Goal: Transaction & Acquisition: Subscribe to service/newsletter

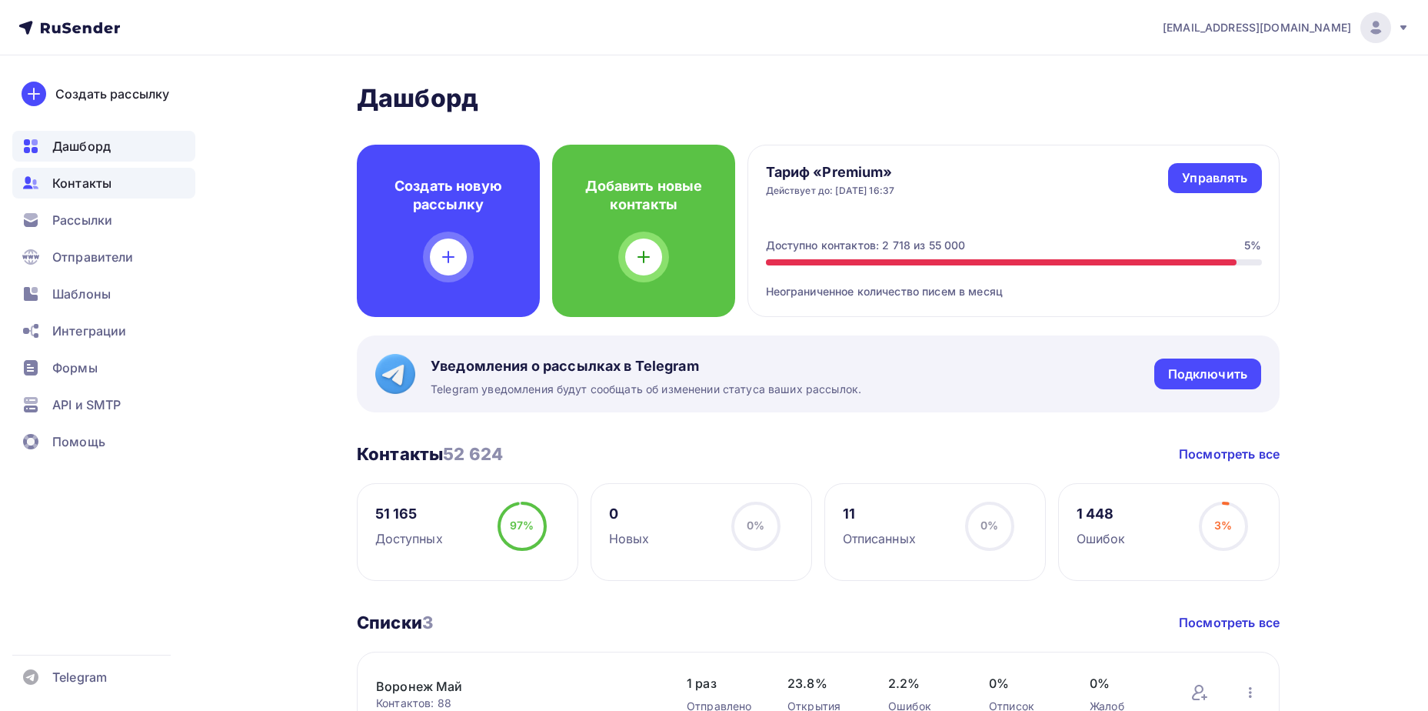
click at [104, 195] on div "Контакты" at bounding box center [103, 183] width 183 height 31
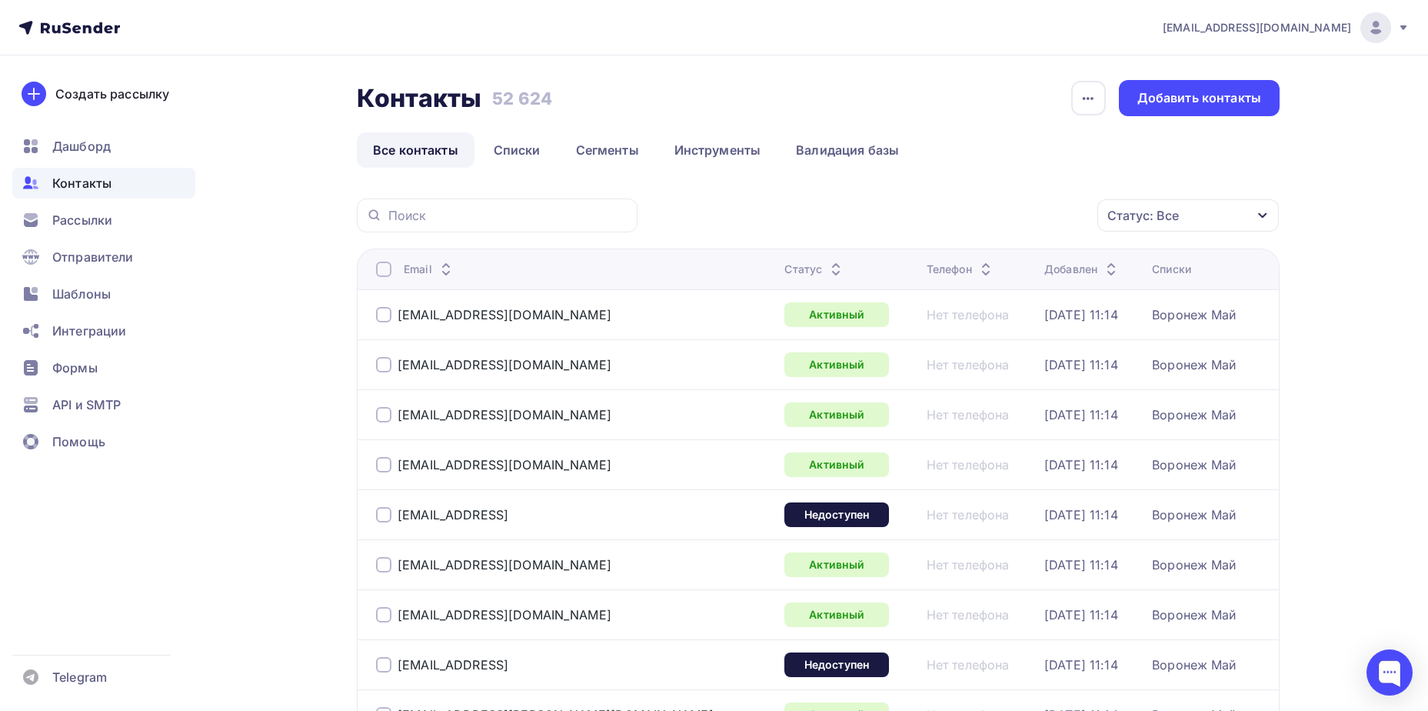
click at [1147, 217] on div "Статус: Все" at bounding box center [1144, 215] width 72 height 18
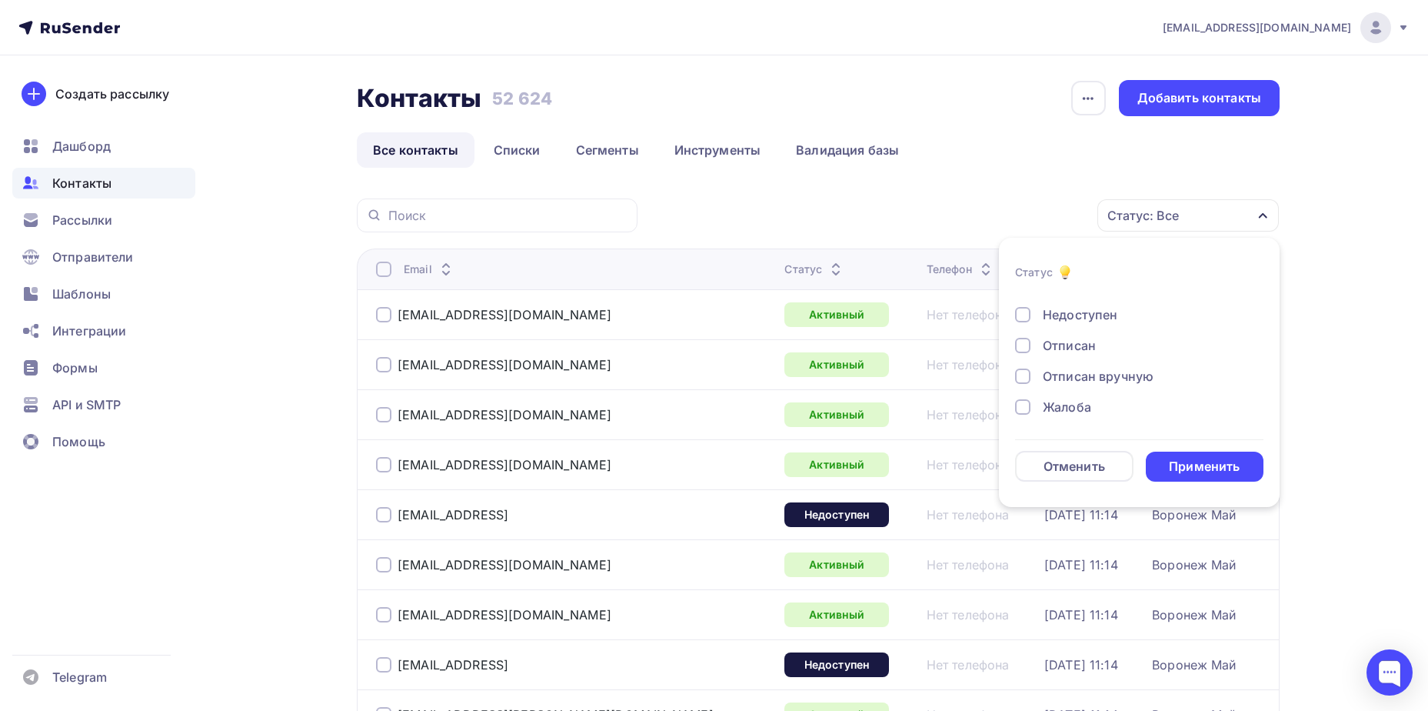
click at [1062, 404] on div "Жалоба" at bounding box center [1067, 407] width 48 height 18
click at [1068, 352] on div "Отписан" at bounding box center [1069, 345] width 53 height 18
click at [1171, 465] on div "Применить" at bounding box center [1204, 467] width 71 height 18
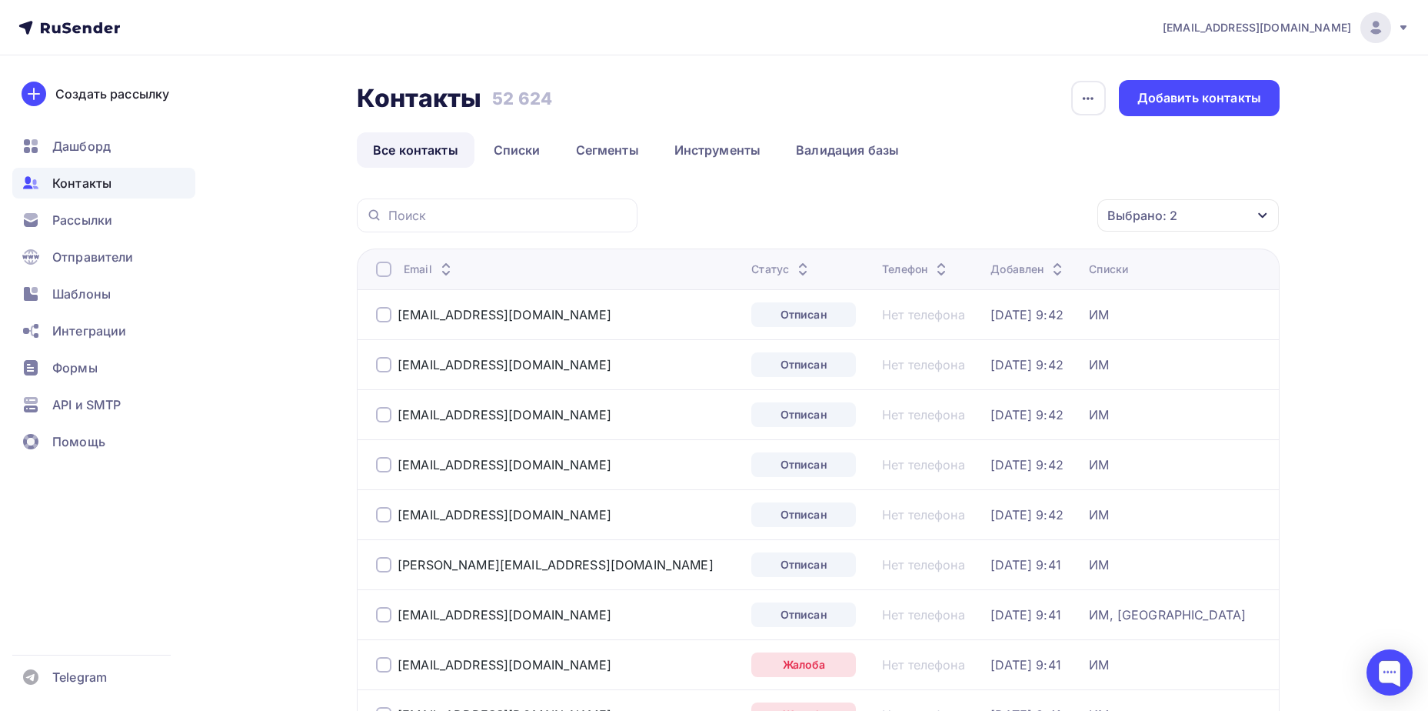
click at [378, 275] on div at bounding box center [383, 269] width 15 height 15
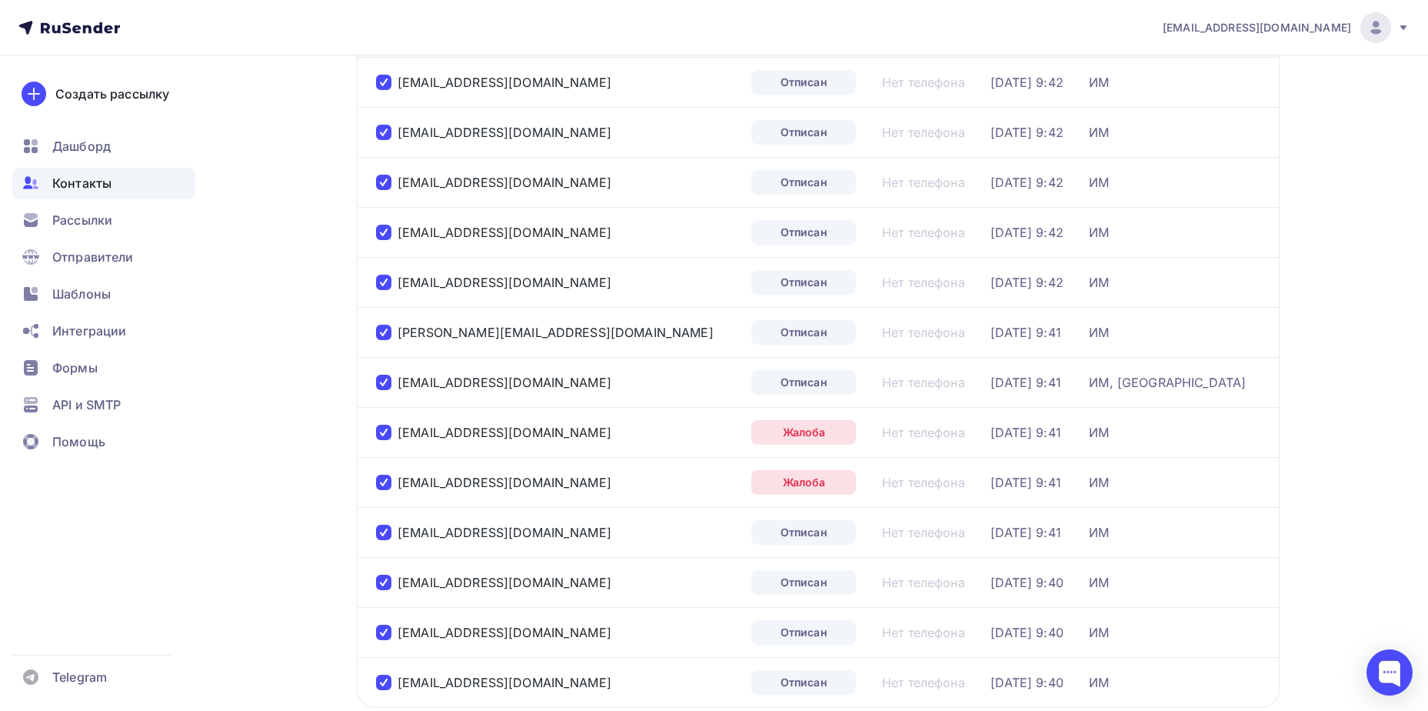
scroll to position [2, 0]
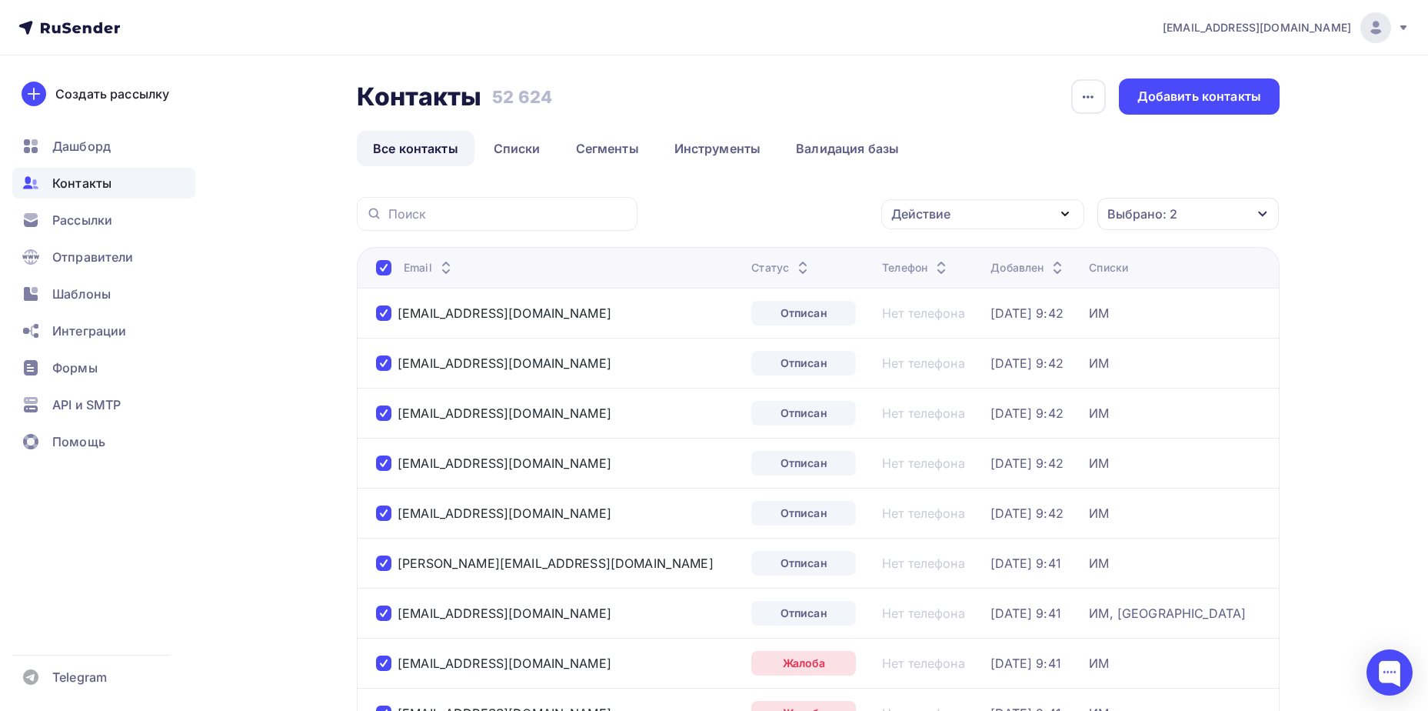
click at [936, 220] on div "Действие" at bounding box center [921, 214] width 59 height 18
click at [947, 315] on div "Удалить" at bounding box center [925, 321] width 51 height 18
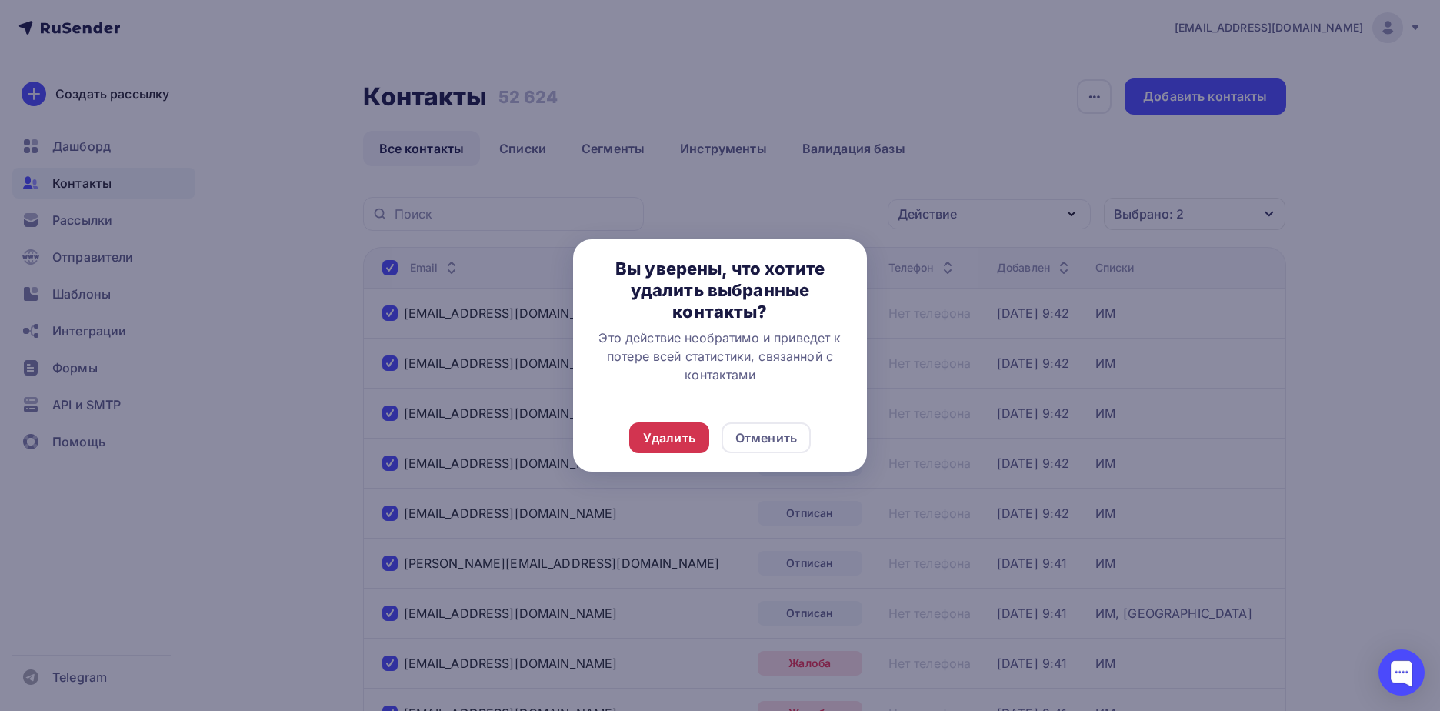
click at [669, 432] on div "Удалить" at bounding box center [669, 437] width 52 height 18
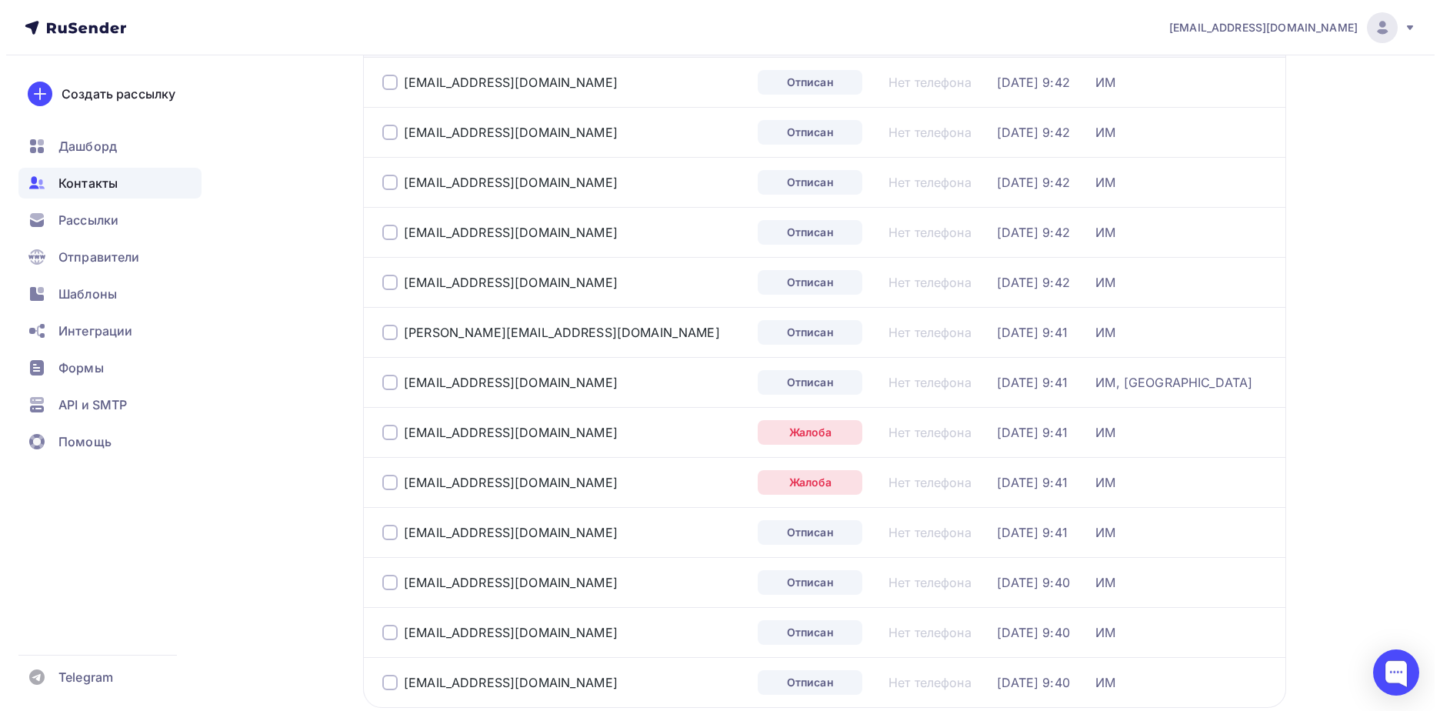
scroll to position [0, 0]
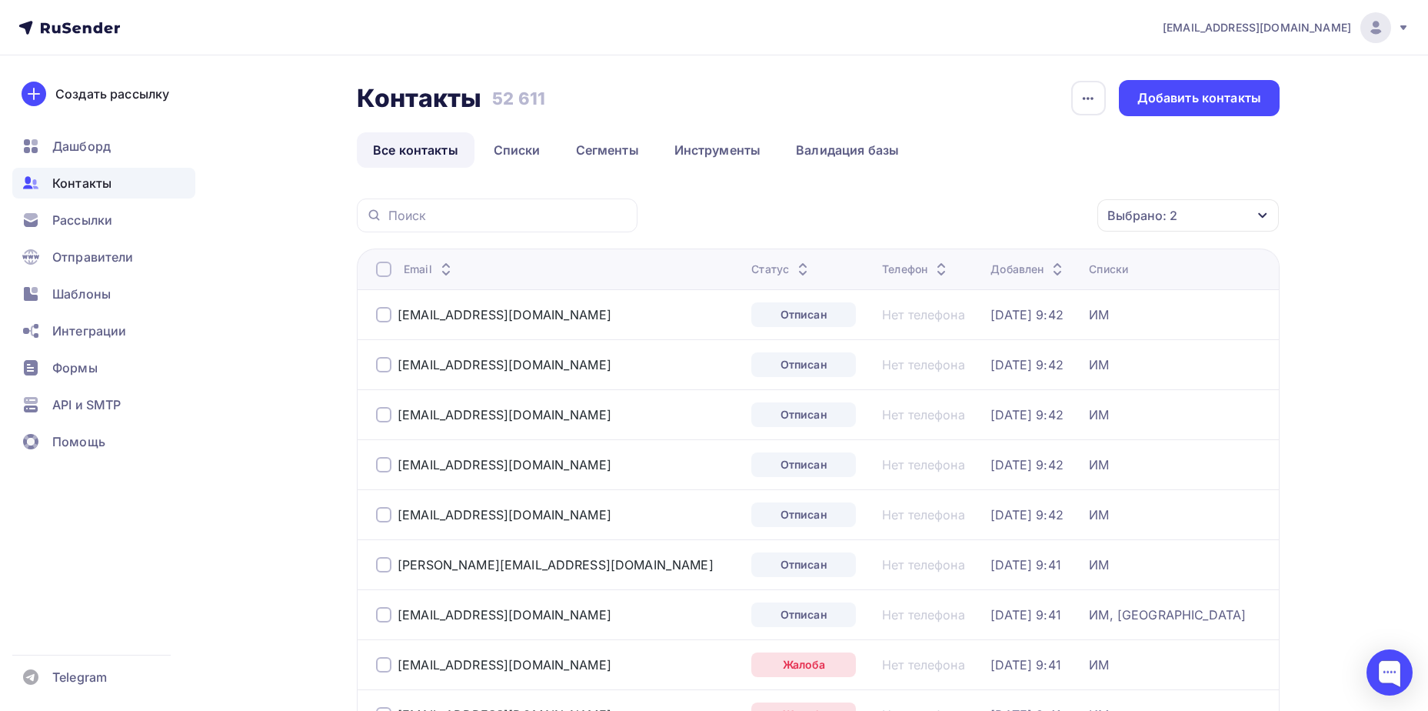
click at [378, 269] on div at bounding box center [383, 269] width 15 height 15
click at [376, 271] on div at bounding box center [383, 269] width 15 height 15
click at [918, 225] on div "Действие" at bounding box center [983, 216] width 203 height 30
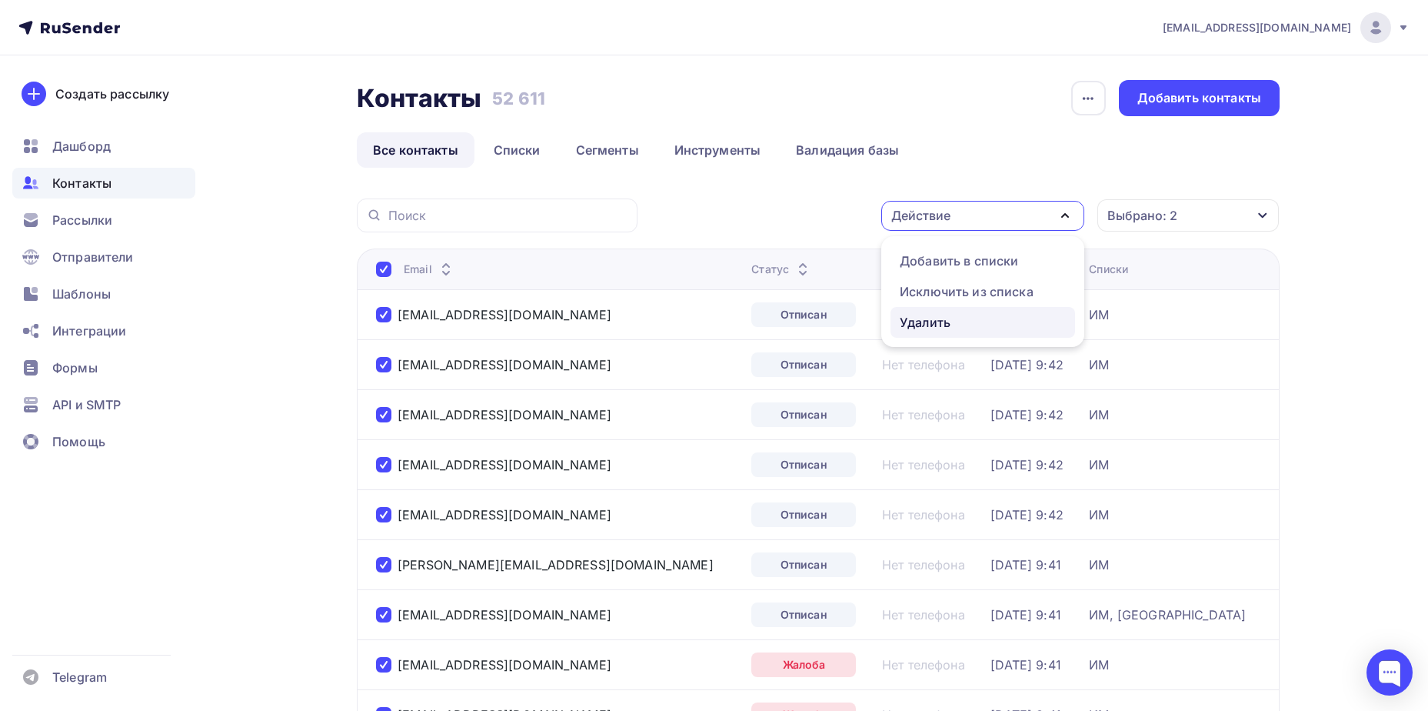
click at [906, 322] on div "Удалить" at bounding box center [925, 322] width 51 height 18
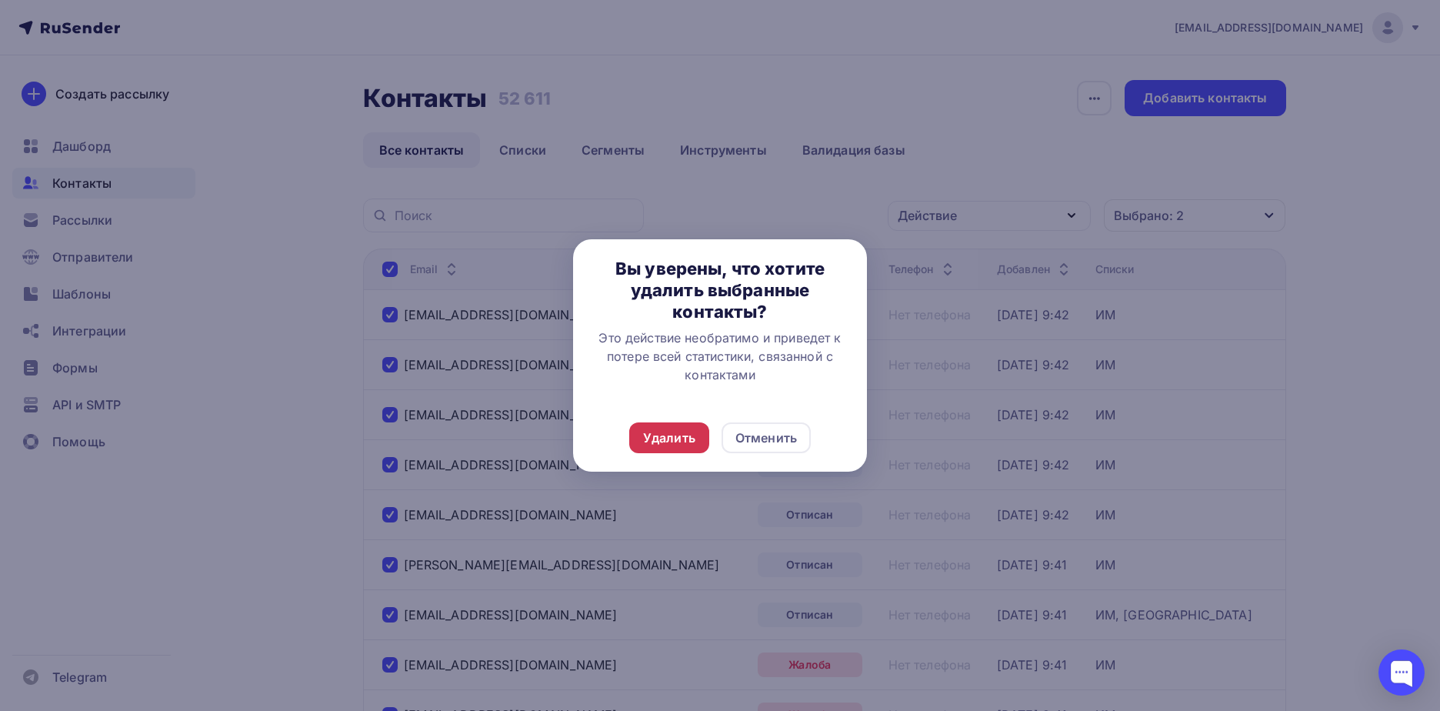
click at [684, 440] on div "Удалить" at bounding box center [669, 437] width 52 height 18
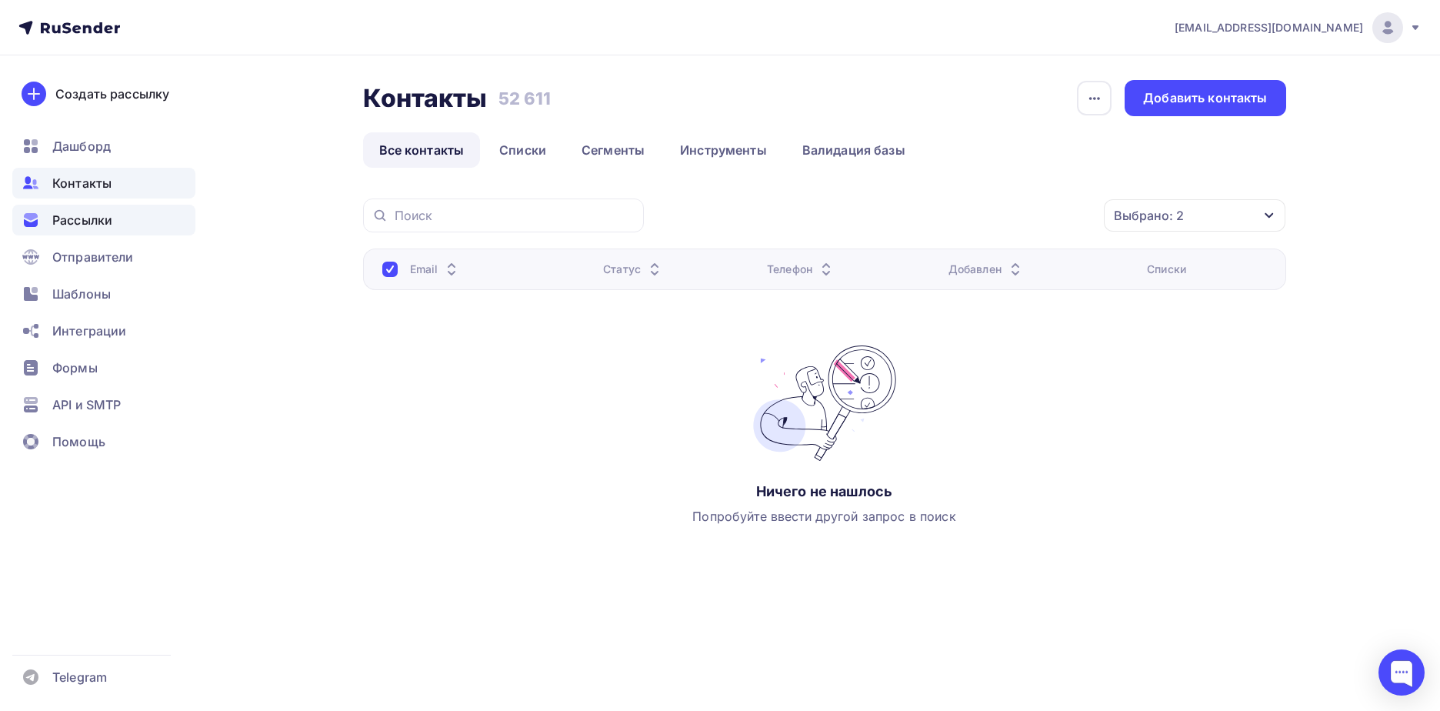
click at [98, 232] on div "Рассылки" at bounding box center [103, 220] width 183 height 31
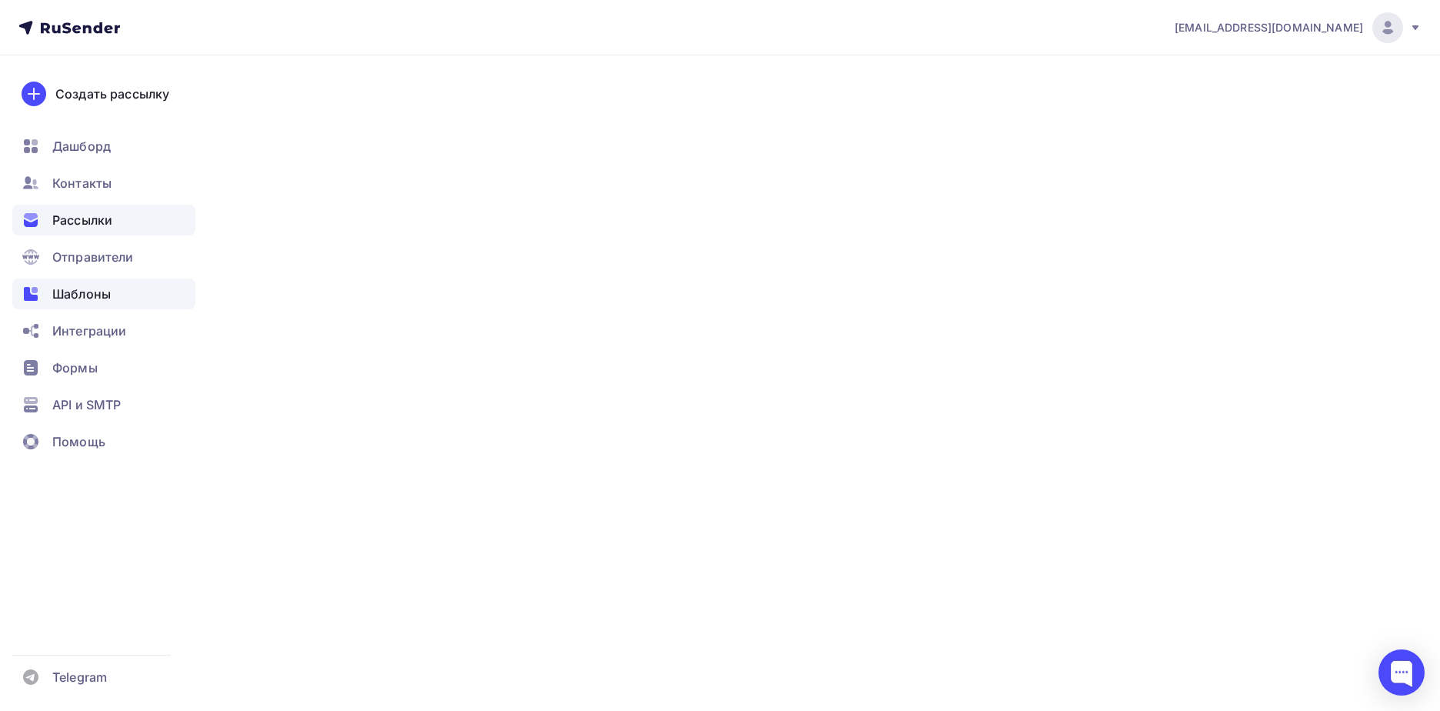
click at [97, 302] on span "Шаблоны" at bounding box center [81, 294] width 58 height 18
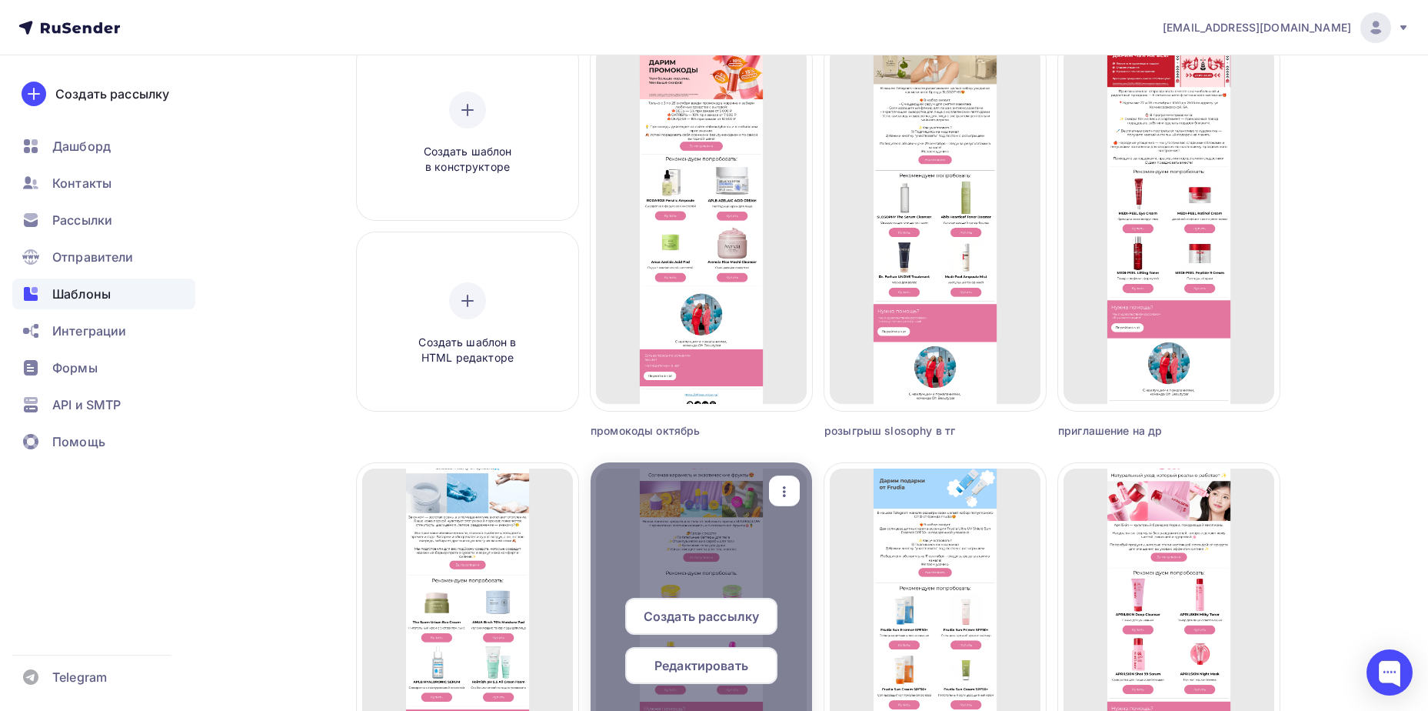
scroll to position [77, 0]
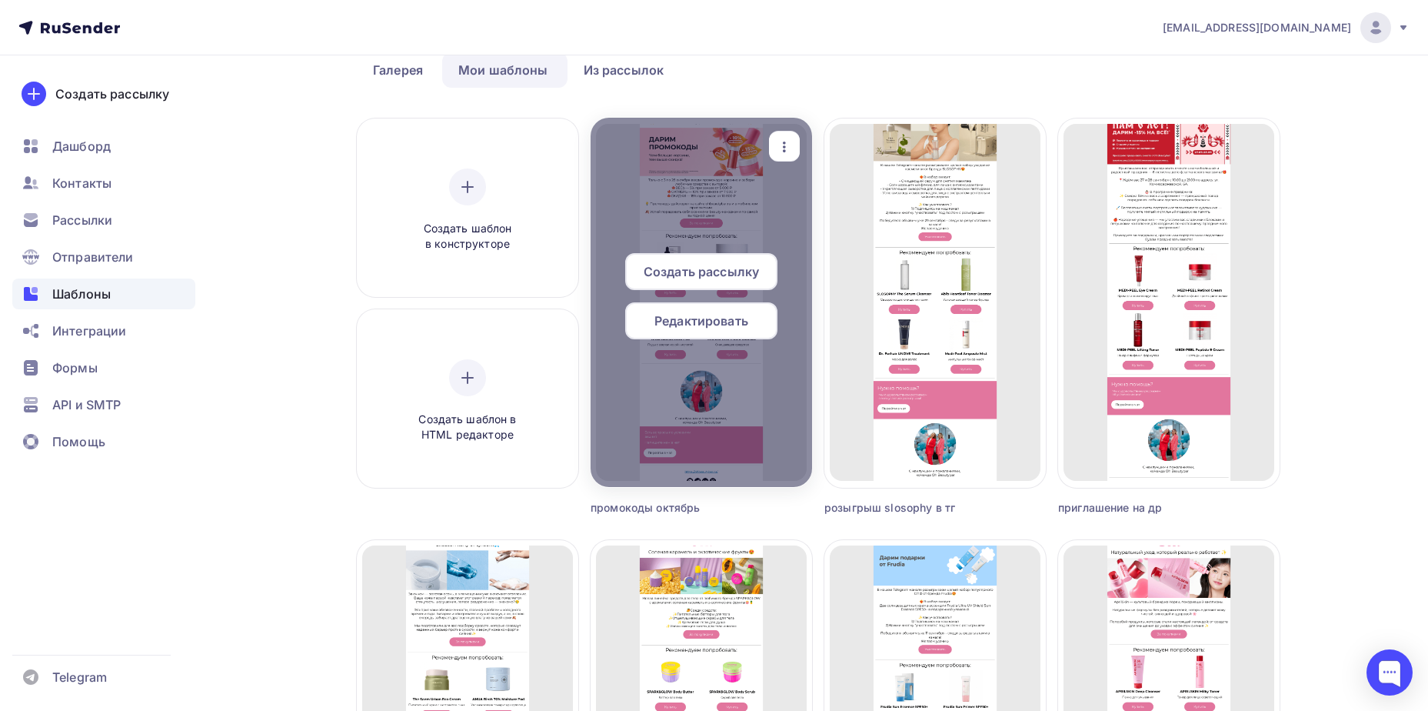
click at [778, 143] on icon "button" at bounding box center [784, 147] width 18 height 18
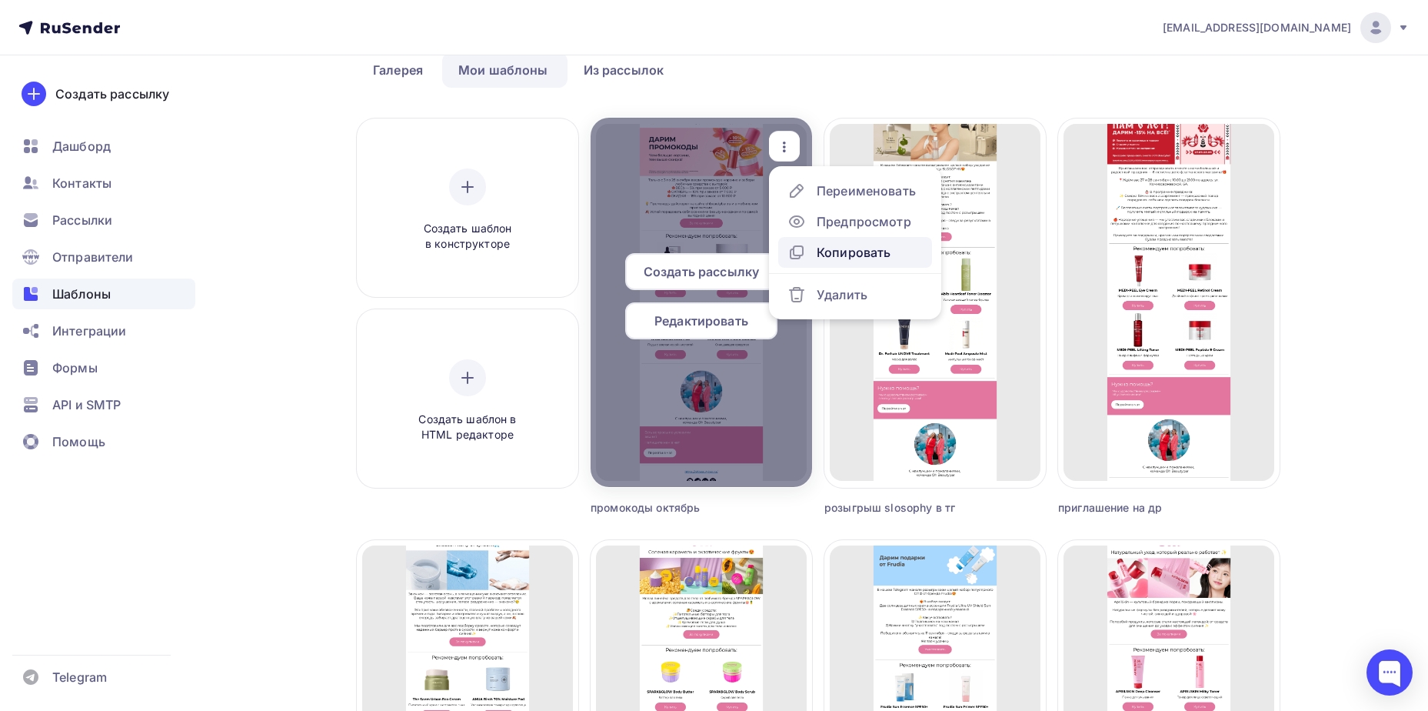
click at [824, 254] on div "Копировать" at bounding box center [854, 252] width 74 height 18
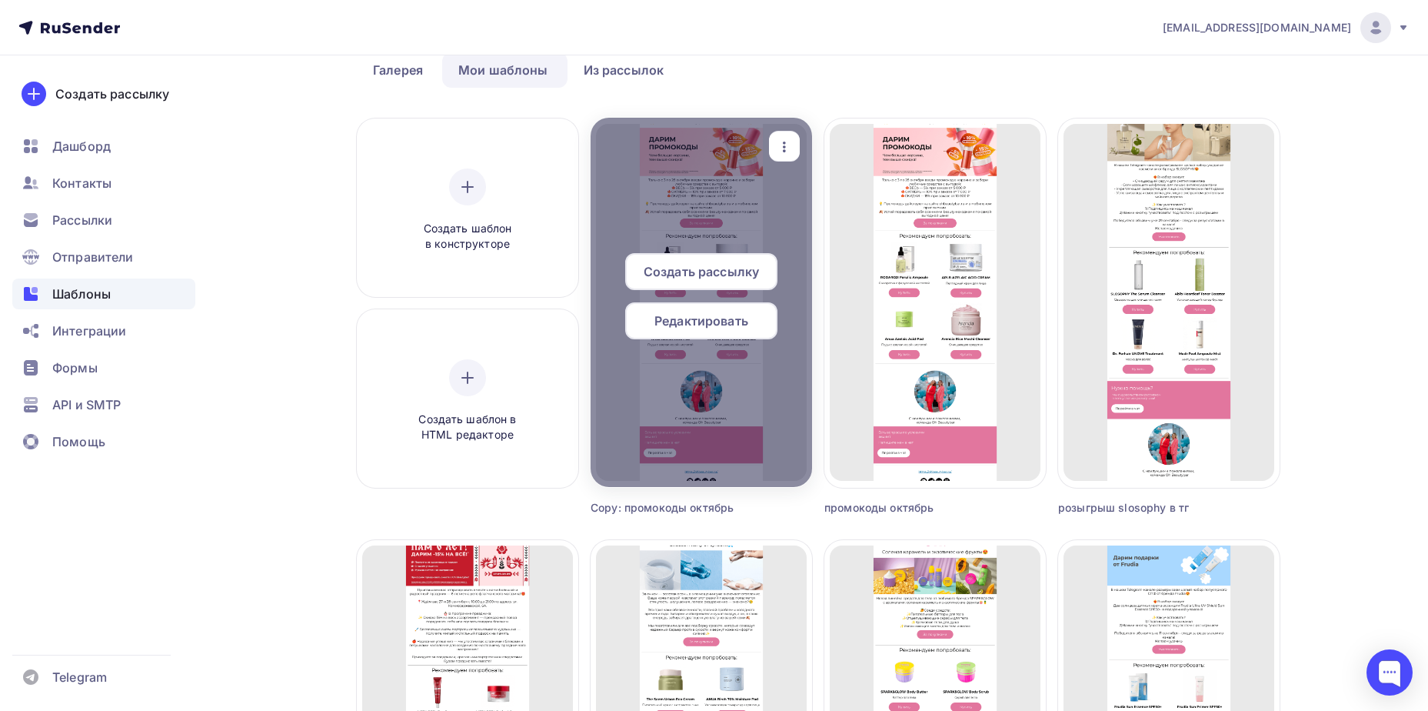
click at [783, 145] on icon "button" at bounding box center [784, 147] width 18 height 18
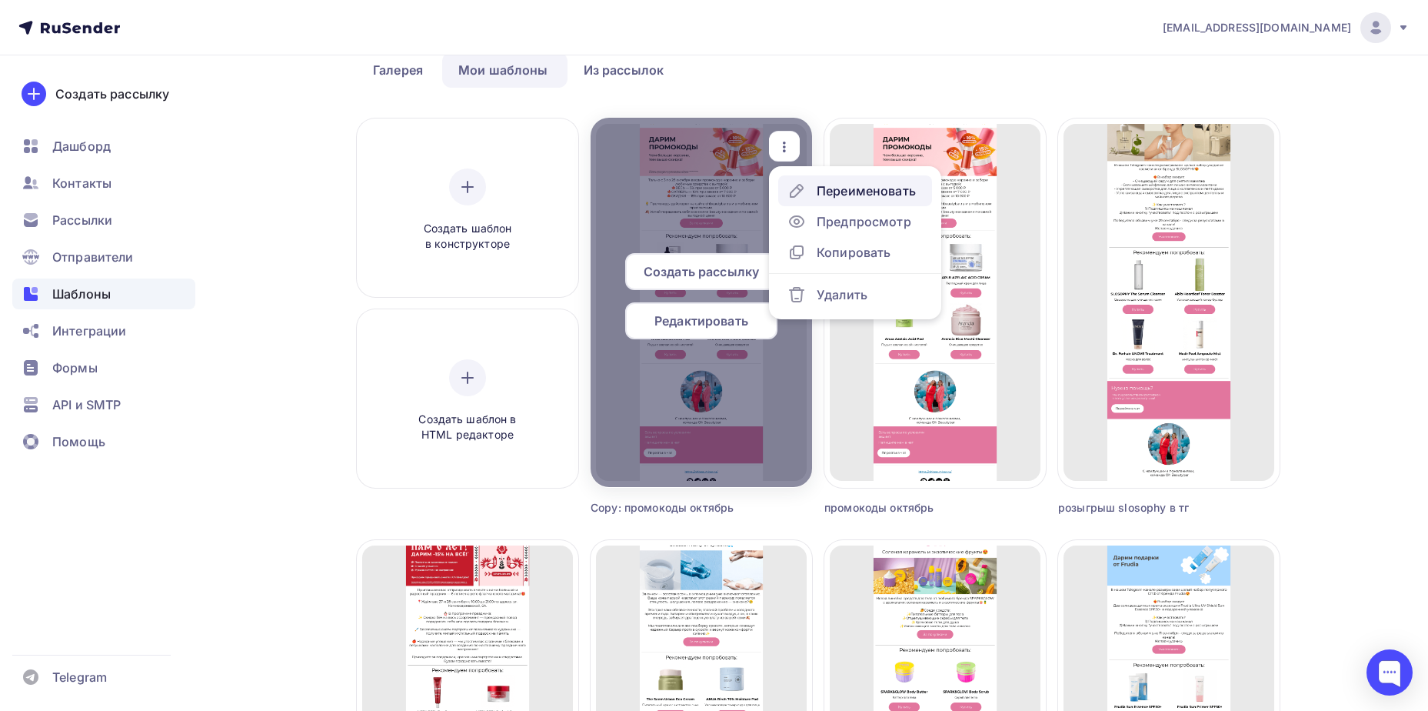
click at [795, 188] on icon at bounding box center [797, 191] width 18 height 18
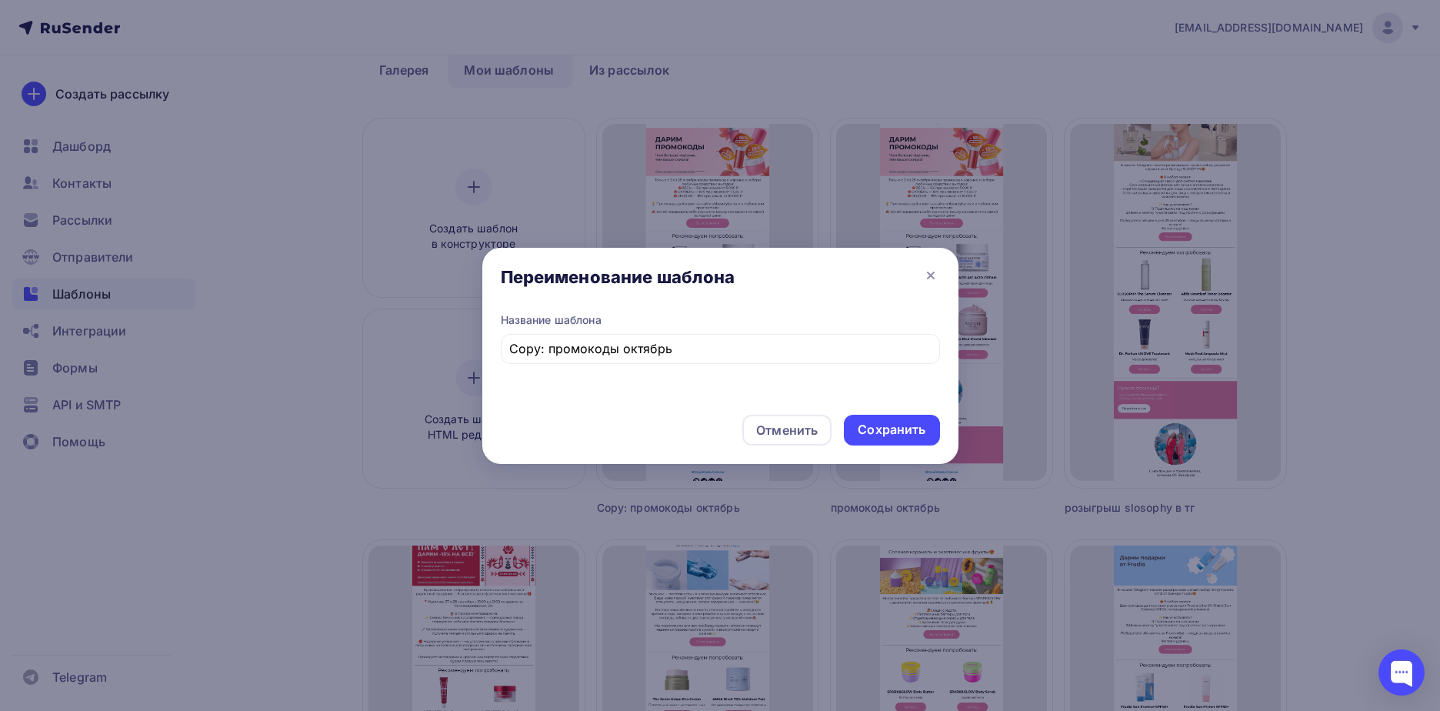
drag, startPoint x: 689, startPoint y: 358, endPoint x: 495, endPoint y: 349, distance: 194.8
click at [495, 349] on div "Название шаблона Copy: промокоды октябрь" at bounding box center [720, 357] width 476 height 90
drag, startPoint x: 700, startPoint y: 346, endPoint x: 438, endPoint y: 379, distance: 263.6
click at [506, 348] on div "Copy: промокоды октябрь" at bounding box center [720, 349] width 439 height 30
type input "новая поставка"
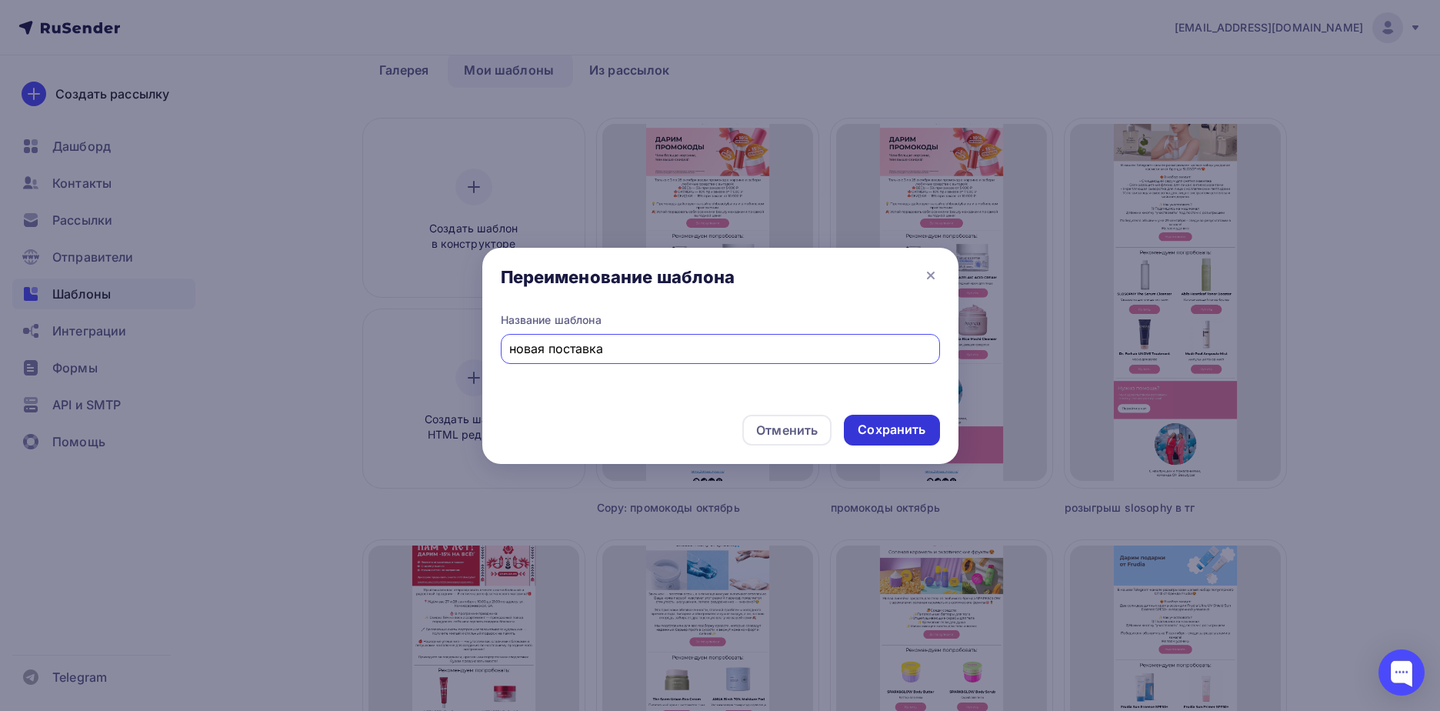
click at [912, 415] on div "Сохранить" at bounding box center [891, 430] width 95 height 31
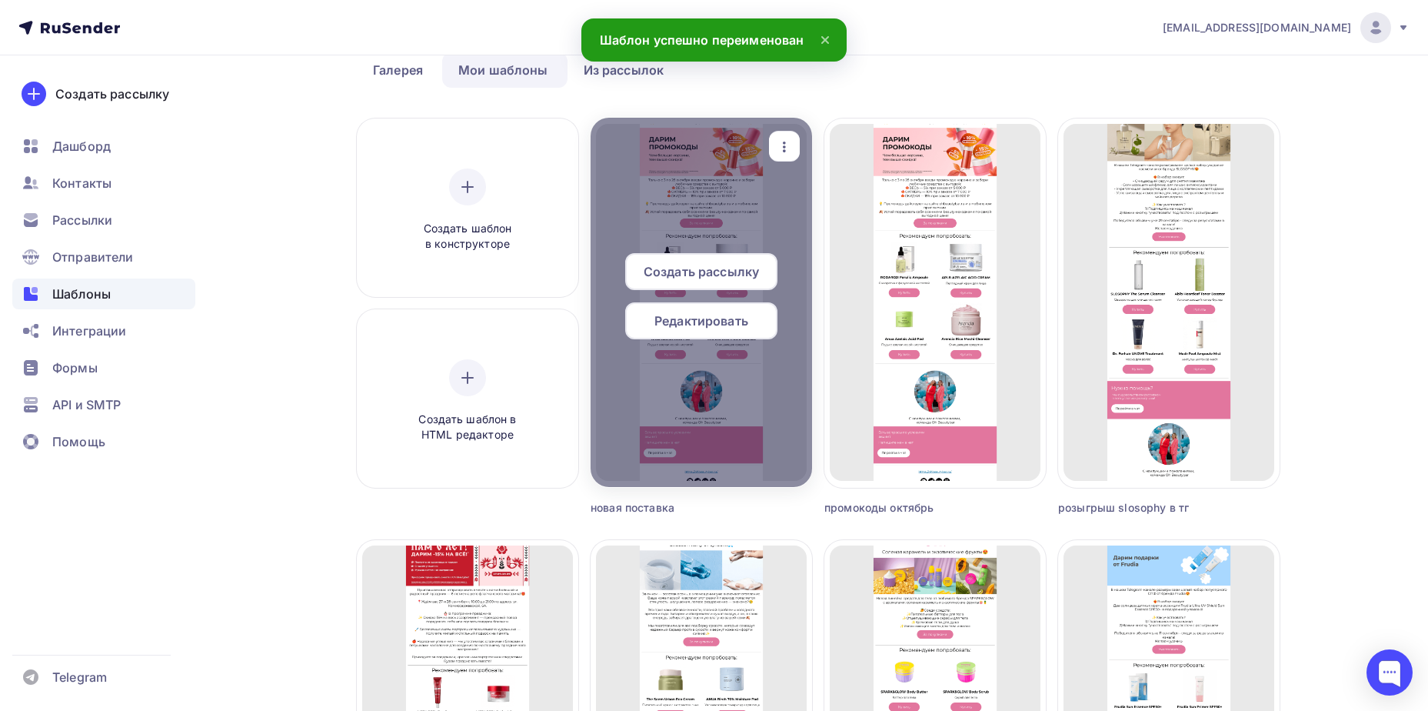
click at [728, 325] on span "Редактировать" at bounding box center [702, 321] width 94 height 18
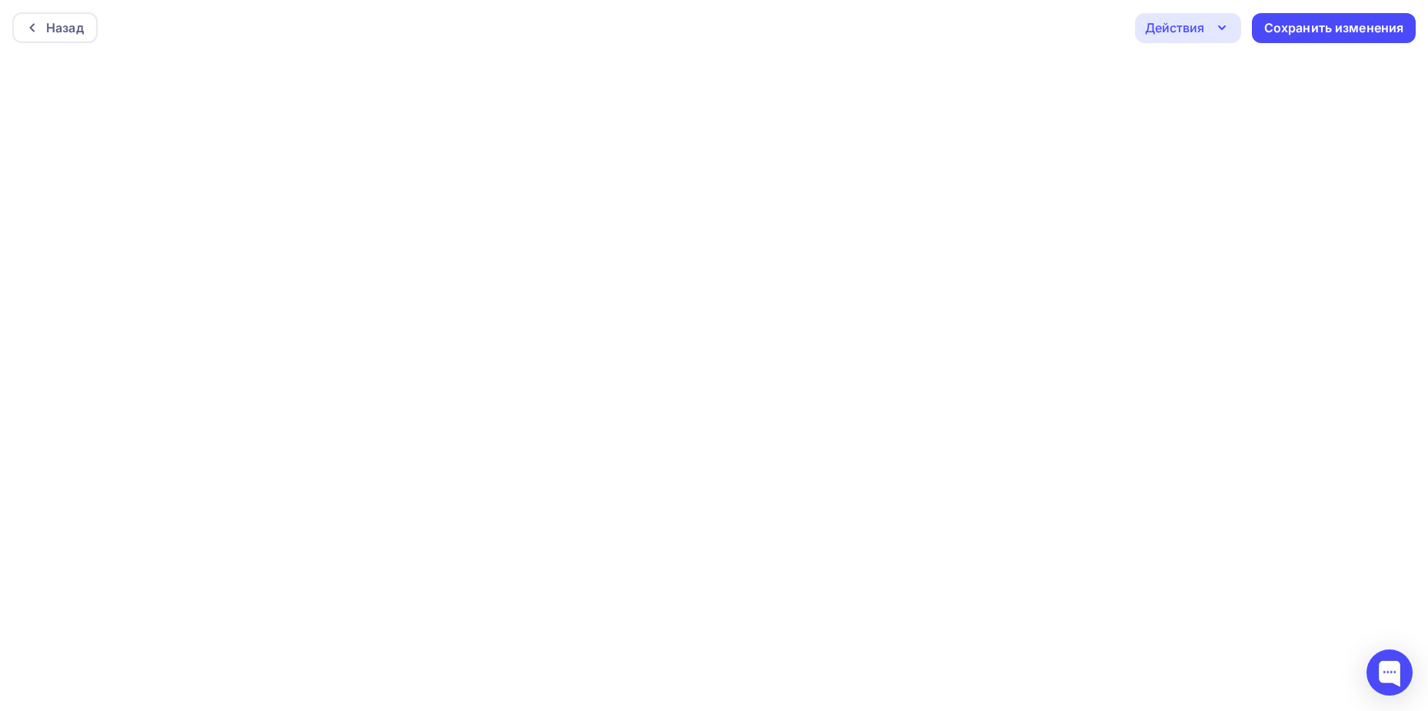
click at [1318, 4] on div "Назад Действия Отправить тестовое письмо Предпросмотр Выйти без сохранения Сохр…" at bounding box center [714, 27] width 1428 height 55
click at [1318, 25] on div "Сохранить изменения" at bounding box center [1335, 28] width 140 height 18
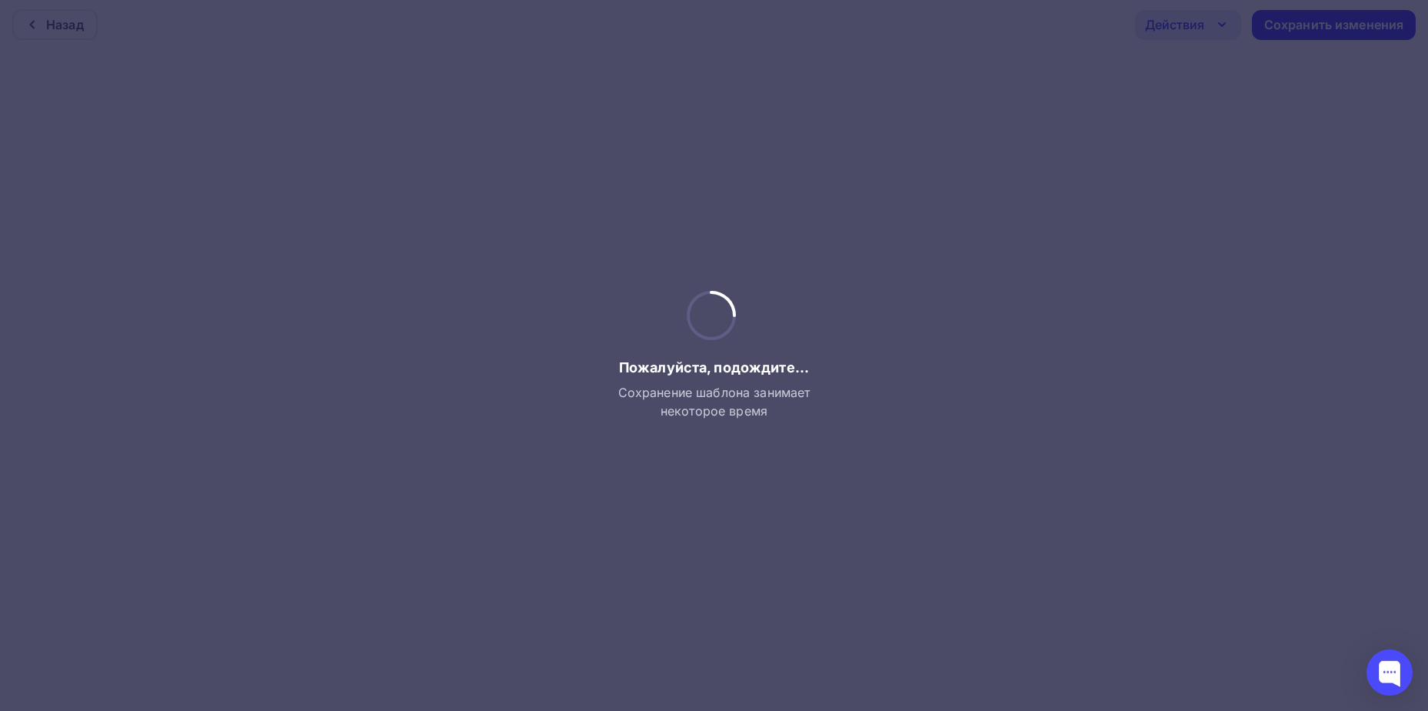
scroll to position [4, 0]
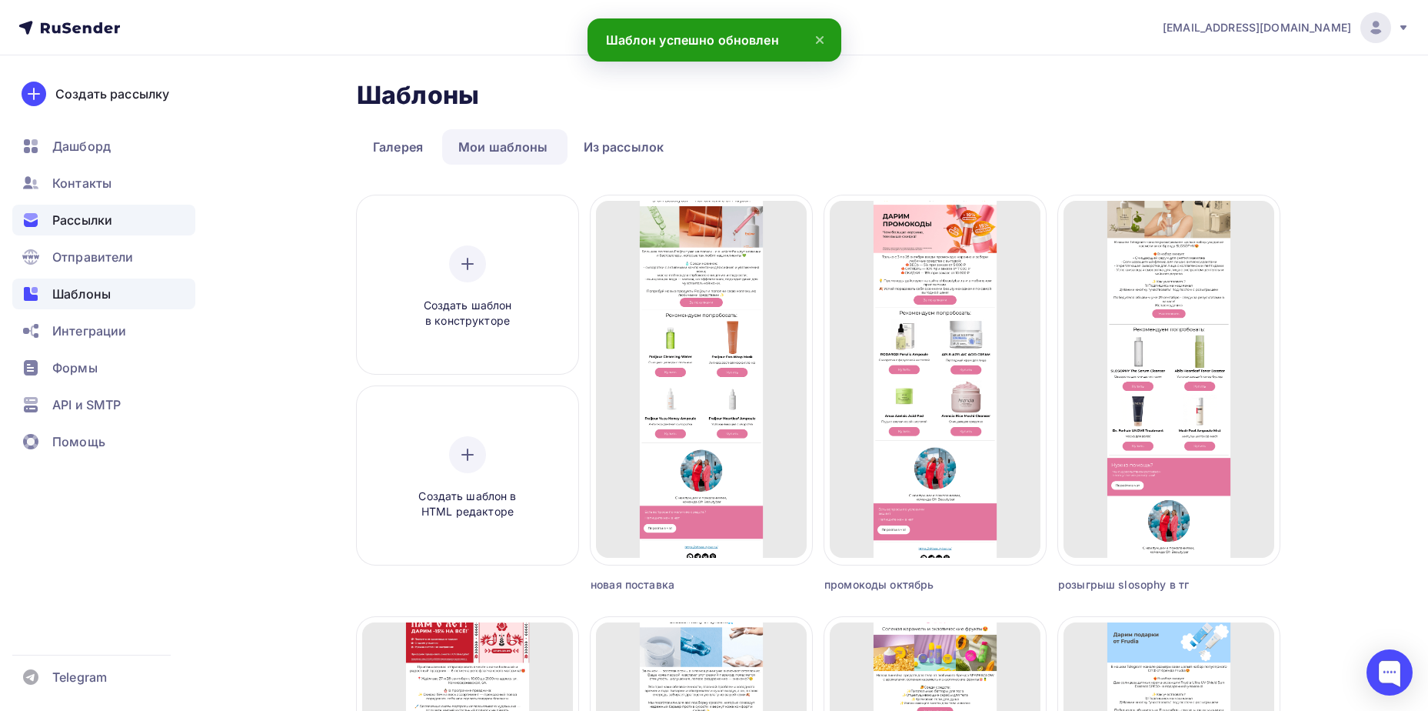
click at [108, 226] on span "Рассылки" at bounding box center [82, 220] width 60 height 18
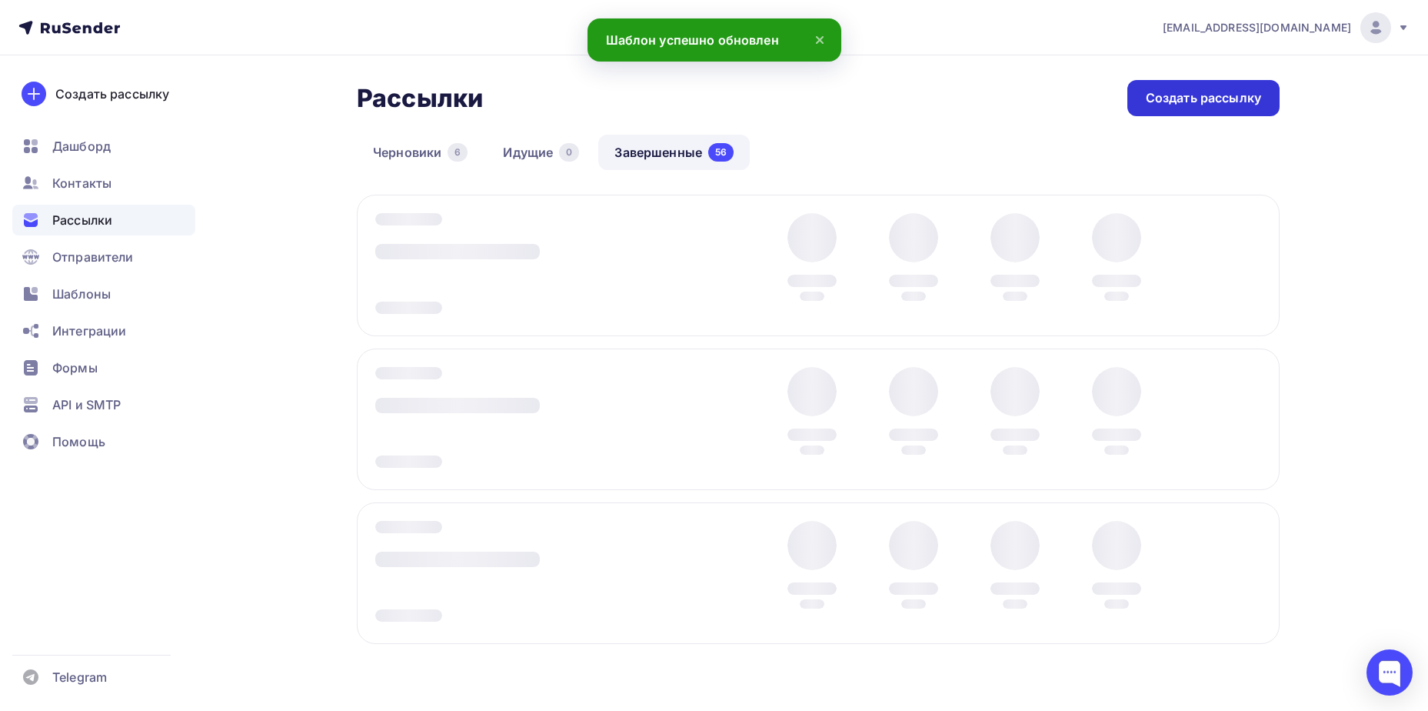
click at [1185, 92] on div "Создать рассылку" at bounding box center [1203, 98] width 115 height 18
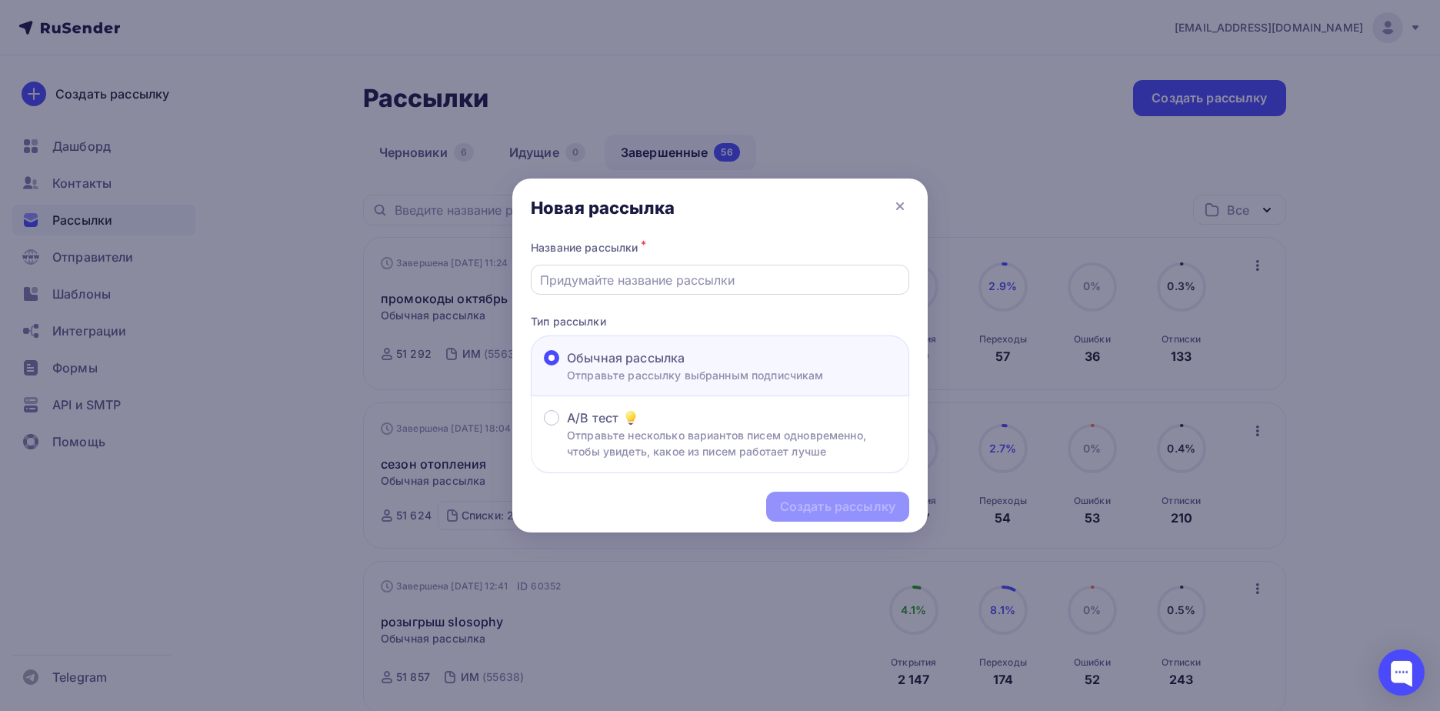
click at [806, 293] on div at bounding box center [720, 280] width 378 height 30
click at [803, 285] on input "text" at bounding box center [720, 280] width 361 height 18
type input "новая поставка"
click at [816, 508] on div "Создать рассылку" at bounding box center [837, 507] width 115 height 18
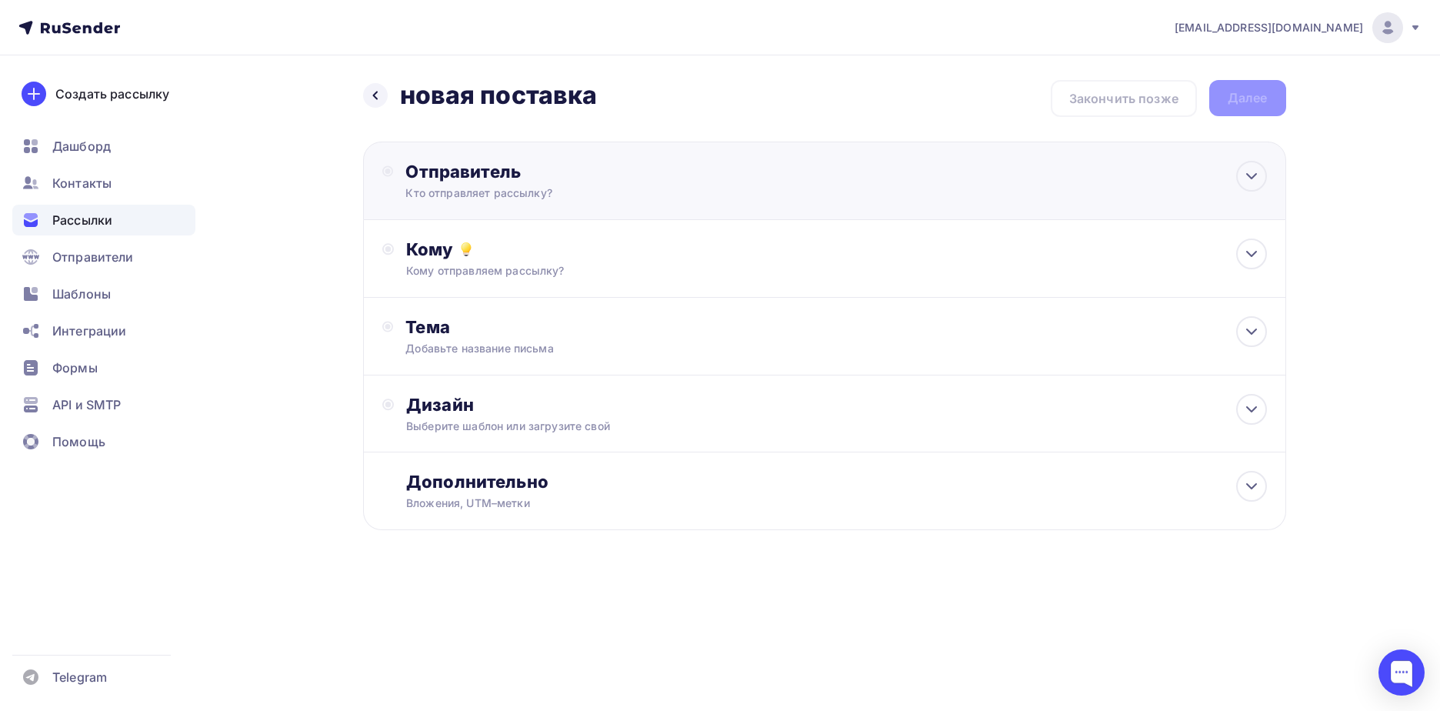
click at [648, 217] on div "Отправитель Кто отправляет рассылку? Email * [EMAIL_ADDRESS][DOMAIN_NAME] [EMAI…" at bounding box center [824, 181] width 923 height 78
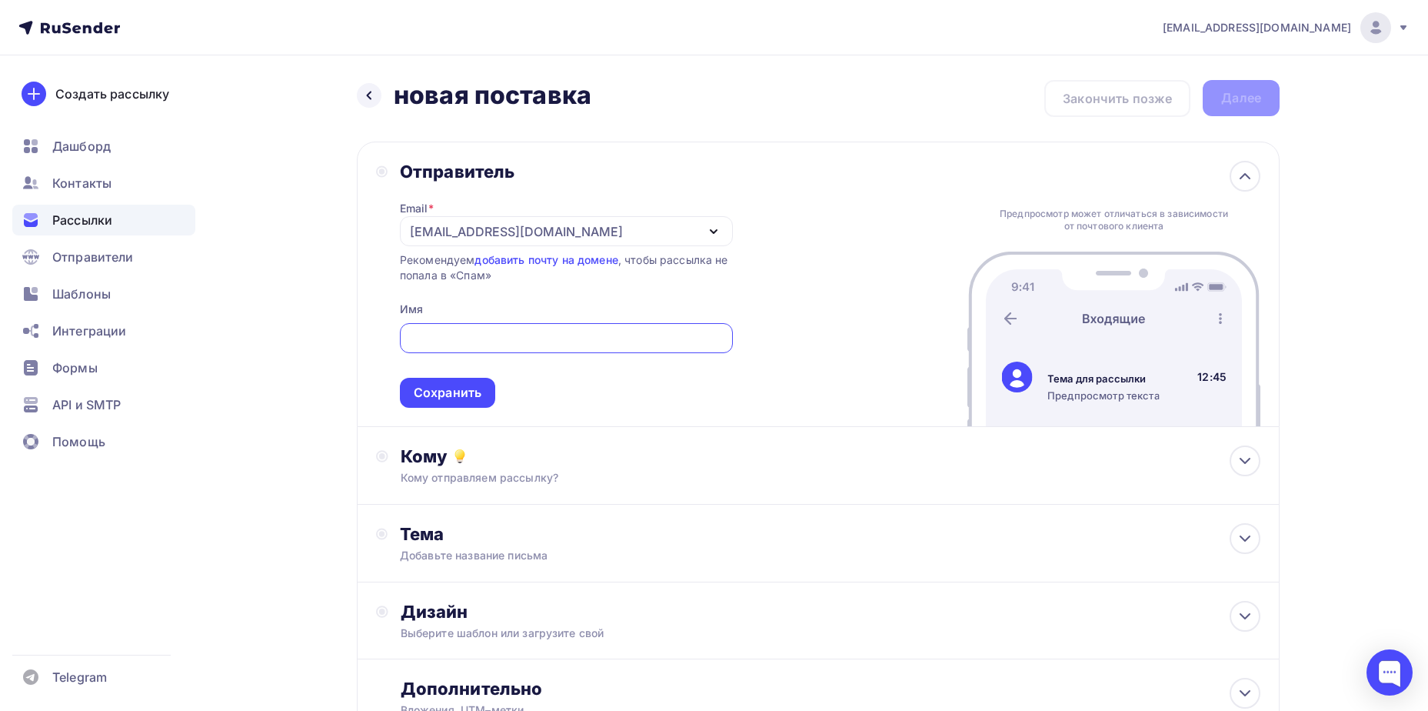
click at [542, 232] on div "[EMAIL_ADDRESS][DOMAIN_NAME]" at bounding box center [516, 231] width 213 height 18
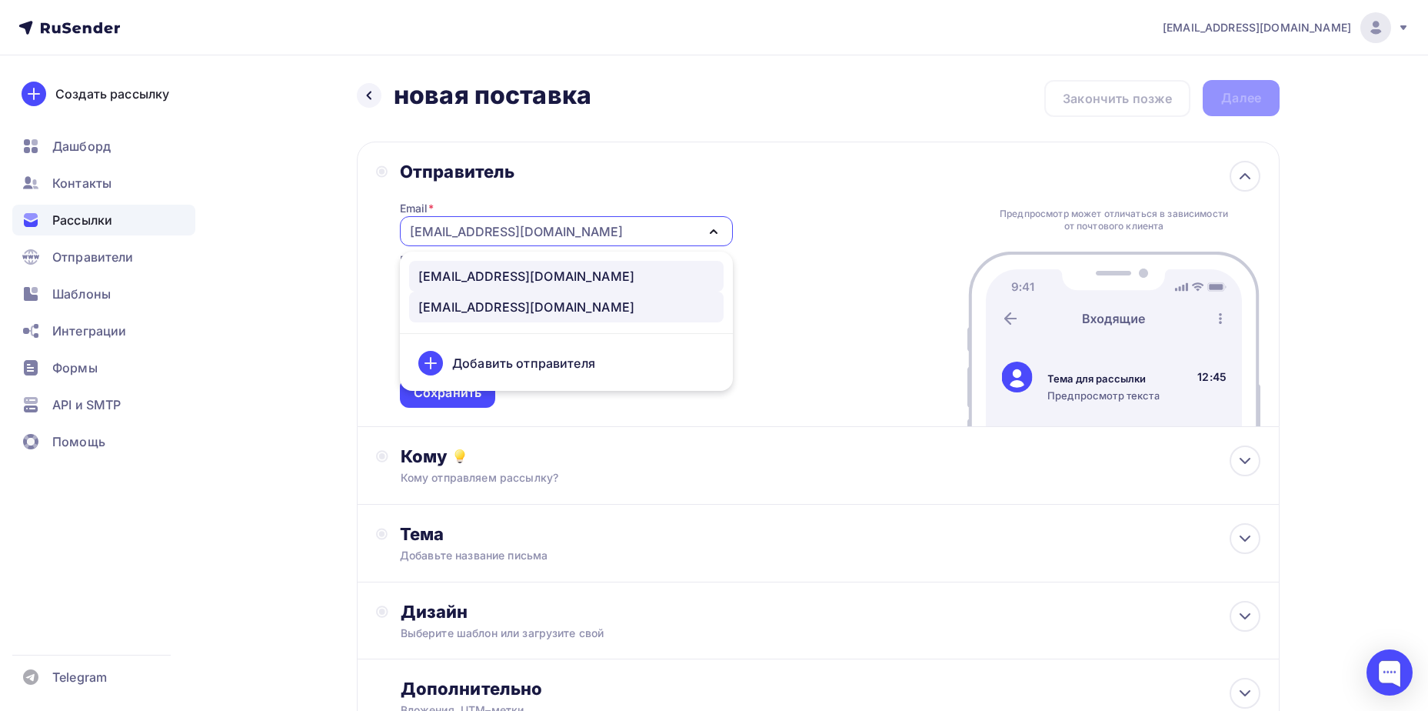
click at [522, 268] on div "[EMAIL_ADDRESS][DOMAIN_NAME]" at bounding box center [526, 276] width 216 height 18
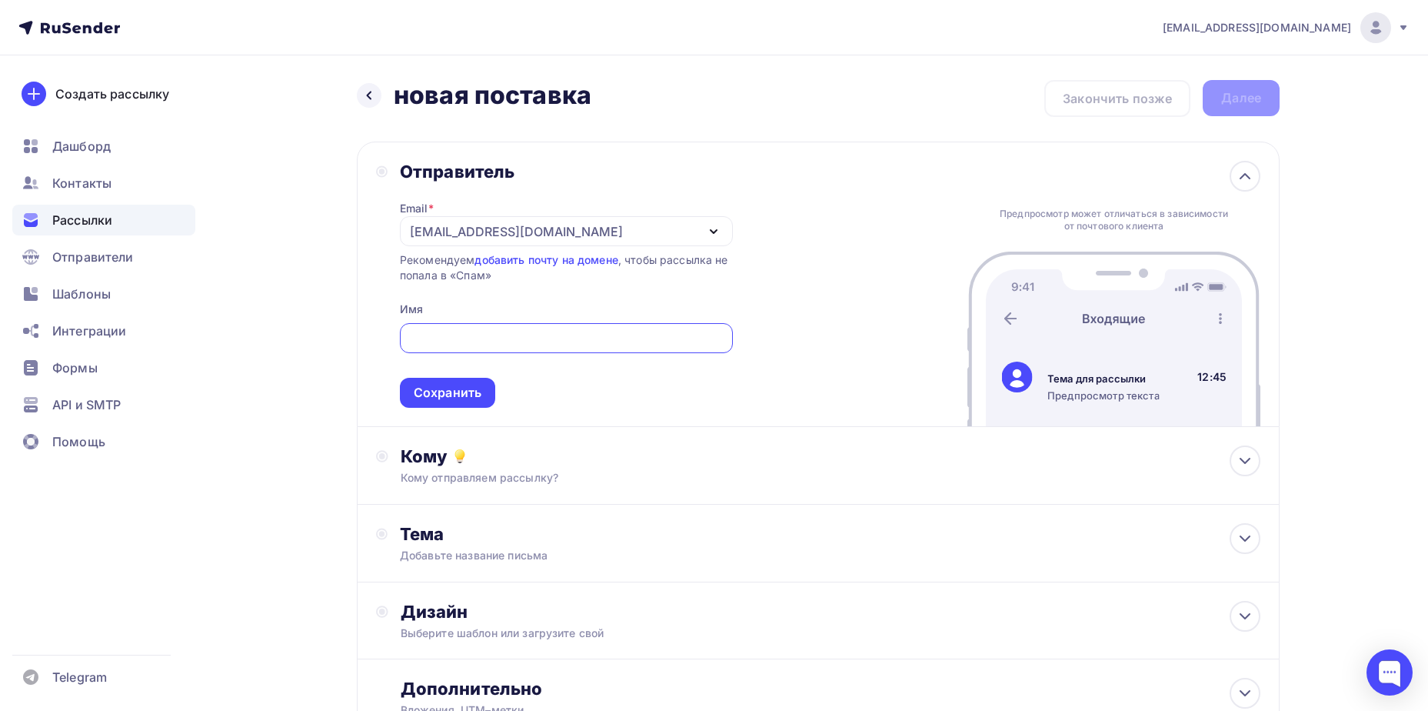
click at [506, 336] on input "text" at bounding box center [565, 338] width 315 height 18
type input "Oh Beautybar Интернет-магазин"
click at [473, 382] on div "Сохранить" at bounding box center [447, 393] width 95 height 30
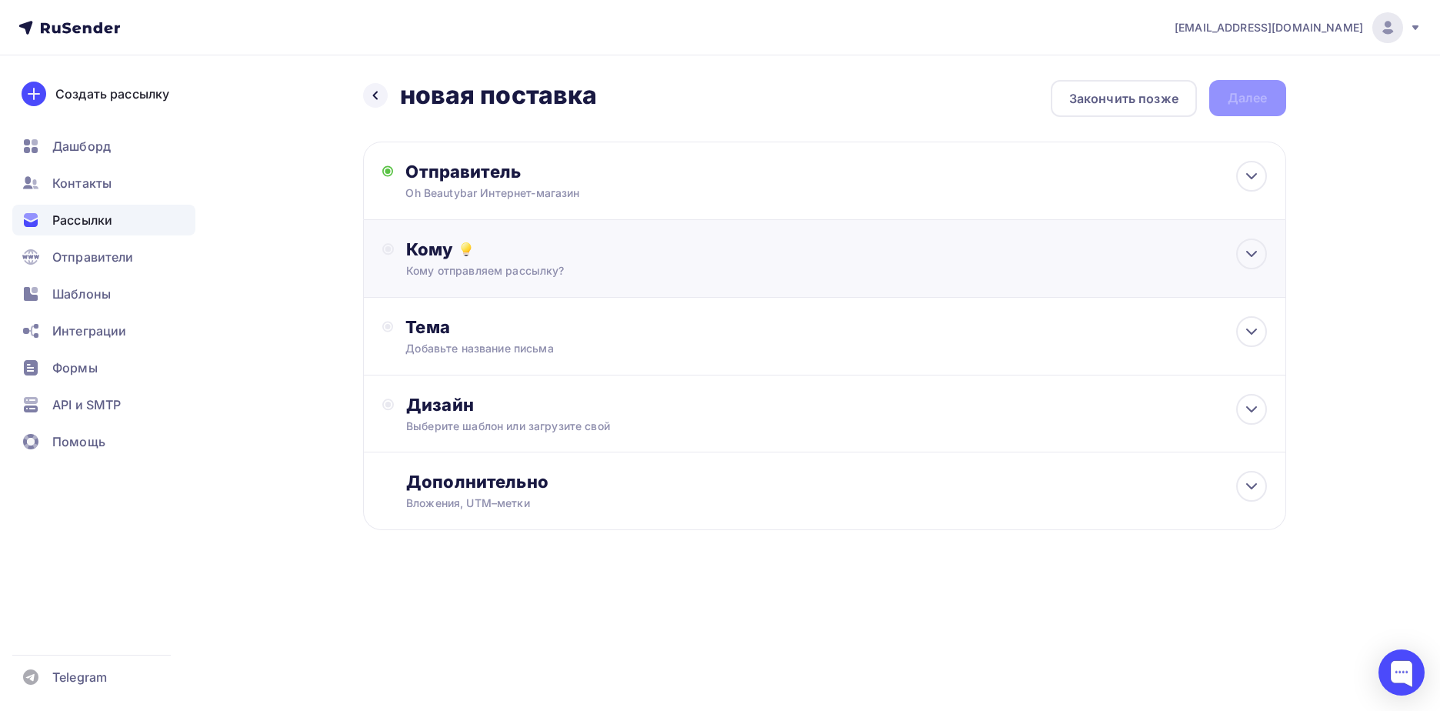
click at [538, 248] on div "Кому" at bounding box center [836, 249] width 860 height 22
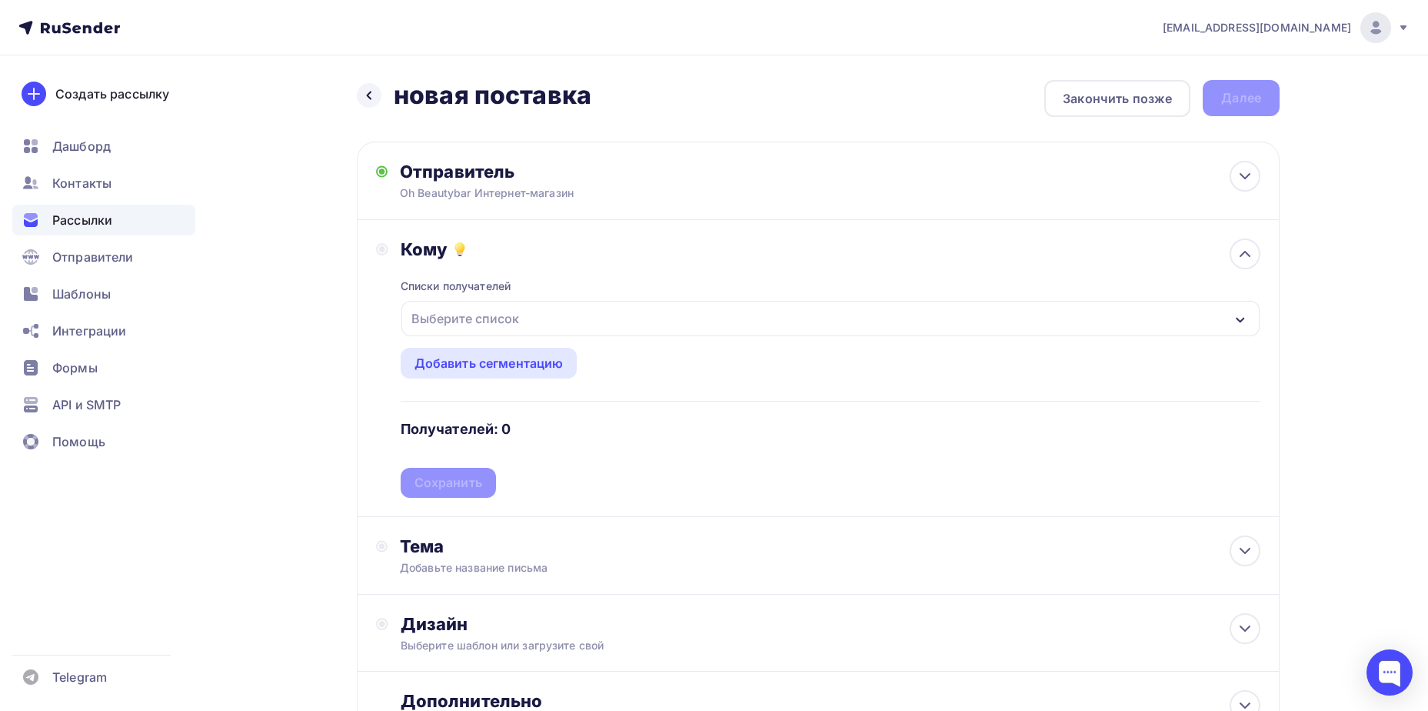
click at [531, 311] on div "Выберите список" at bounding box center [831, 318] width 858 height 35
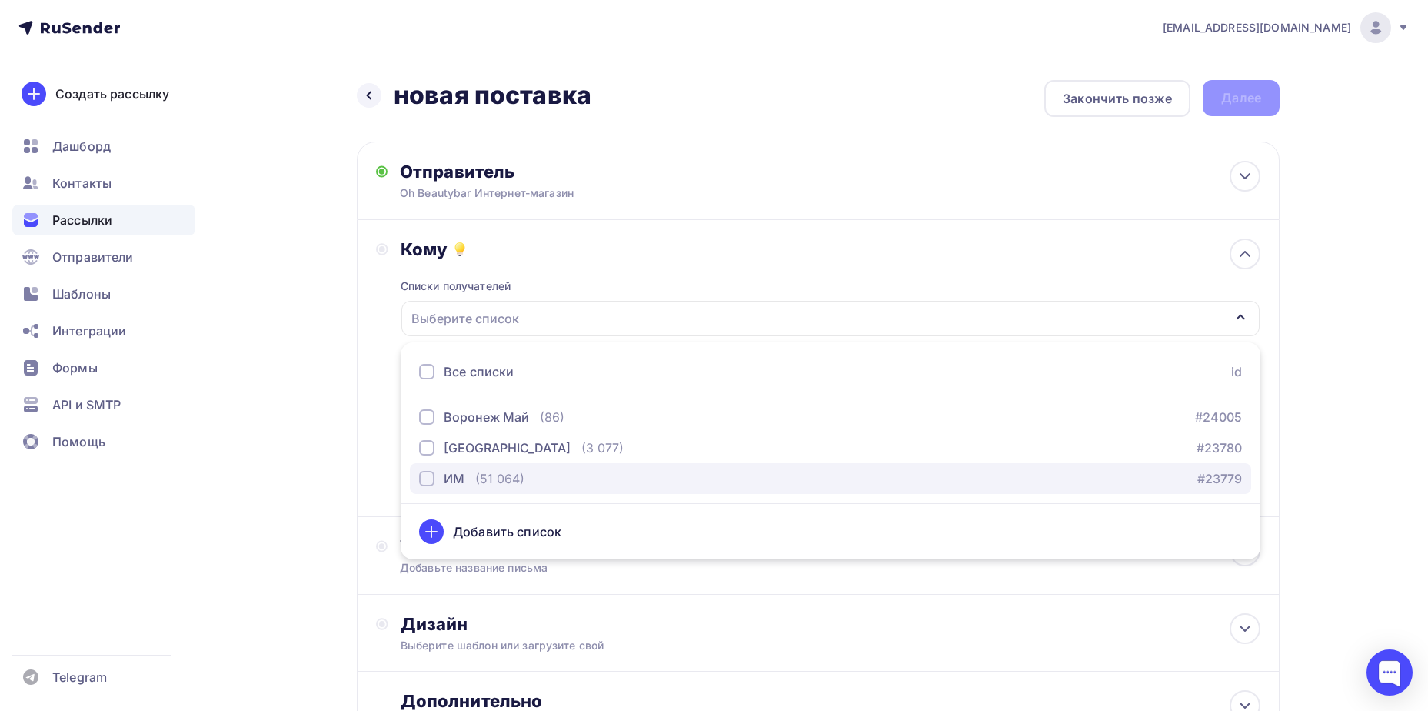
click at [463, 471] on div "ИМ" at bounding box center [454, 478] width 21 height 18
click at [294, 501] on div "Назад новая поставка новая поставка Закончить позже Далее Отправитель Oh Beauty…" at bounding box center [714, 451] width 1261 height 793
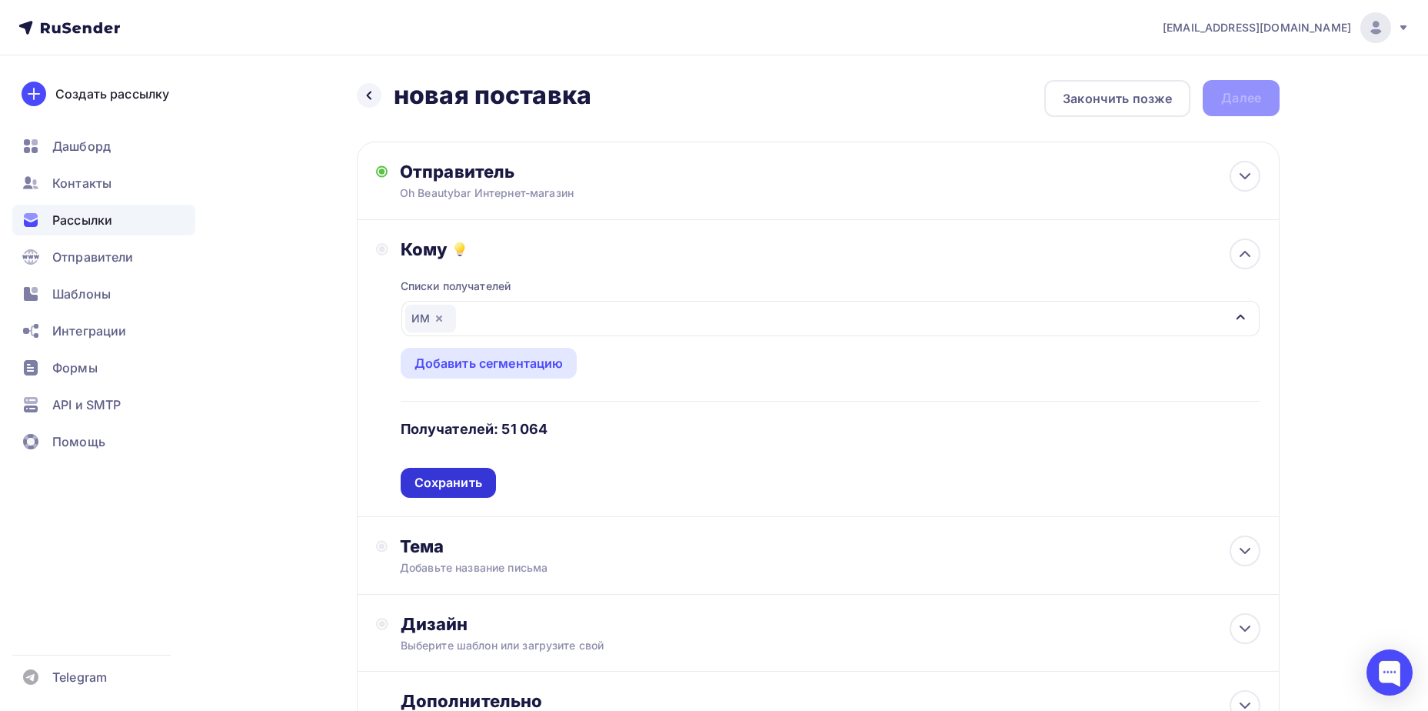
click at [445, 481] on div "Сохранить" at bounding box center [449, 483] width 68 height 18
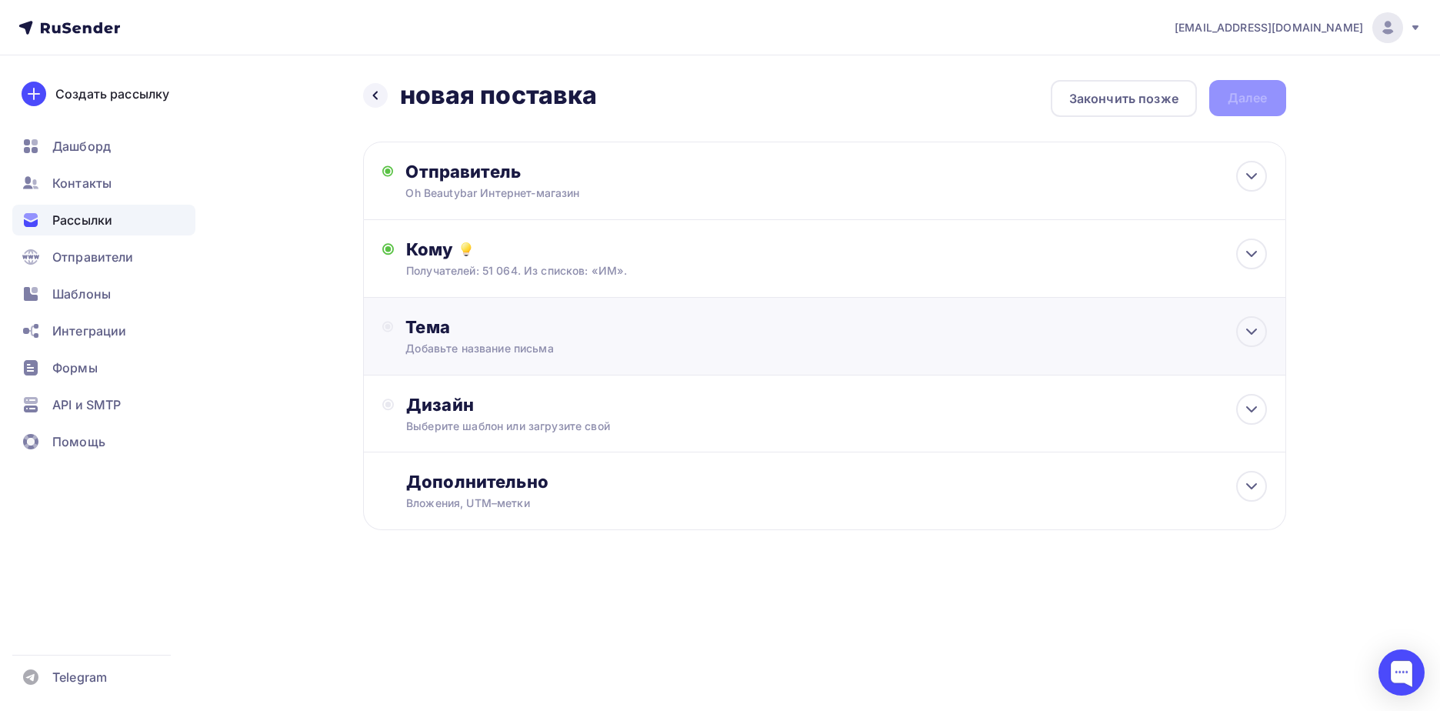
click at [602, 355] on div "Добавьте название письма" at bounding box center [542, 348] width 274 height 15
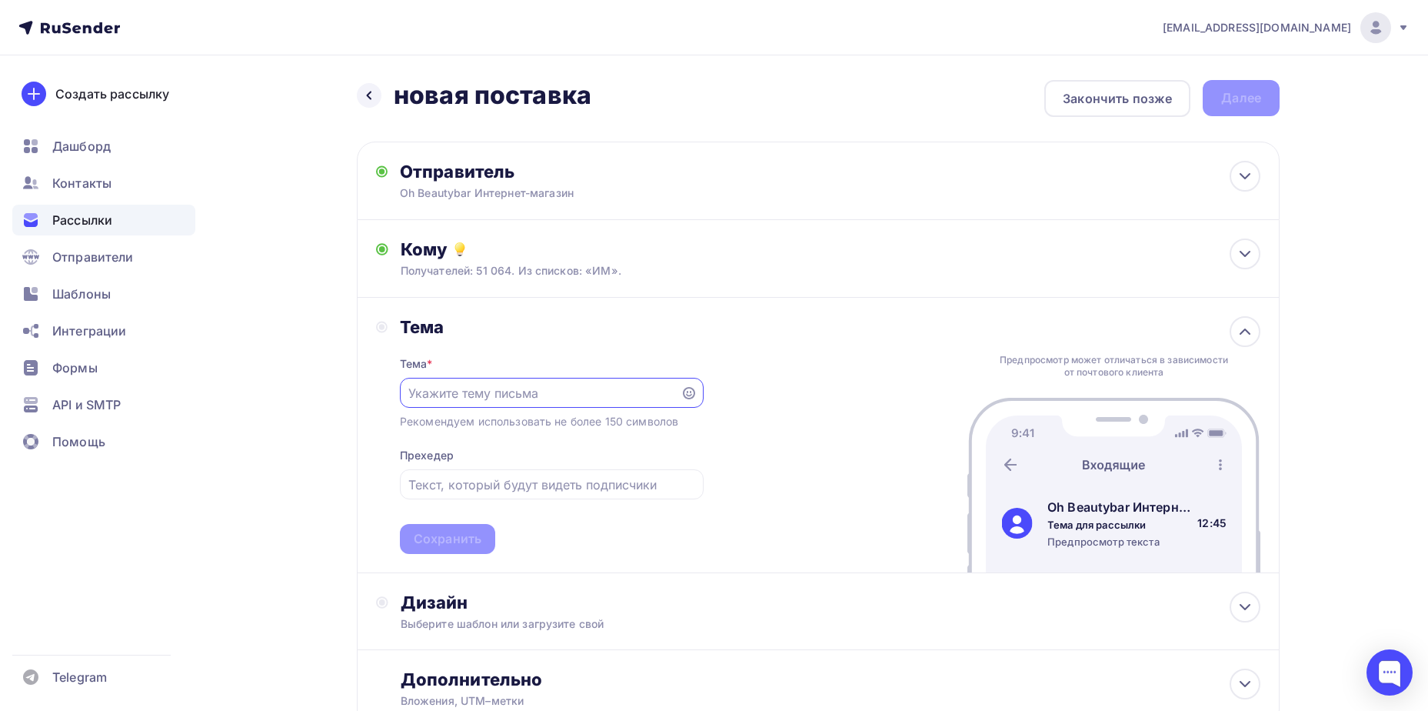
paste input "💚 Большая поставка FRAIJOUR"
click at [429, 393] on input "💚 Большая поставка FRAIJOUR" at bounding box center [539, 393] width 263 height 18
click at [587, 386] on input "💚Большая поставка FRAIJOUR" at bounding box center [539, 393] width 263 height 18
click at [617, 391] on input "💚Большая поставка FRAIJOUR" at bounding box center [539, 393] width 263 height 18
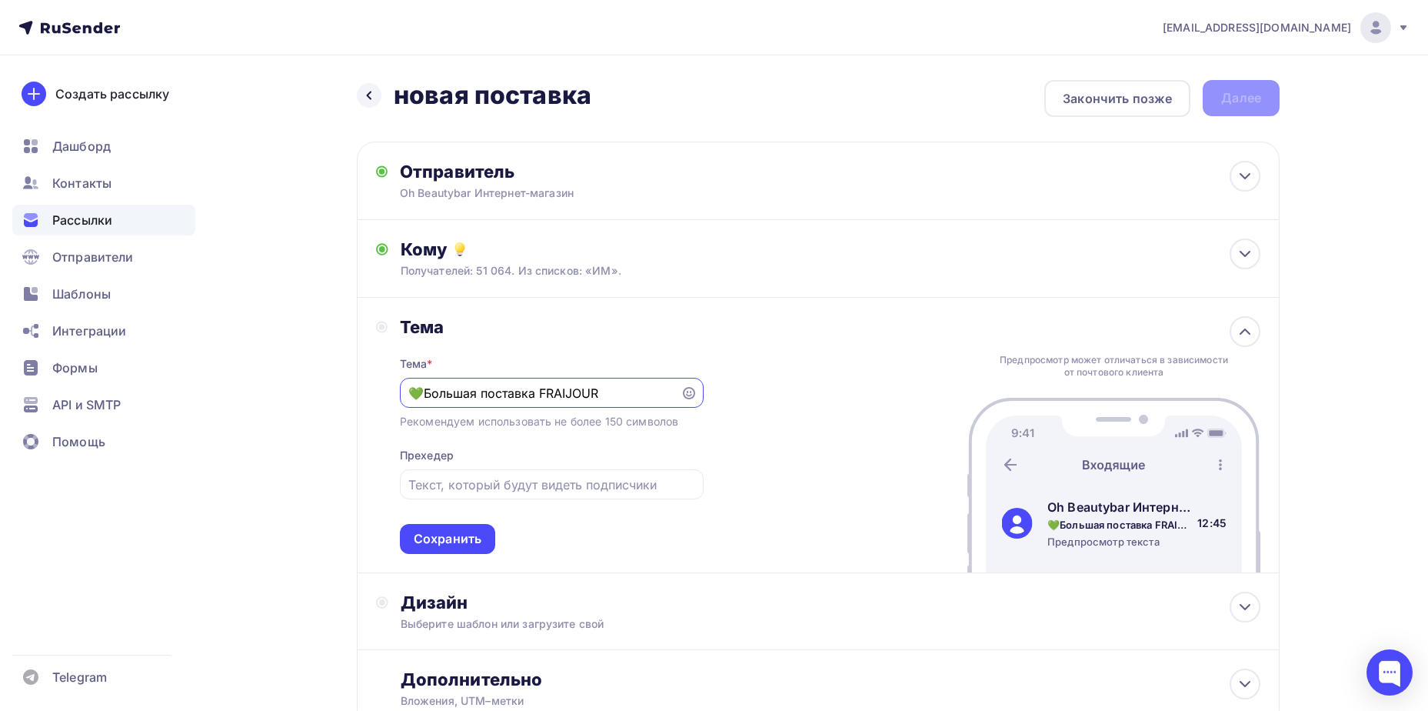
drag, startPoint x: 617, startPoint y: 391, endPoint x: 539, endPoint y: 391, distance: 77.7
click at [539, 391] on input "💚Большая поставка FRAIJOUR" at bounding box center [539, 393] width 263 height 18
click at [540, 391] on input "💚Большая поставка FRAIJOUR" at bounding box center [539, 393] width 263 height 18
drag, startPoint x: 617, startPoint y: 394, endPoint x: 545, endPoint y: 398, distance: 72.4
click at [545, 398] on input "💚Большая поставка FRAIJOUR" at bounding box center [539, 393] width 263 height 18
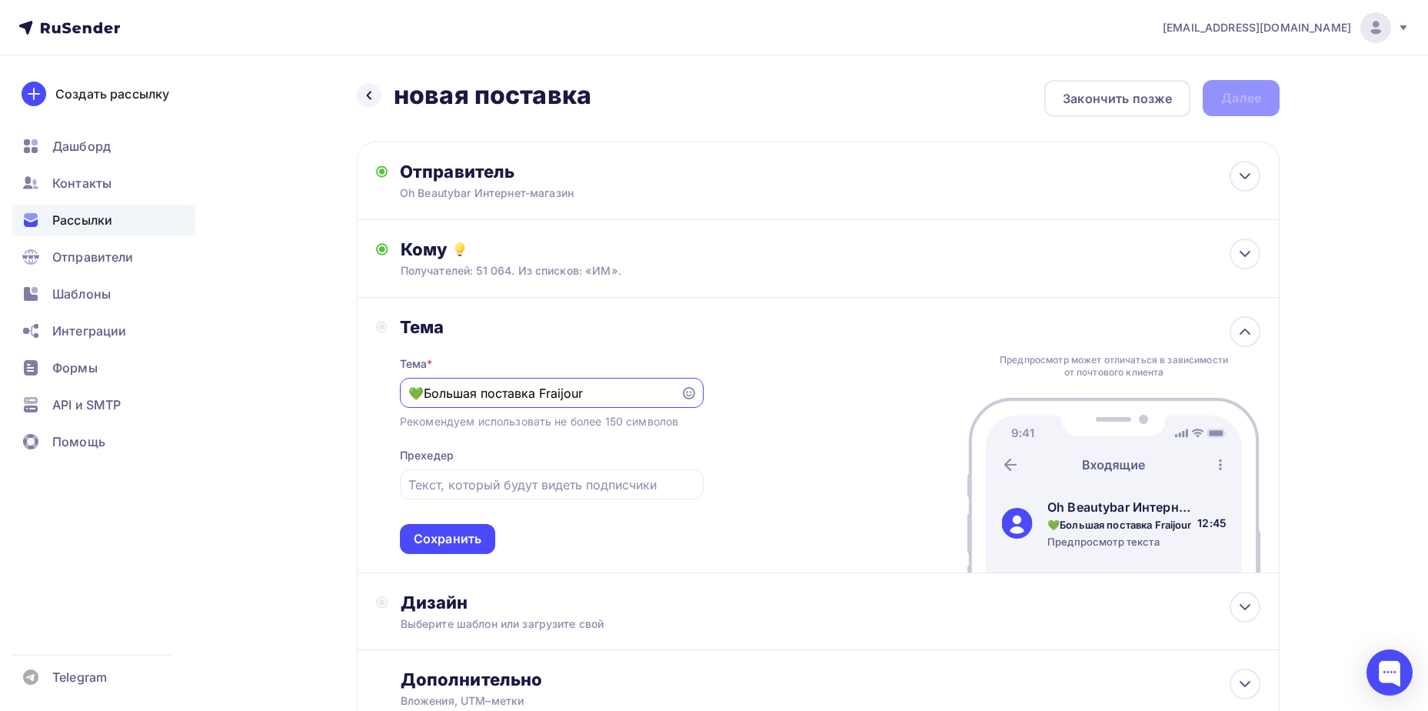
click at [426, 392] on input "💚Большая поставка Fraijour" at bounding box center [539, 393] width 263 height 18
type input "Большая поставка Fraijour"
click at [512, 483] on input "text" at bounding box center [551, 484] width 286 height 18
paste input "Новинки и любимые хиты"
paste input "💚"
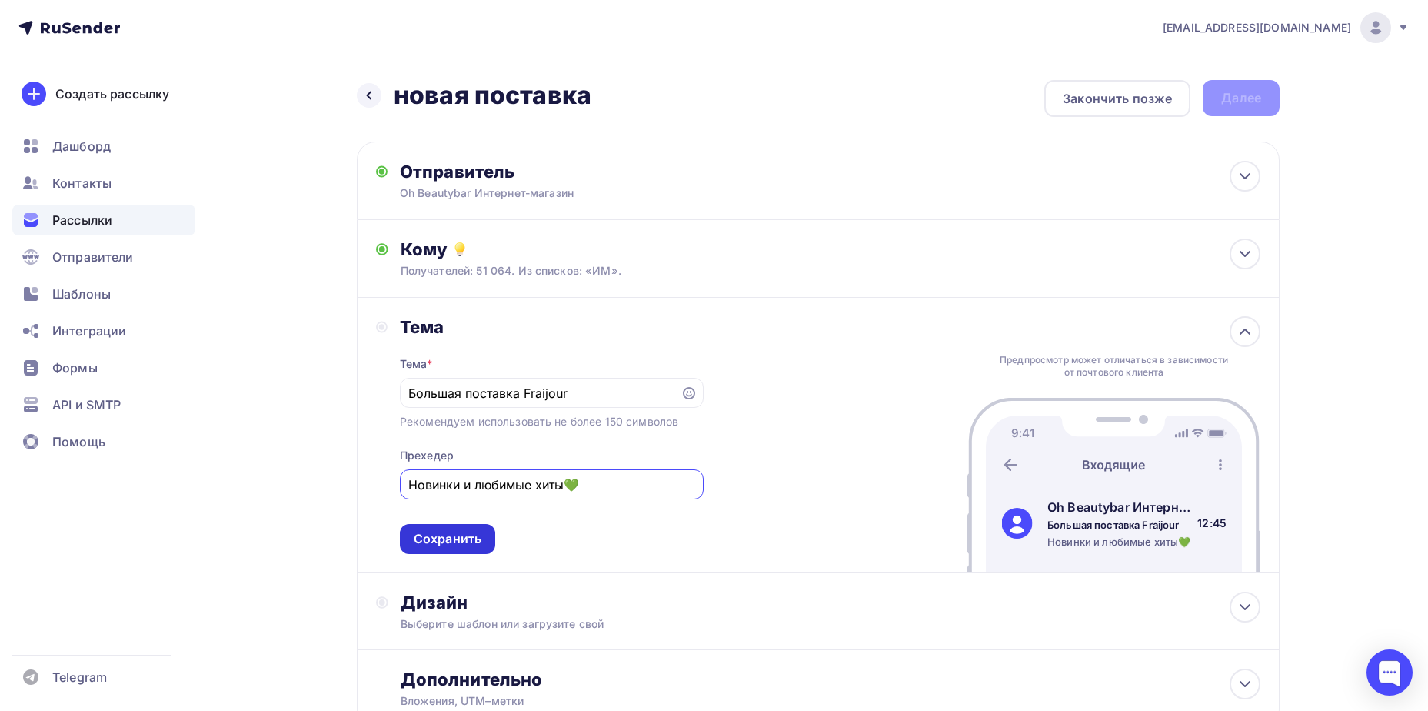
type input "Новинки и любимые хиты💚"
click at [474, 537] on div "Сохранить" at bounding box center [448, 539] width 68 height 18
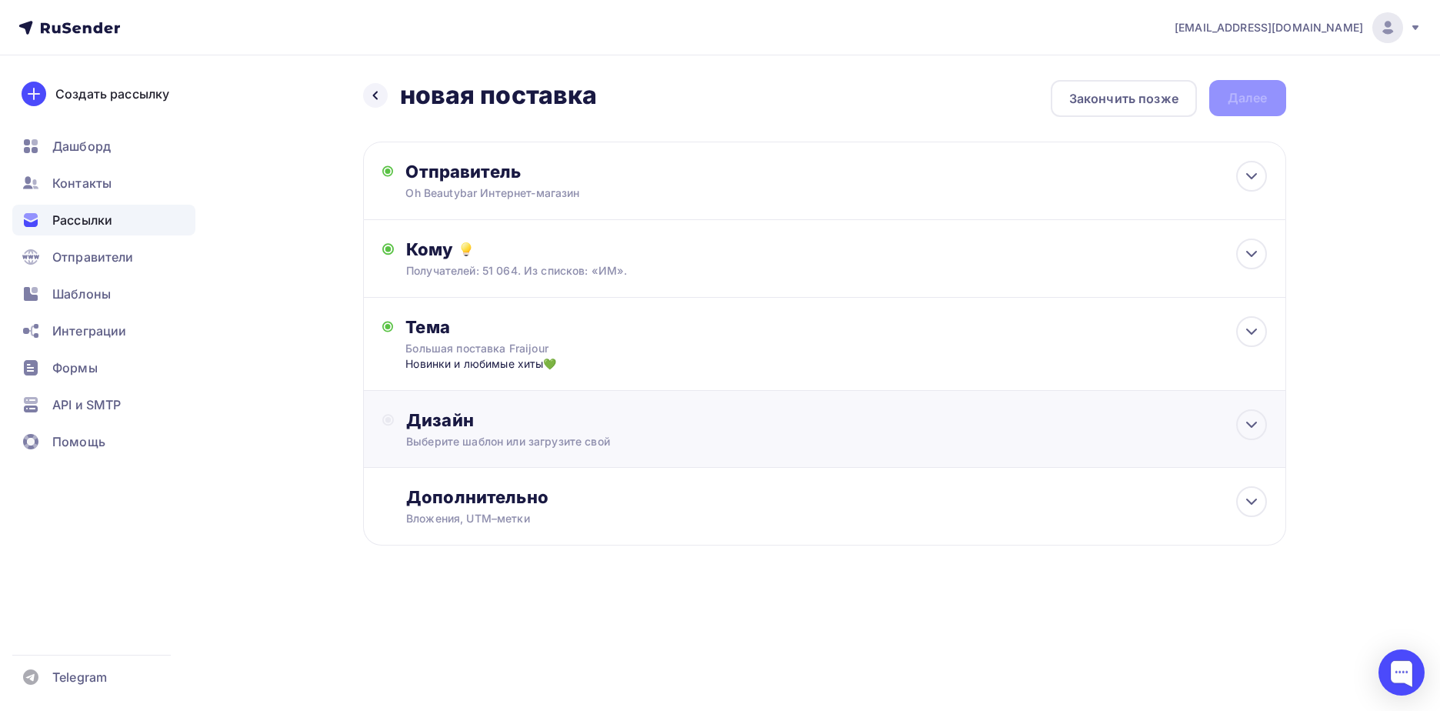
click at [509, 453] on div "Дизайн Выберите шаблон или загрузите свой" at bounding box center [824, 438] width 885 height 58
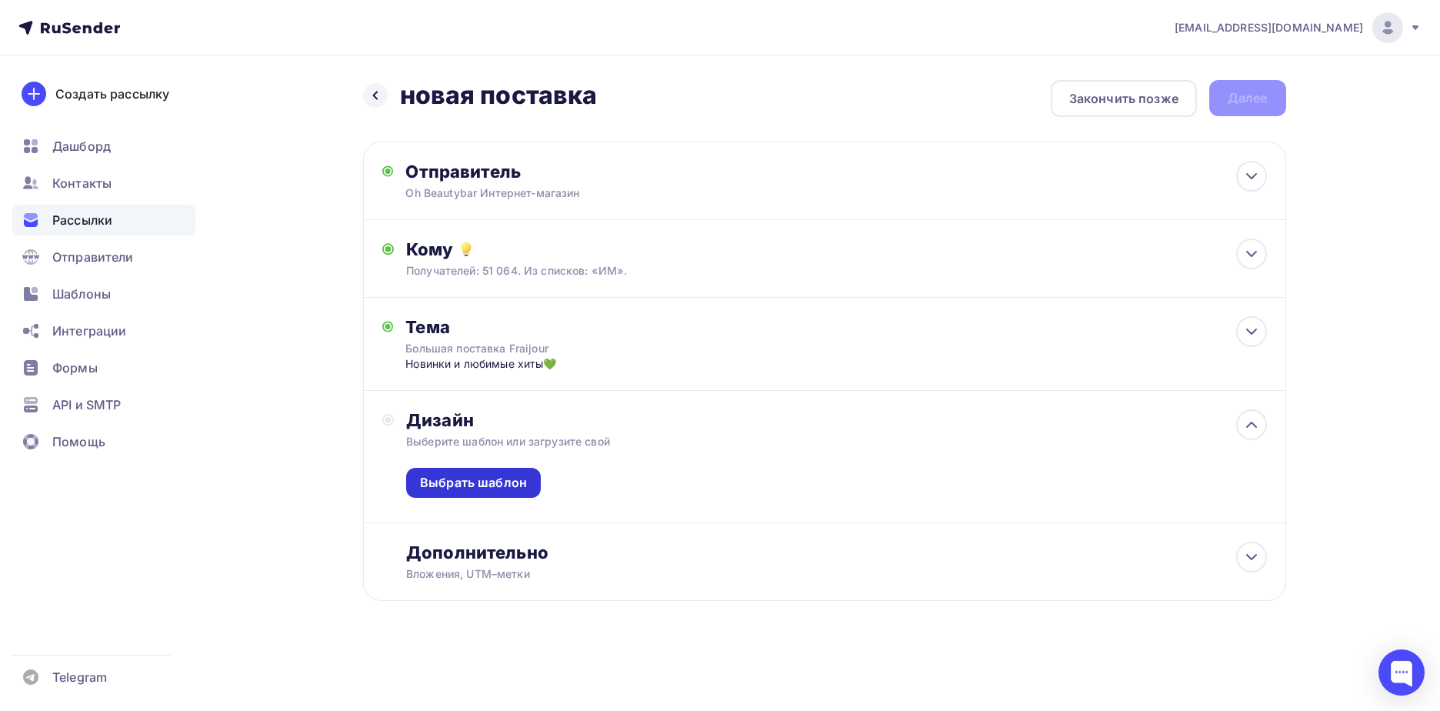
click at [510, 482] on div "Выбрать шаблон" at bounding box center [473, 483] width 107 height 18
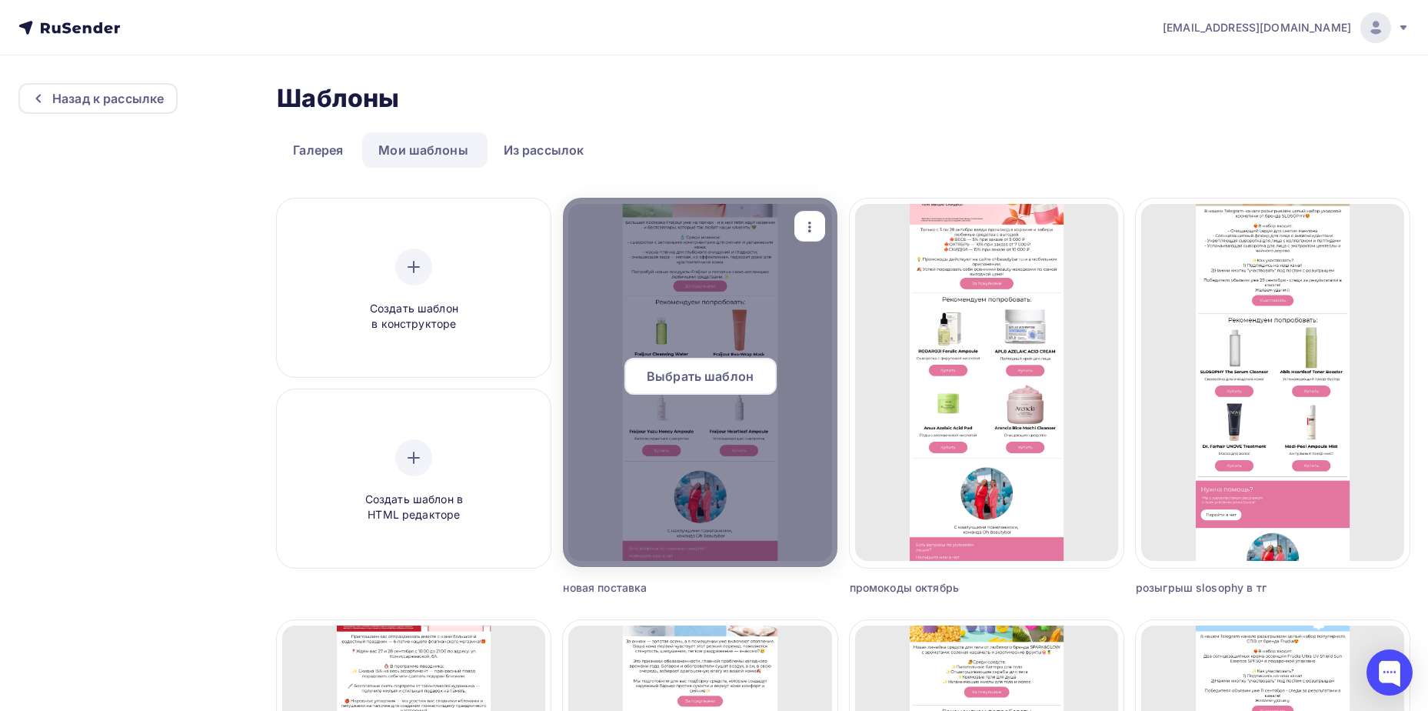
click at [708, 370] on span "Выбрать шаблон" at bounding box center [700, 376] width 107 height 18
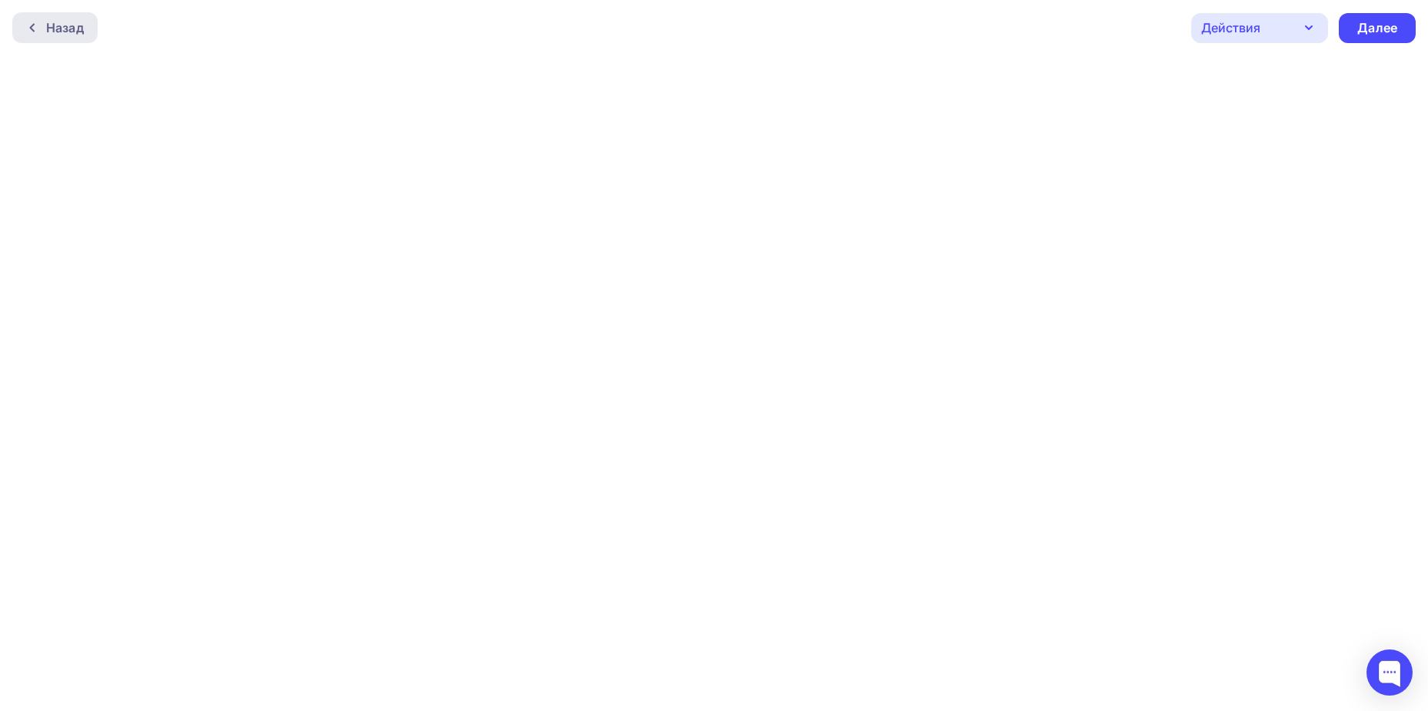
click at [59, 38] on div "Назад" at bounding box center [54, 27] width 85 height 31
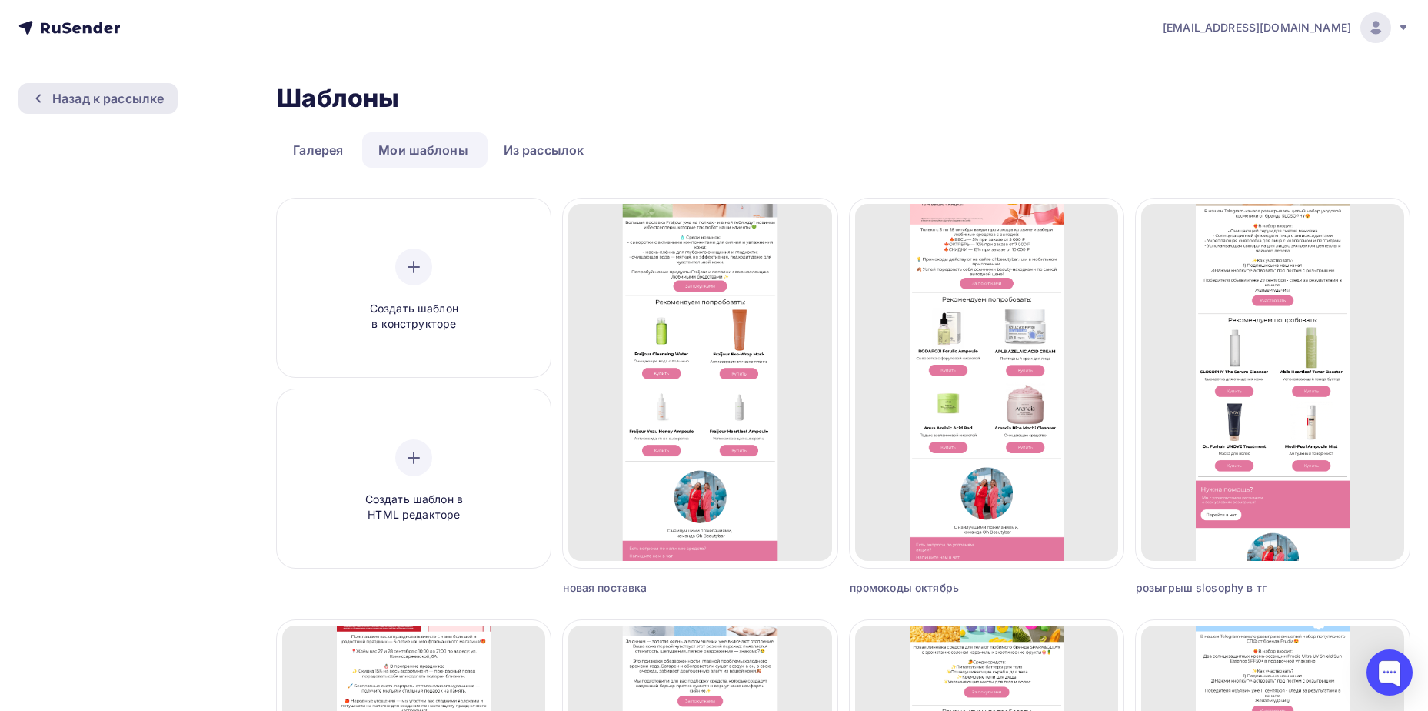
click at [69, 104] on div "Назад к рассылке" at bounding box center [108, 98] width 112 height 18
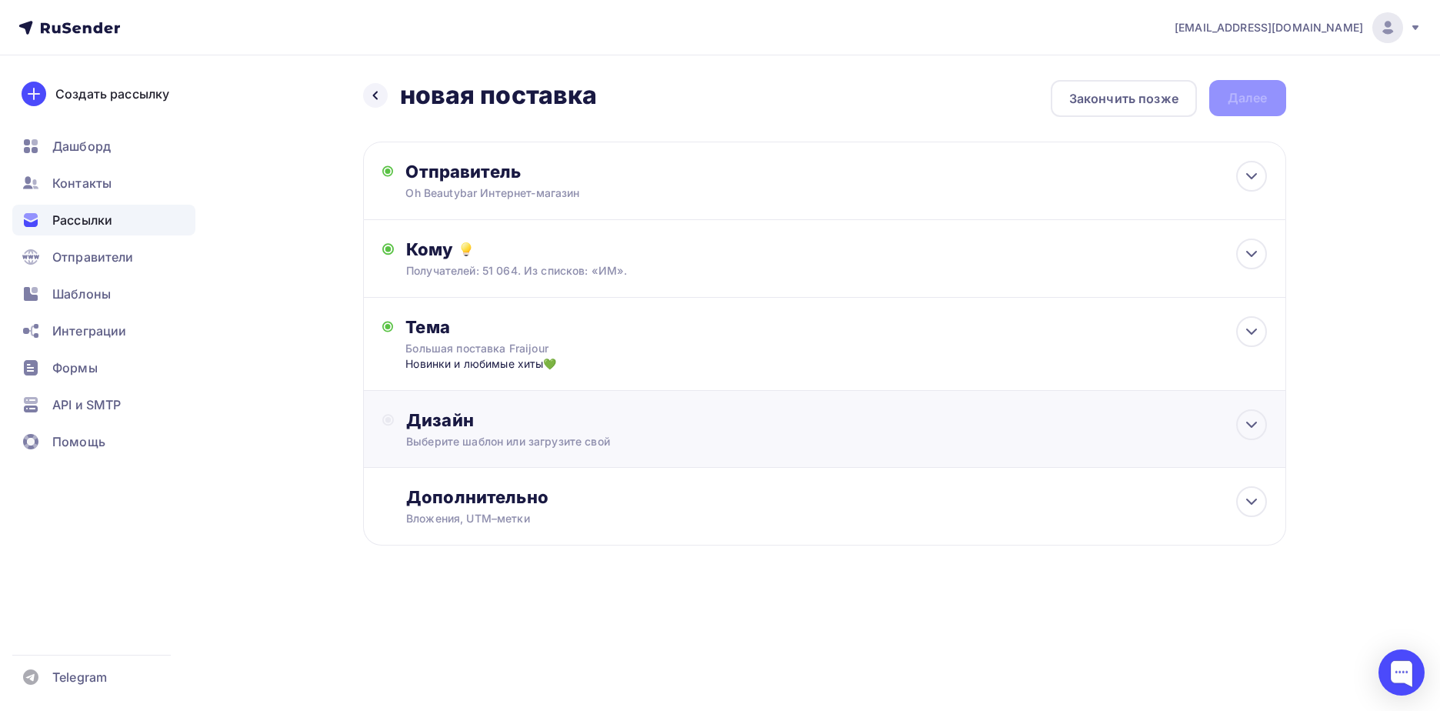
click at [522, 452] on div "Дизайн Выберите шаблон или загрузите свой" at bounding box center [824, 438] width 885 height 58
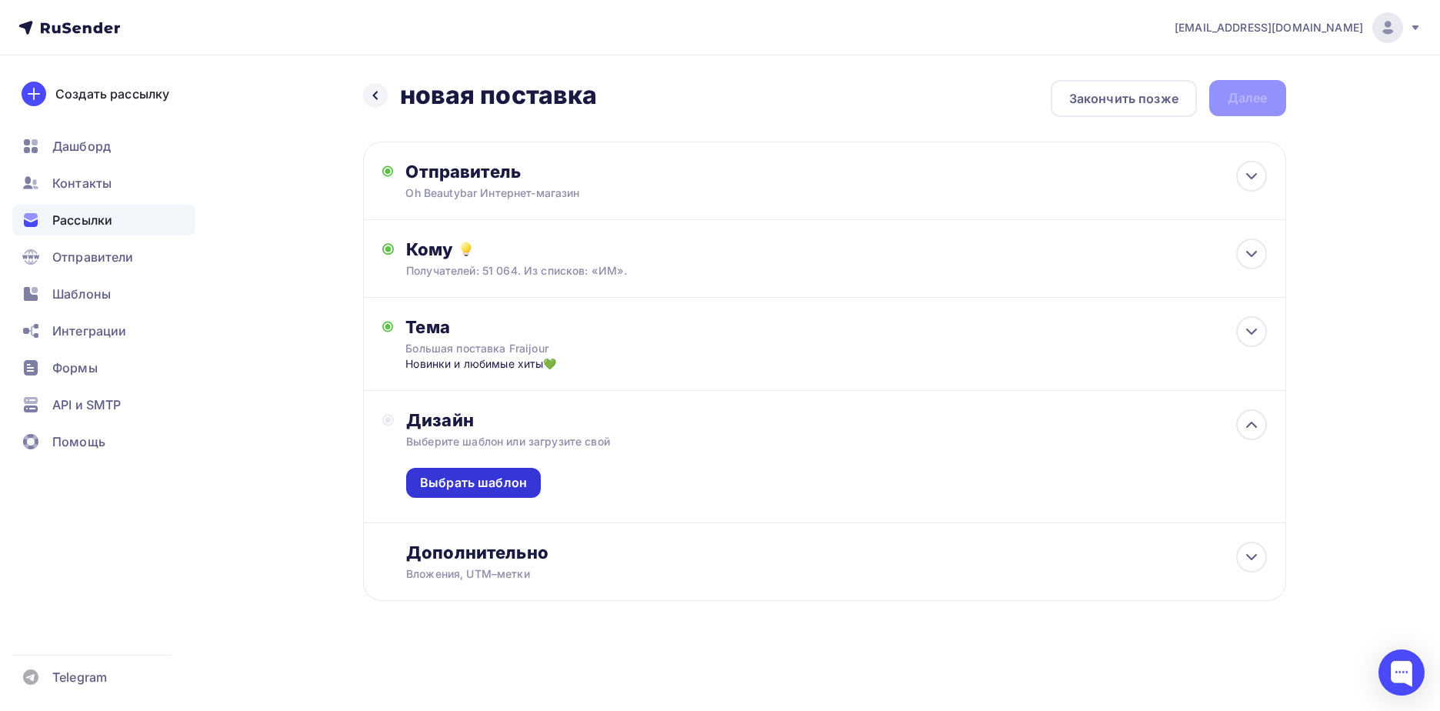
click at [505, 487] on div "Выбрать шаблон" at bounding box center [473, 483] width 107 height 18
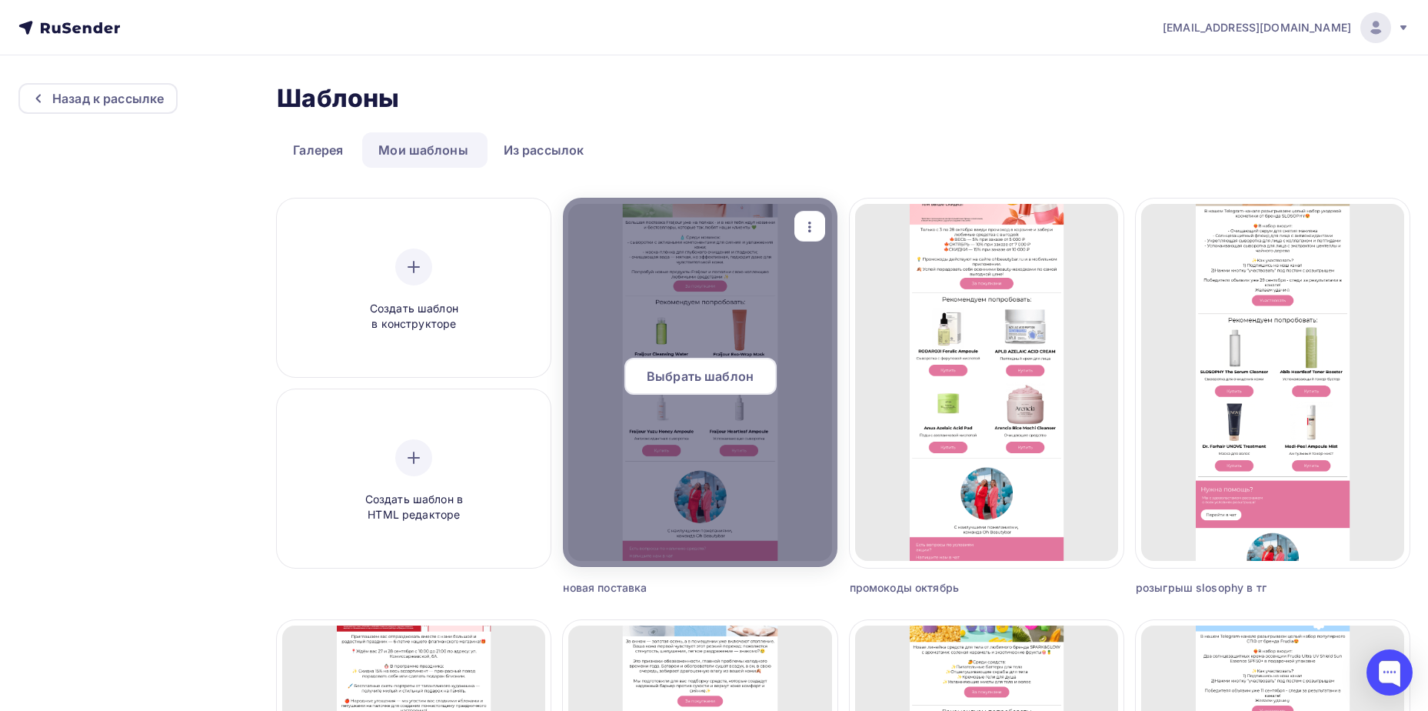
click at [654, 368] on span "Выбрать шаблон" at bounding box center [700, 376] width 107 height 18
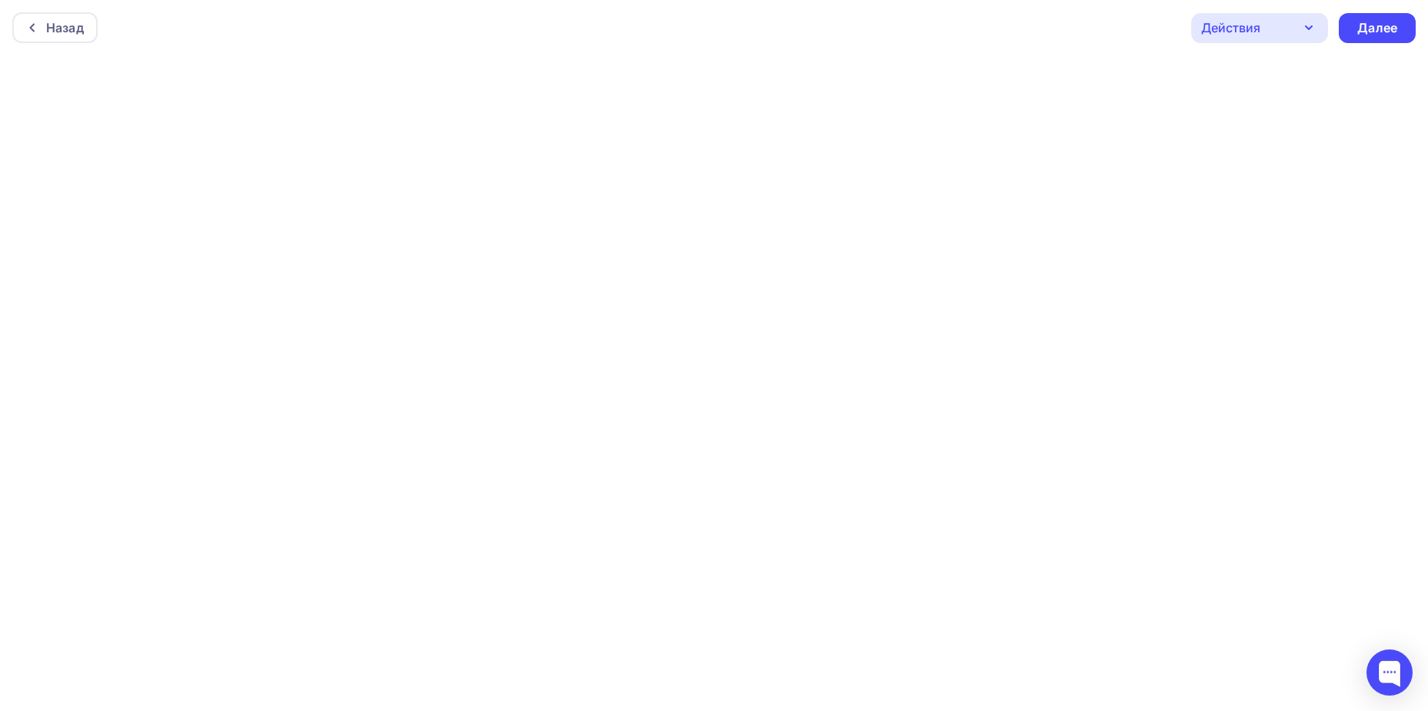
scroll to position [4, 0]
click at [1397, 28] on div "Далее" at bounding box center [1378, 24] width 40 height 18
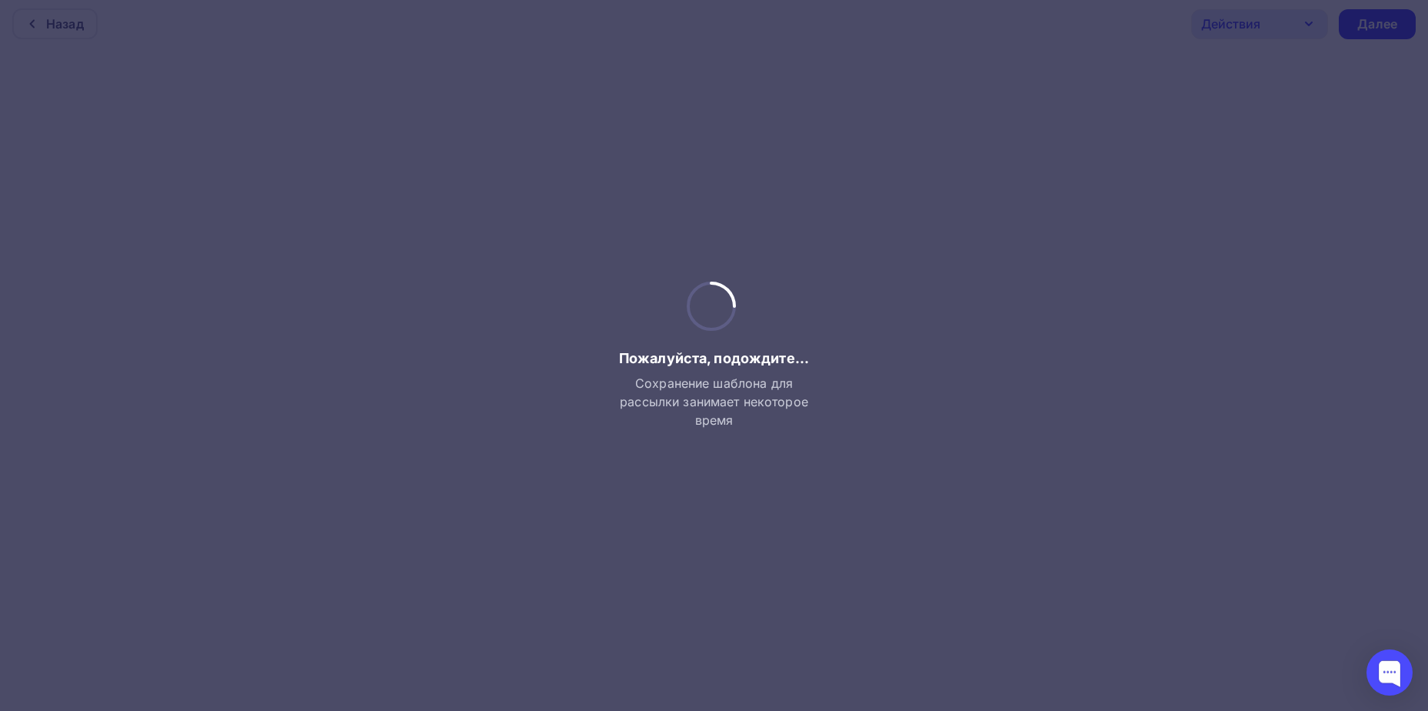
click at [884, 290] on div at bounding box center [714, 355] width 1428 height 711
drag, startPoint x: 758, startPoint y: 457, endPoint x: 744, endPoint y: 456, distance: 14.6
click at [754, 456] on div at bounding box center [714, 355] width 1428 height 711
drag, startPoint x: 744, startPoint y: 456, endPoint x: 45, endPoint y: 21, distance: 823.1
click at [725, 452] on div at bounding box center [714, 355] width 1428 height 711
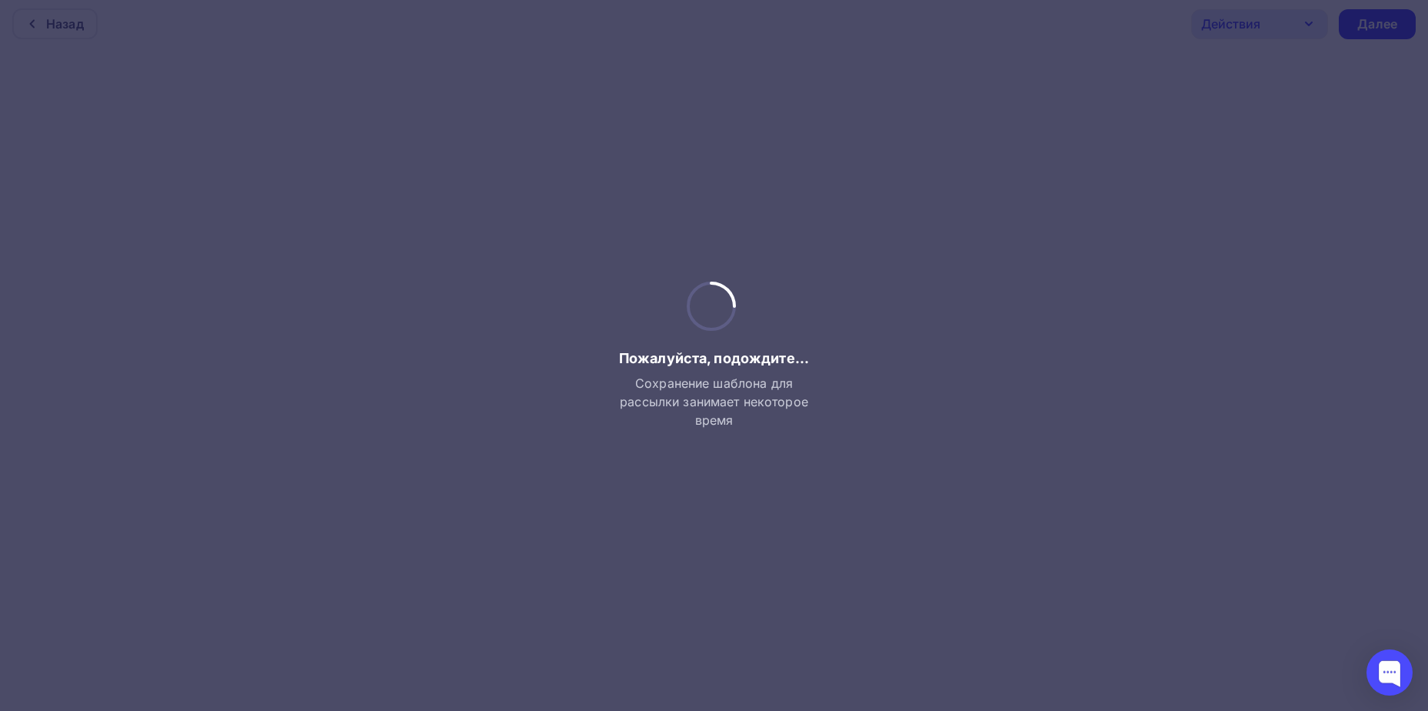
click at [20, 19] on div at bounding box center [714, 355] width 1428 height 711
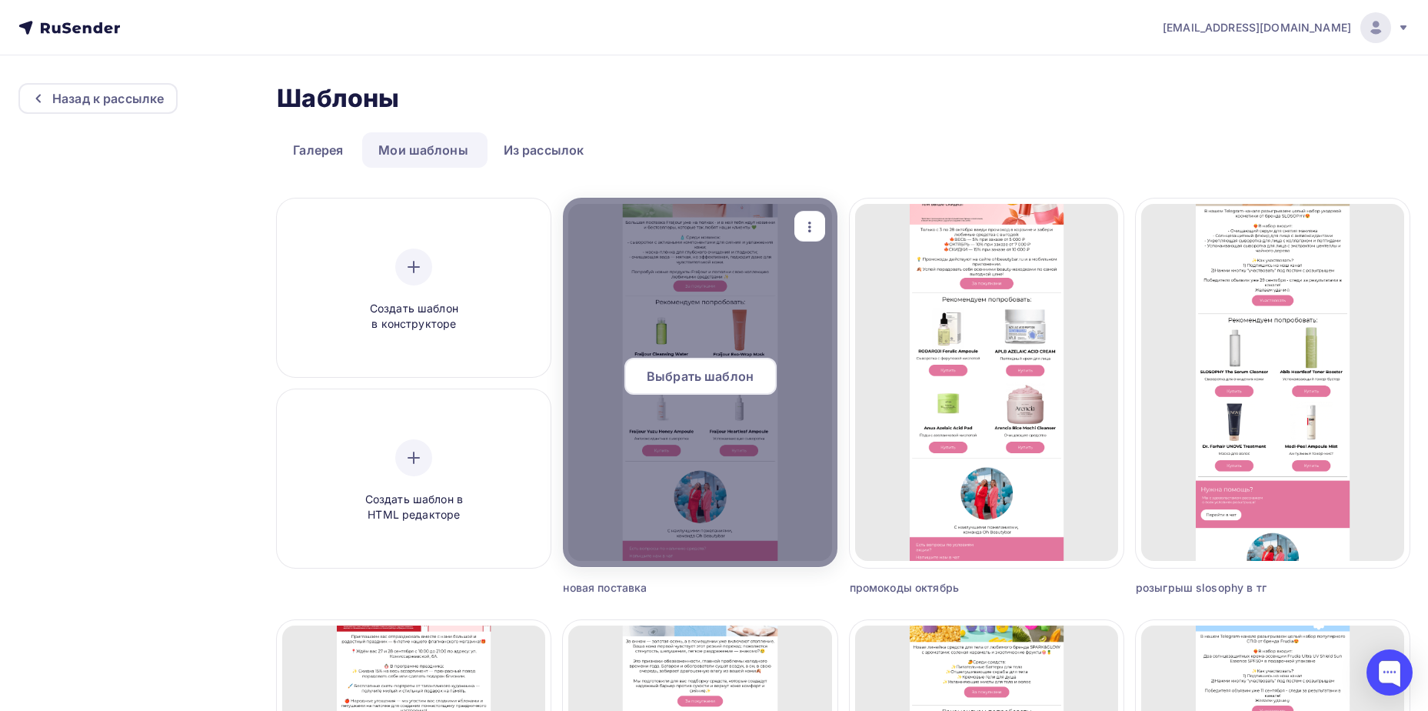
click at [717, 379] on span "Выбрать шаблон" at bounding box center [700, 376] width 107 height 18
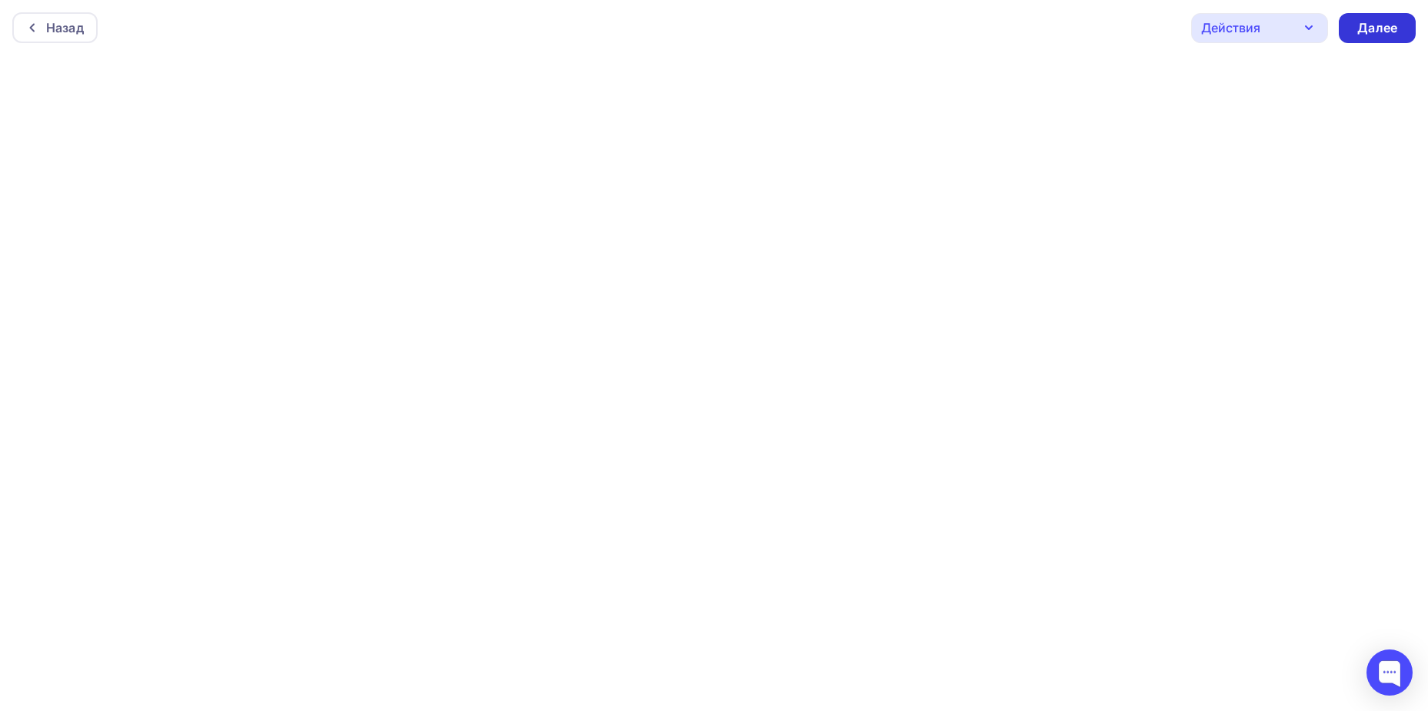
click at [1382, 21] on div "Далее" at bounding box center [1378, 28] width 40 height 18
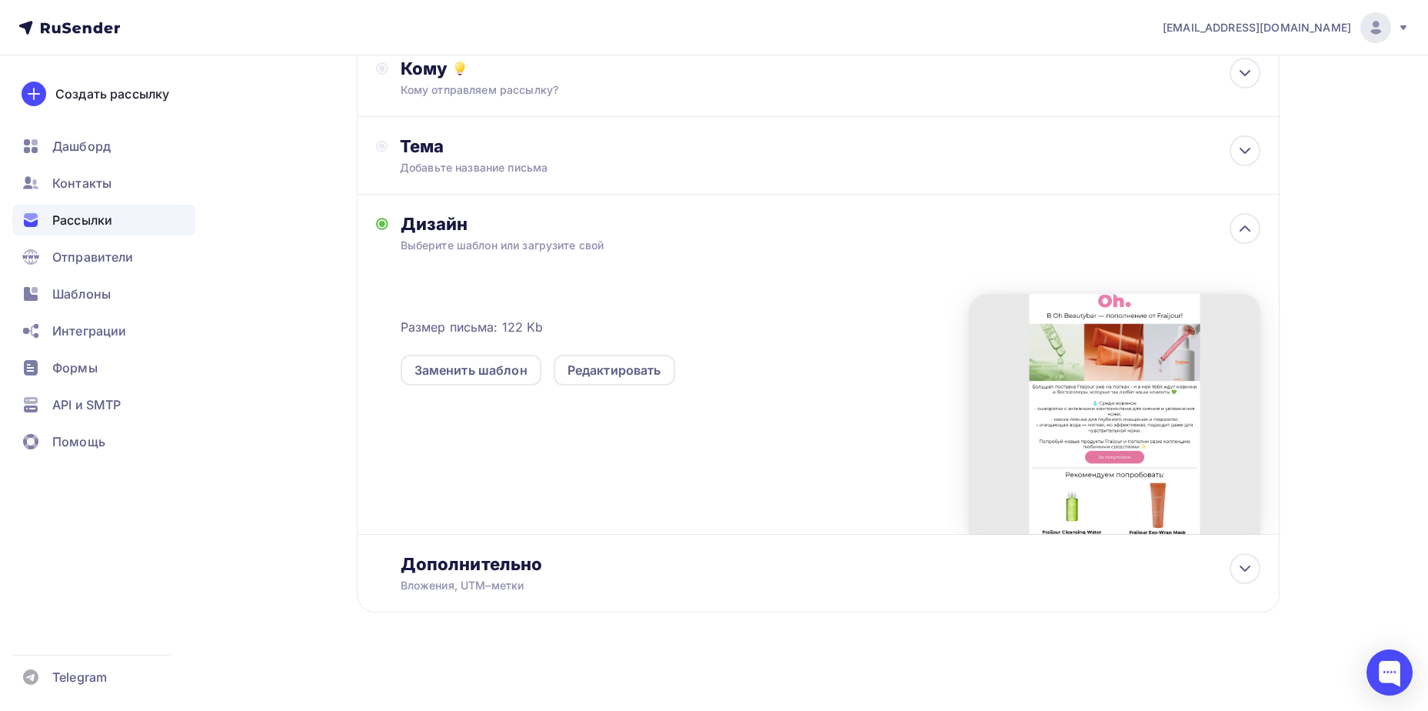
scroll to position [182, 0]
click at [562, 564] on div "Дополнительно" at bounding box center [831, 563] width 860 height 22
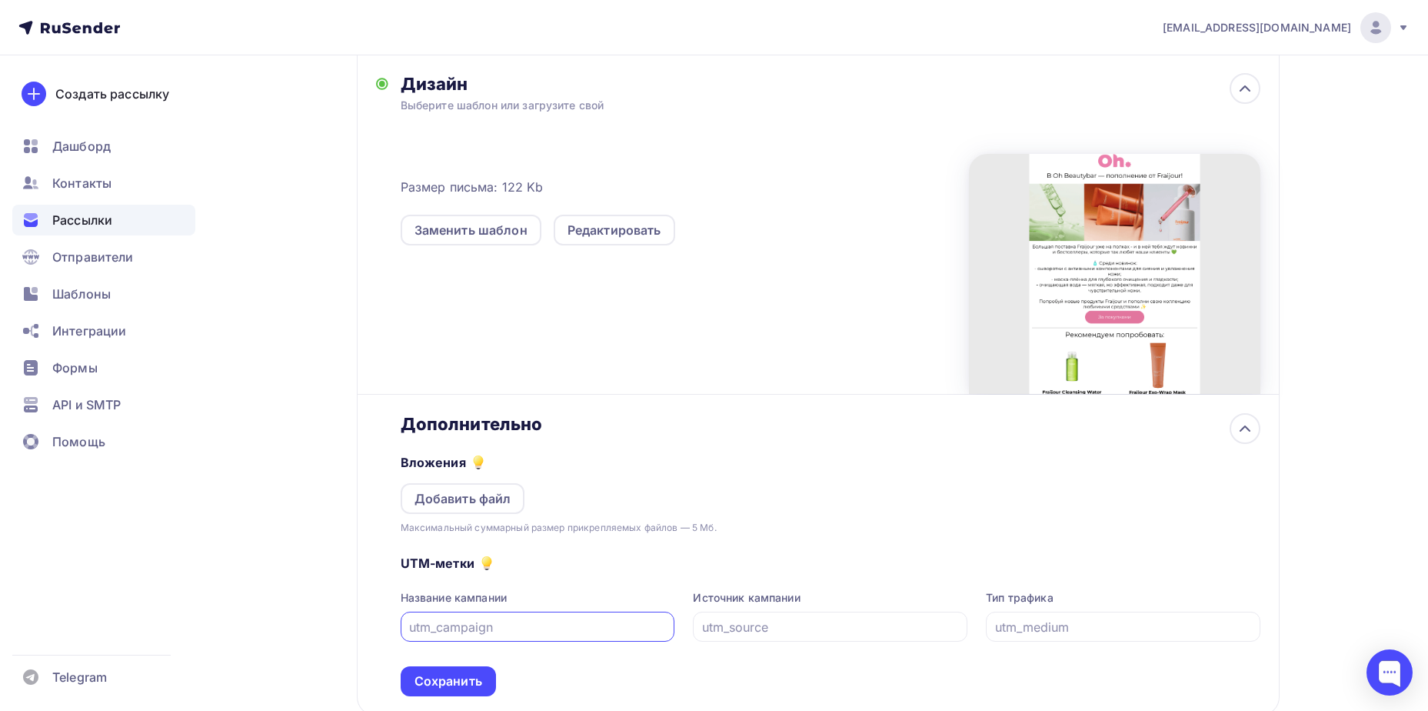
scroll to position [425, 0]
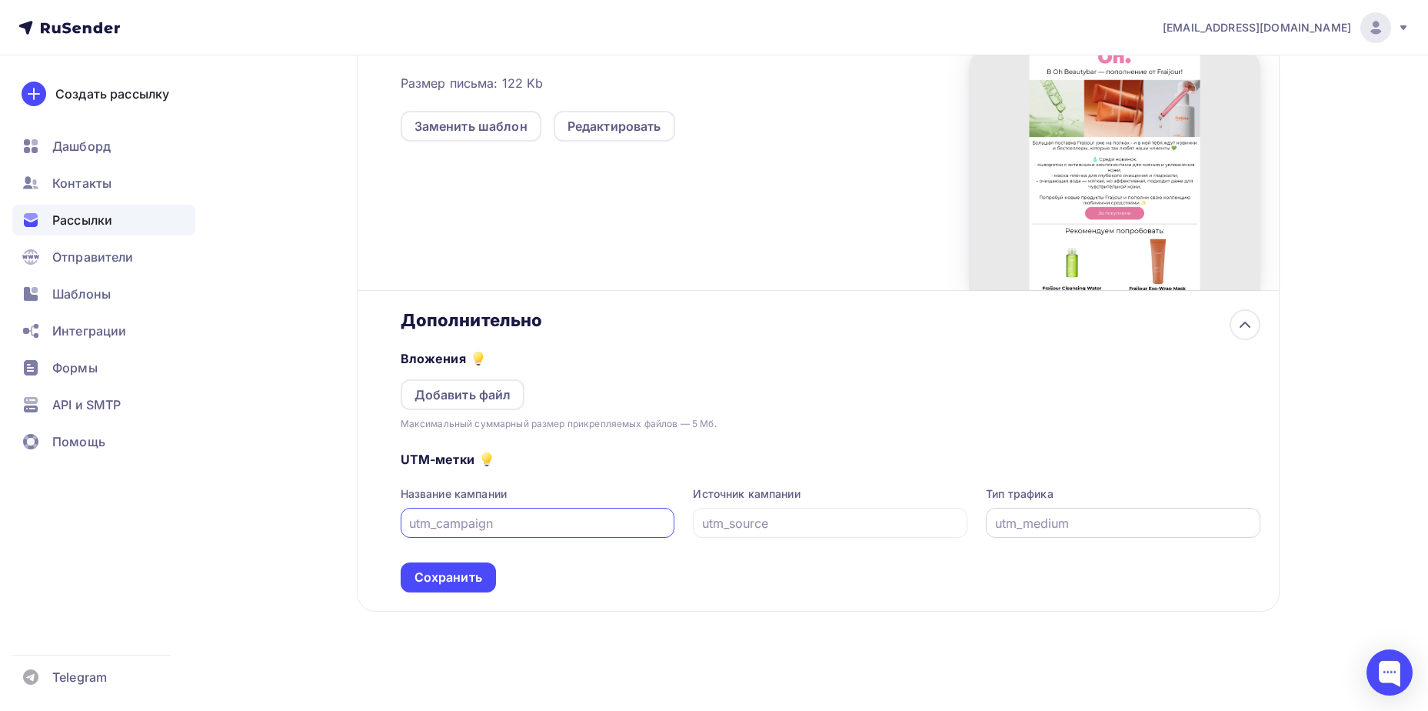
click at [1038, 515] on input "text" at bounding box center [1123, 523] width 257 height 18
type input "email"
click at [842, 512] on div at bounding box center [830, 523] width 275 height 30
click at [839, 521] on input "text" at bounding box center [830, 523] width 257 height 18
type input "rusender"
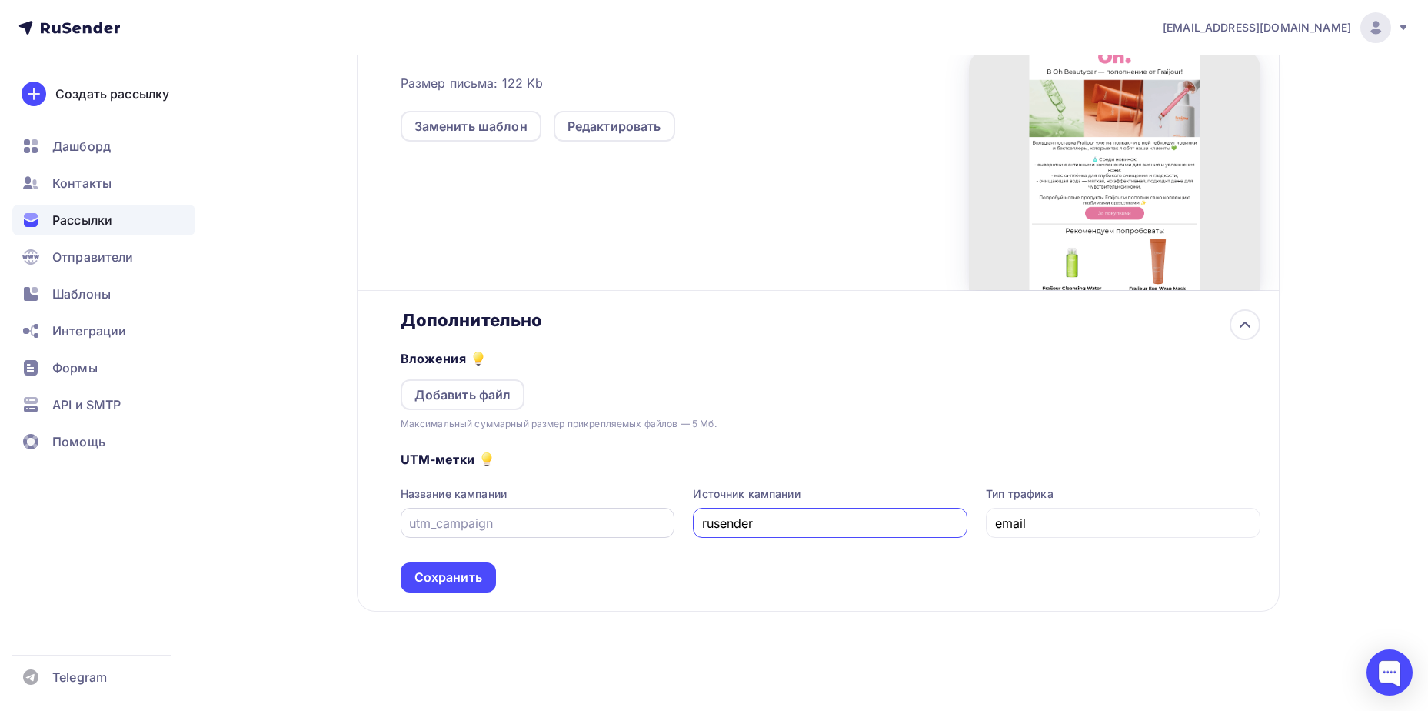
click at [672, 535] on div at bounding box center [538, 523] width 275 height 30
click at [638, 535] on div at bounding box center [538, 523] width 275 height 30
click at [634, 535] on div at bounding box center [538, 523] width 275 height 30
click at [541, 538] on div "UTM-метки Название кампании Источник кампании rusender Тип трафика email Сохран…" at bounding box center [831, 512] width 860 height 161
click at [529, 523] on input "text" at bounding box center [537, 523] width 257 height 18
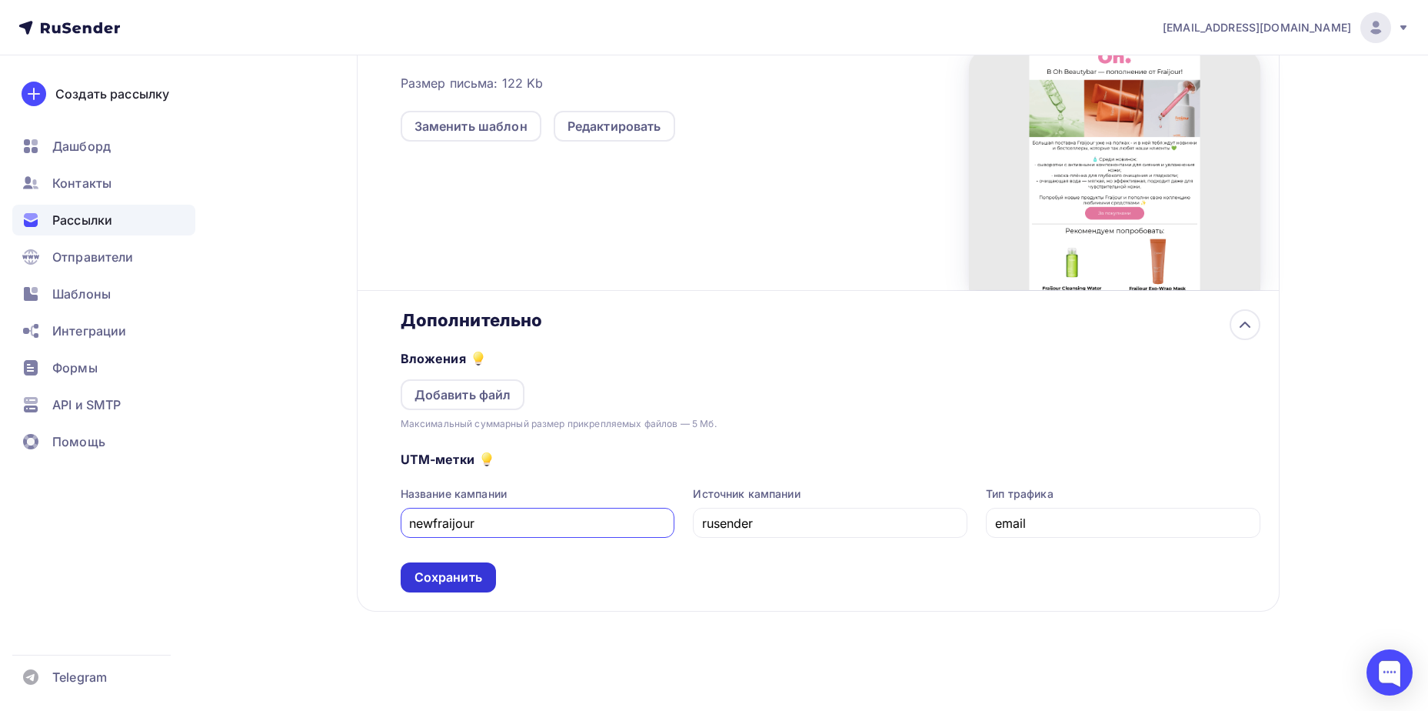
type input "newfraijour"
click at [445, 579] on div "Сохранить" at bounding box center [449, 577] width 68 height 18
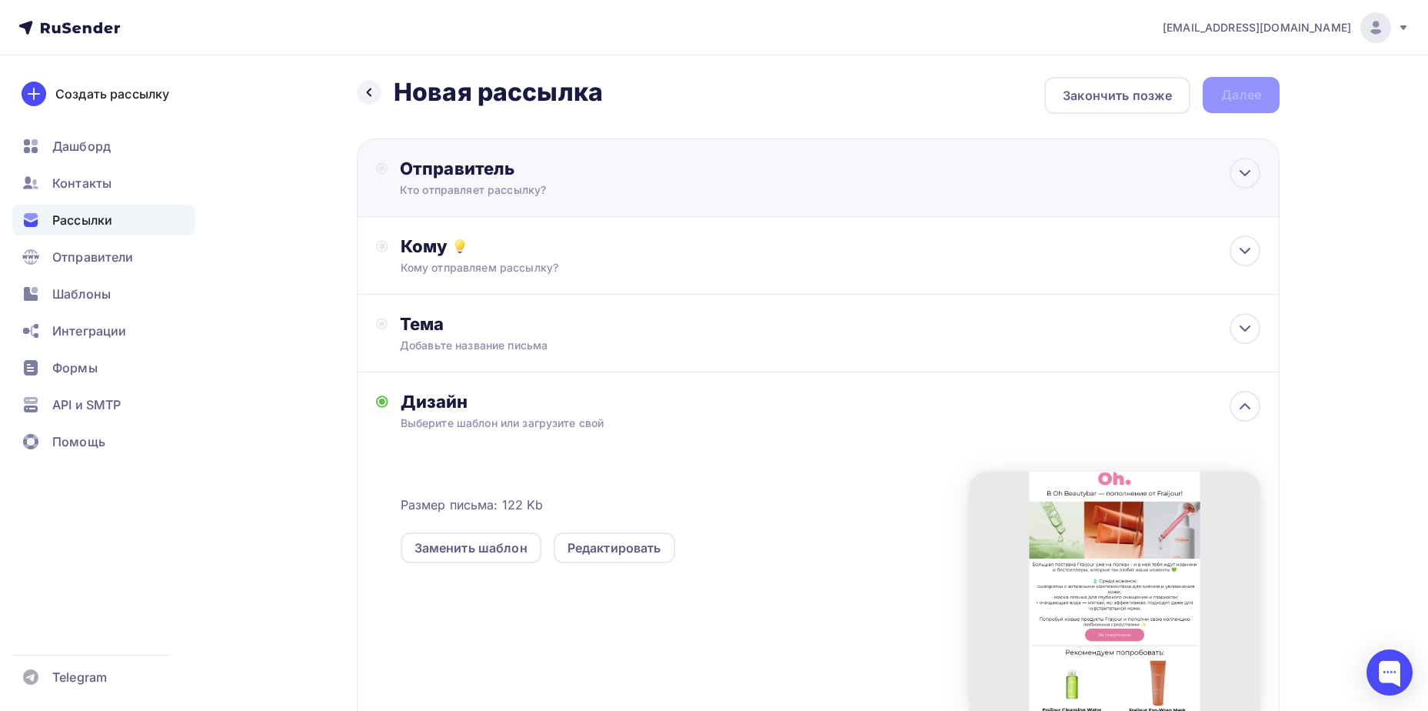
scroll to position [0, 0]
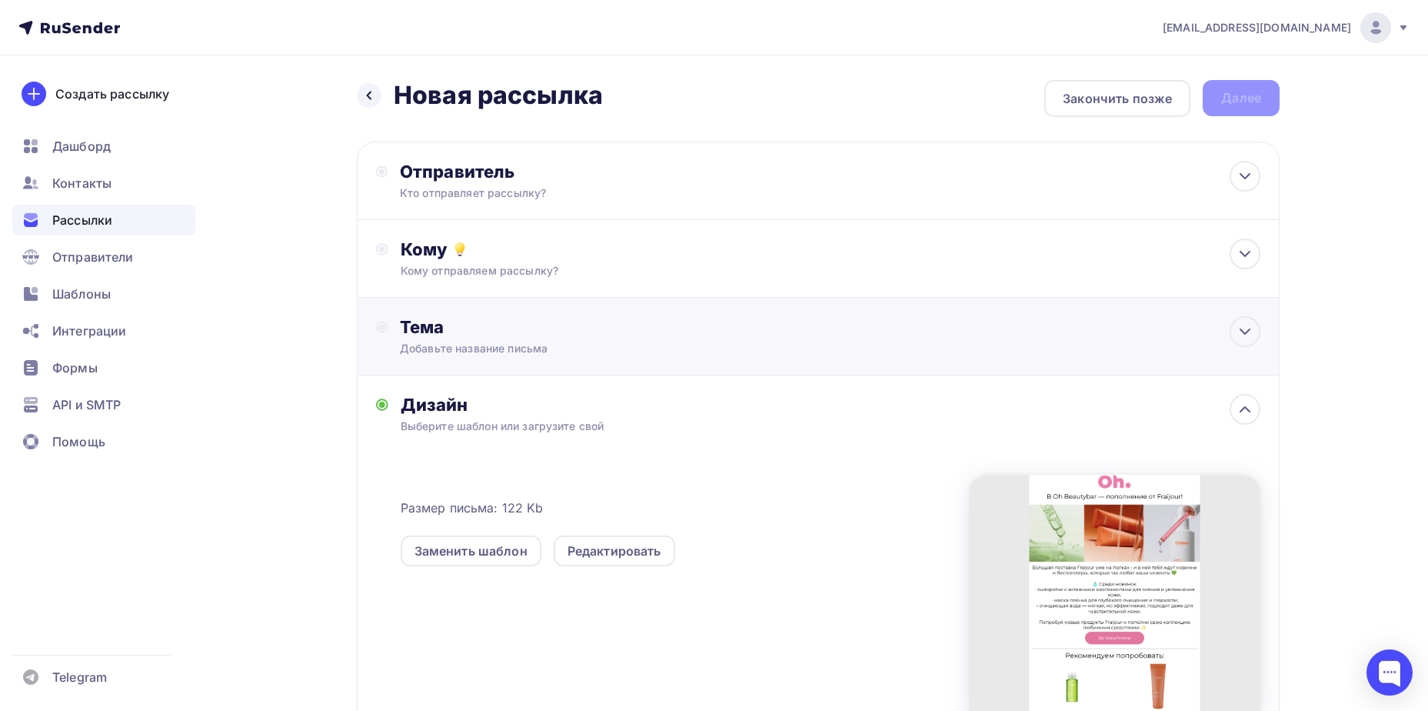
click at [1001, 352] on div "Тема Добавьте название письма" at bounding box center [818, 337] width 923 height 78
click at [1244, 324] on icon at bounding box center [1245, 331] width 18 height 18
click at [1244, 168] on icon at bounding box center [1245, 176] width 18 height 18
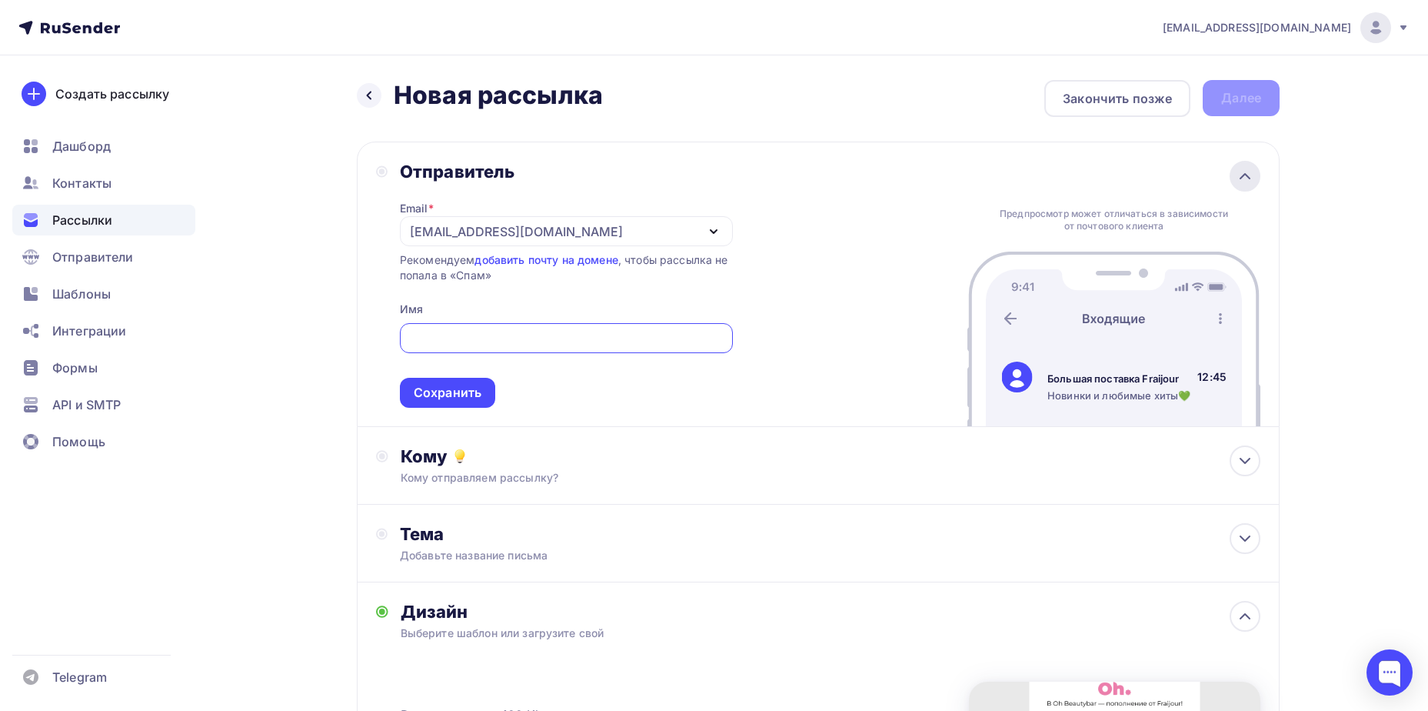
scroll to position [8, 0]
click at [1244, 168] on icon at bounding box center [1245, 176] width 18 height 18
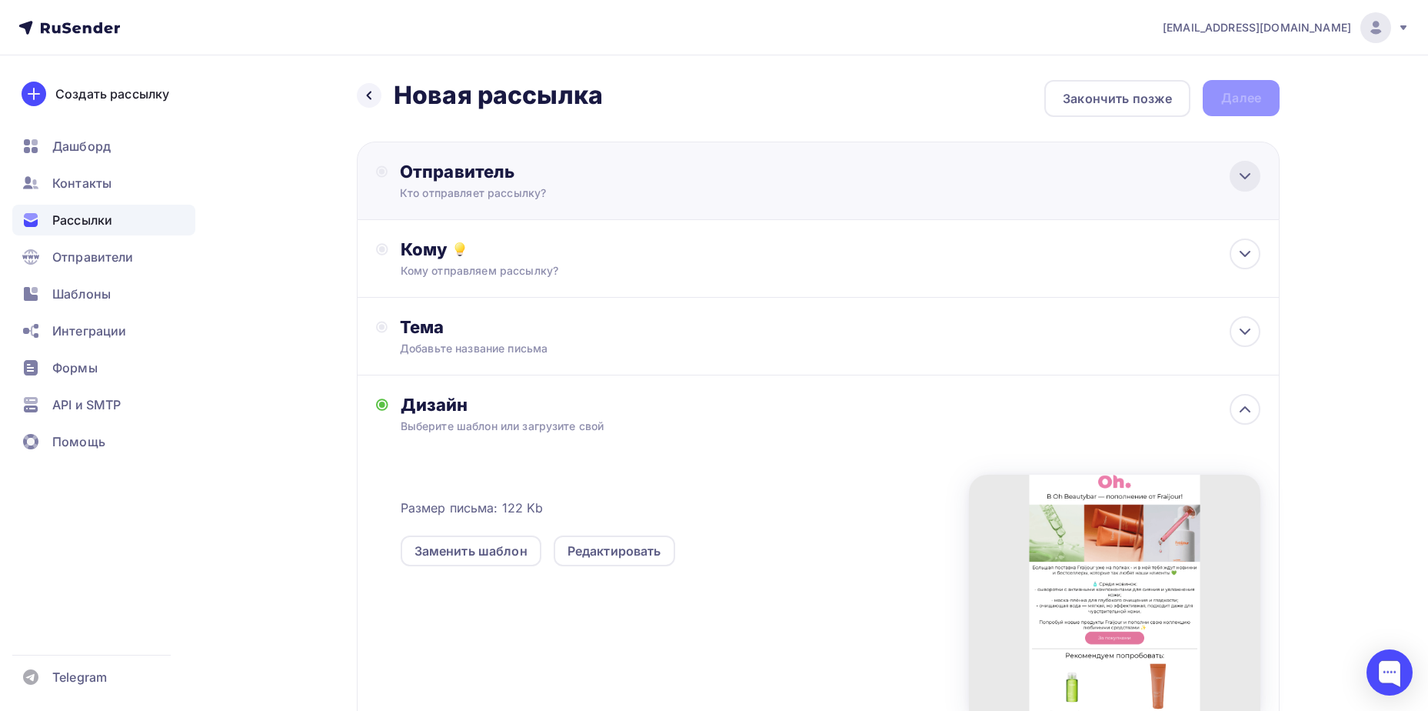
scroll to position [0, 0]
click at [1244, 168] on icon at bounding box center [1245, 176] width 18 height 18
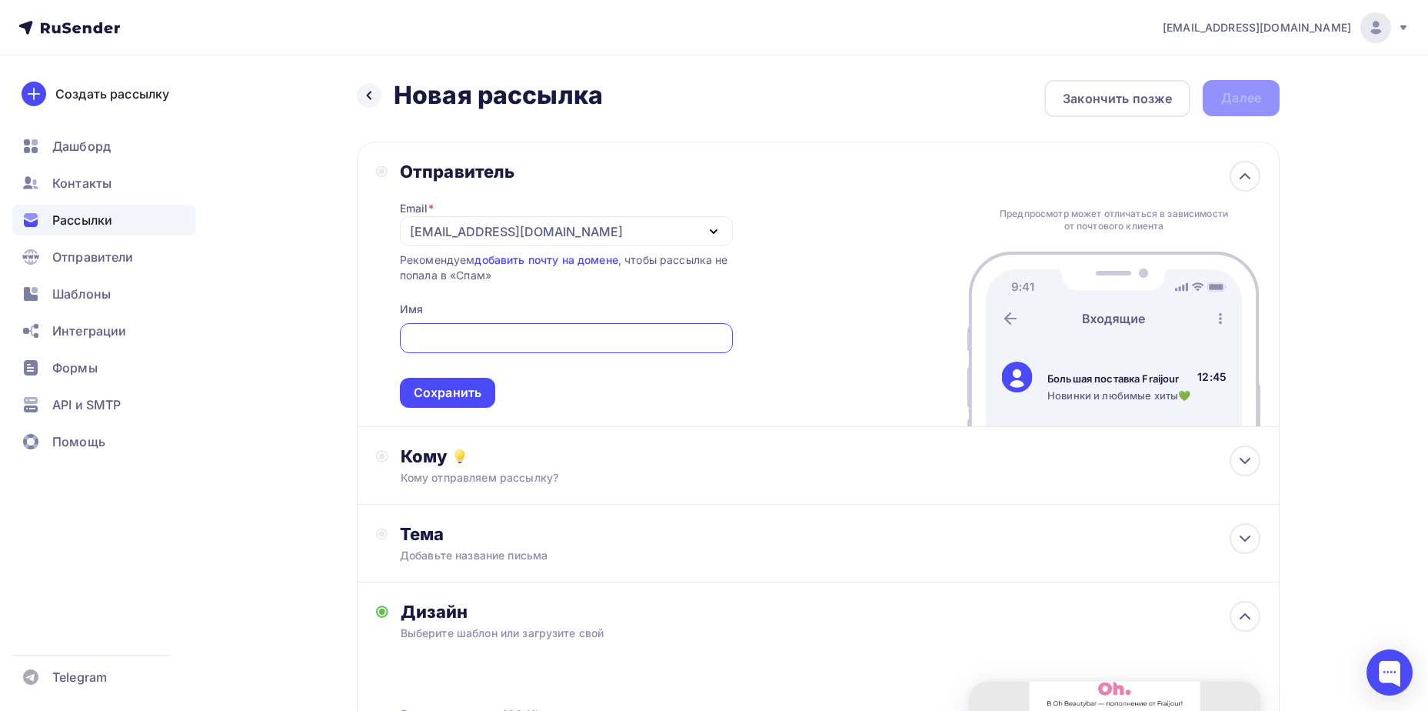
click at [618, 225] on div "[EMAIL_ADDRESS][DOMAIN_NAME]" at bounding box center [516, 231] width 213 height 18
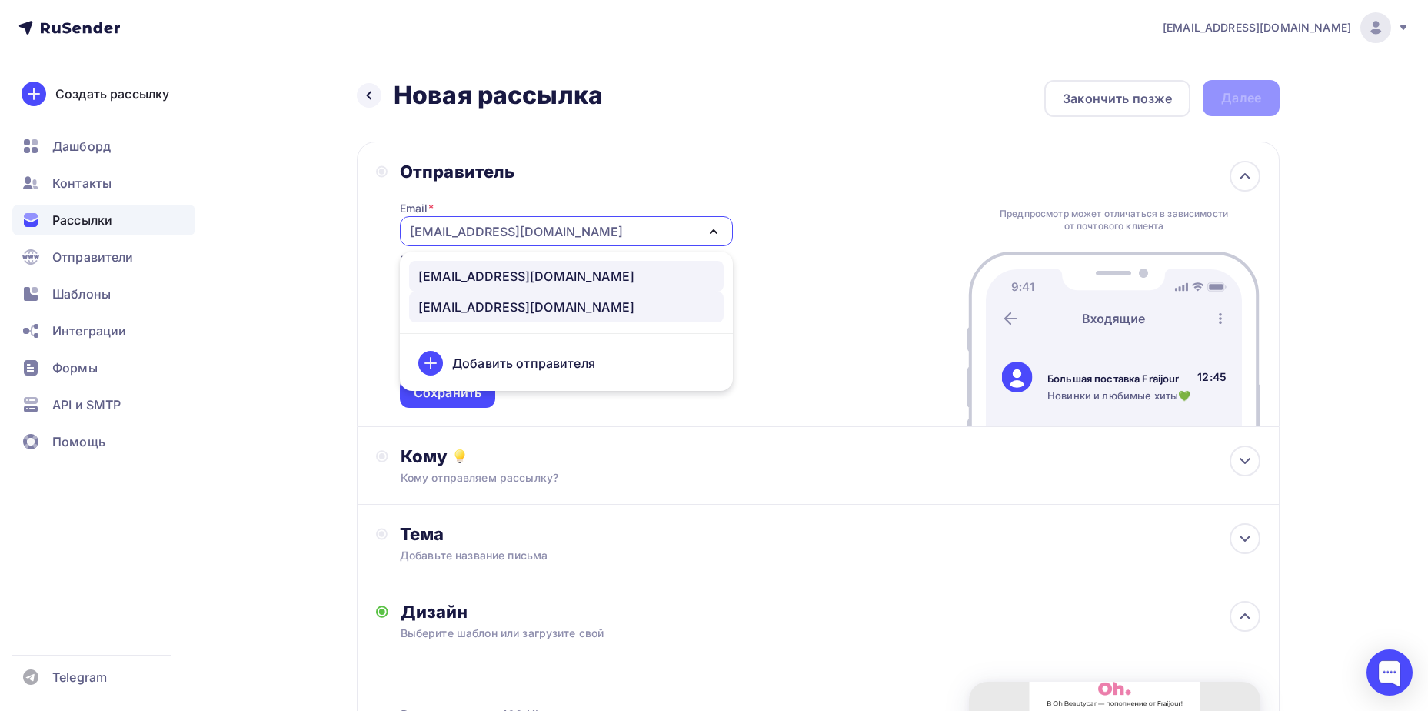
click at [607, 274] on div "[EMAIL_ADDRESS][DOMAIN_NAME]" at bounding box center [566, 276] width 296 height 18
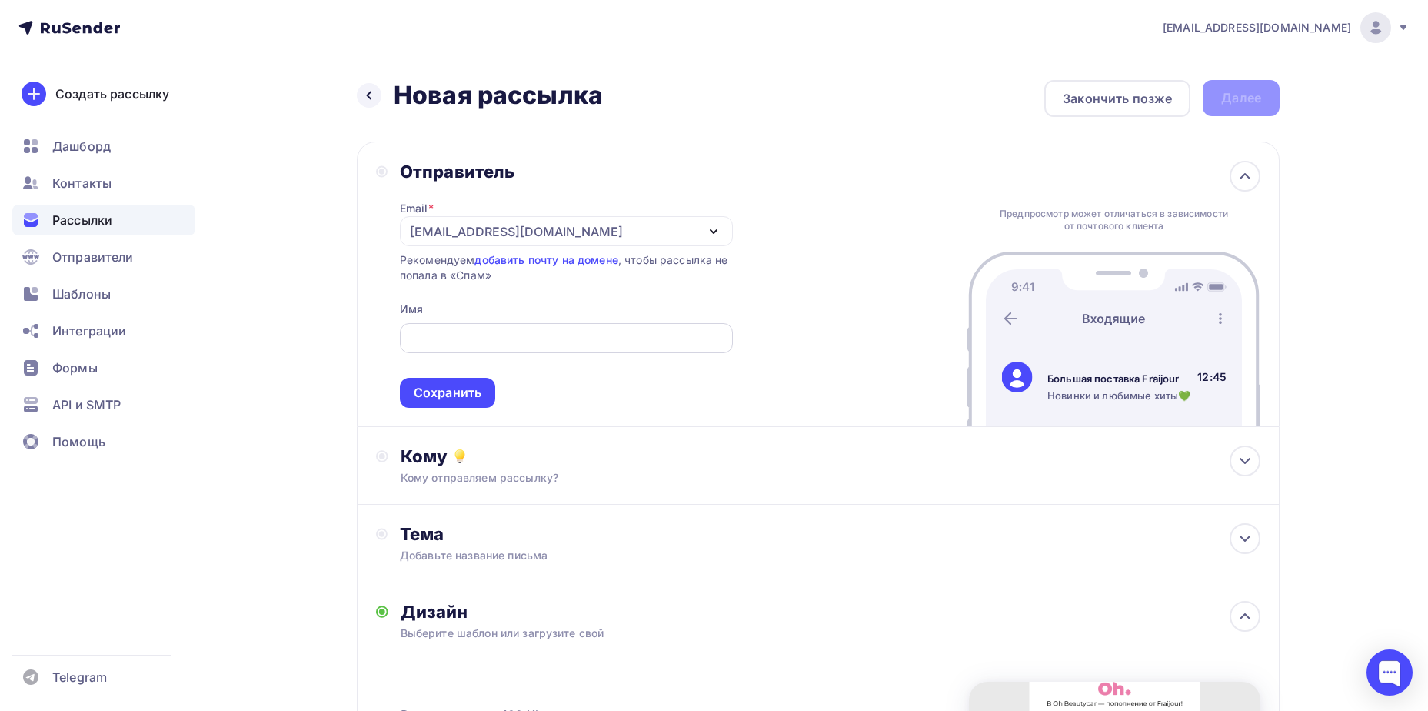
click at [572, 329] on input "text" at bounding box center [565, 338] width 315 height 18
type input "Щ"
type input "Oh Beautybar Интернет-магазин"
click at [448, 385] on div "Сохранить" at bounding box center [448, 393] width 68 height 18
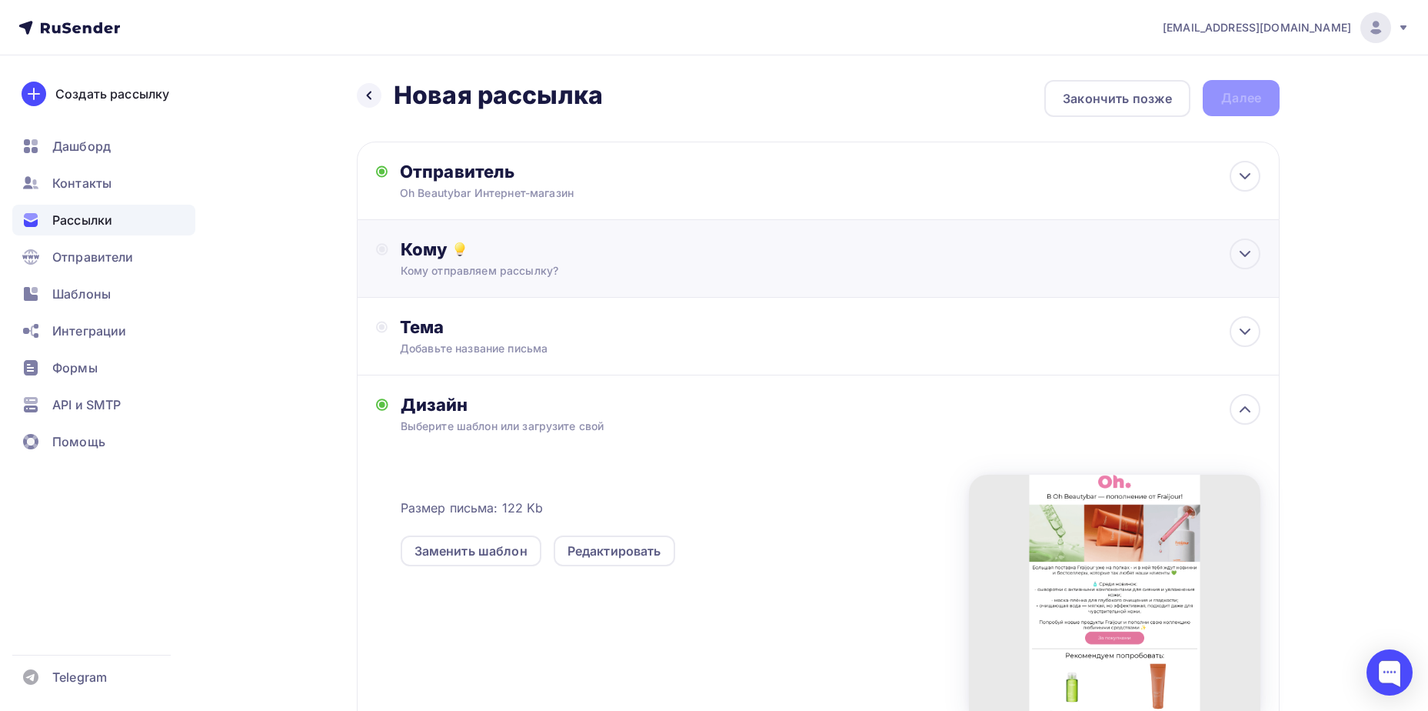
click at [530, 269] on div "Кому отправляем рассылку?" at bounding box center [788, 270] width 775 height 15
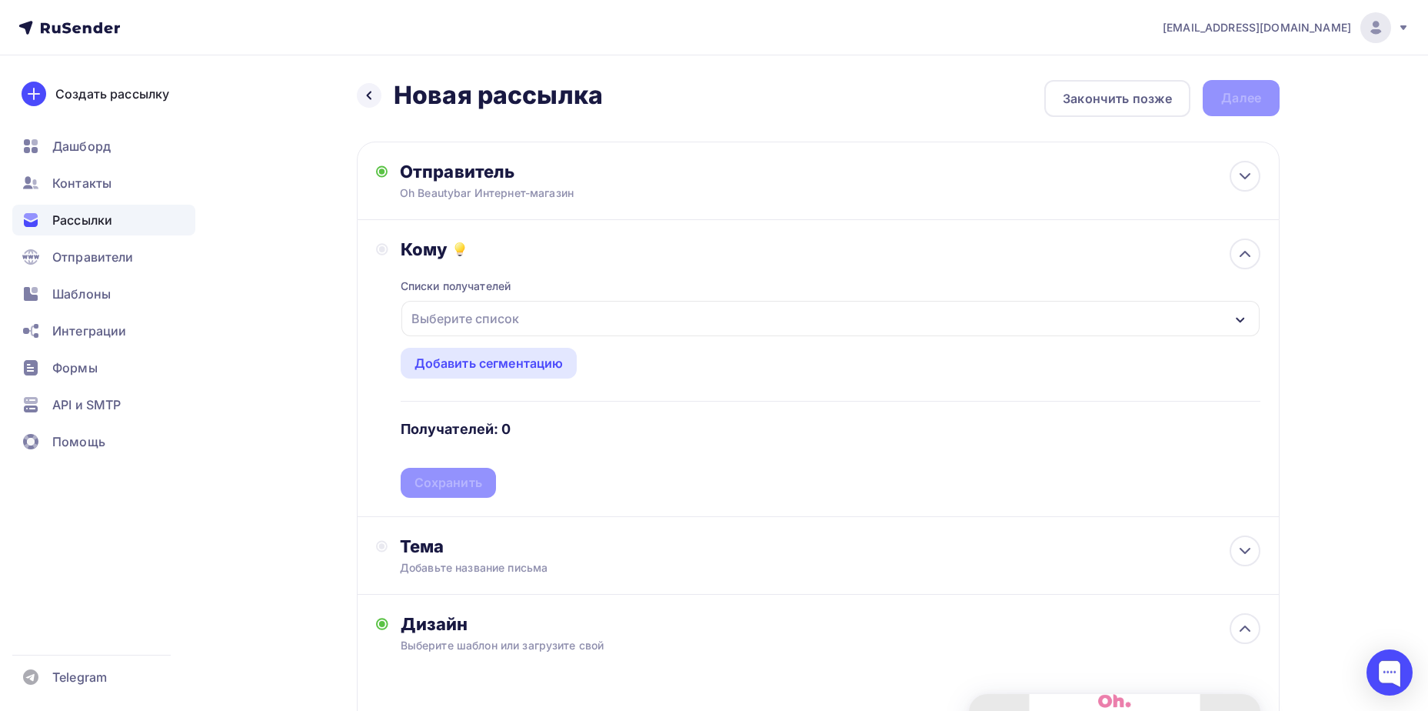
click at [494, 323] on div "Выберите список" at bounding box center [465, 319] width 120 height 28
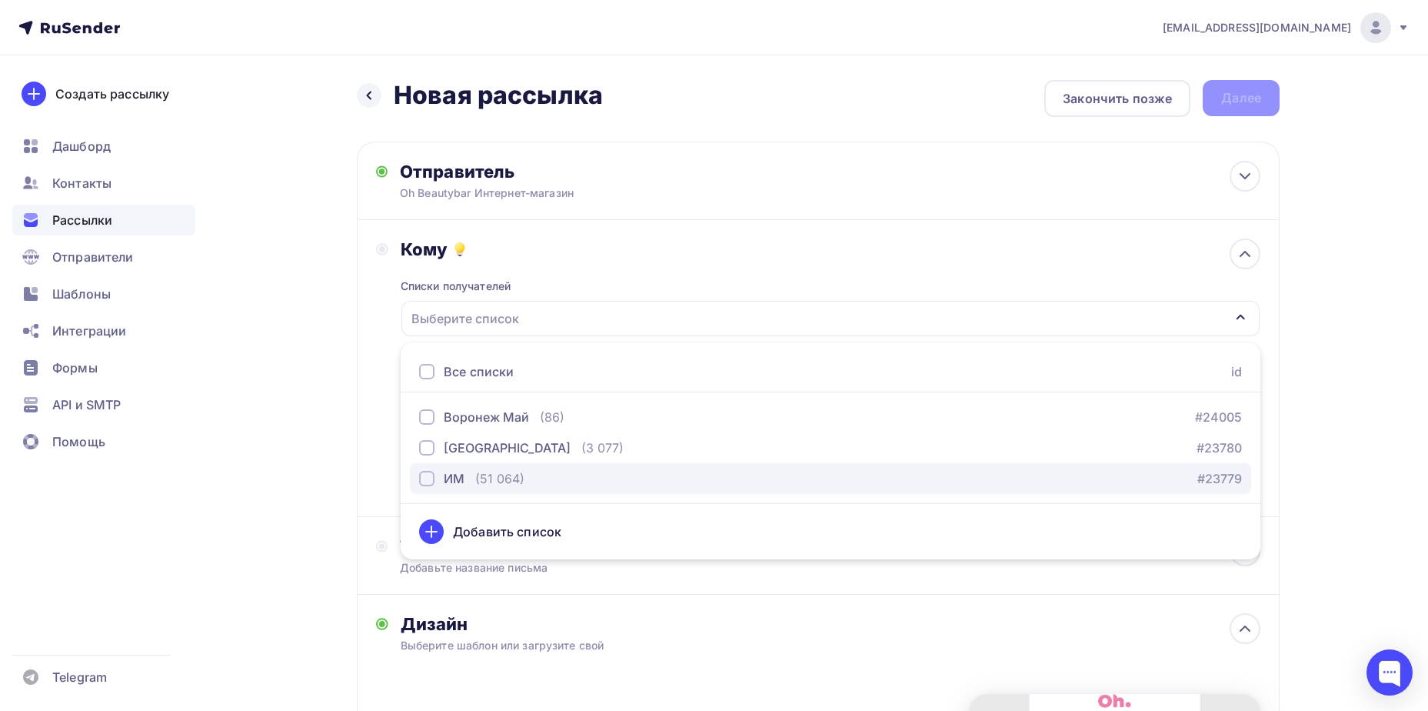
click at [467, 474] on div "ИМ (51 064)" at bounding box center [471, 478] width 105 height 18
click at [352, 474] on div "Назад Новая рассылка Новая рассылка Закончить позже Далее Отправитель Oh Beauty…" at bounding box center [714, 583] width 1261 height 1056
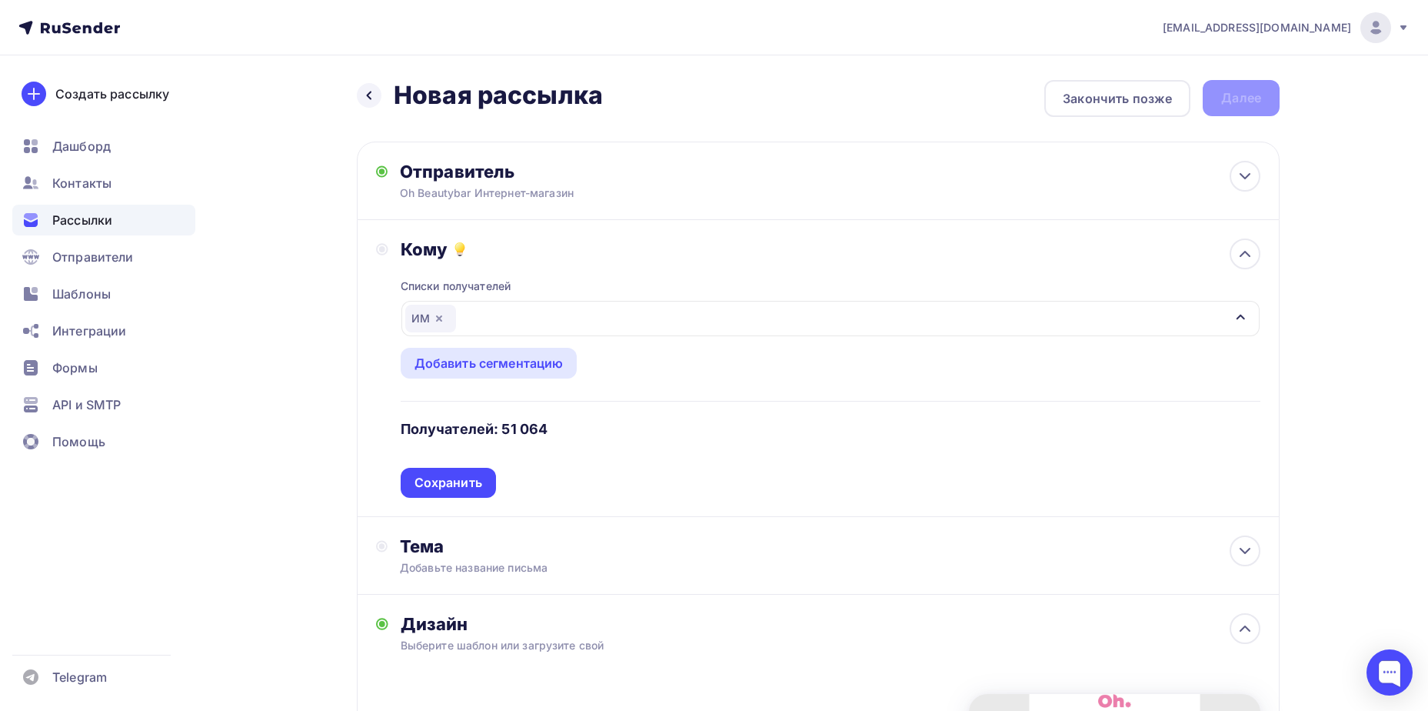
click at [440, 478] on div "Сохранить" at bounding box center [449, 483] width 68 height 18
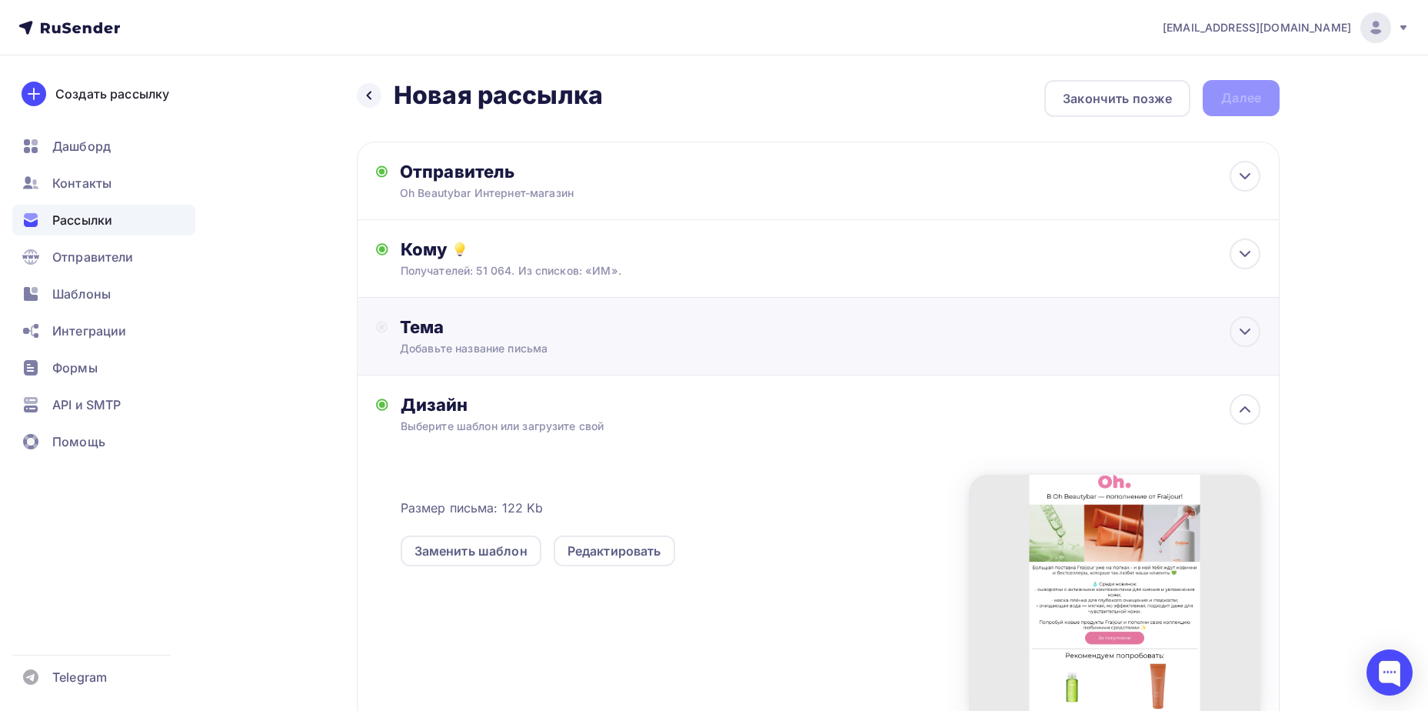
click at [478, 349] on div "Добавьте название письма" at bounding box center [537, 348] width 274 height 15
click at [1242, 335] on icon at bounding box center [1245, 331] width 18 height 18
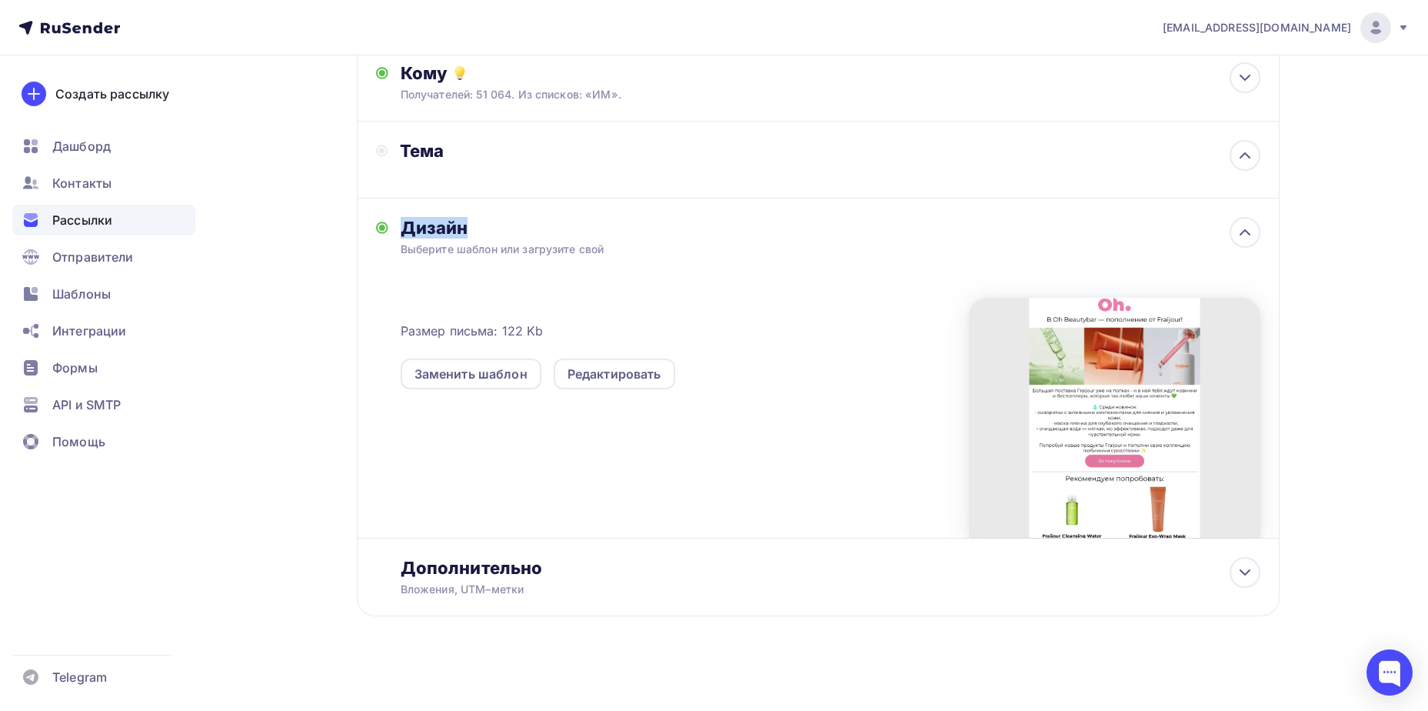
scroll to position [181, 0]
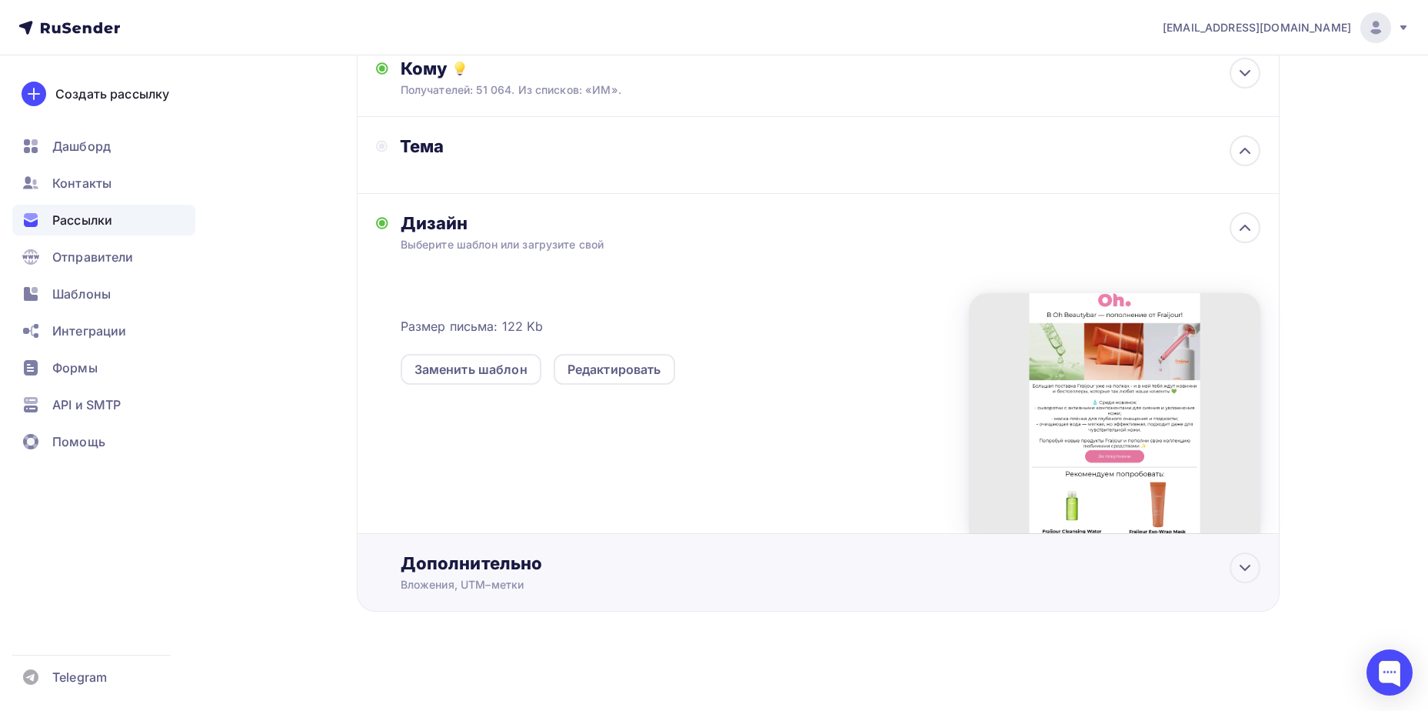
click at [642, 582] on div "Вложения, UTM–метки" at bounding box center [788, 584] width 775 height 15
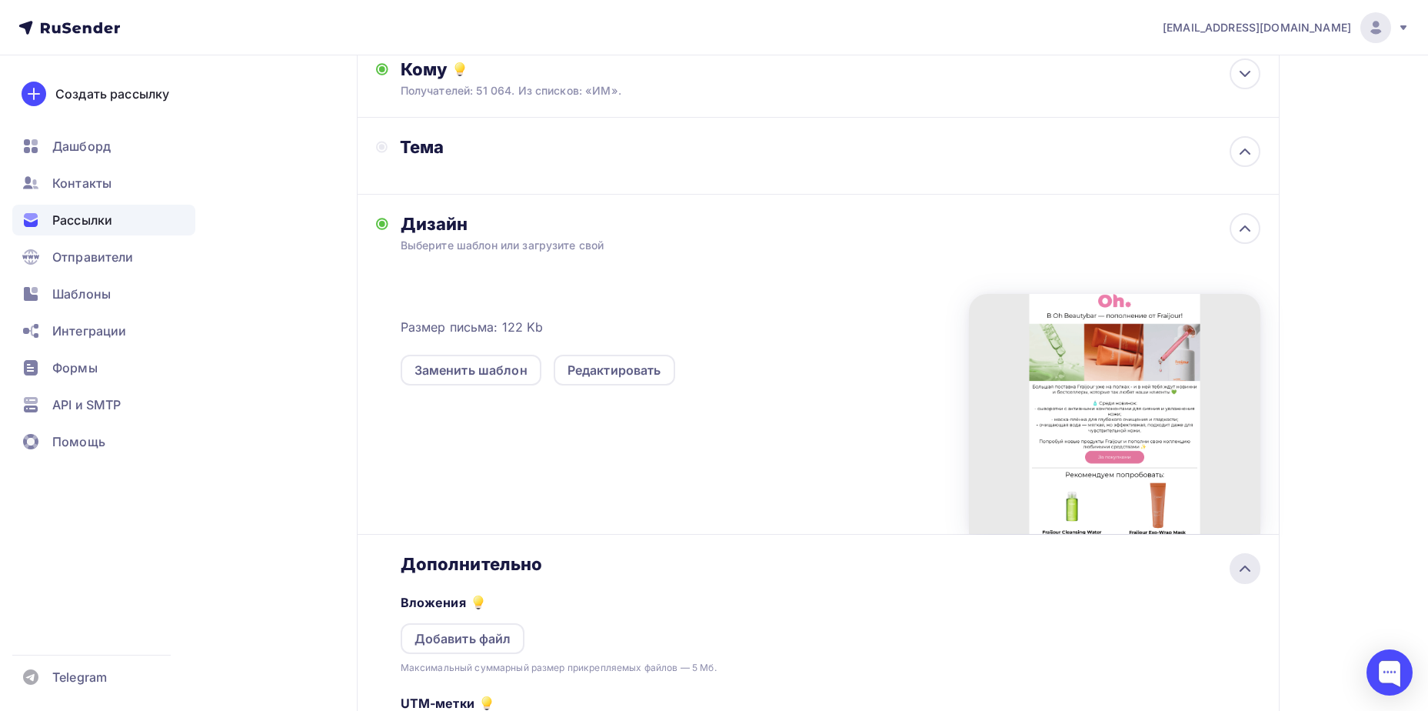
click at [1242, 572] on icon at bounding box center [1245, 568] width 18 height 18
click at [1241, 155] on icon at bounding box center [1245, 151] width 18 height 18
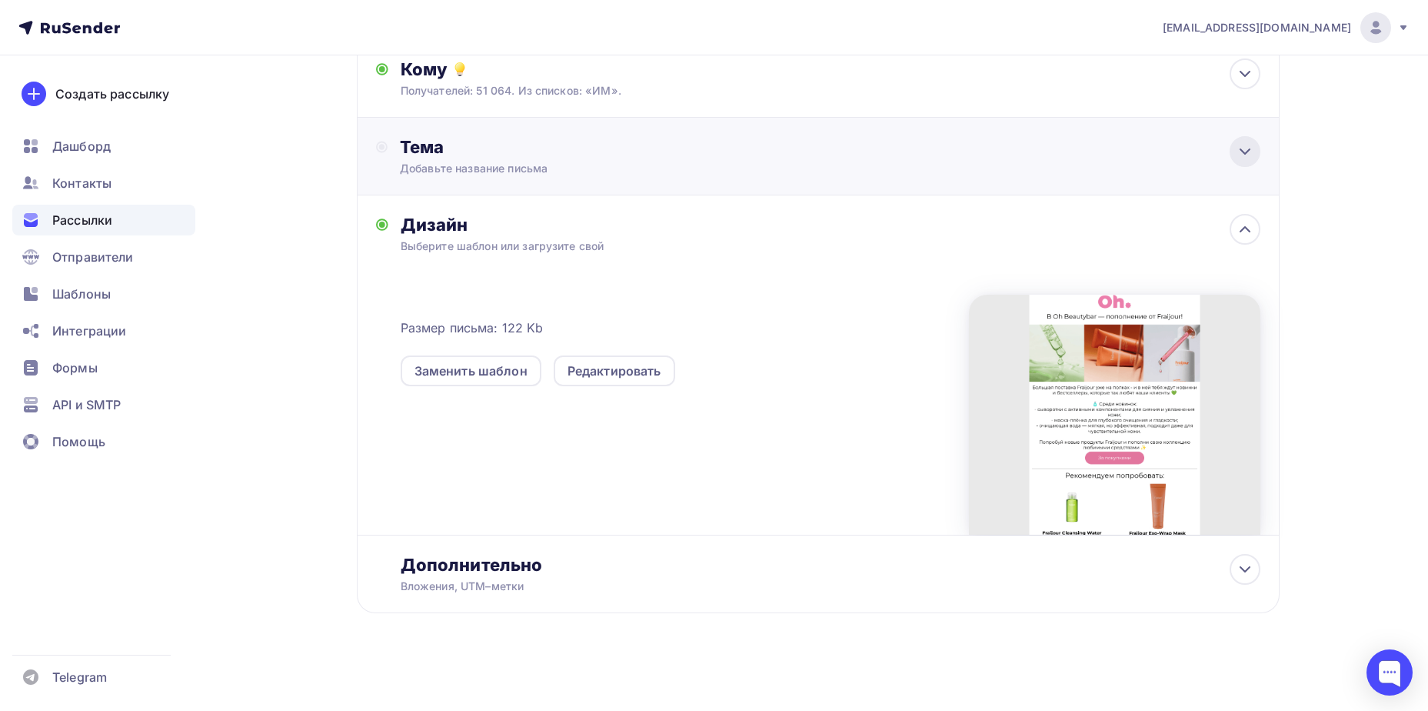
click at [1241, 155] on icon at bounding box center [1245, 151] width 18 height 18
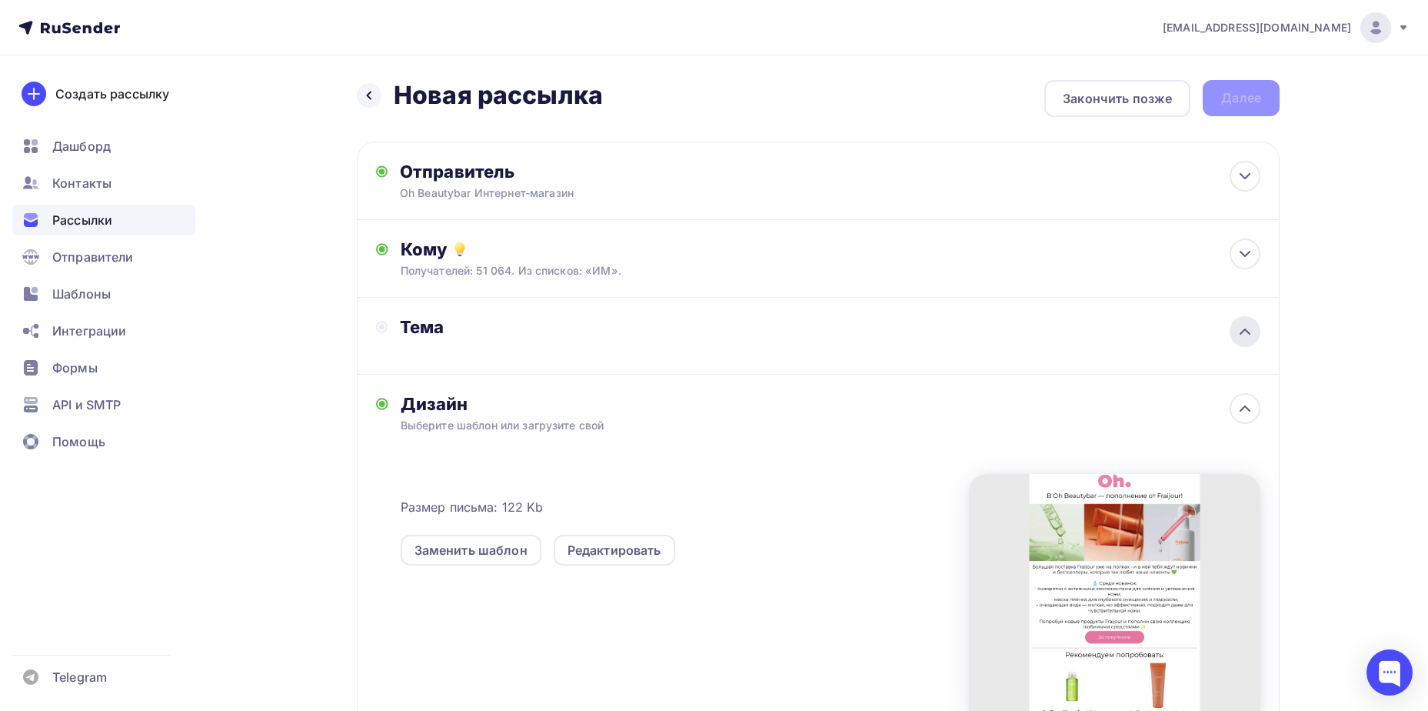
click at [1255, 332] on div at bounding box center [1245, 331] width 31 height 31
click at [1255, 332] on icon at bounding box center [1245, 331] width 18 height 18
click at [1255, 332] on div at bounding box center [1245, 331] width 31 height 31
click at [683, 332] on div "Тема" at bounding box center [552, 327] width 304 height 22
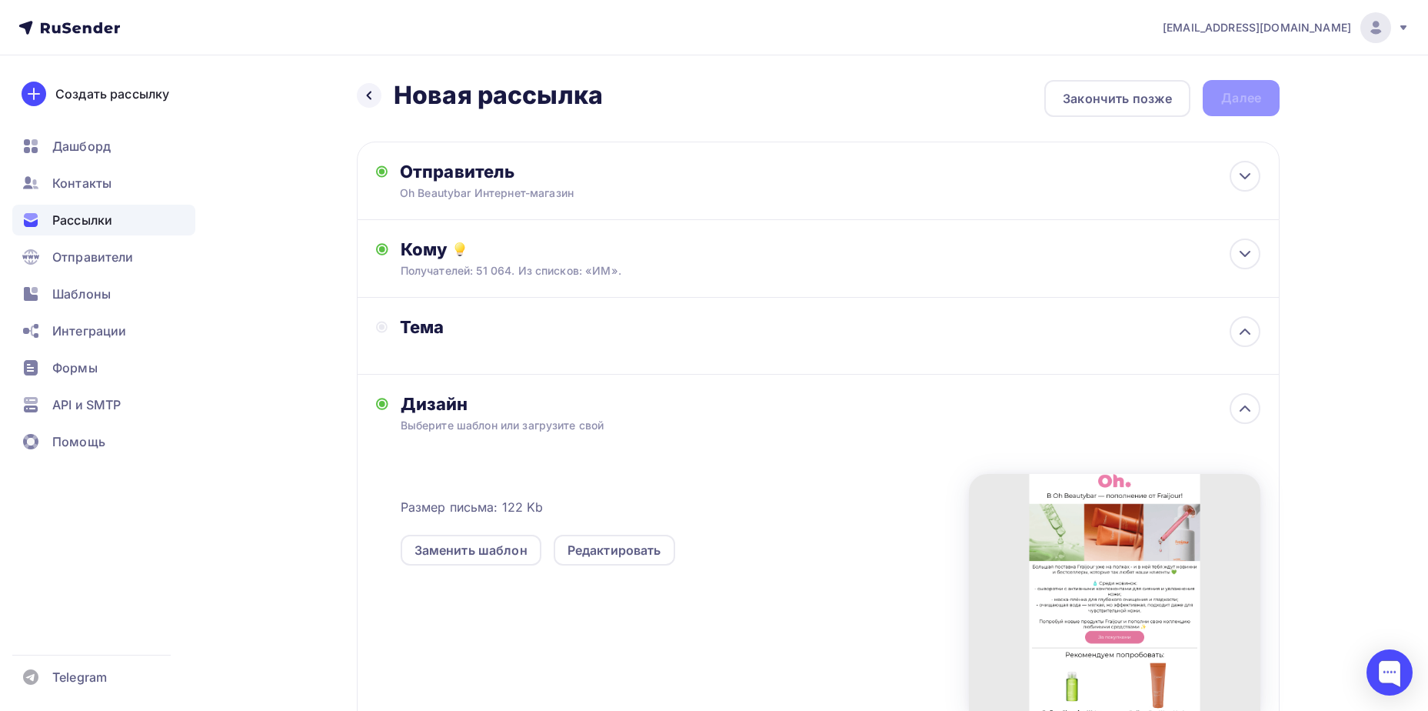
click at [515, 331] on div "Тема" at bounding box center [552, 327] width 304 height 22
click at [1252, 338] on icon at bounding box center [1245, 331] width 18 height 18
click at [1248, 334] on icon at bounding box center [1245, 331] width 18 height 18
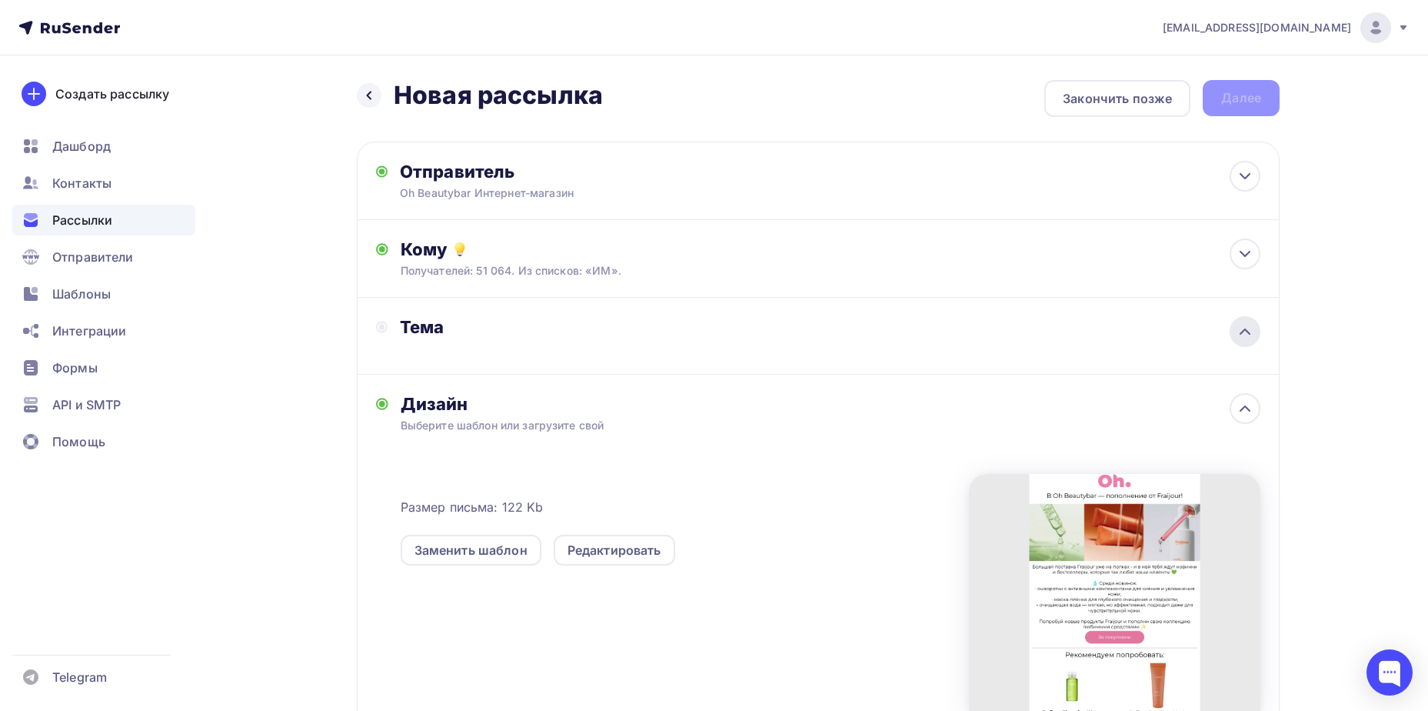
click at [1248, 334] on icon at bounding box center [1245, 331] width 18 height 18
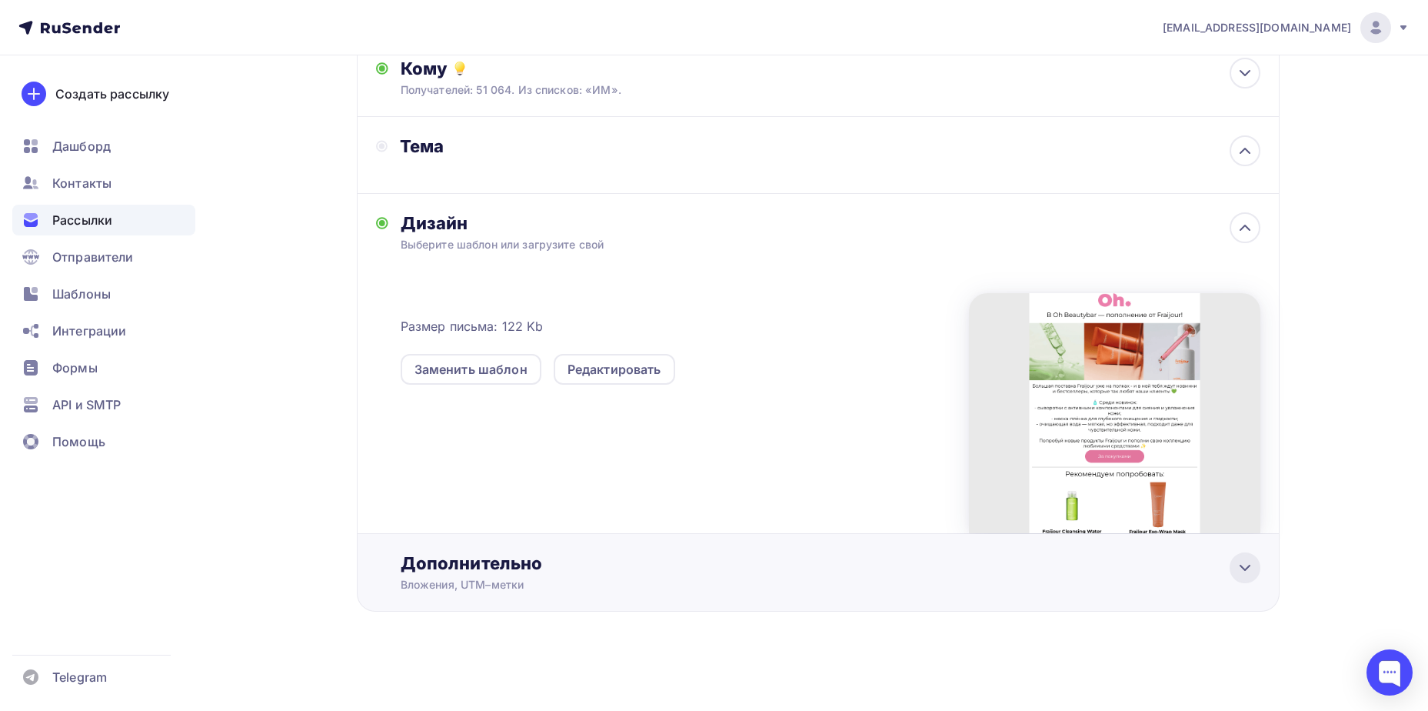
click at [1243, 573] on icon at bounding box center [1245, 567] width 18 height 18
click at [1243, 573] on icon at bounding box center [1245, 568] width 18 height 18
click at [1246, 224] on icon at bounding box center [1245, 228] width 18 height 18
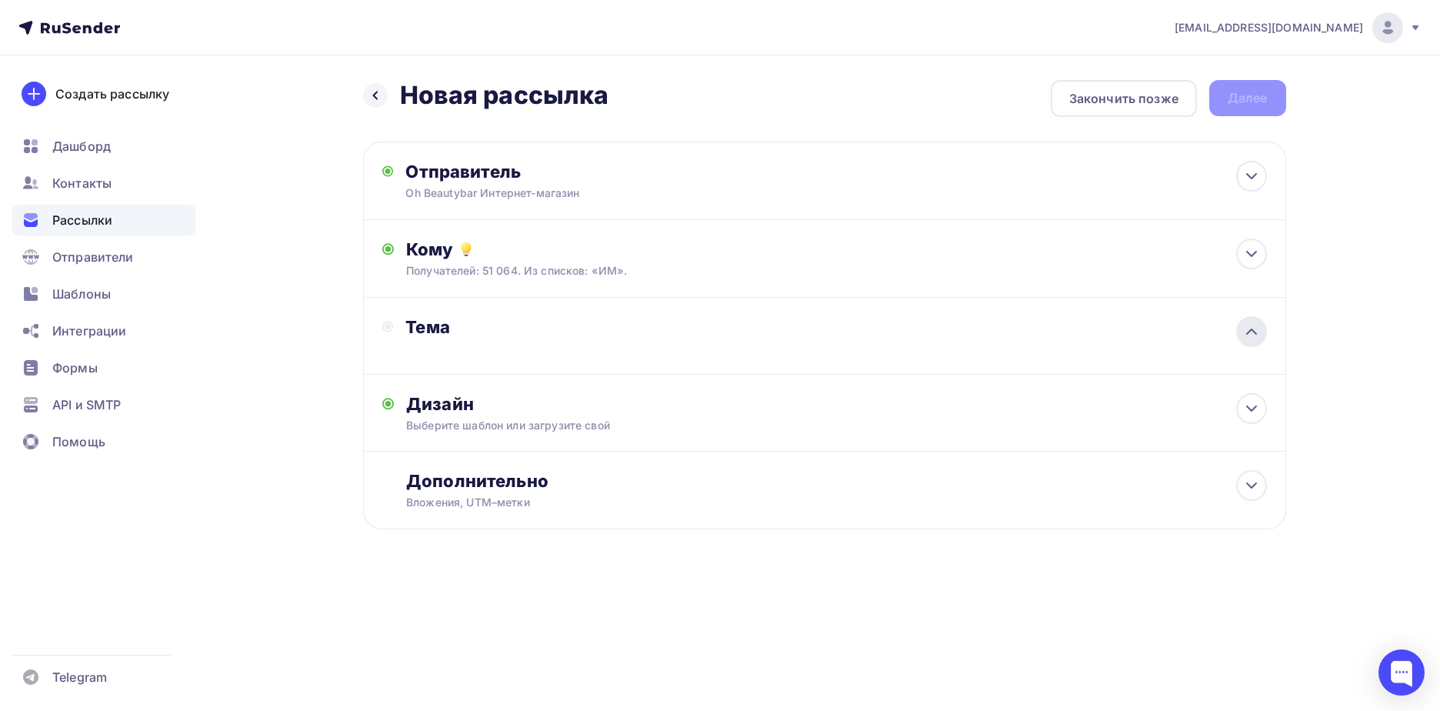
click at [1244, 338] on icon at bounding box center [1251, 331] width 18 height 18
click at [833, 334] on div "Тема Добавьте название письма" at bounding box center [824, 337] width 923 height 78
click at [833, 334] on div "Тема" at bounding box center [824, 336] width 923 height 77
click at [829, 251] on div "Кому" at bounding box center [836, 249] width 860 height 22
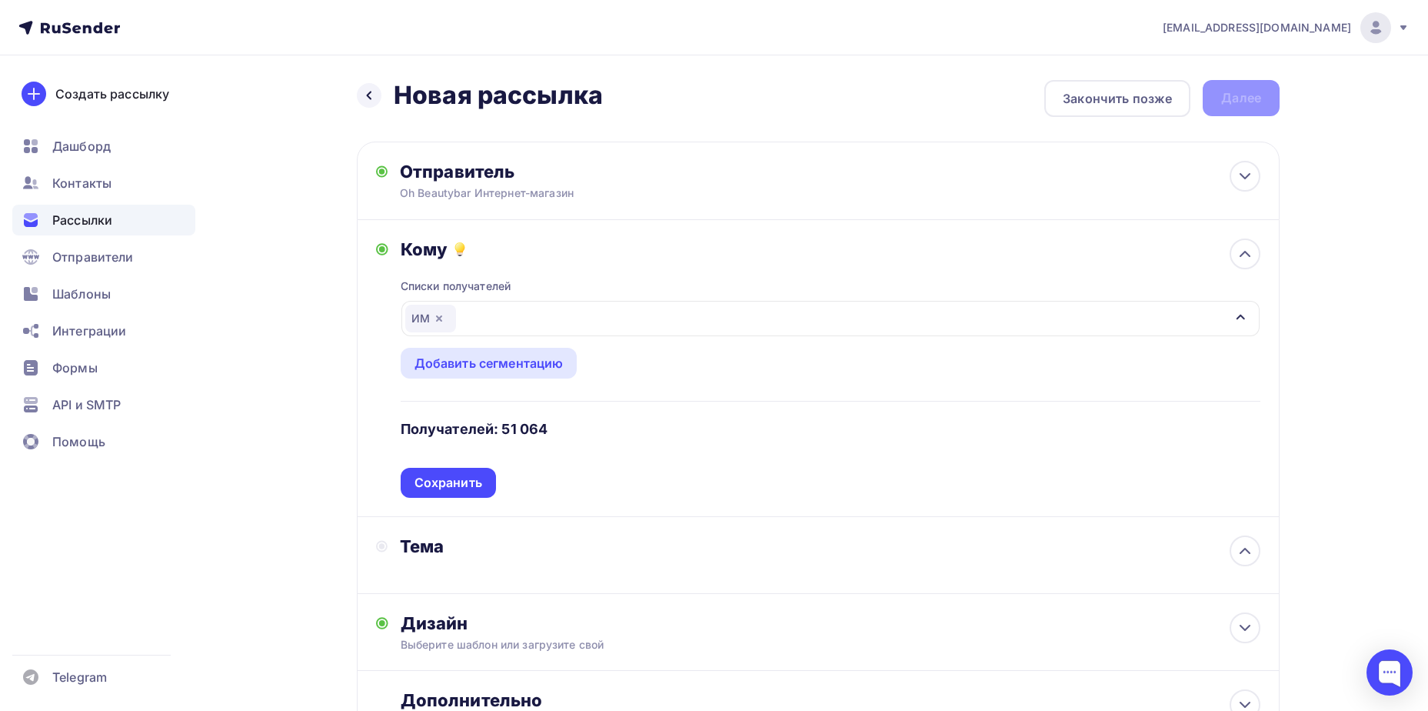
click at [829, 251] on div "Кому" at bounding box center [831, 249] width 860 height 22
click at [1247, 249] on icon at bounding box center [1245, 254] width 18 height 18
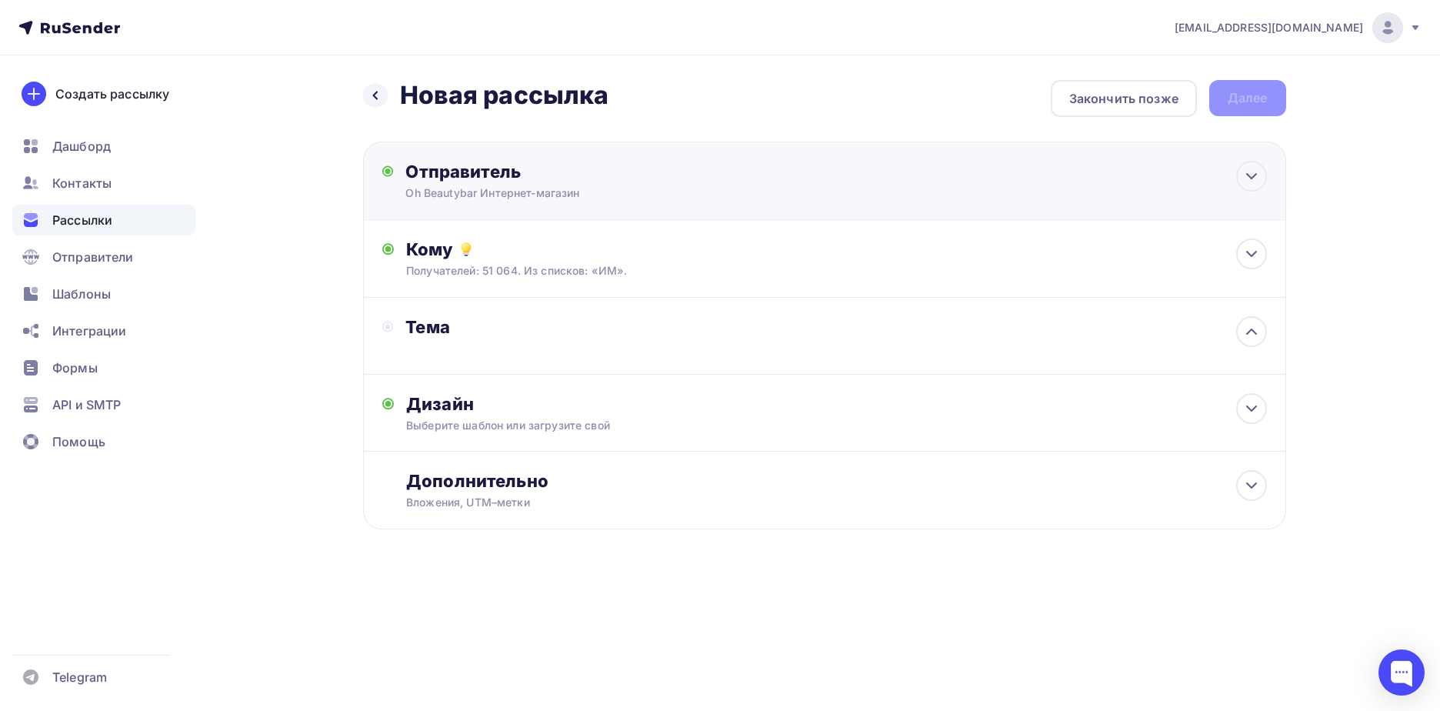
click at [1229, 187] on div "Отправитель Oh Beautybar Интернет-магазин Email * info@ohbeautybar.ru info@ohbe…" at bounding box center [824, 181] width 923 height 78
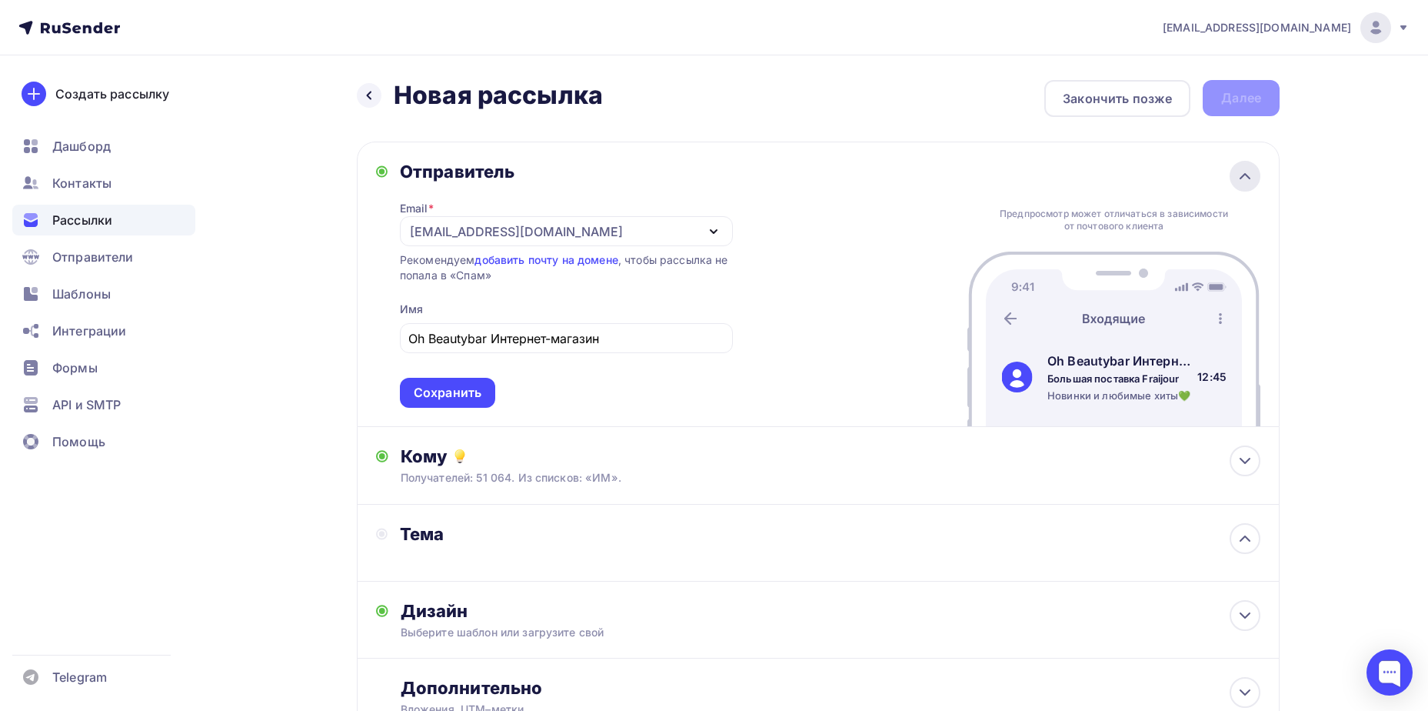
click at [1233, 183] on div at bounding box center [1245, 176] width 31 height 31
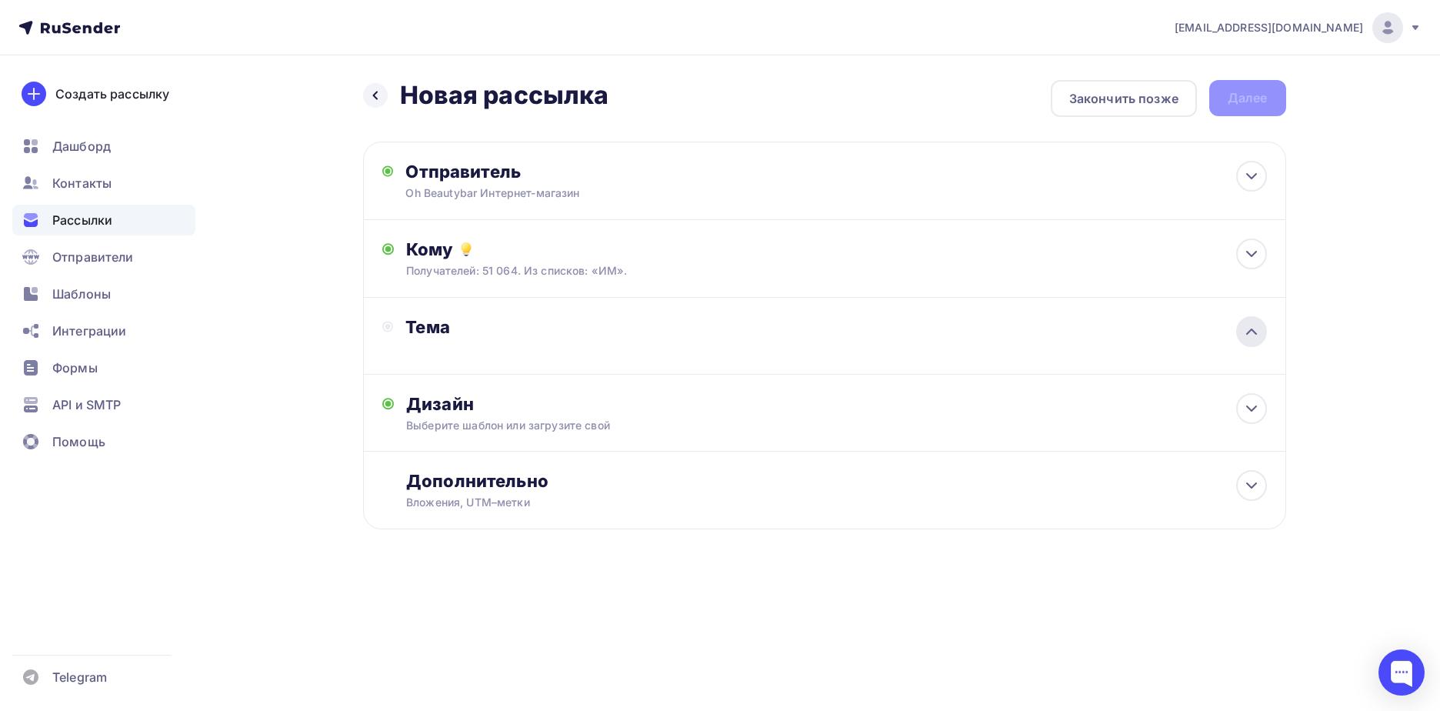
click at [1248, 329] on icon at bounding box center [1251, 331] width 18 height 18
click at [563, 353] on div "Добавьте название письма" at bounding box center [542, 348] width 274 height 15
click at [563, 353] on div "Тема" at bounding box center [546, 335] width 328 height 39
click at [382, 92] on div at bounding box center [375, 95] width 25 height 25
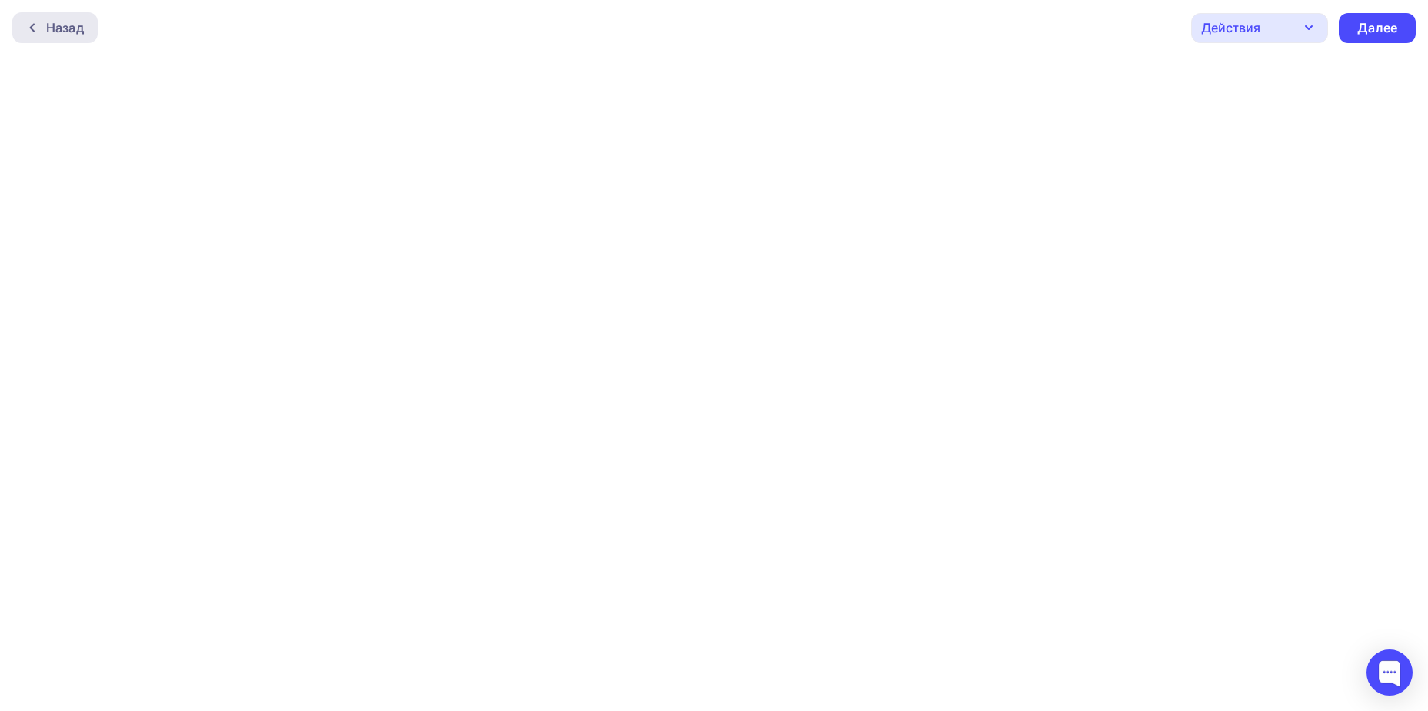
click at [57, 26] on div "Назад" at bounding box center [65, 27] width 38 height 18
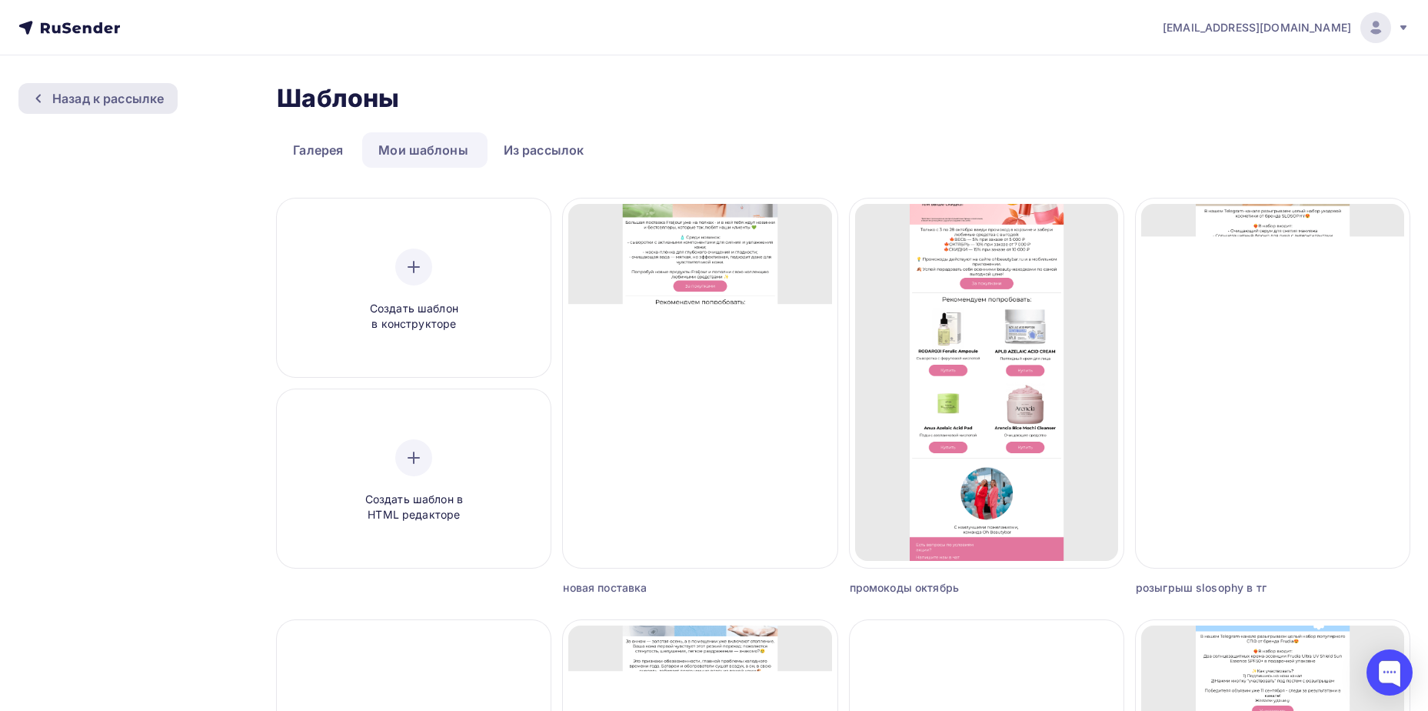
click at [56, 94] on div "Назад к рассылке" at bounding box center [108, 98] width 112 height 18
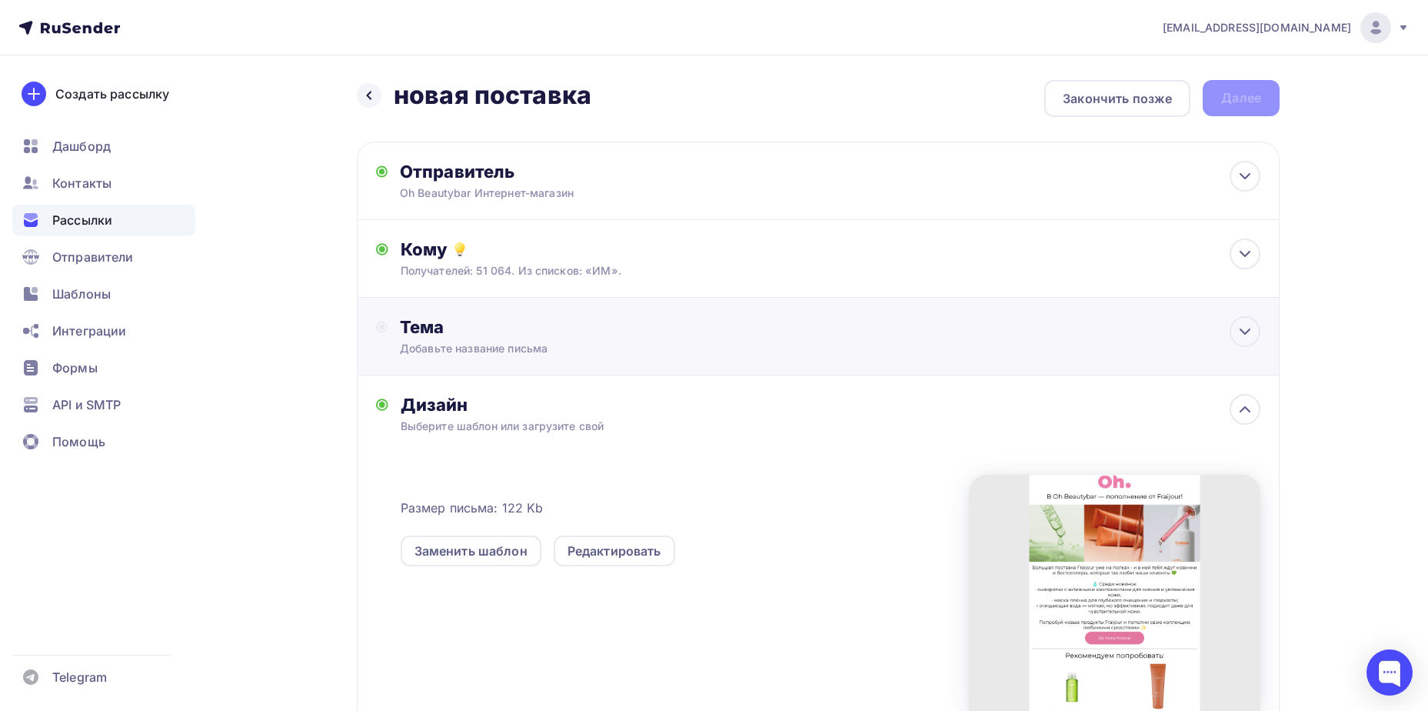
click at [542, 326] on div "Тема" at bounding box center [552, 327] width 304 height 22
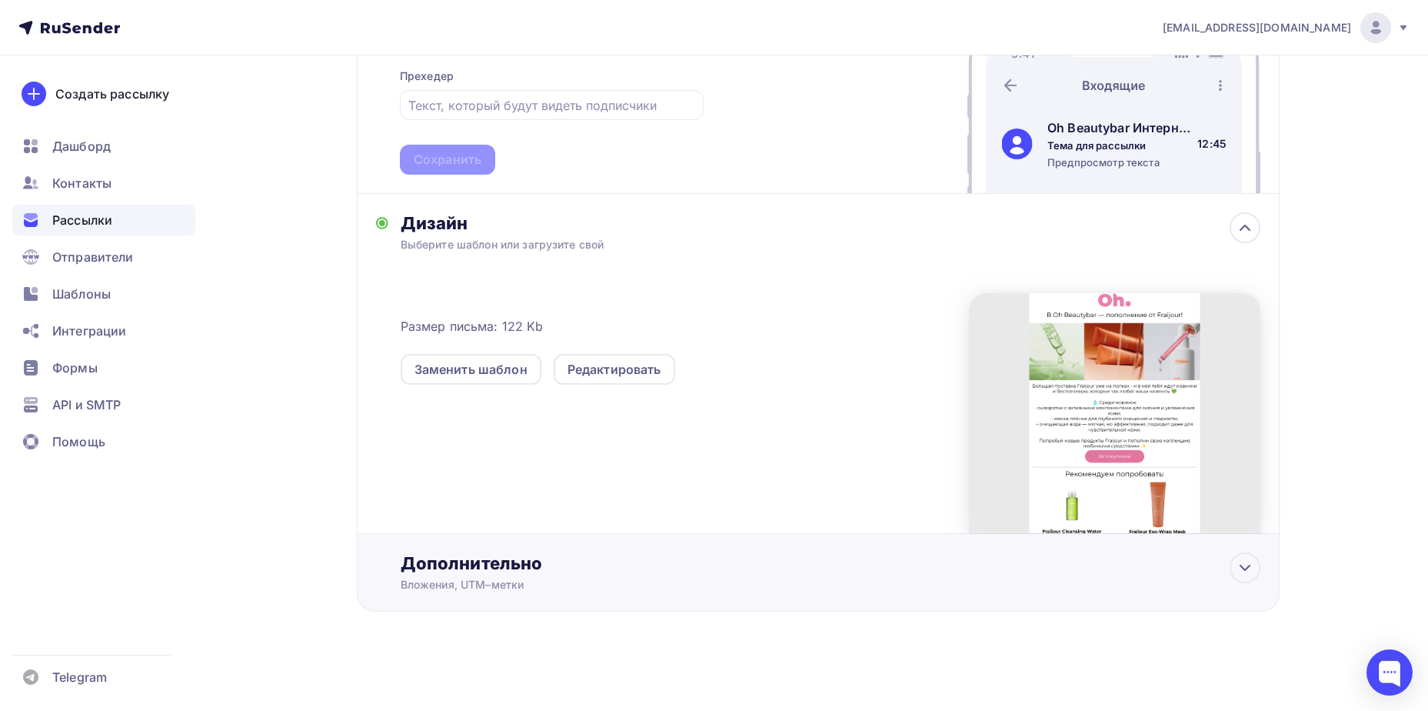
click at [573, 612] on div "Назад новая поставка новая поставка Закончить позже Далее Отправитель Oh Beauty…" at bounding box center [818, 175] width 923 height 948
click at [578, 598] on div "Дополнительно Вложения, UTM–метки Вложения Добавить файл Максимальный суммарный…" at bounding box center [818, 573] width 923 height 78
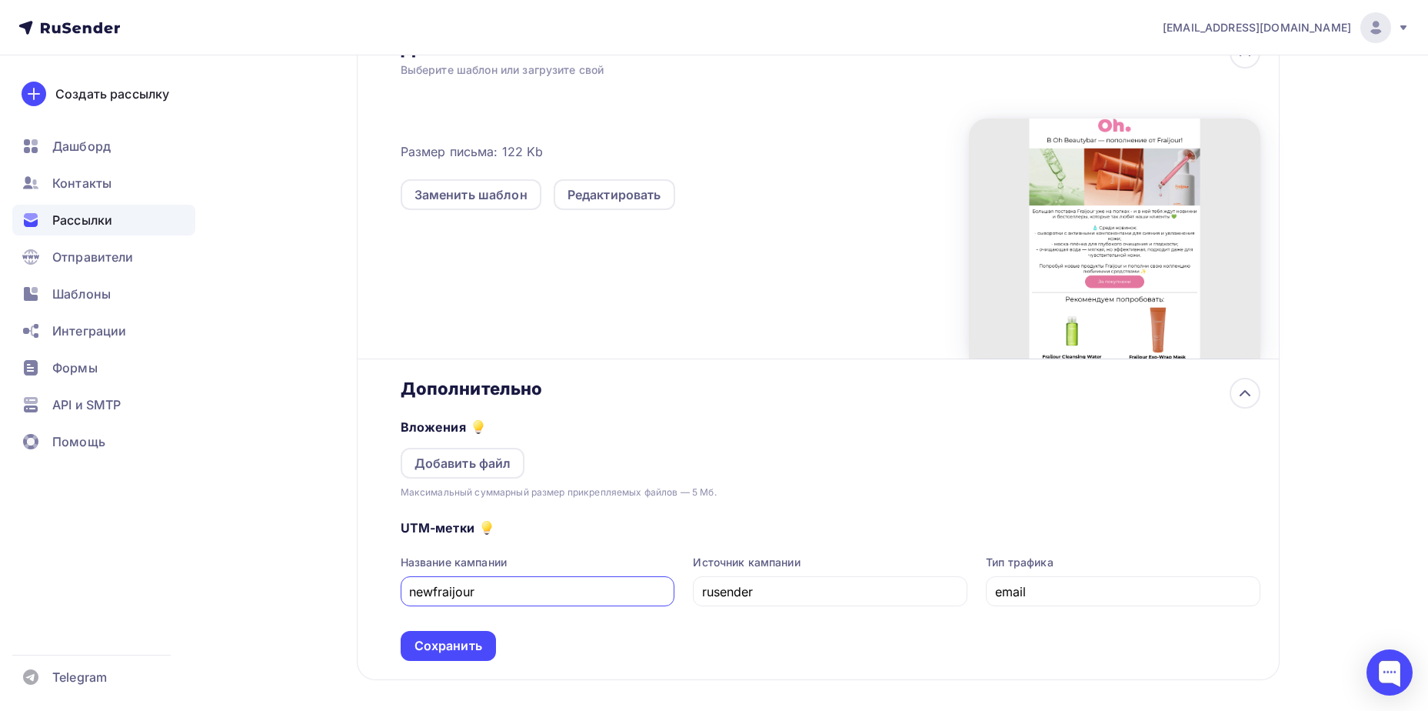
scroll to position [609, 0]
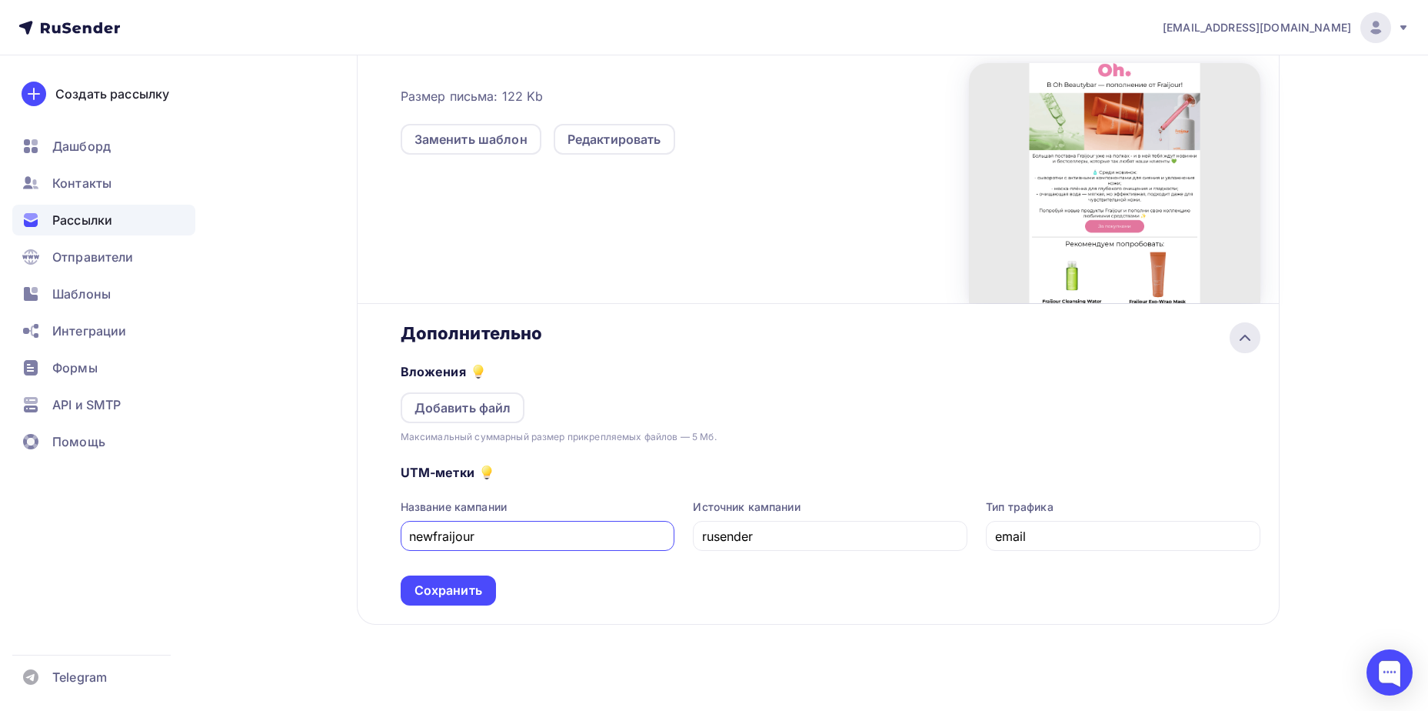
click at [1242, 352] on div at bounding box center [1245, 337] width 31 height 31
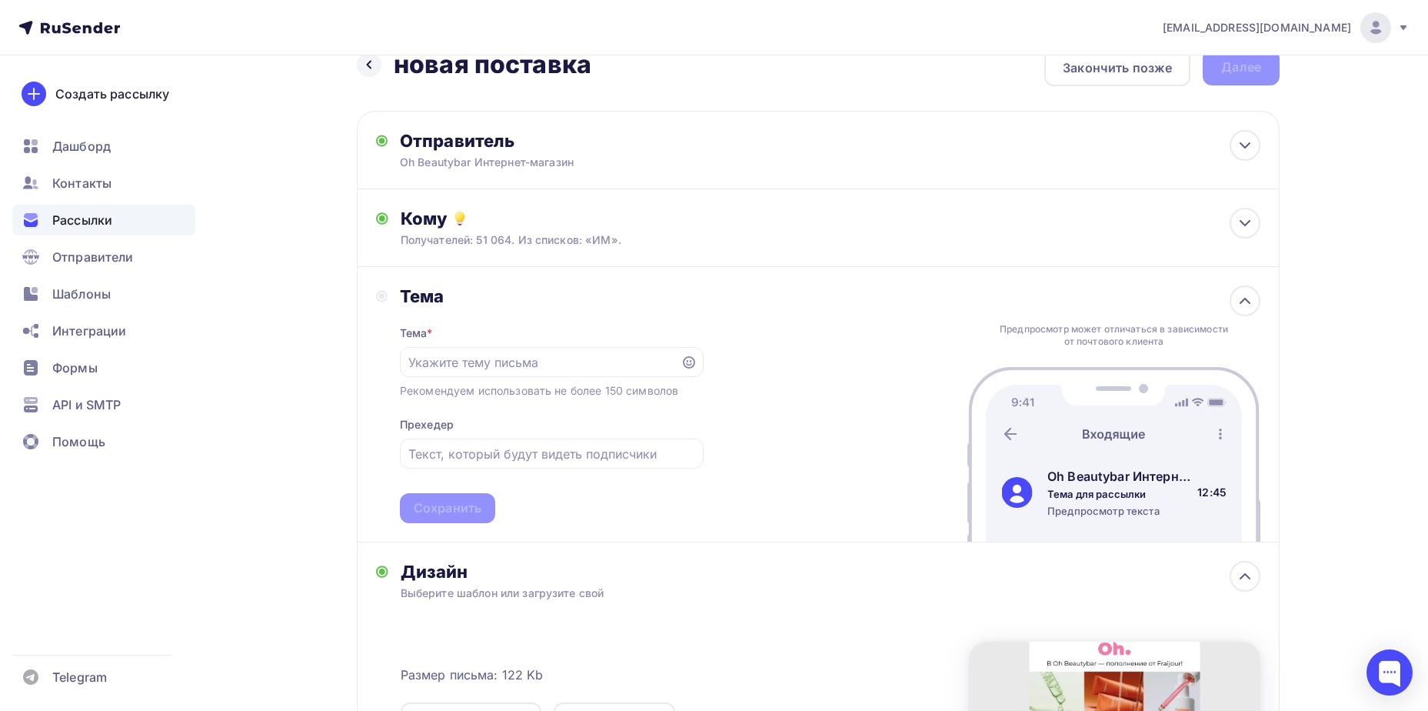
scroll to position [0, 0]
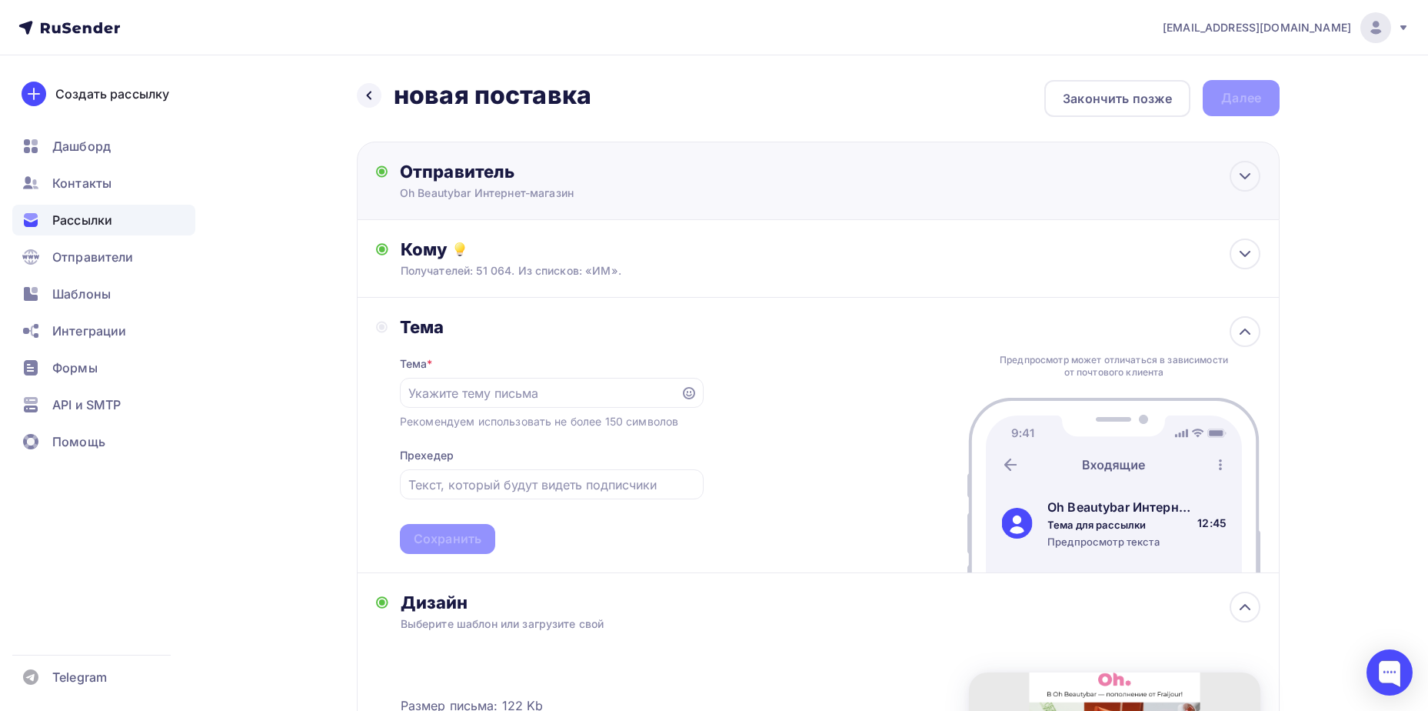
click at [557, 195] on div "Oh Beautybar Интернет-магазин" at bounding box center [550, 192] width 300 height 15
type input "Oh Beautybar Интернет-магазин"
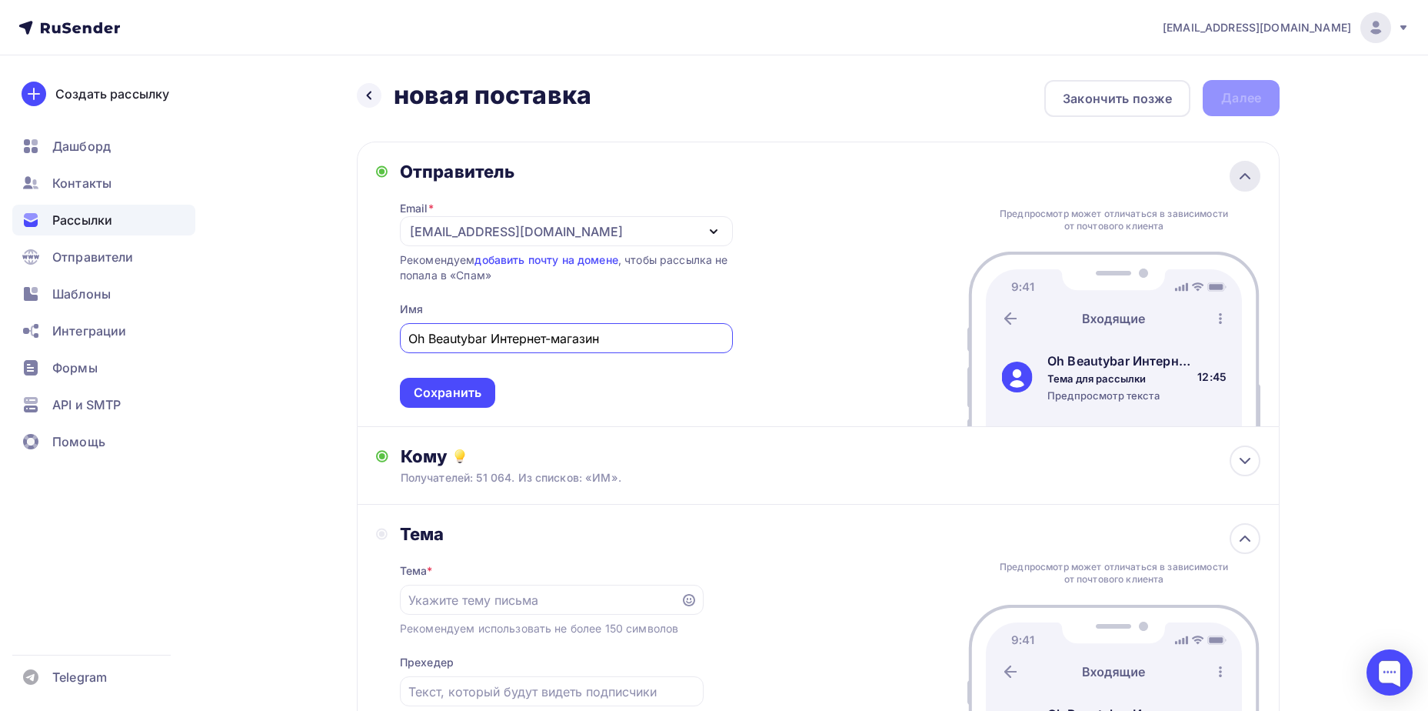
click at [1243, 172] on icon at bounding box center [1245, 176] width 18 height 18
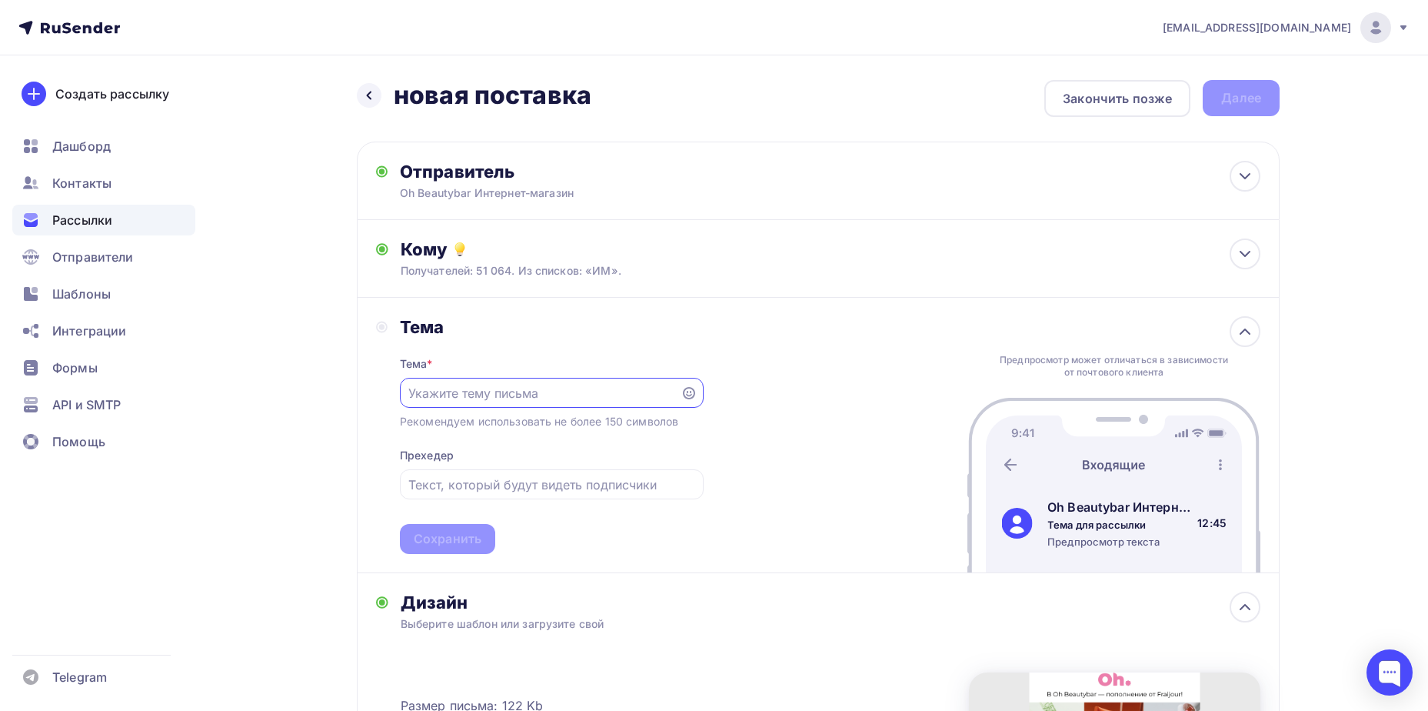
click at [475, 394] on input "text" at bounding box center [539, 393] width 263 height 18
paste input "Большая поставка FRAIJOUR"
click at [412, 392] on input "Большая поставка FRAIJOUR" at bounding box center [539, 393] width 263 height 18
drag, startPoint x: 587, startPoint y: 393, endPoint x: 532, endPoint y: 393, distance: 54.6
click at [532, 393] on input "Большая поставка FRAIJOUR" at bounding box center [539, 393] width 263 height 18
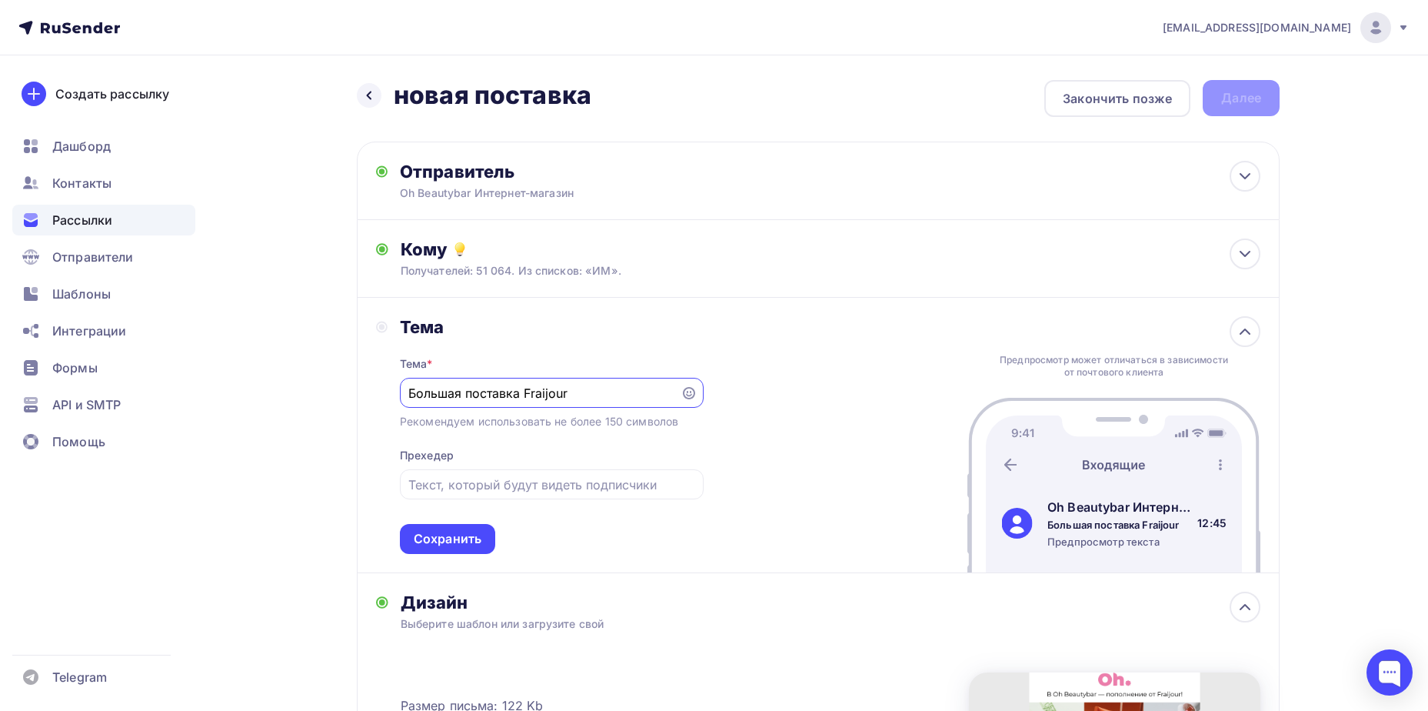
type input "Большая поставка Fraijour"
click at [590, 500] on div "Тема * Большая поставка Fraijour Рекомендуем использовать не более 150 символов…" at bounding box center [552, 446] width 304 height 216
click at [592, 490] on input "text" at bounding box center [551, 484] width 286 height 18
paste input "Новинки и любимые хиты"
paste input "💚"
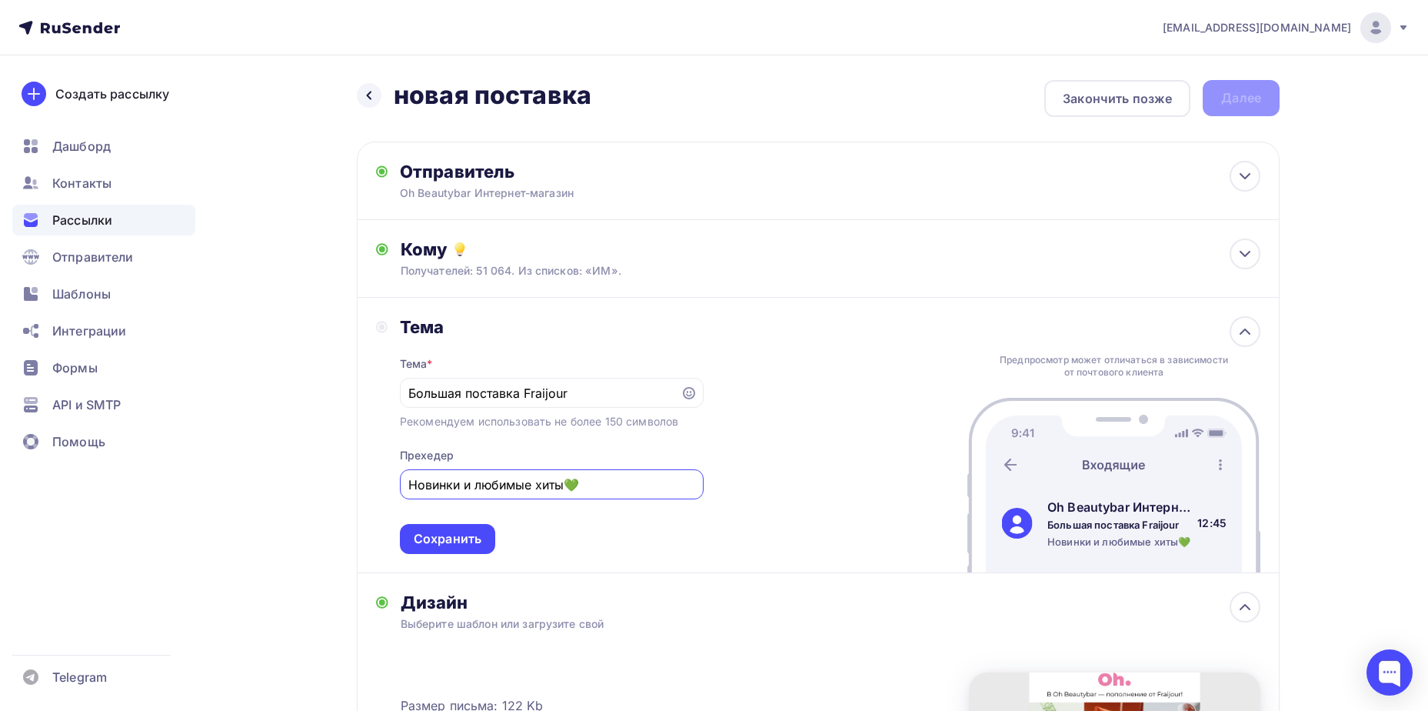
type input "Новинки и любимые хиты💚"
click at [402, 481] on div "Новинки и любимые хиты💚" at bounding box center [552, 484] width 304 height 30
click at [410, 483] on input "Новинки и любимые хиты💚" at bounding box center [551, 484] width 286 height 18
click at [431, 545] on div "Сохранить" at bounding box center [448, 539] width 68 height 18
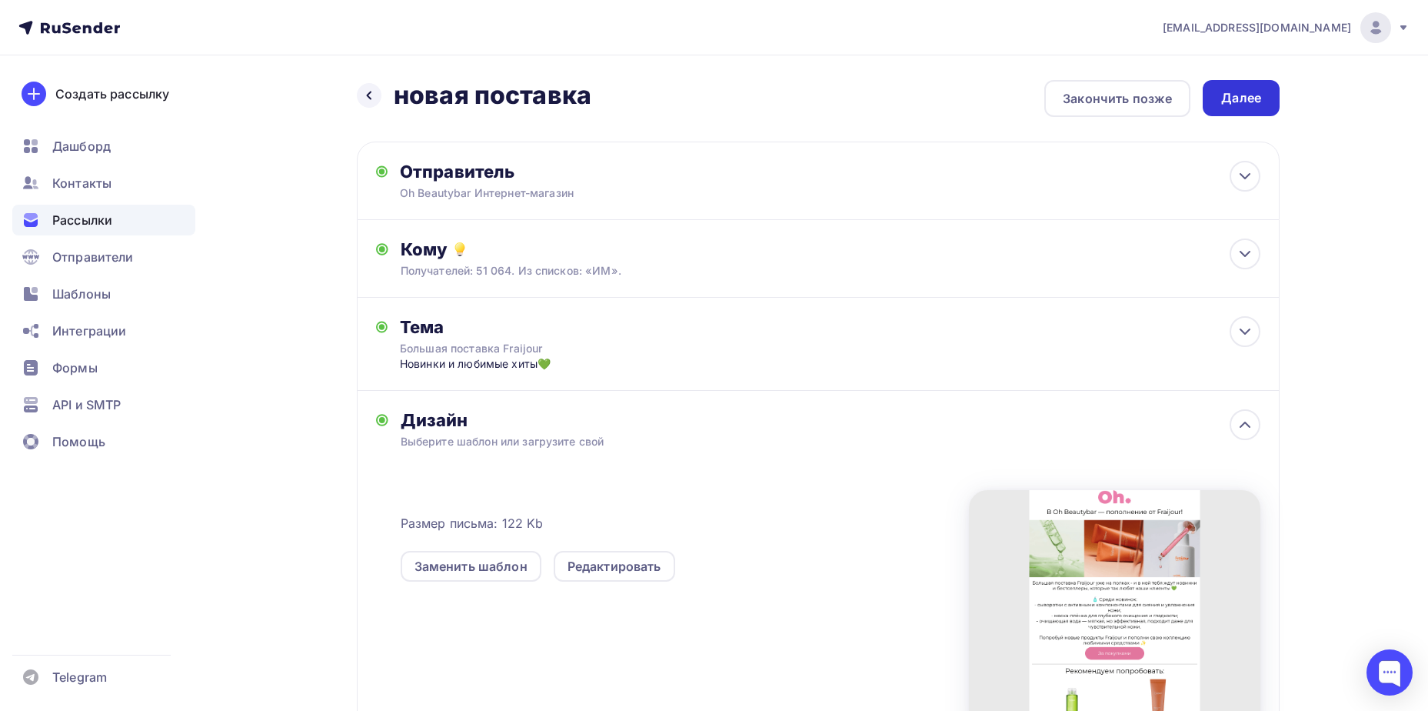
click at [1239, 104] on div "Далее" at bounding box center [1242, 98] width 40 height 18
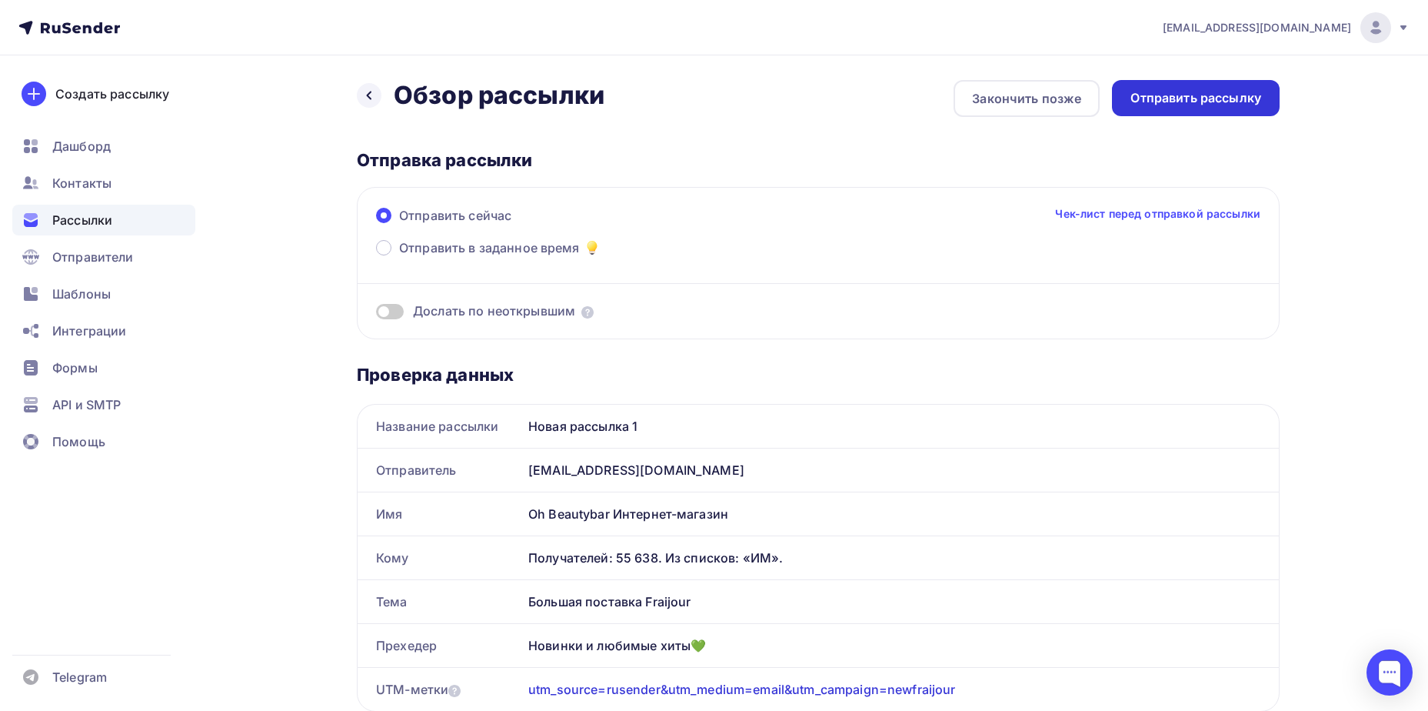
click at [1166, 105] on div "Отправить рассылку" at bounding box center [1196, 98] width 131 height 18
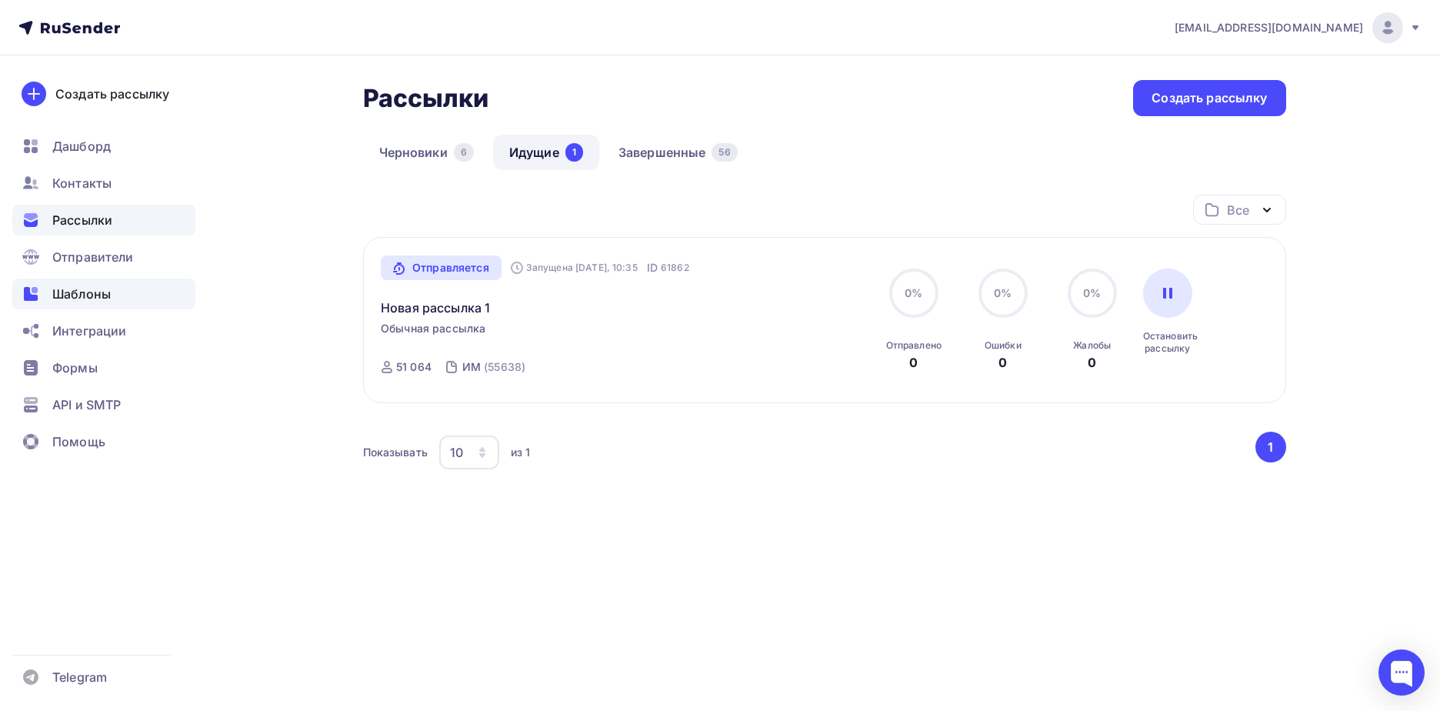
drag, startPoint x: 95, startPoint y: 287, endPoint x: 747, endPoint y: 422, distance: 666.1
click at [95, 287] on span "Шаблоны" at bounding box center [81, 294] width 58 height 18
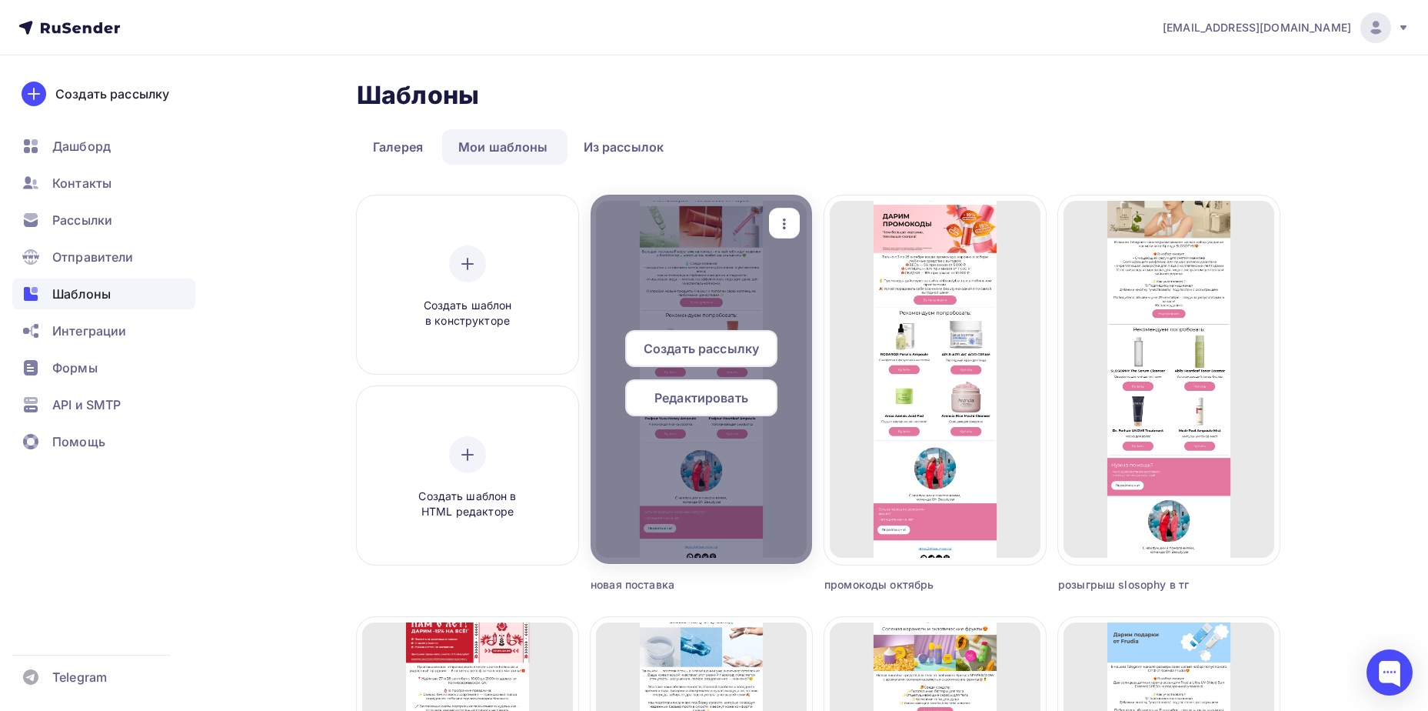
click at [783, 228] on icon "button" at bounding box center [784, 224] width 18 height 18
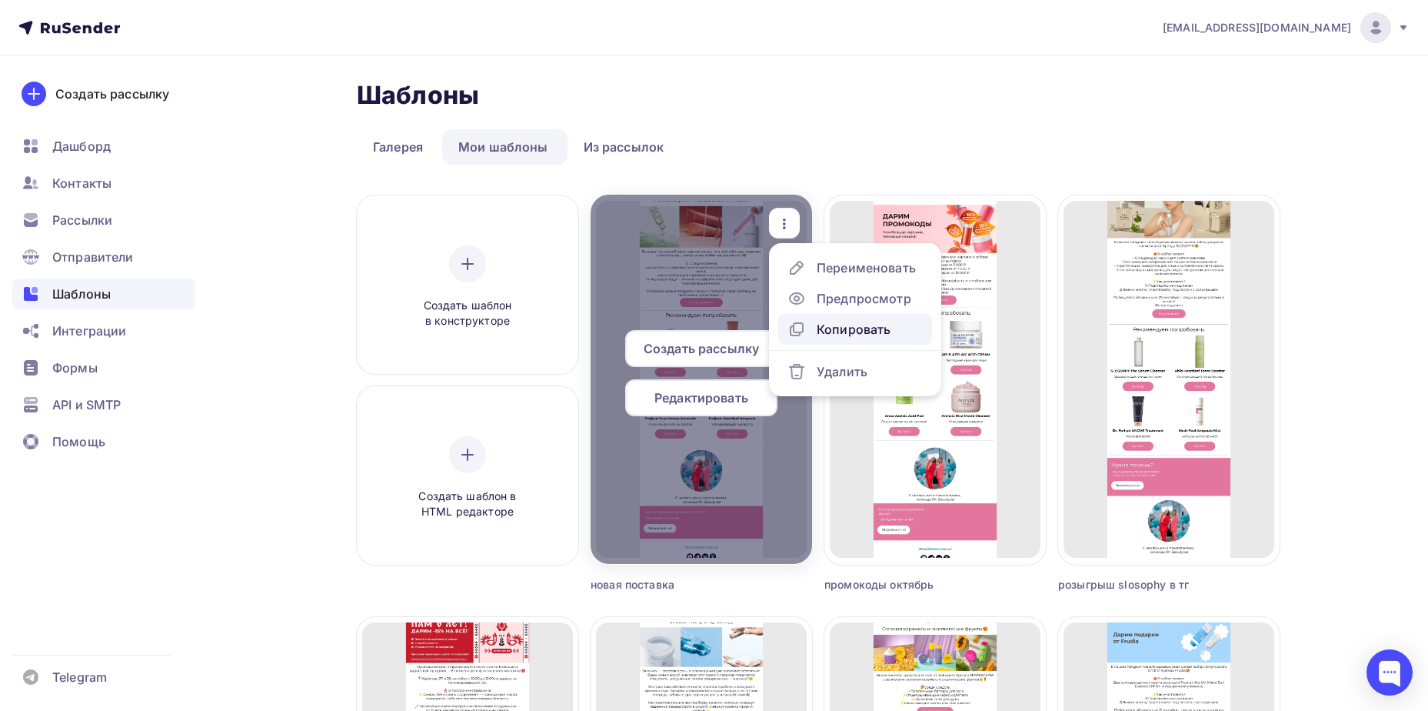
click at [812, 332] on div "Копировать" at bounding box center [839, 329] width 103 height 18
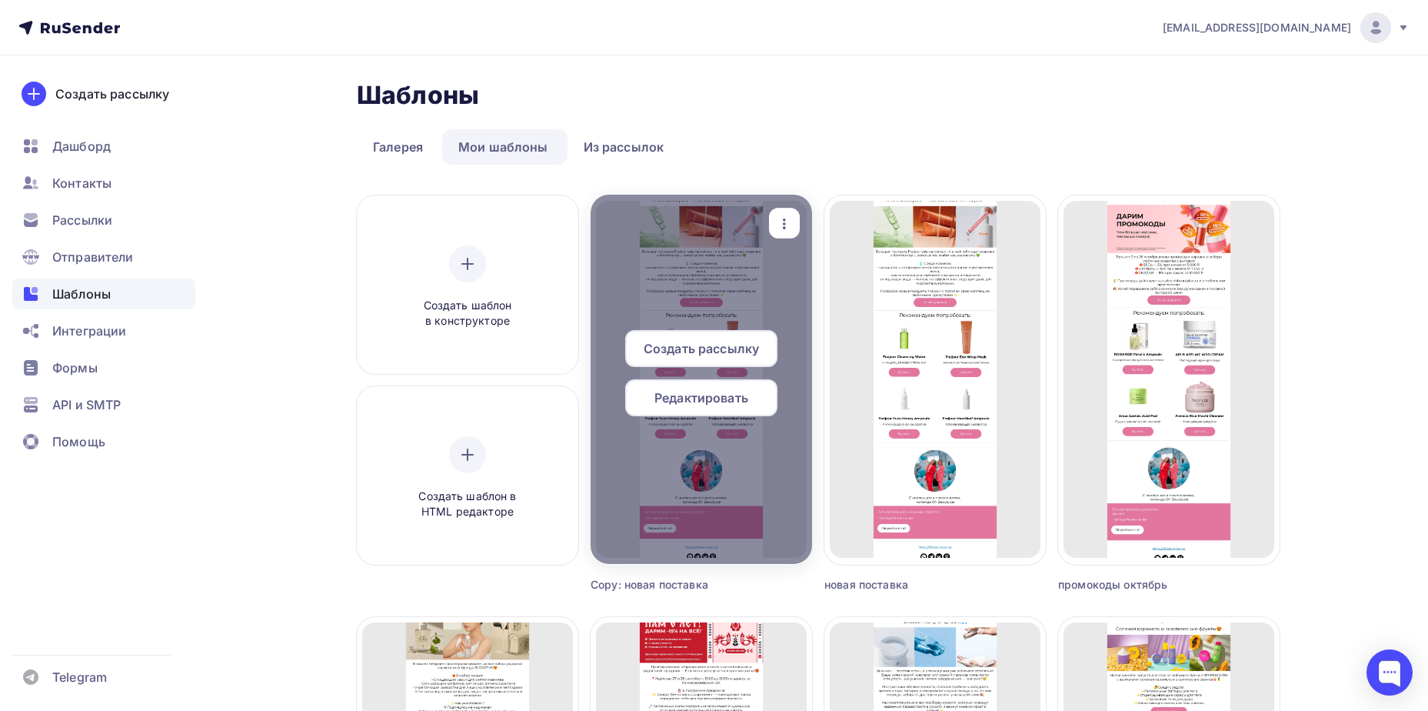
click at [796, 220] on div "button" at bounding box center [784, 223] width 31 height 30
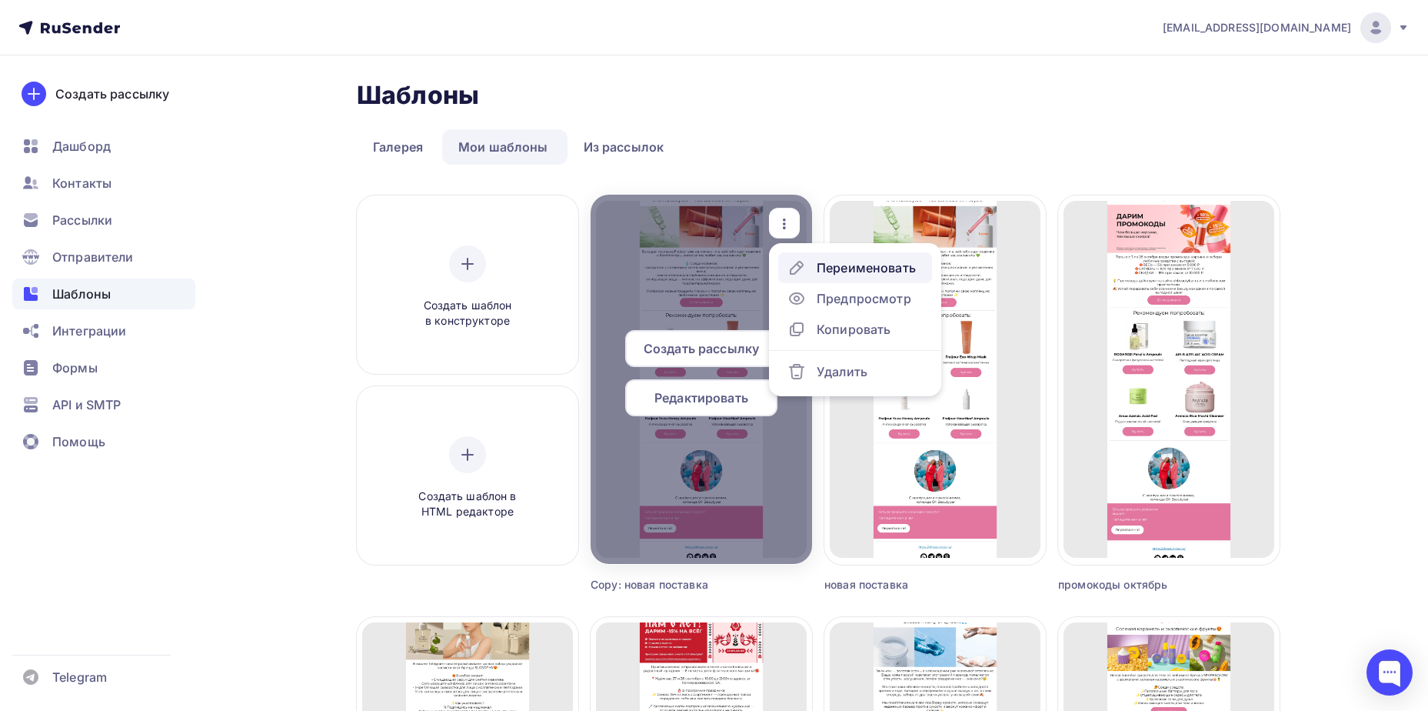
click at [825, 271] on div "Переименовать" at bounding box center [866, 267] width 99 height 18
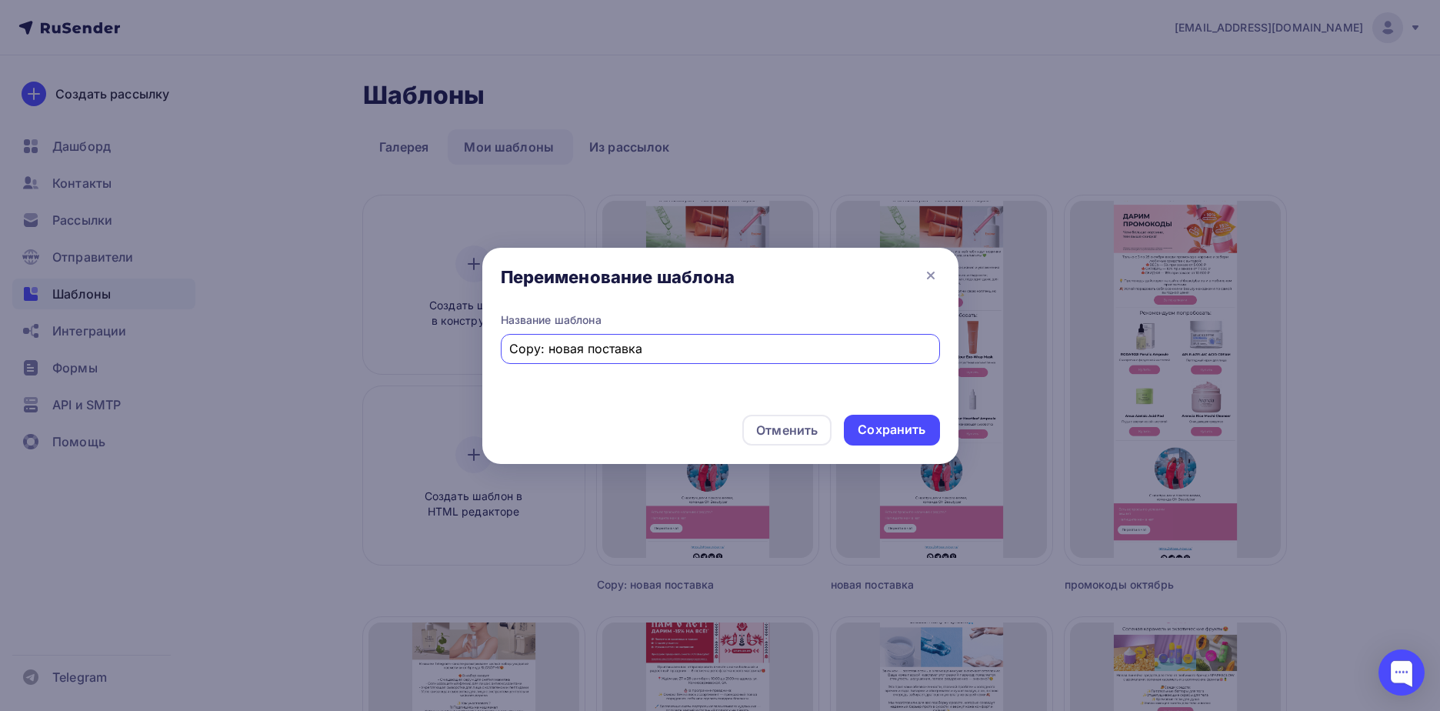
drag, startPoint x: 714, startPoint y: 351, endPoint x: 468, endPoint y: 345, distance: 245.4
click at [468, 345] on div "Переименование шаблона Название шаблона Copy: новая поставка Отменить Сохранить" at bounding box center [720, 355] width 1440 height 711
type input "f"
type input "акция дайвинес"
click at [928, 438] on div "Сохранить" at bounding box center [891, 430] width 95 height 31
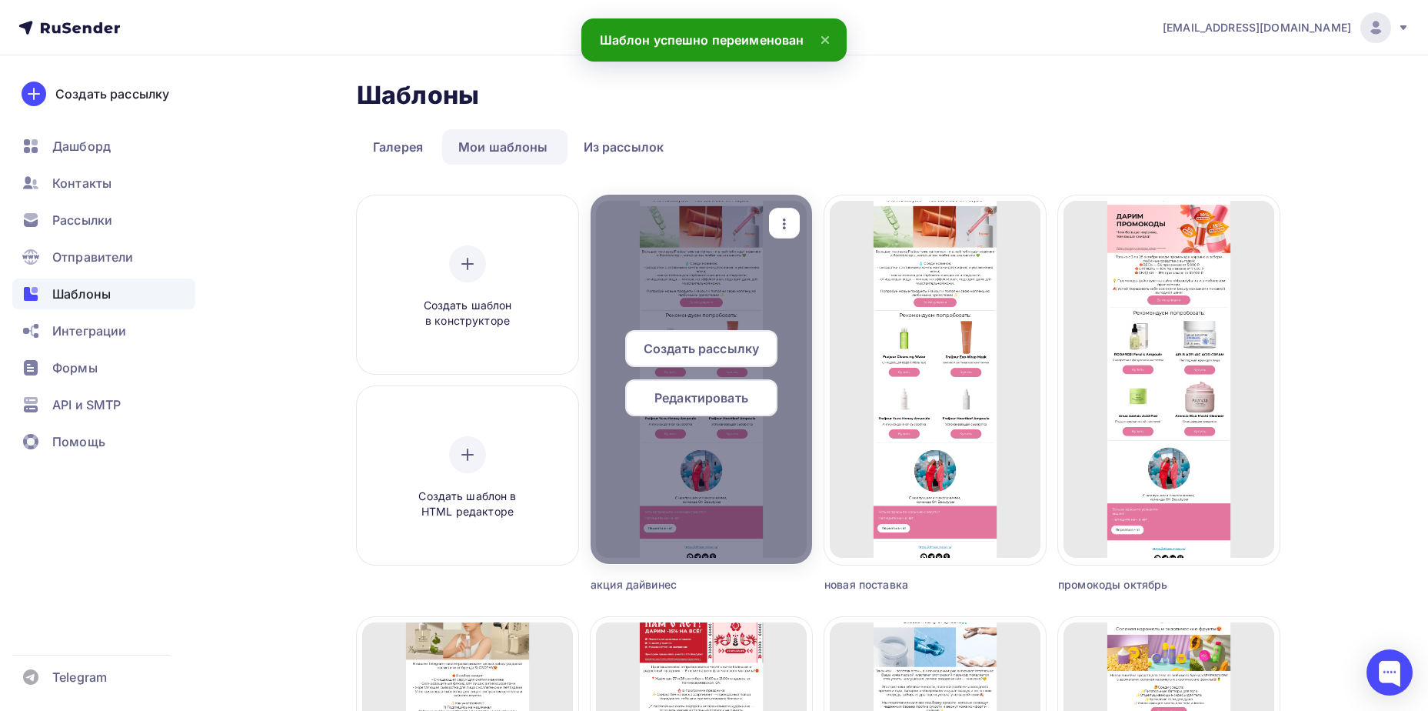
click at [697, 395] on span "Редактировать" at bounding box center [702, 397] width 94 height 18
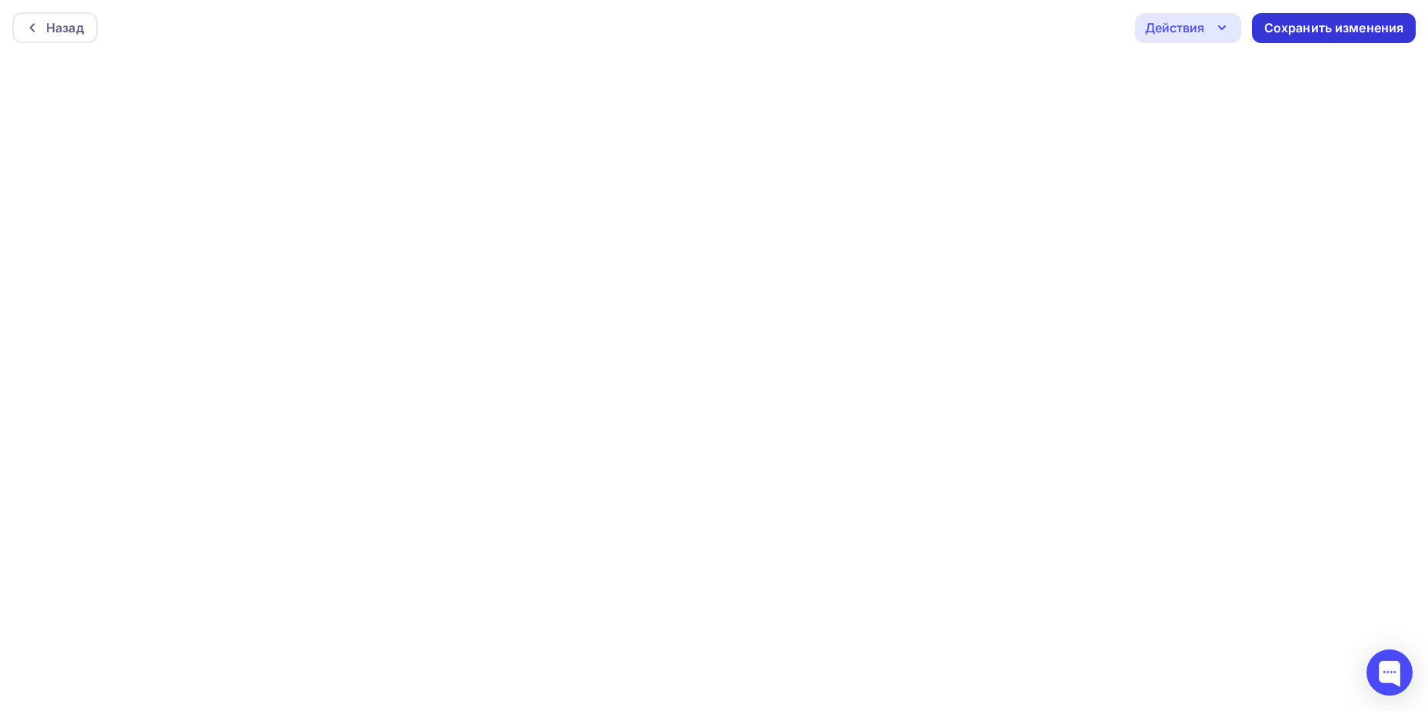
click at [1341, 24] on div "Сохранить изменения" at bounding box center [1335, 28] width 140 height 18
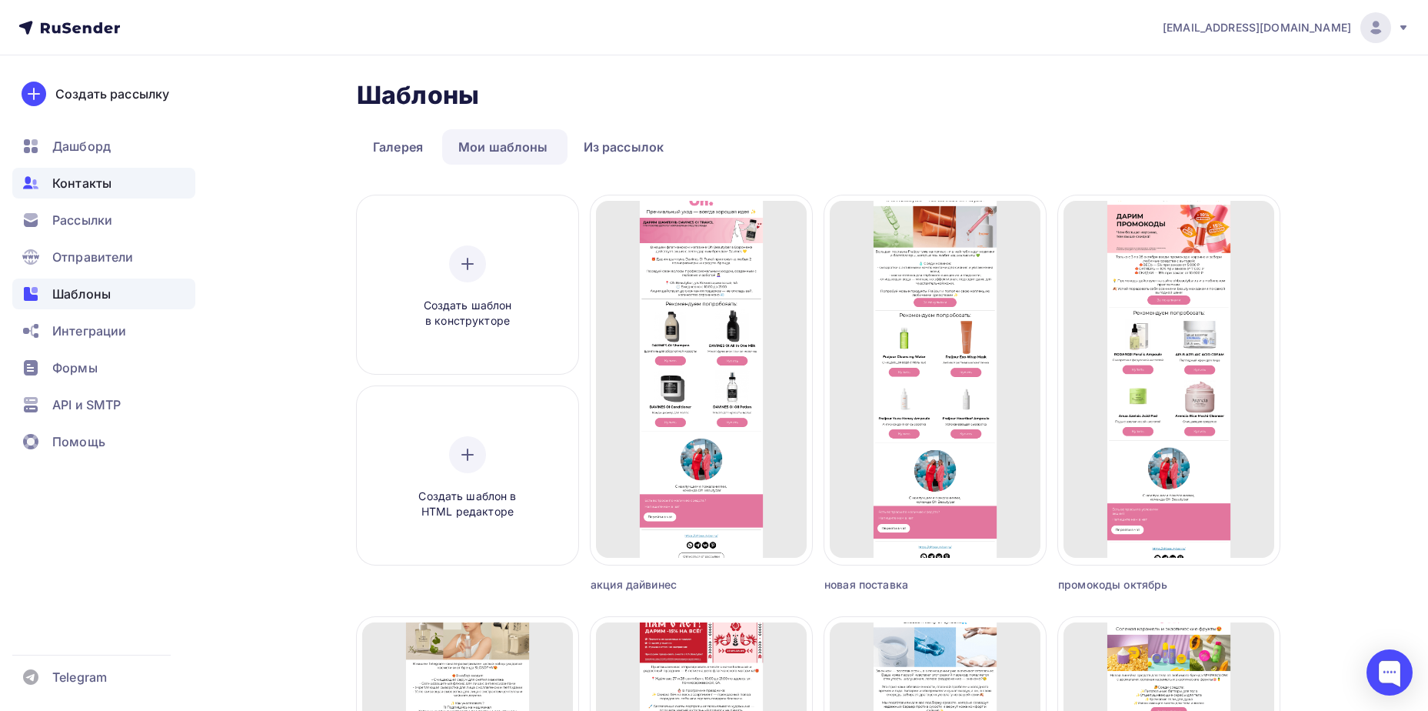
click at [92, 182] on span "Контакты" at bounding box center [81, 183] width 59 height 18
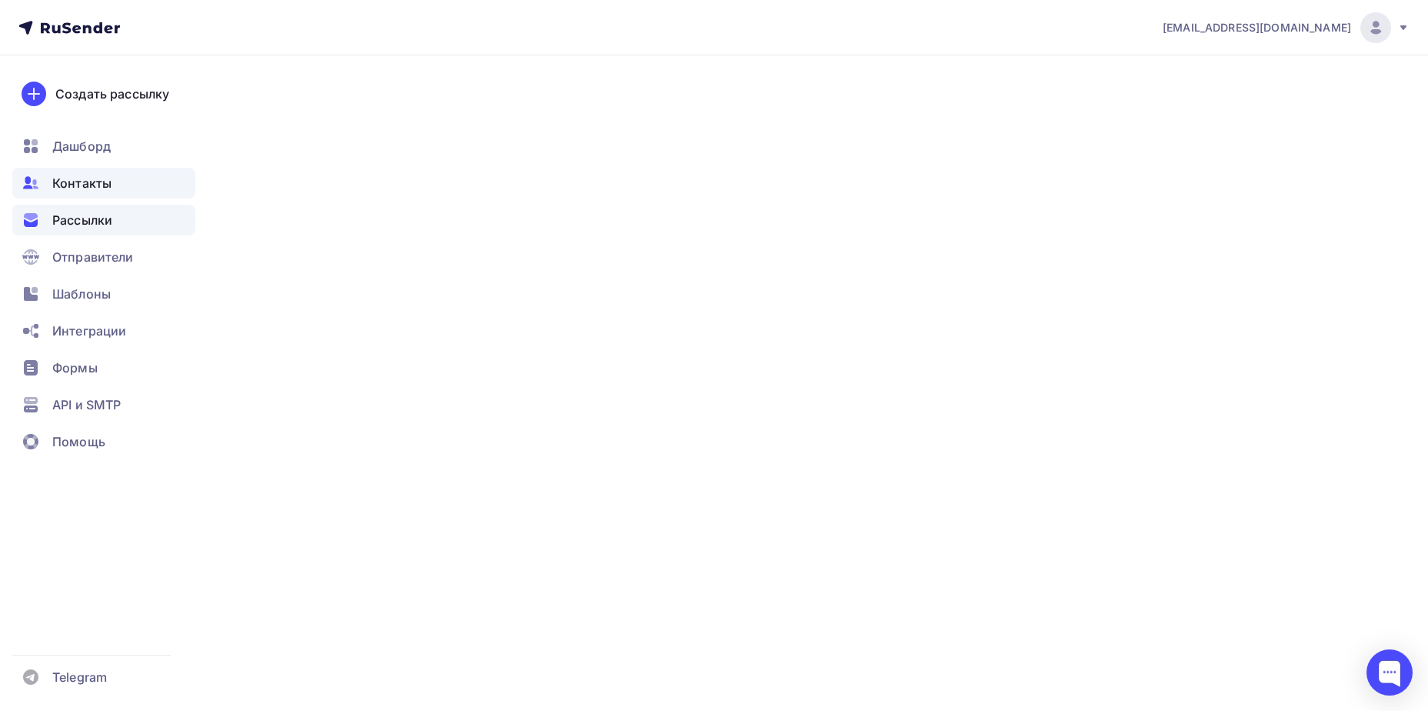
click at [95, 214] on span "Рассылки" at bounding box center [82, 220] width 60 height 18
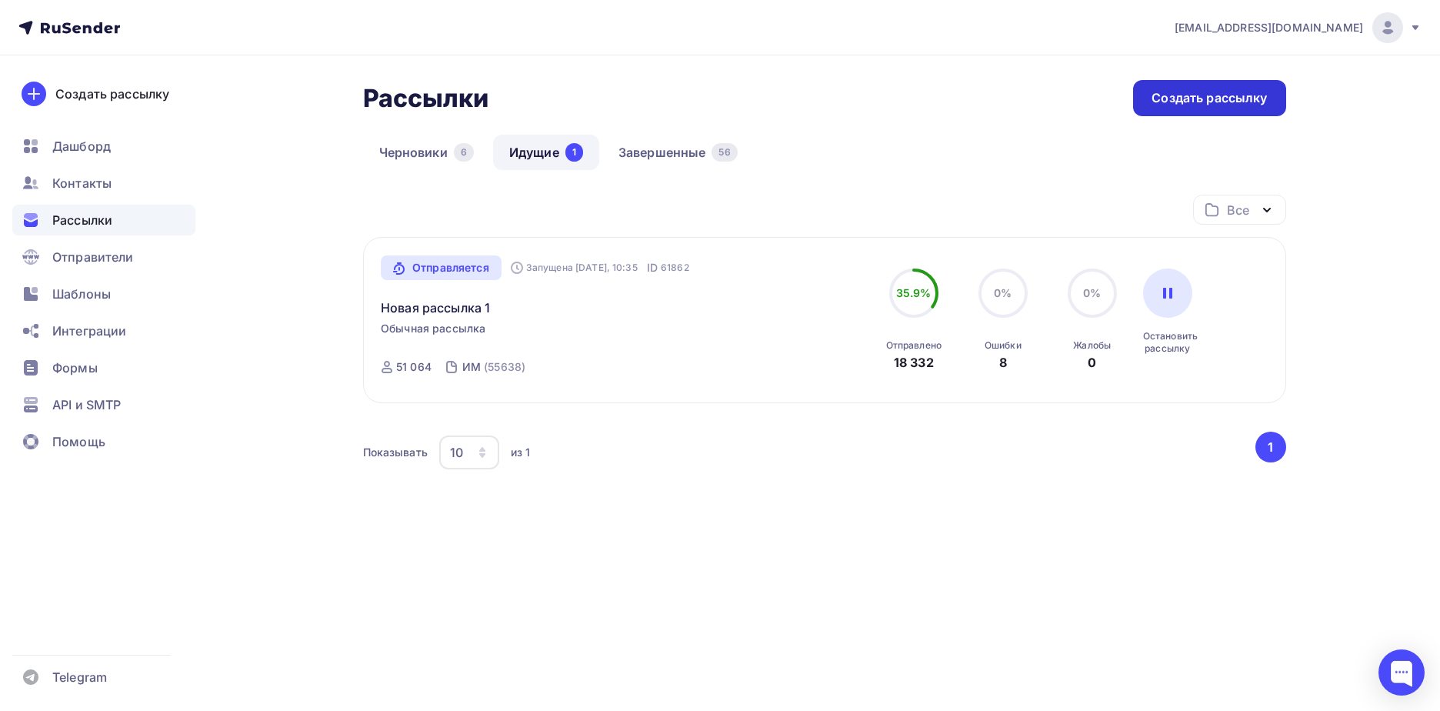
click at [1193, 105] on div "Создать рассылку" at bounding box center [1209, 98] width 115 height 18
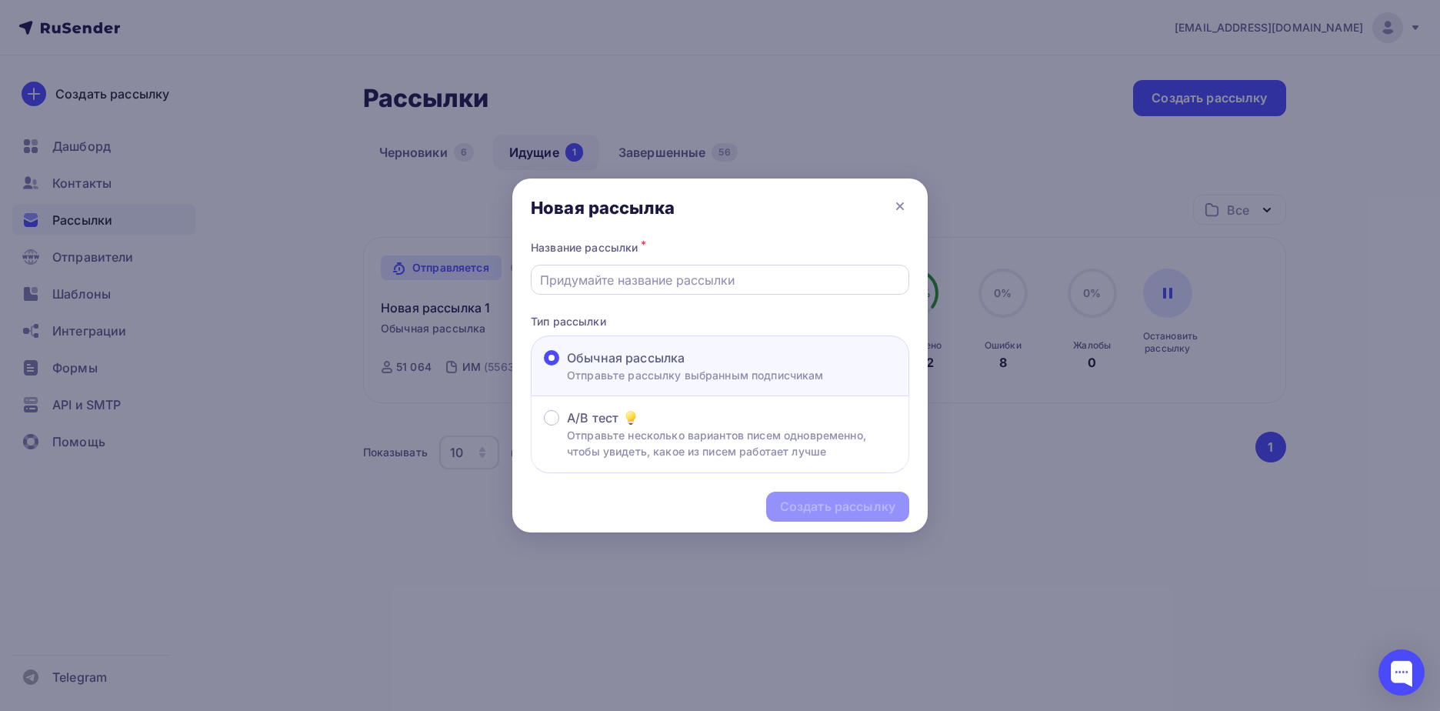
click at [695, 291] on div at bounding box center [720, 280] width 378 height 30
click at [695, 287] on input "text" at bounding box center [720, 280] width 361 height 18
type input "акция дайвинес"
click at [833, 517] on div "Создать рассылку" at bounding box center [837, 507] width 143 height 30
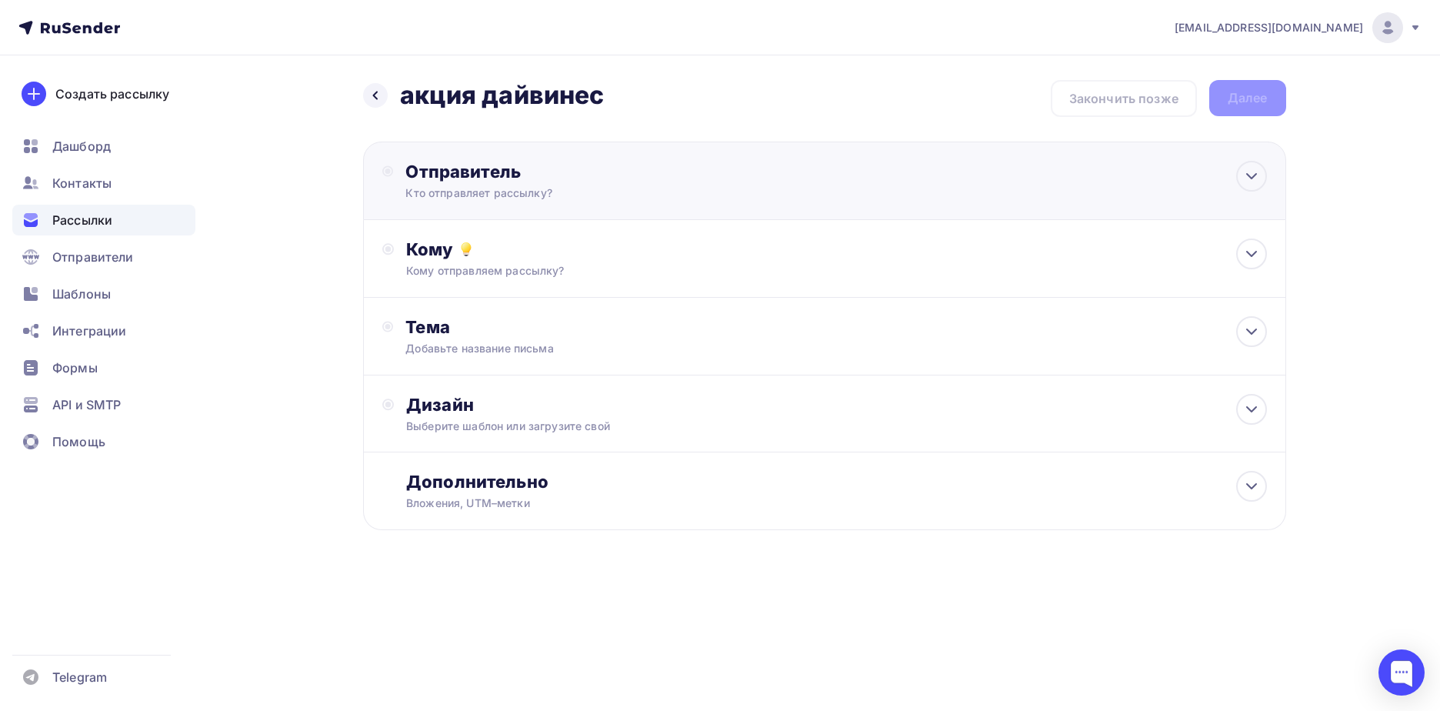
click at [695, 163] on div "Отправитель" at bounding box center [571, 172] width 333 height 22
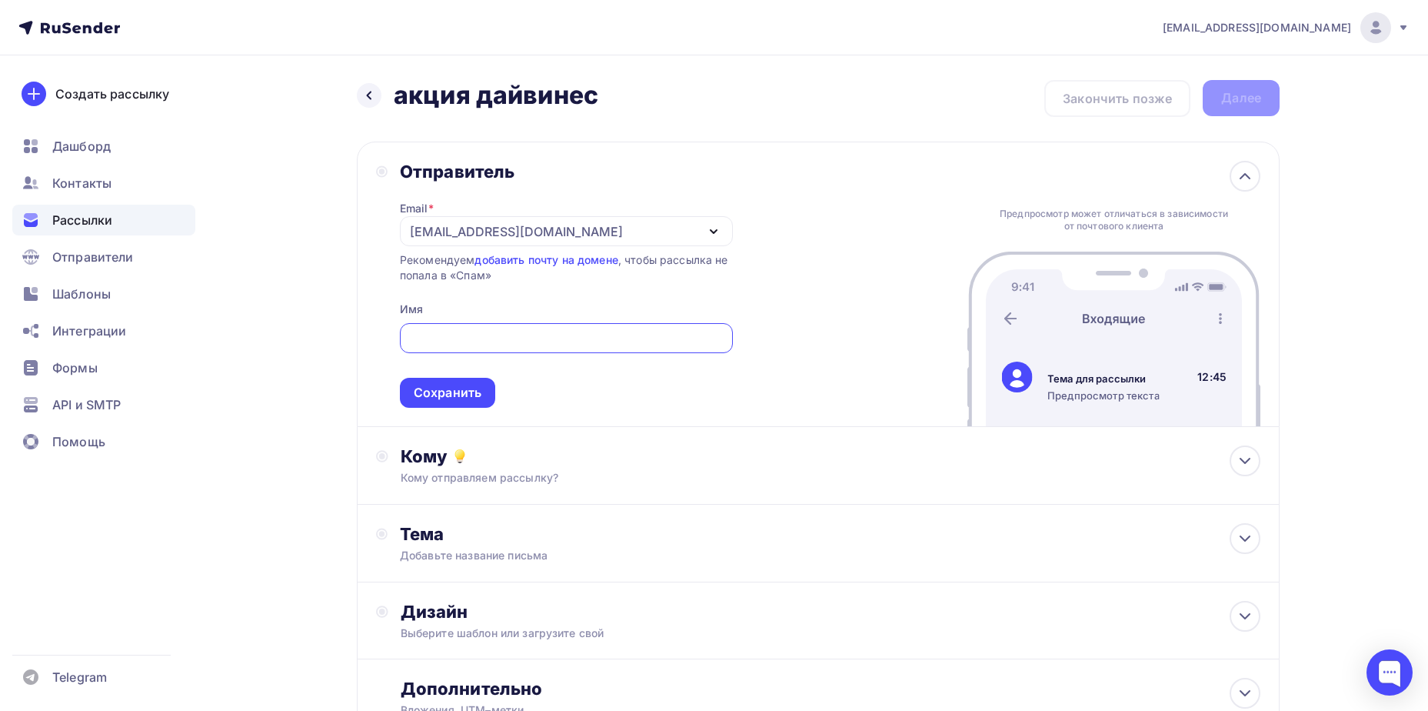
click at [562, 231] on div "[EMAIL_ADDRESS][DOMAIN_NAME]" at bounding box center [516, 231] width 213 height 18
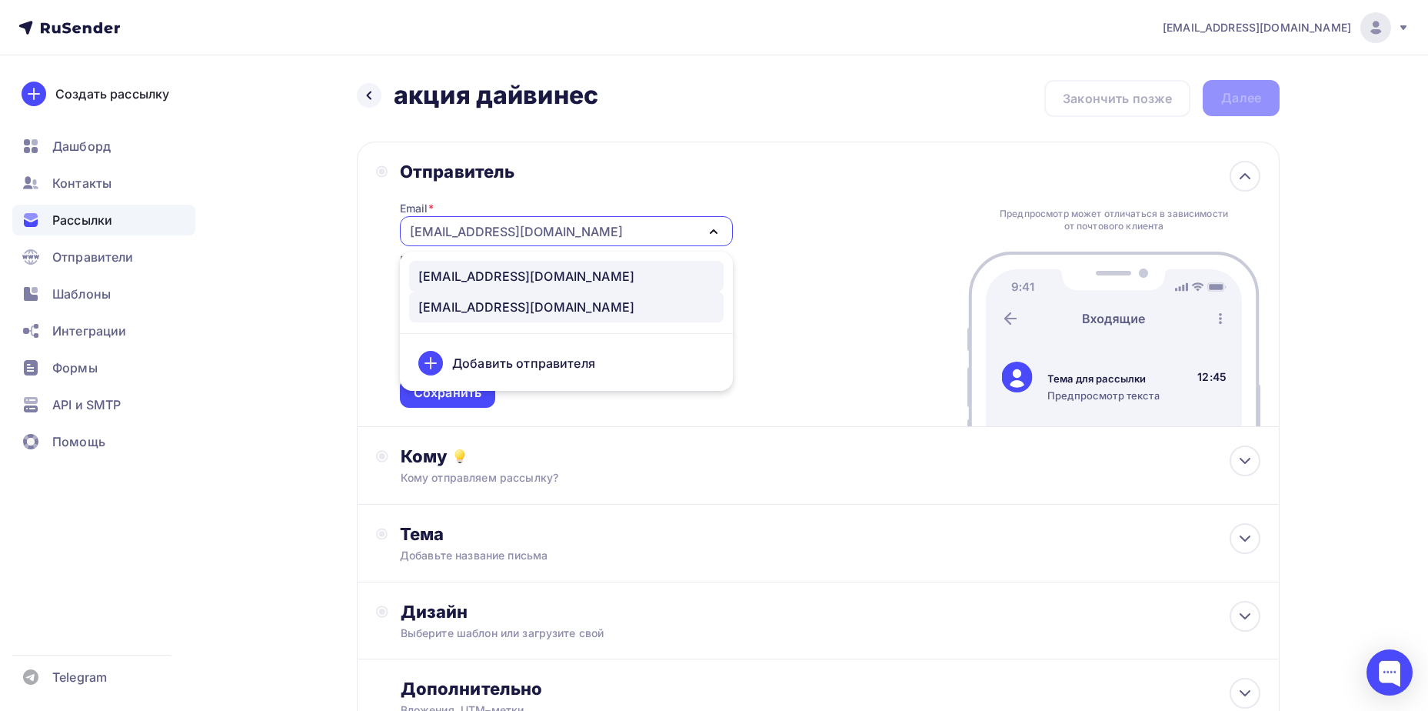
click at [543, 267] on div "[EMAIL_ADDRESS][DOMAIN_NAME]" at bounding box center [526, 276] width 216 height 18
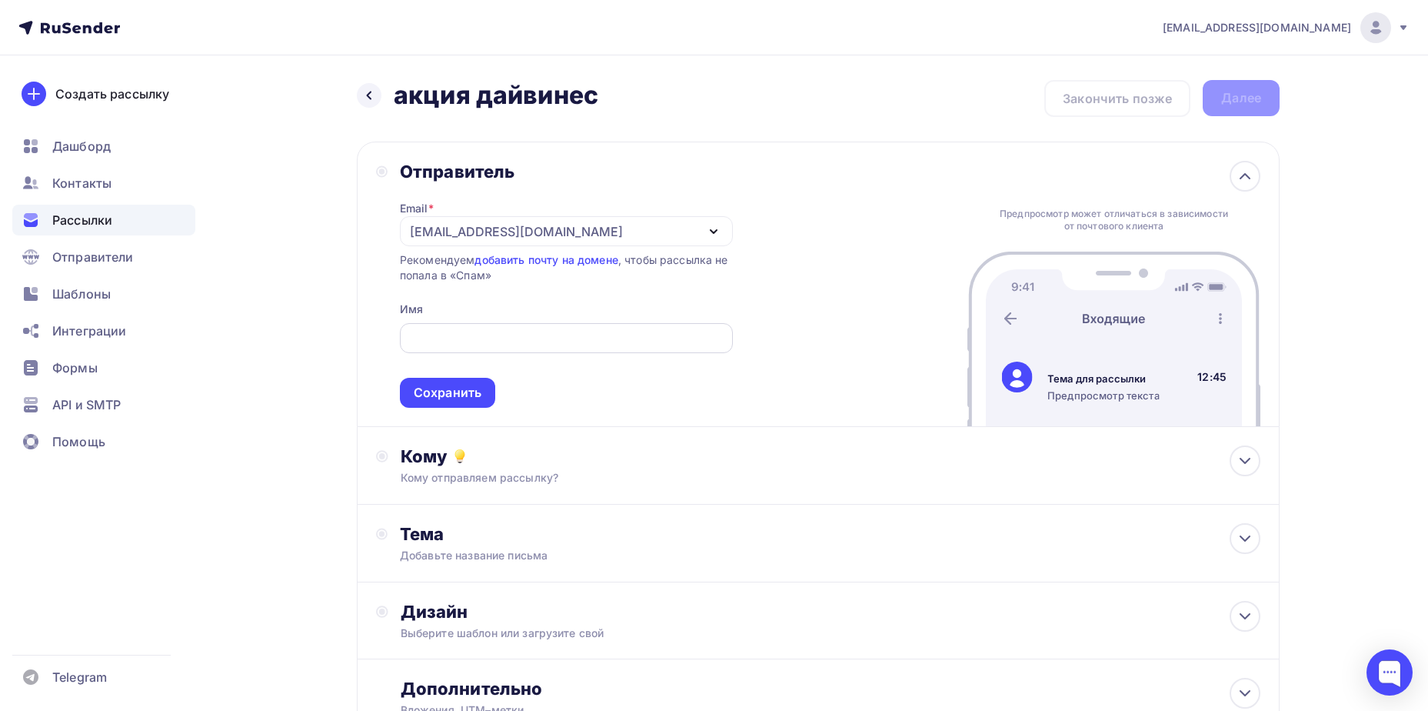
click at [525, 344] on input "text" at bounding box center [565, 338] width 315 height 18
type input "Oh Beautybar Интернет-магазин"
click at [475, 388] on div "Сохранить" at bounding box center [448, 393] width 68 height 18
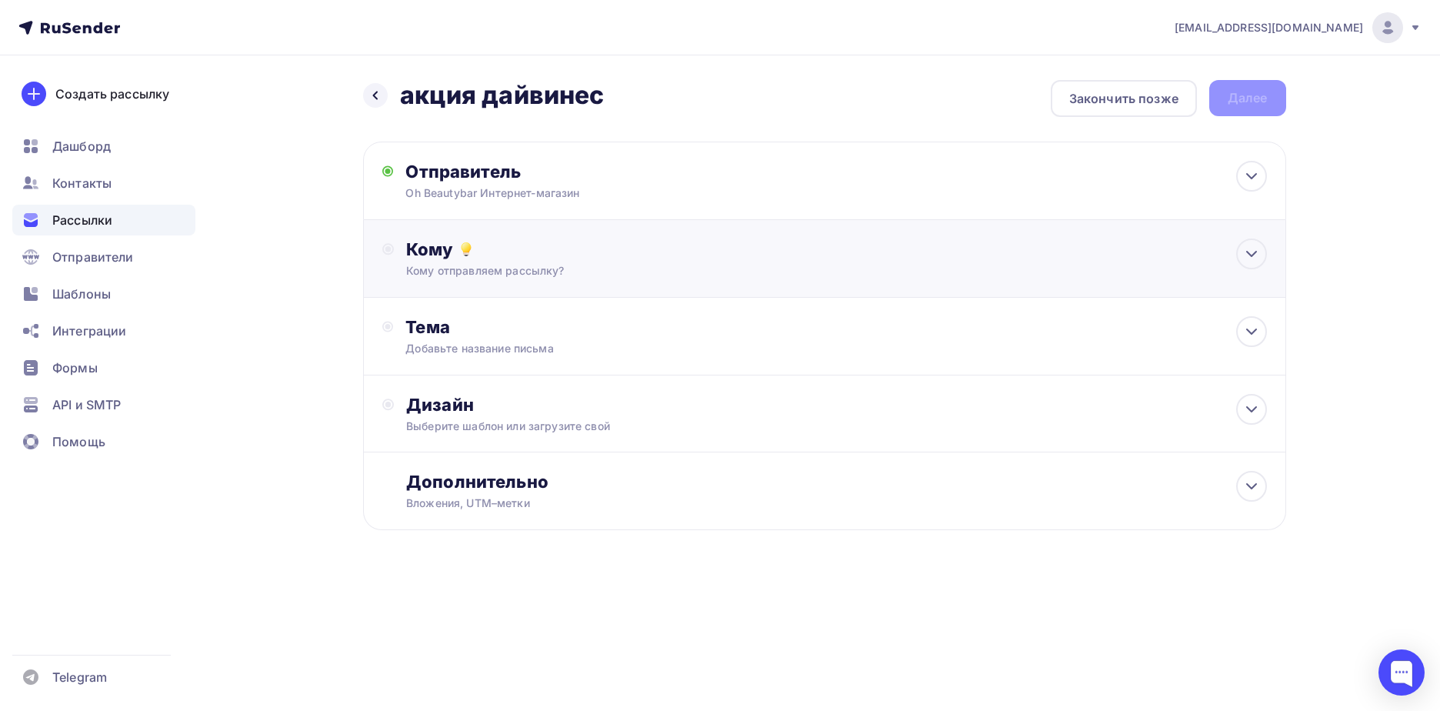
click at [482, 256] on div "Кому" at bounding box center [836, 249] width 860 height 22
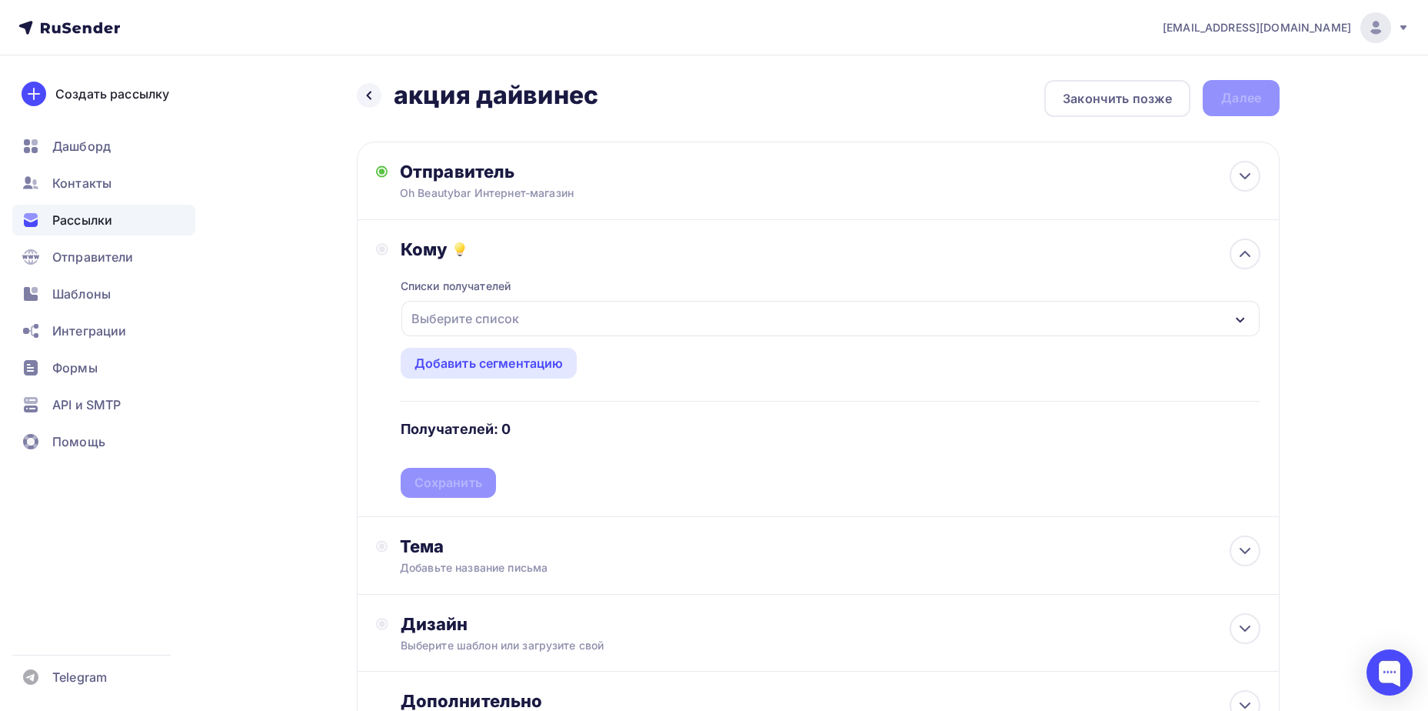
click at [511, 345] on div "Списки получателей Выберите список Все списки id Воронеж Май (86) #24005 Вороне…" at bounding box center [831, 379] width 860 height 238
click at [518, 315] on div "Выберите список" at bounding box center [465, 319] width 120 height 28
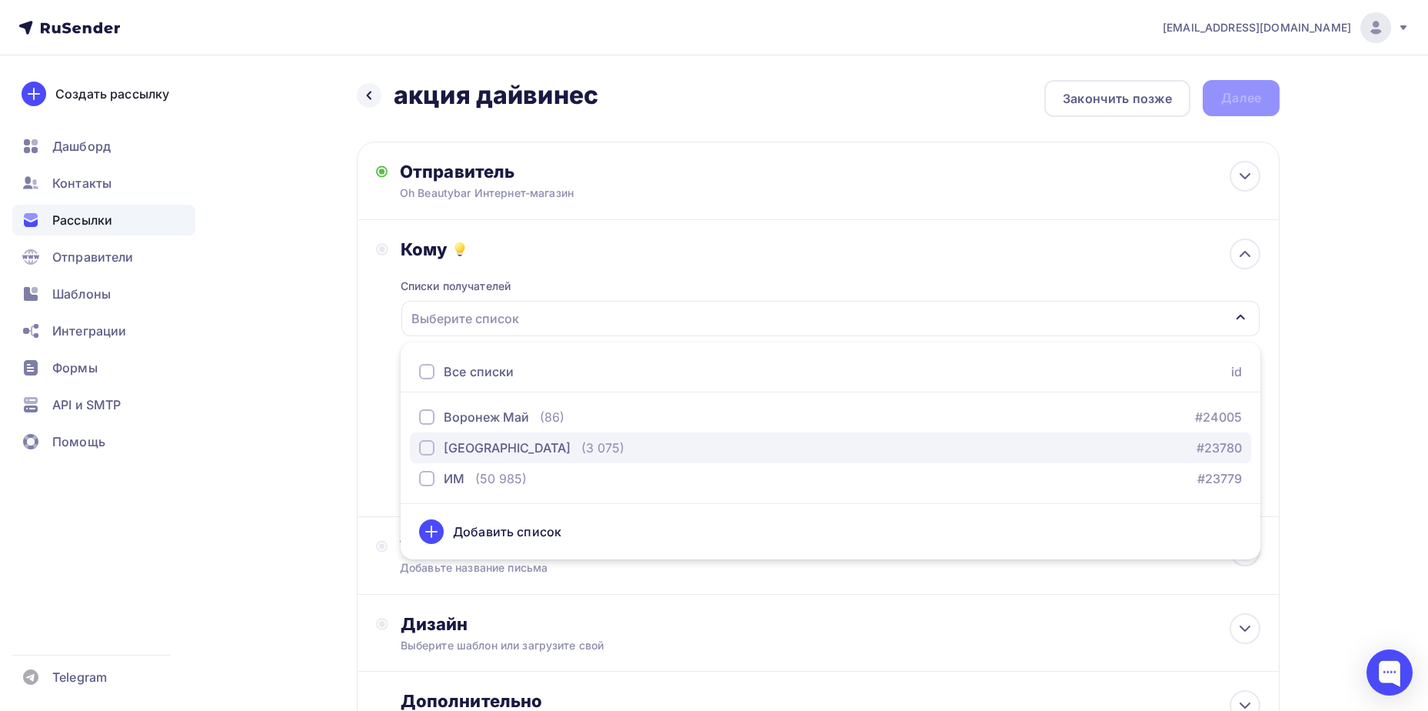
click at [466, 451] on div "[GEOGRAPHIC_DATA]" at bounding box center [507, 447] width 127 height 18
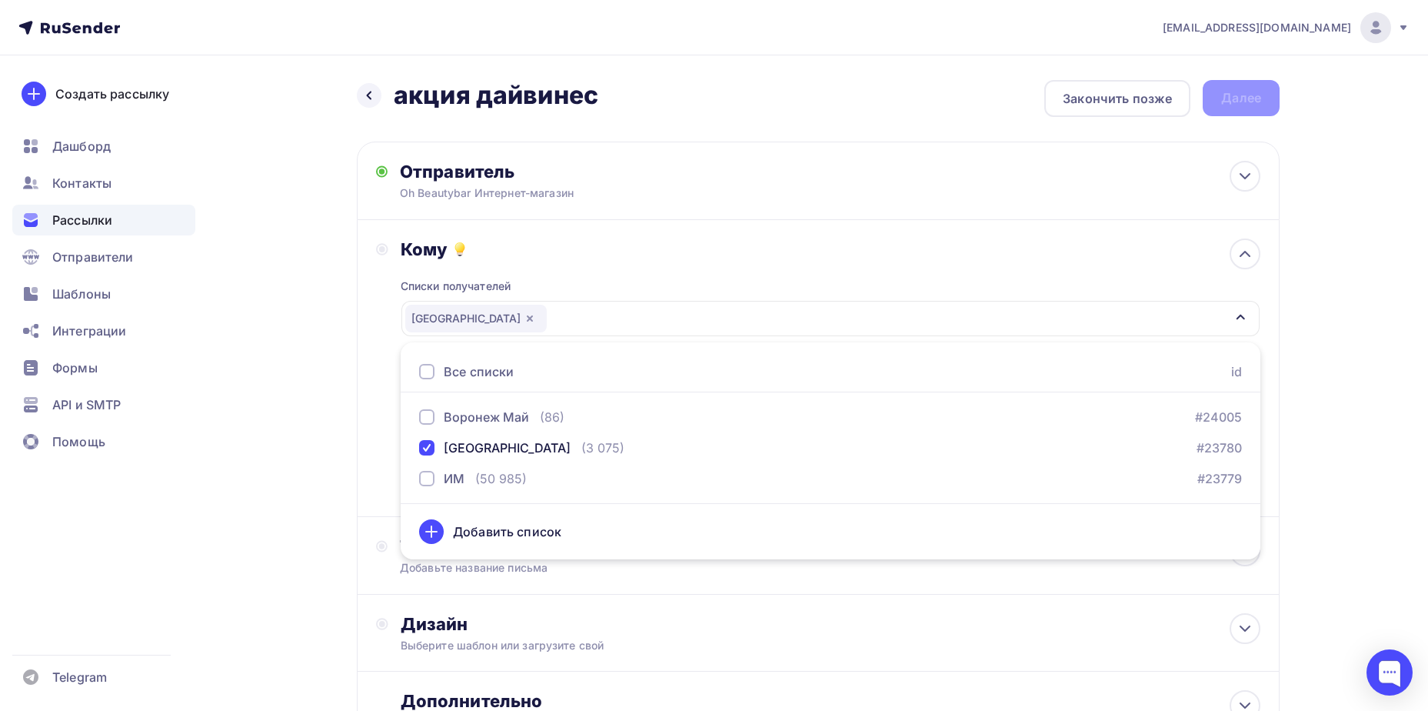
click at [353, 469] on div "Назад акция дайвинес акция дайвинес Закончить позже Далее Отправитель Oh Beauty…" at bounding box center [714, 451] width 1261 height 793
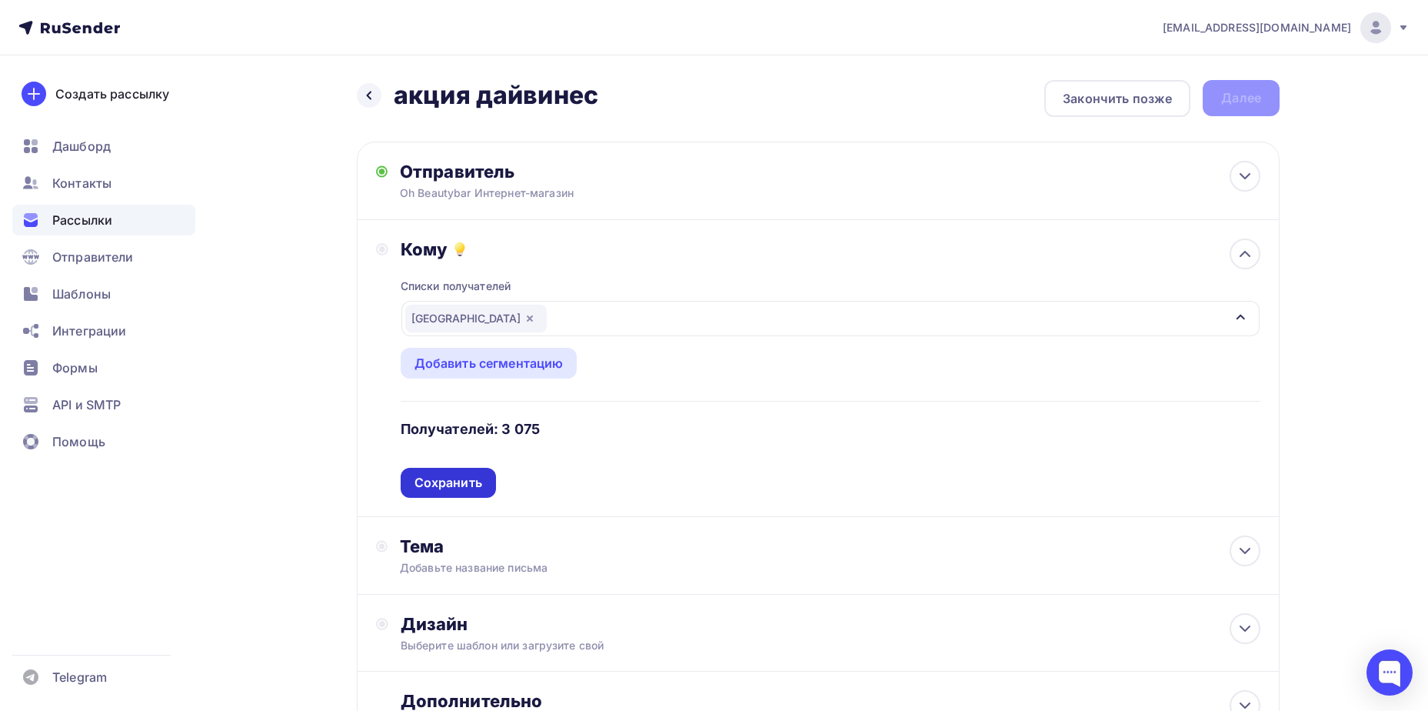
click at [459, 485] on div "Сохранить" at bounding box center [449, 483] width 68 height 18
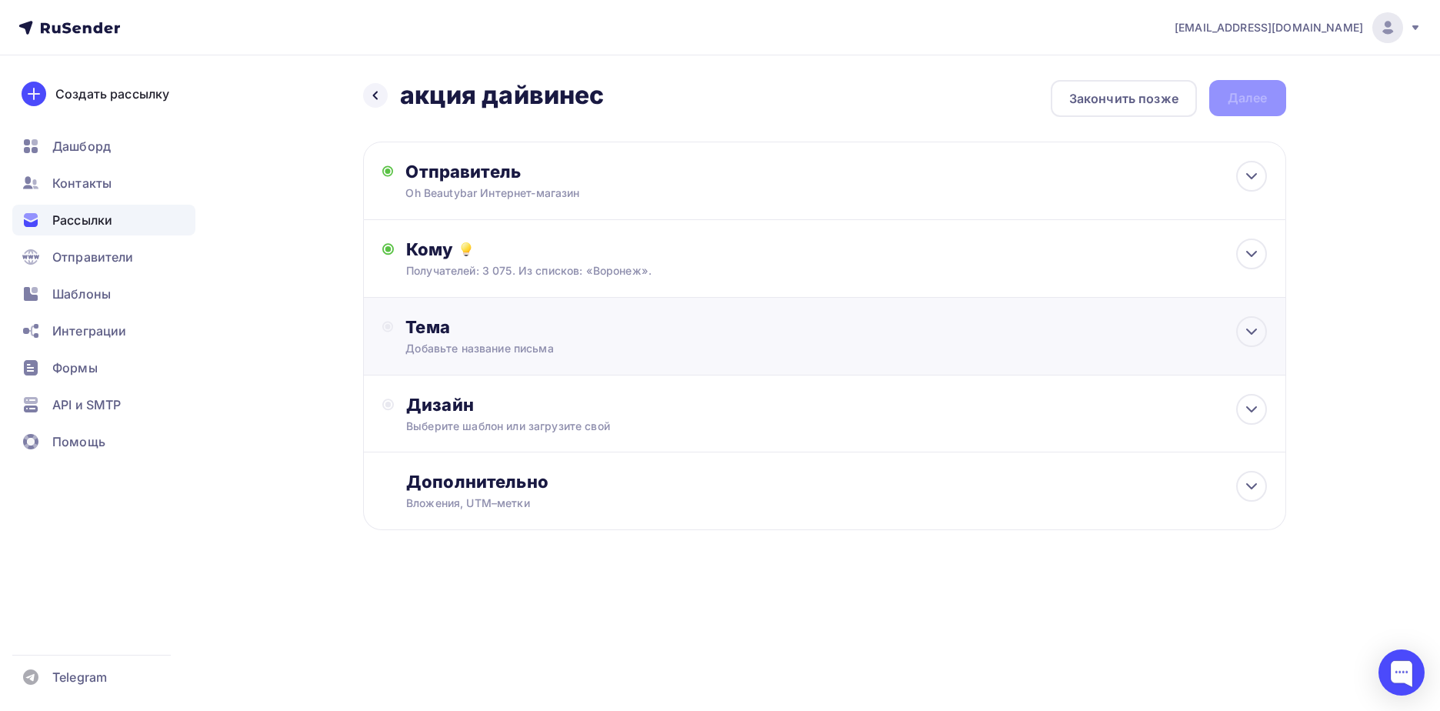
click at [568, 314] on div "Тема Добавьте название письма Тема * Рекомендуем использовать не более 150 симв…" at bounding box center [824, 337] width 923 height 78
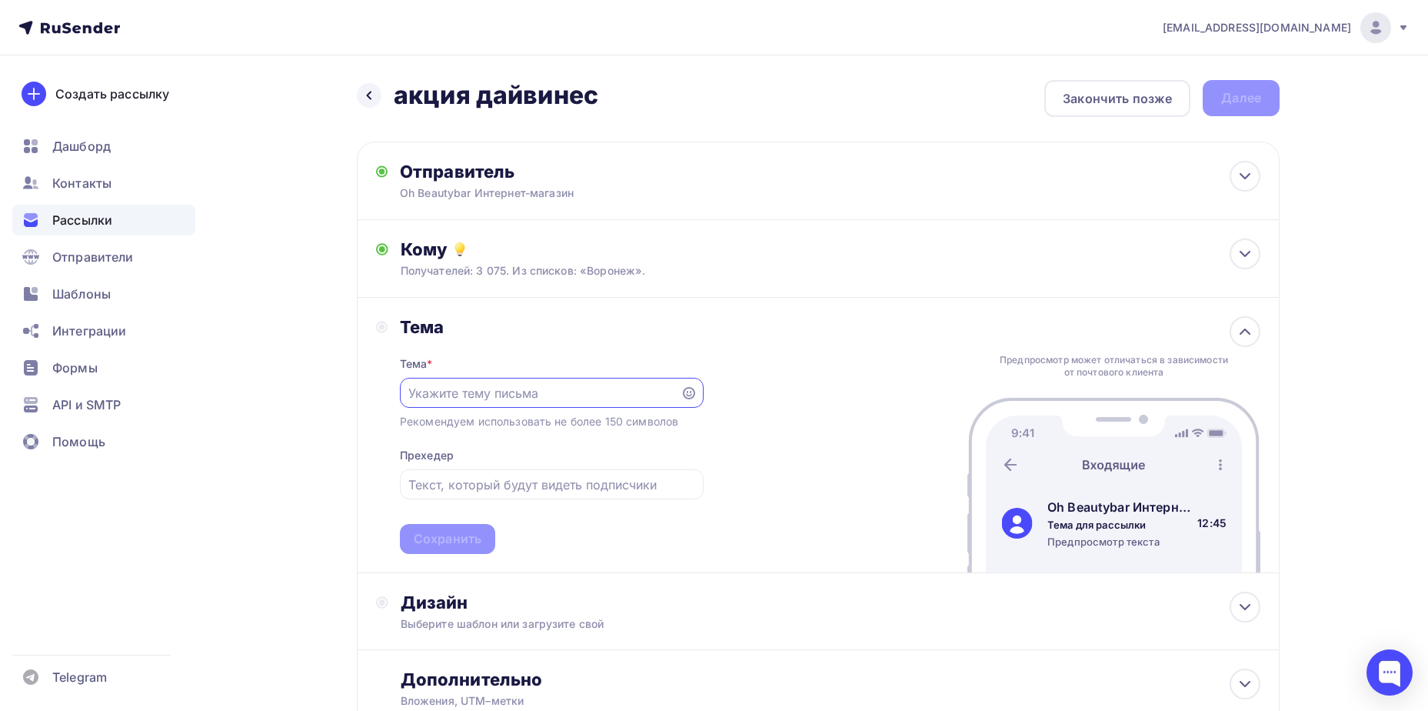
paste input "💛 Премиальный подарок от Davines"
drag, startPoint x: 428, startPoint y: 394, endPoint x: 378, endPoint y: 394, distance: 50.8
click at [378, 394] on div "Тема Тема * 💛 Премиальный подарок от Davines Рекомендуем использовать не более …" at bounding box center [540, 435] width 328 height 238
drag, startPoint x: 498, startPoint y: 395, endPoint x: 382, endPoint y: 395, distance: 116.9
click at [382, 395] on div "Тема Тема * Премиальный подарок от Davines Рекомендуем использовать не более 15…" at bounding box center [540, 435] width 328 height 238
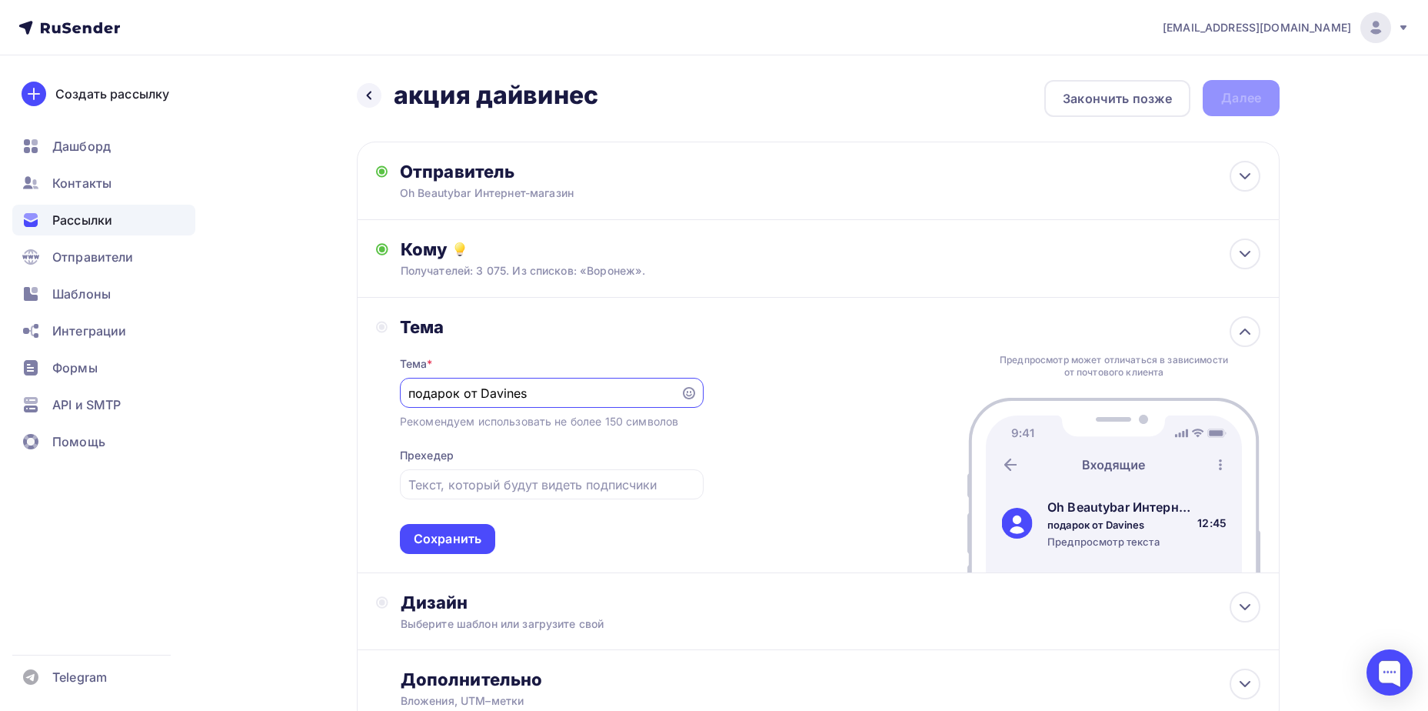
click at [415, 395] on input "подарок от Davines" at bounding box center [539, 393] width 263 height 18
type input "Подарок от Davines"
click at [556, 495] on div at bounding box center [552, 484] width 304 height 30
click at [560, 485] on input "text" at bounding box center [551, 484] width 286 height 18
paste input "в флагманском магазине Oh Beautybar"
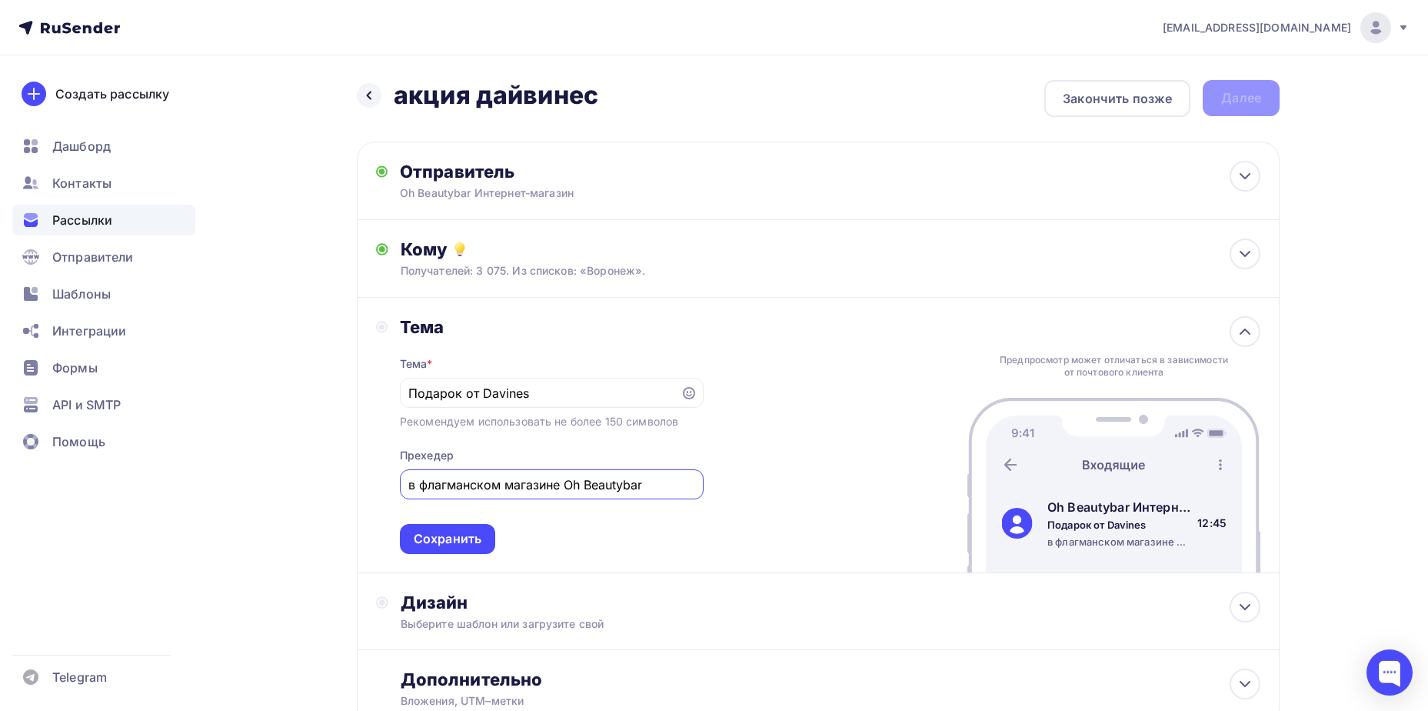
click at [411, 484] on input "в флагманском магазине Oh Beautybar" at bounding box center [551, 484] width 286 height 18
drag, startPoint x: 421, startPoint y: 485, endPoint x: 402, endPoint y: 485, distance: 18.5
click at [402, 485] on div "в флагманском магазине Oh Beautybar" at bounding box center [552, 484] width 304 height 30
type input "В флагманском магазине Oh Beautybar"
click at [565, 402] on input "Подарок от Davines" at bounding box center [539, 393] width 263 height 18
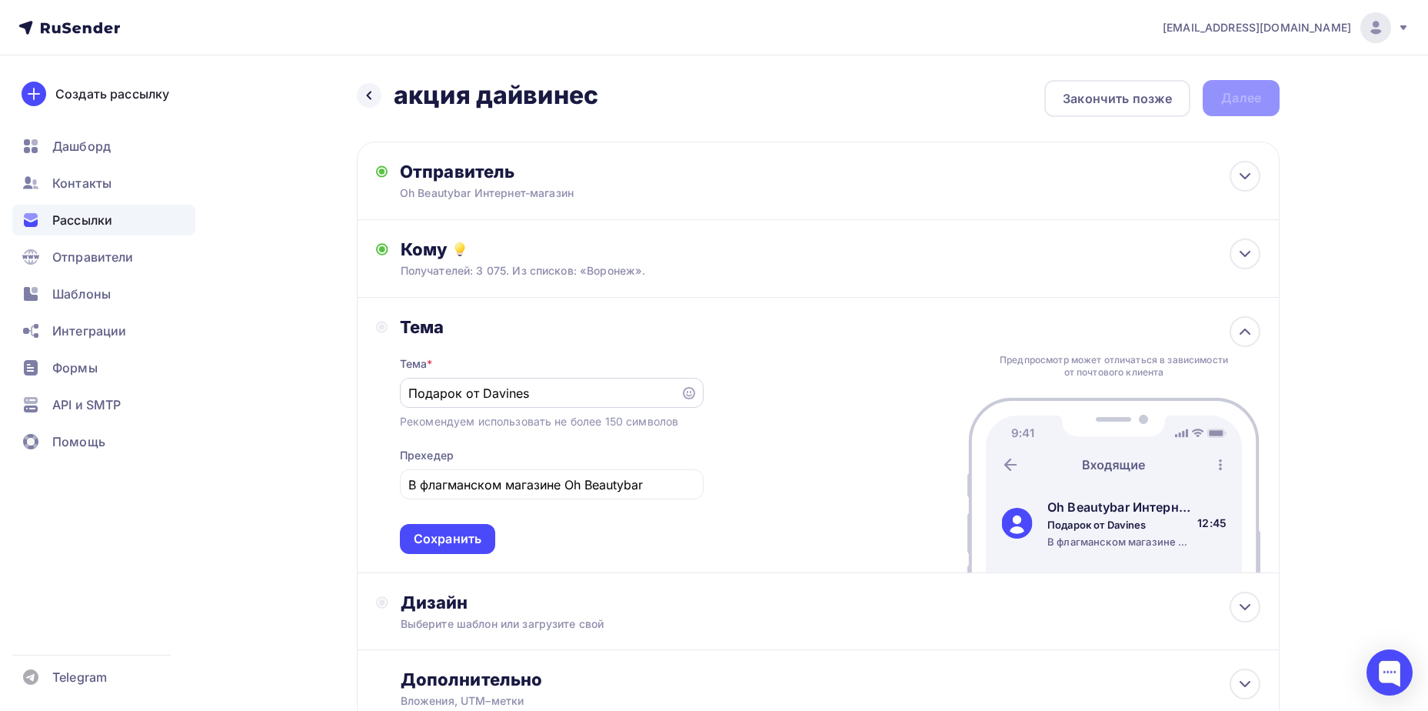
click at [689, 395] on icon at bounding box center [689, 393] width 12 height 12
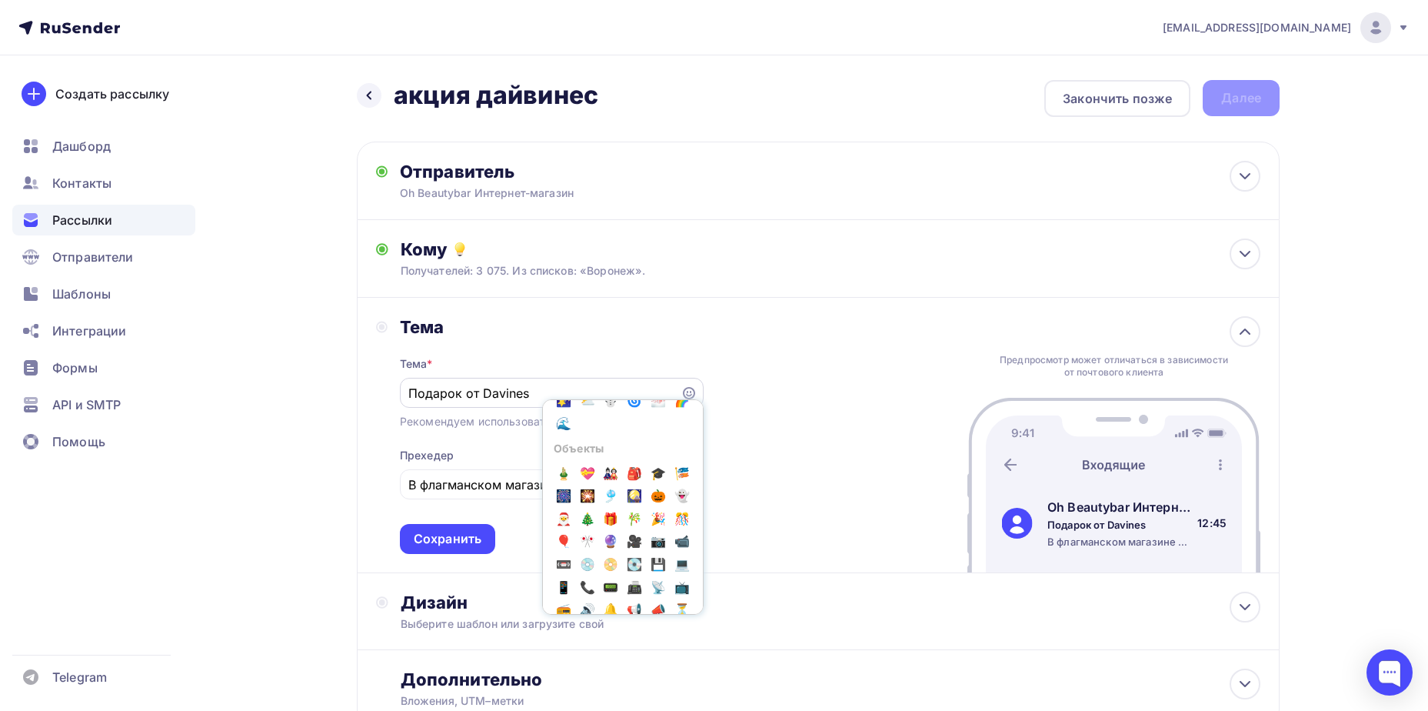
scroll to position [978, 0]
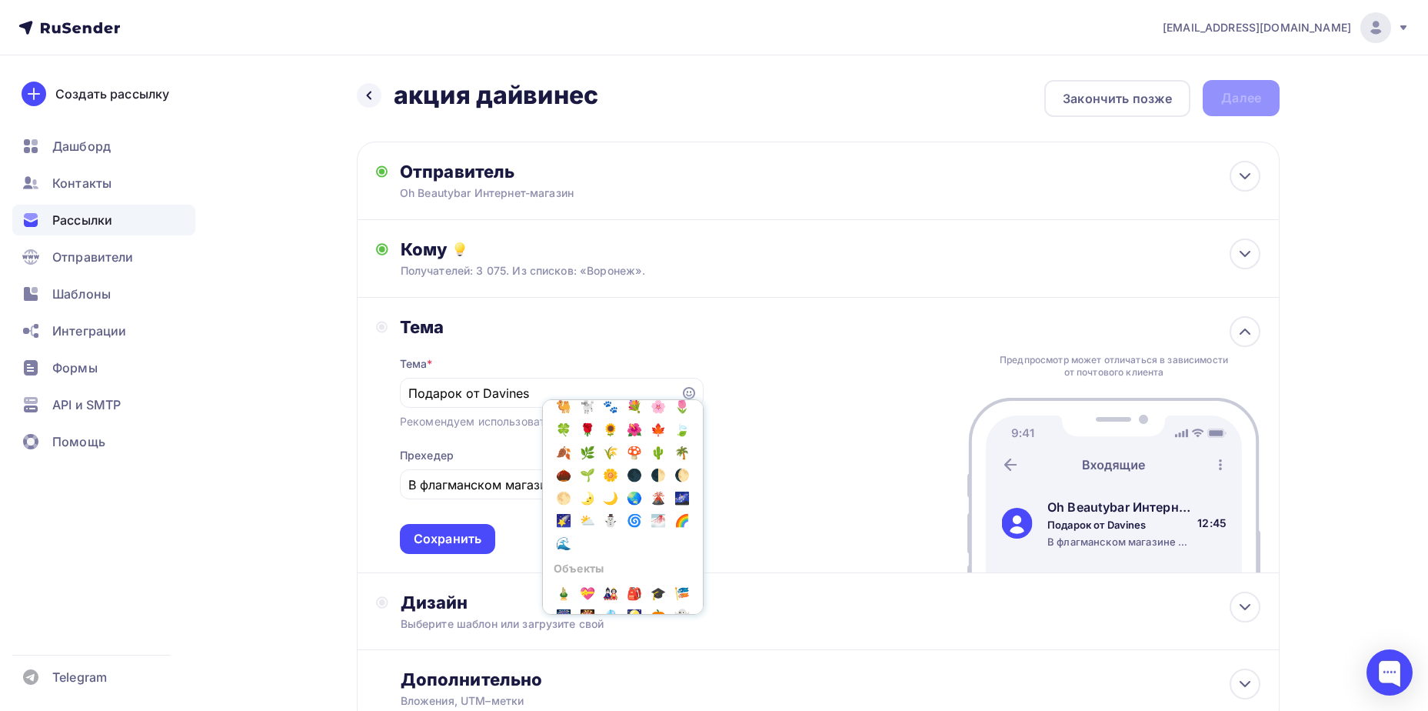
click at [795, 475] on div "Тема Тема * Подарок от Davines Популярное 👍 👎 😭 😕 😐 😊 😍 Эмоции 😄 😃 😀 😊 😉 😍 😘 😚 …" at bounding box center [818, 435] width 923 height 275
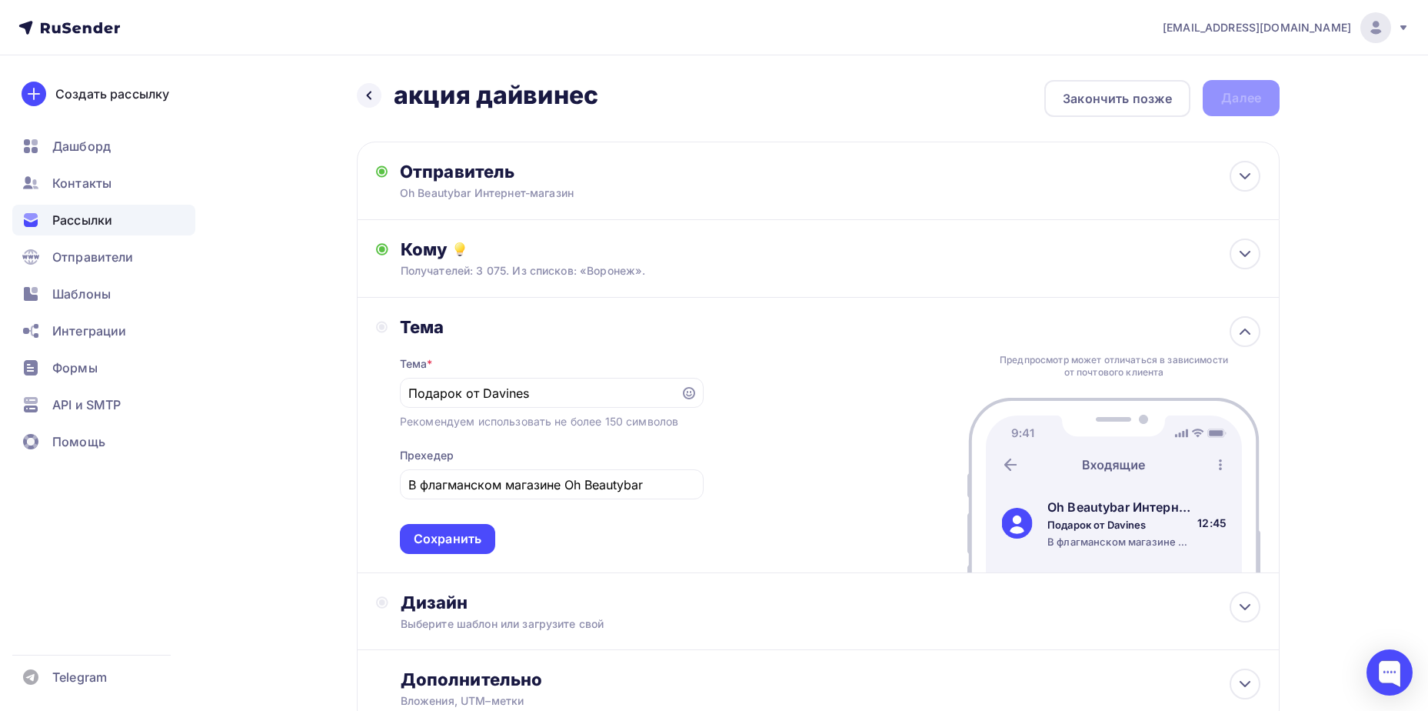
click at [801, 472] on div "Тема Тема * Подарок от Davines Рекомендуем использовать не более 150 символов П…" at bounding box center [818, 435] width 923 height 275
click at [688, 392] on icon at bounding box center [689, 393] width 12 height 12
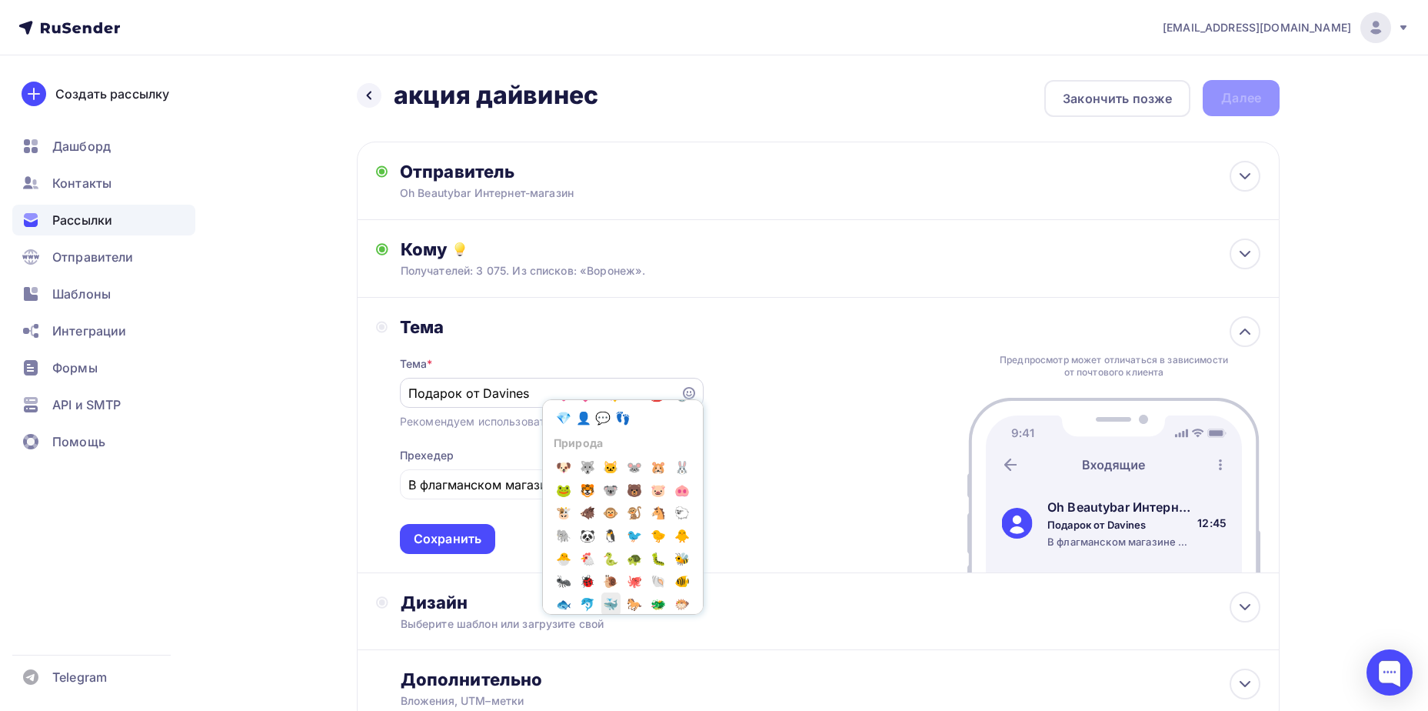
scroll to position [725, 0]
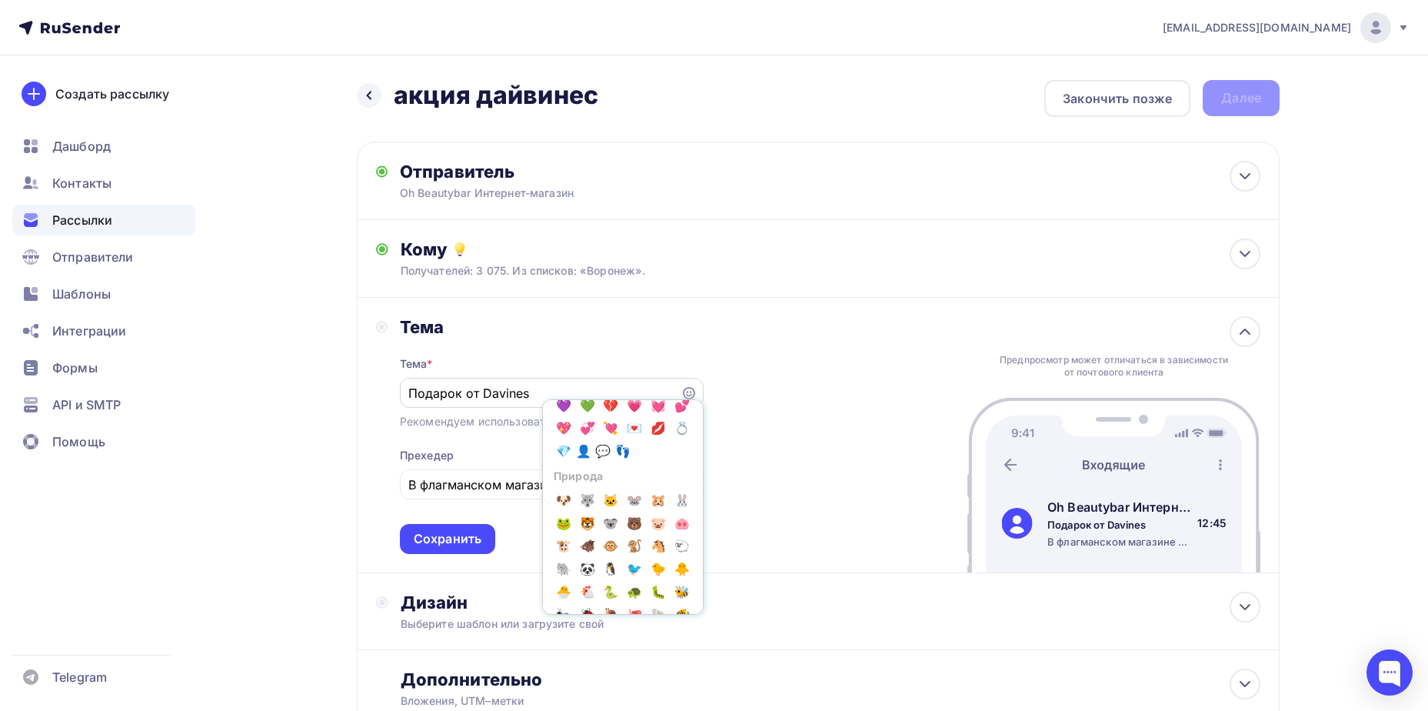
click at [648, 394] on span "💛" at bounding box center [658, 382] width 20 height 23
type input "Подарок от Davines💛"
click at [491, 467] on div "Тема * Подарок от Davines💛 Популярное 👍 👎 😭 😕 😐 😊 😍 Эмоции 😄 😃 😀 😊 😉 😍 😘 😚 😗 😙 …" at bounding box center [552, 446] width 304 height 216
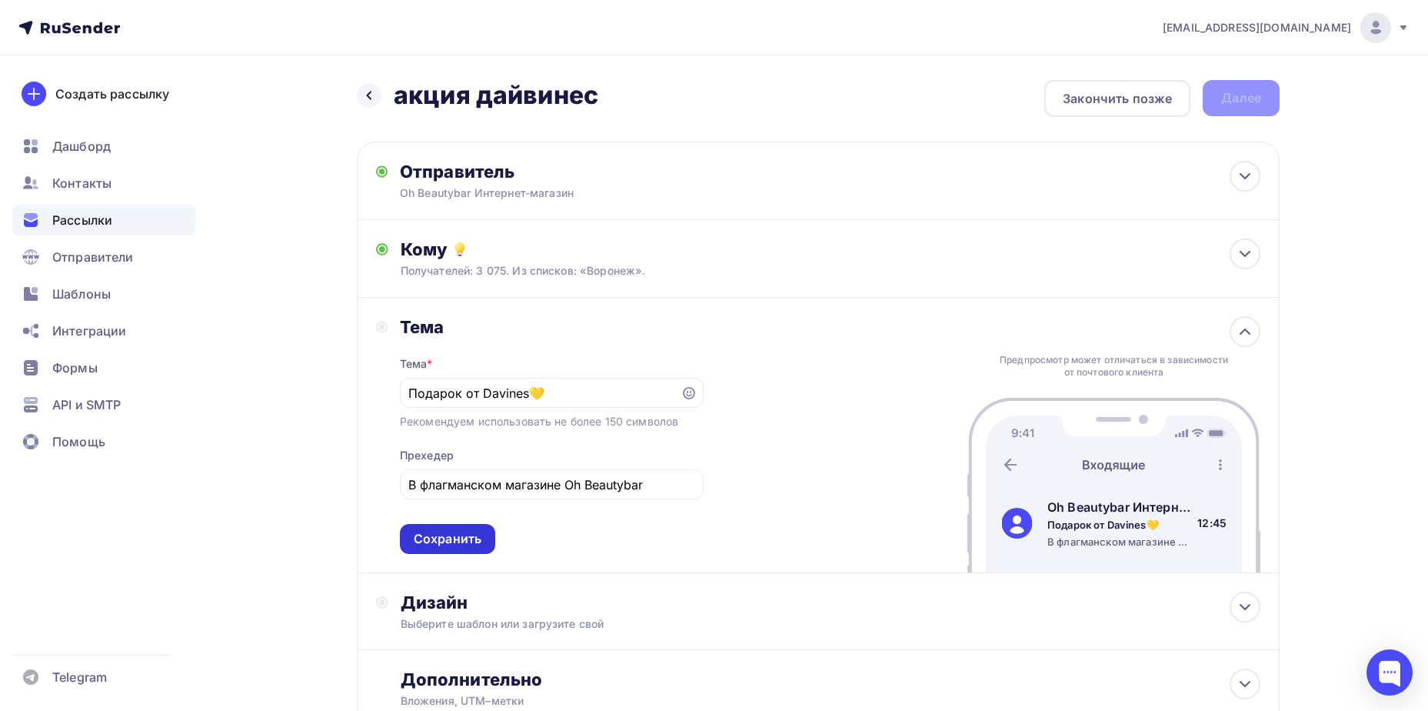
click at [481, 531] on div "Сохранить" at bounding box center [448, 539] width 68 height 18
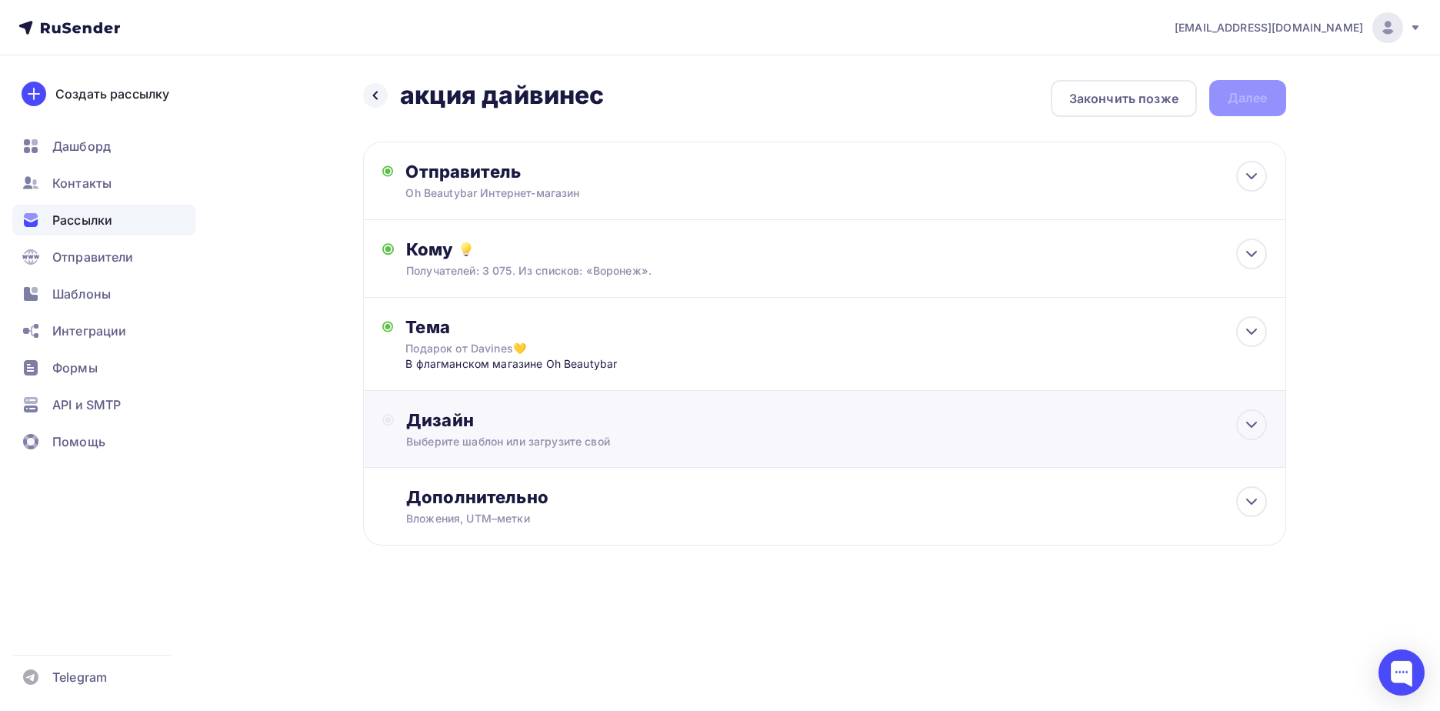
click at [561, 439] on div "Выберите шаблон или загрузите свой" at bounding box center [793, 441] width 775 height 15
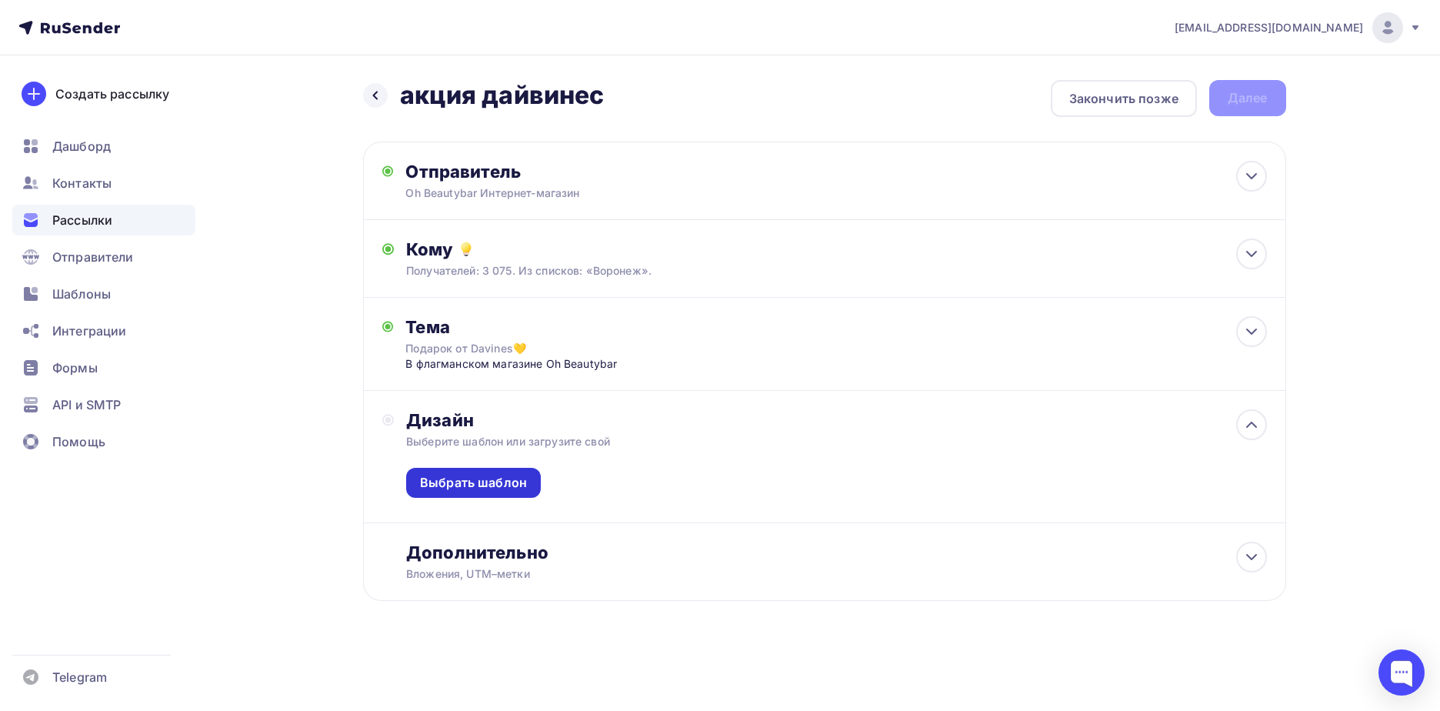
click at [502, 481] on div "Выбрать шаблон" at bounding box center [473, 483] width 107 height 18
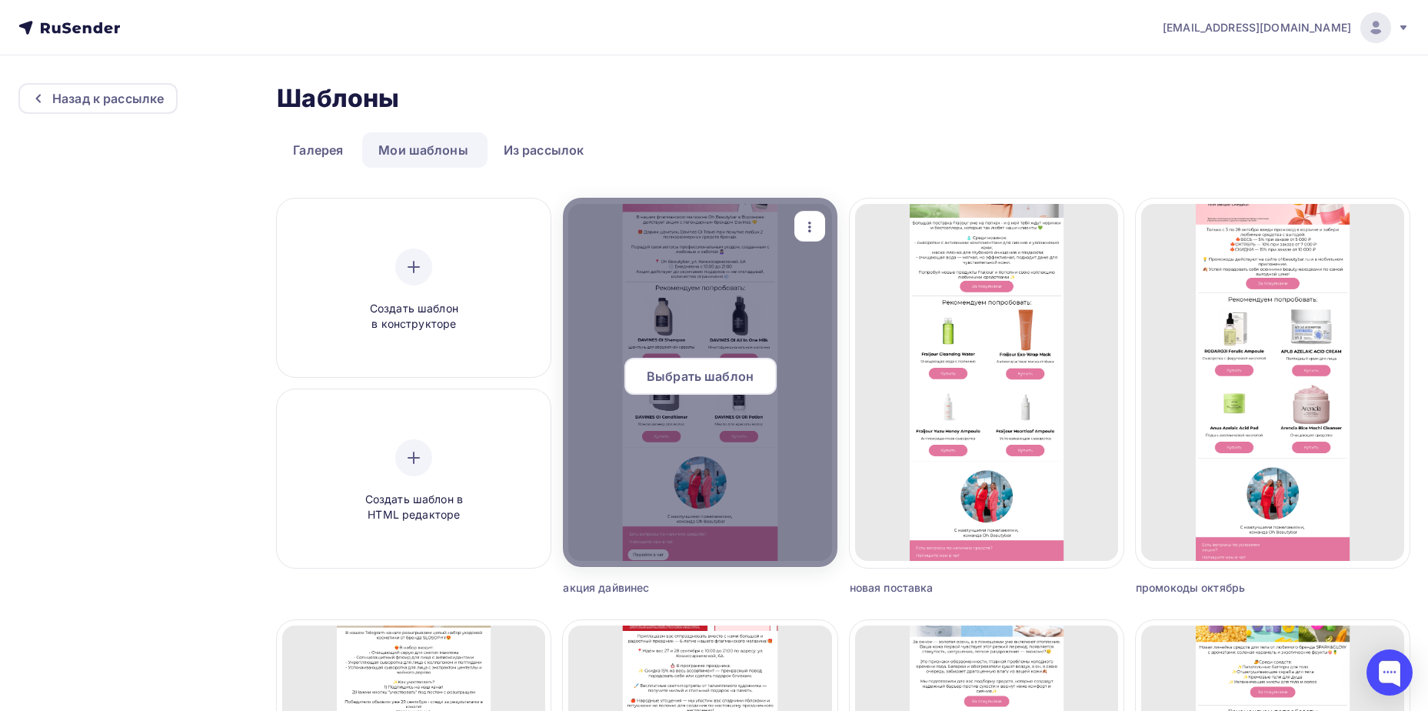
click at [738, 371] on span "Выбрать шаблон" at bounding box center [700, 376] width 107 height 18
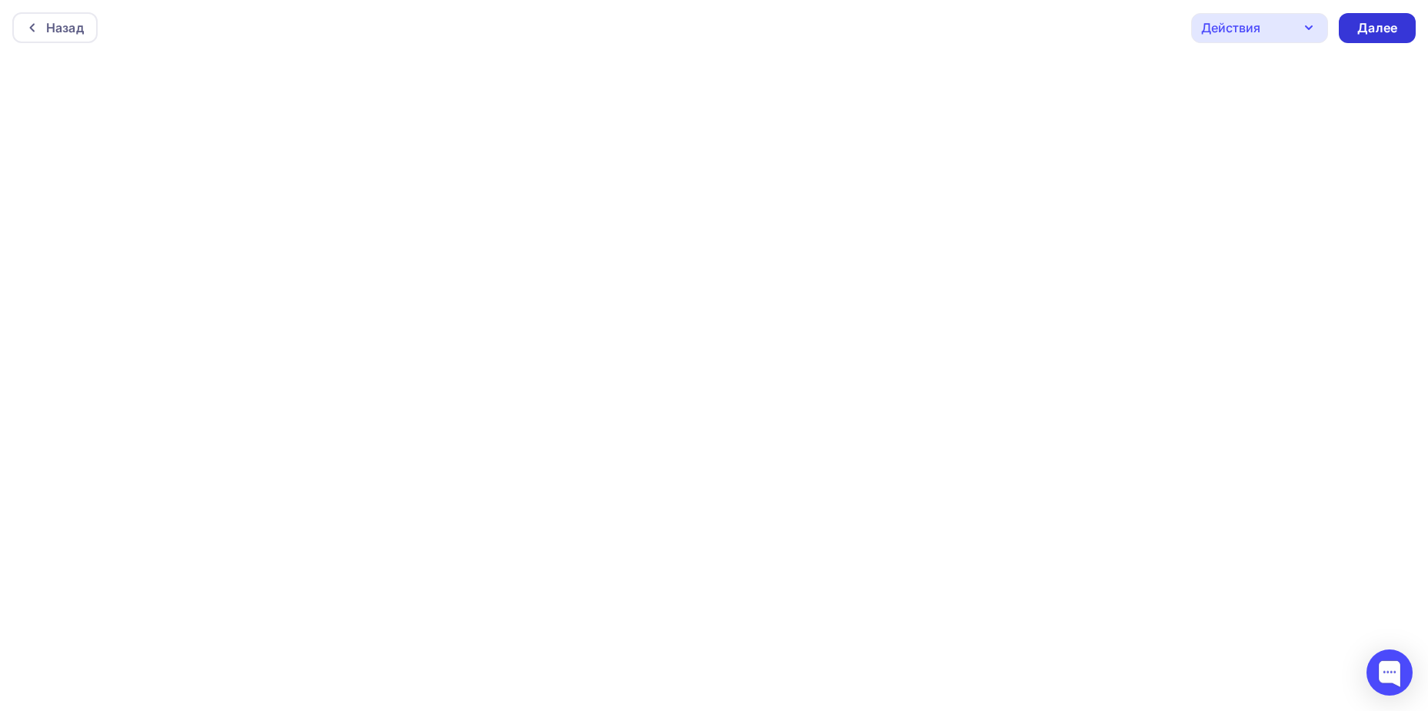
click at [1396, 20] on div "Далее" at bounding box center [1378, 28] width 40 height 18
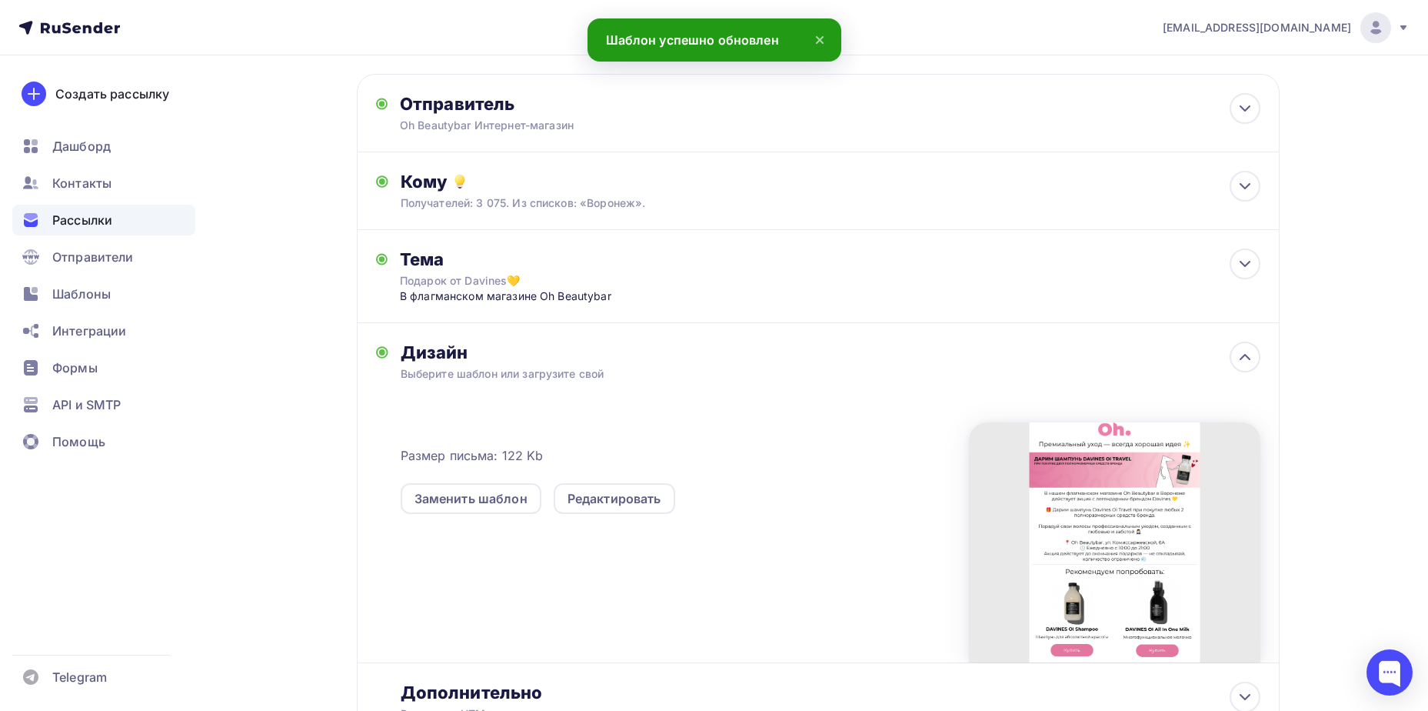
scroll to position [197, 0]
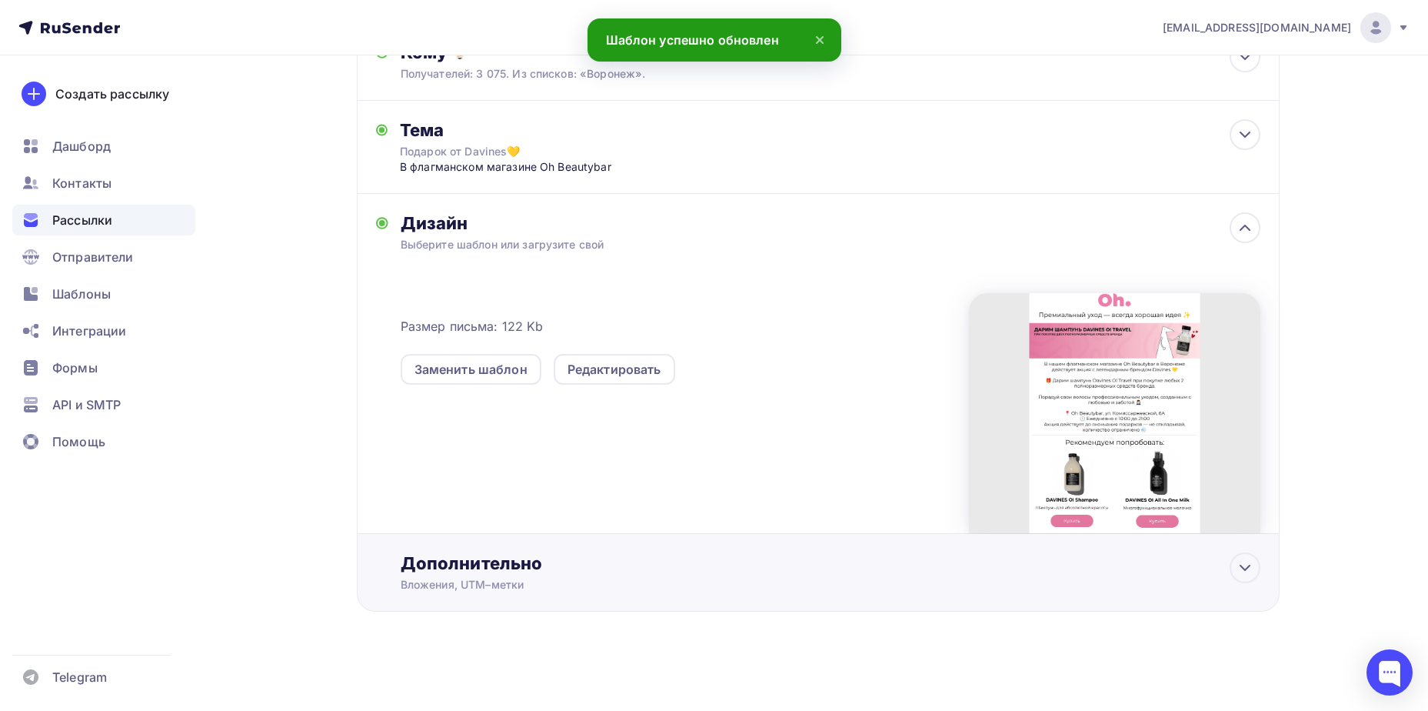
click at [740, 573] on div "Дополнительно" at bounding box center [831, 563] width 860 height 22
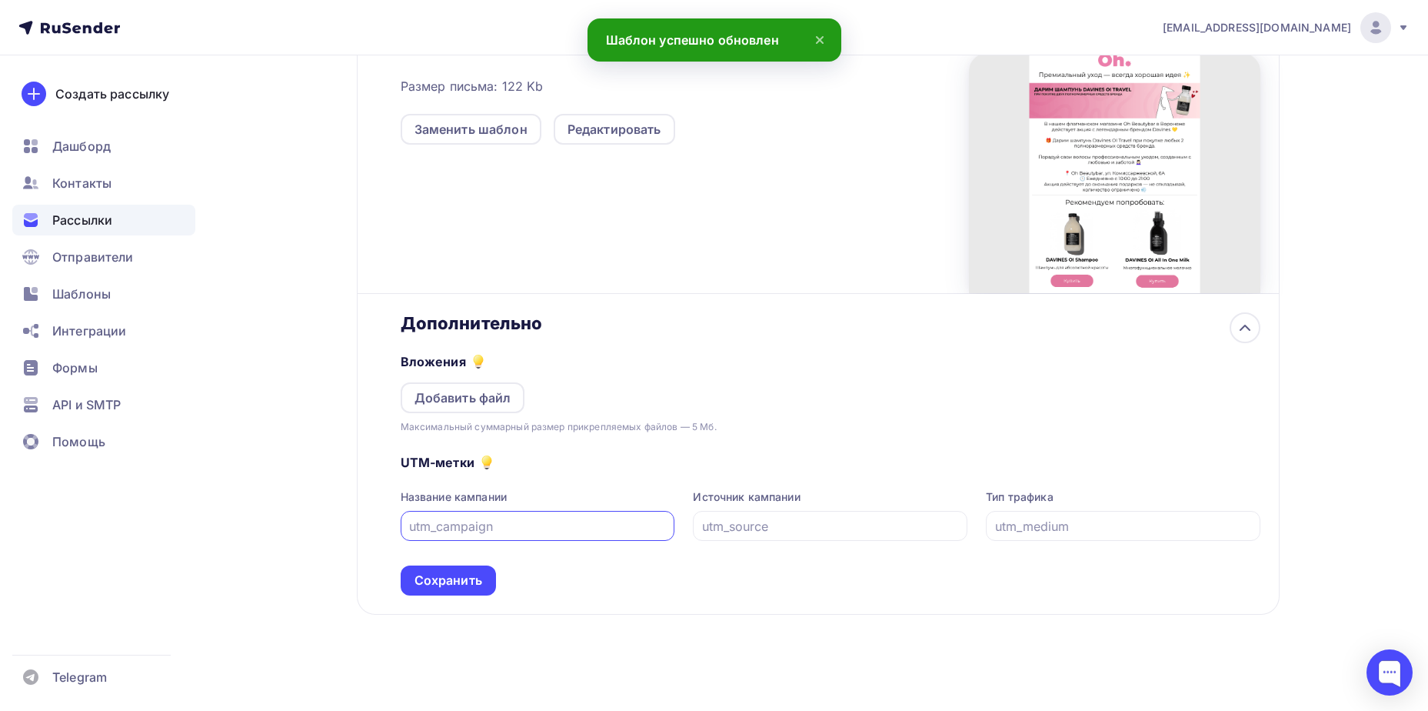
scroll to position [440, 0]
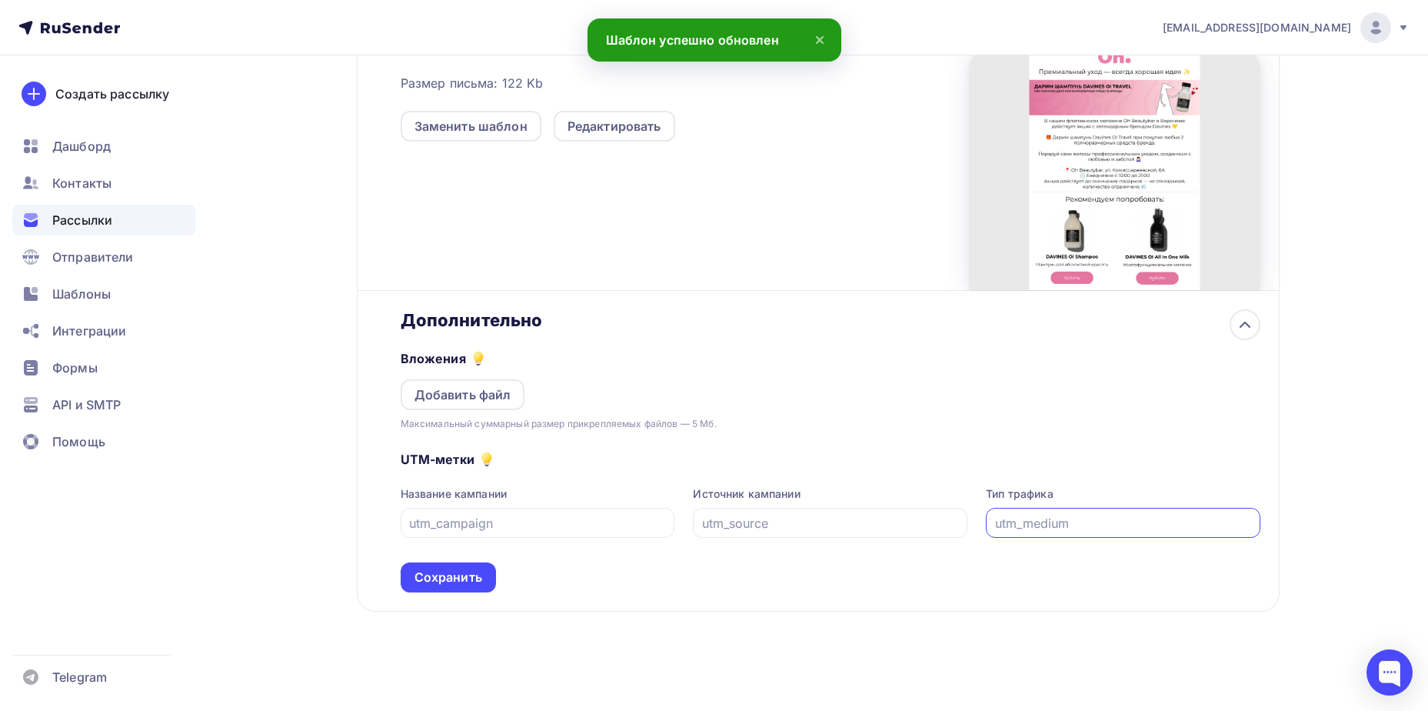
click at [1048, 526] on input "text" at bounding box center [1123, 523] width 257 height 18
type input "у"
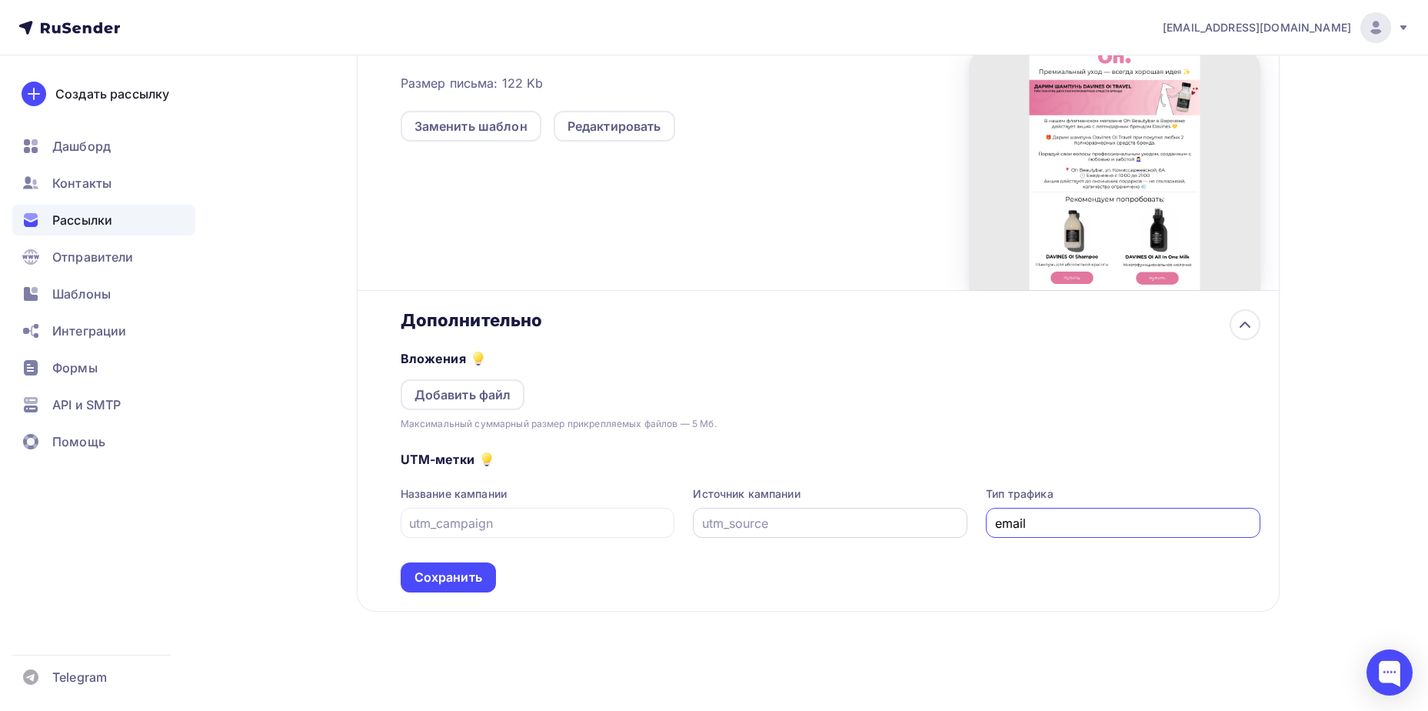
type input "email"
click at [908, 523] on input "text" at bounding box center [830, 523] width 257 height 18
type input "rusender"
click at [524, 529] on input "text" at bounding box center [537, 523] width 257 height 18
type input "davines"
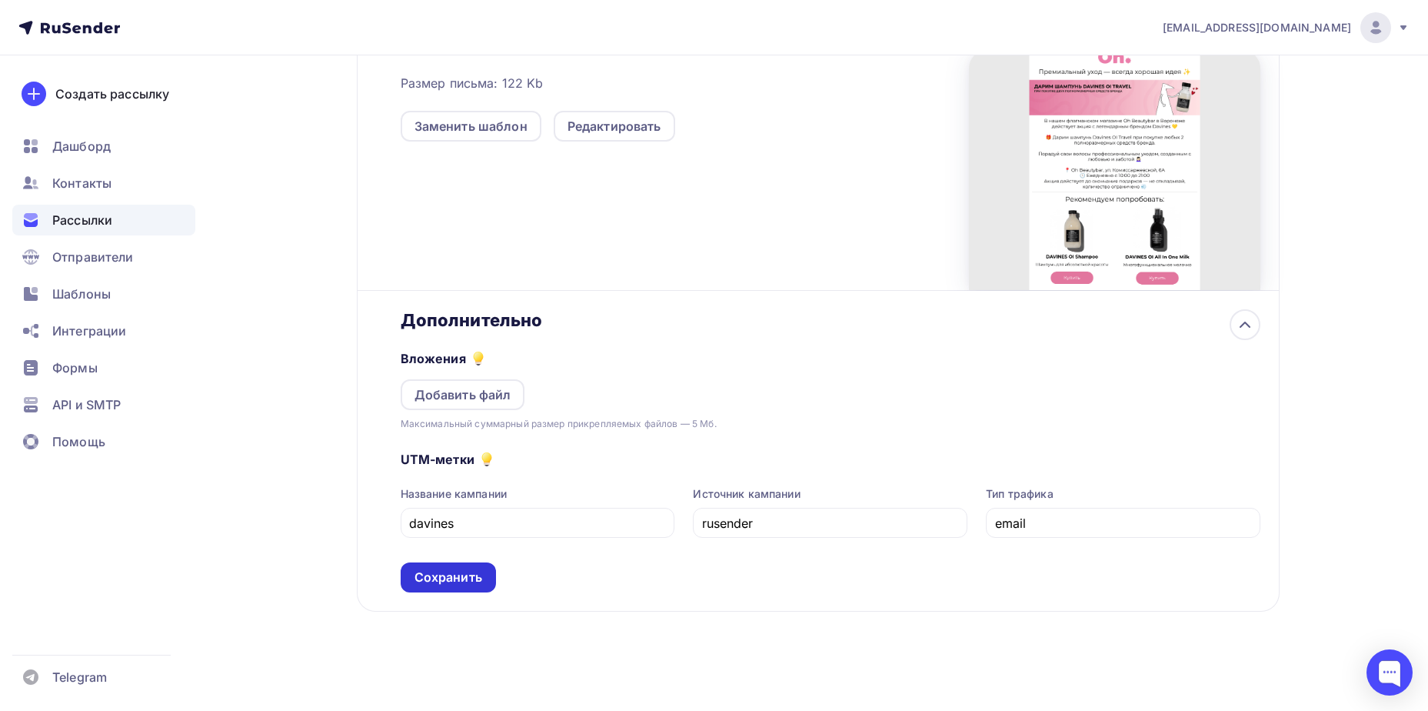
click at [490, 575] on div "Сохранить" at bounding box center [448, 577] width 95 height 30
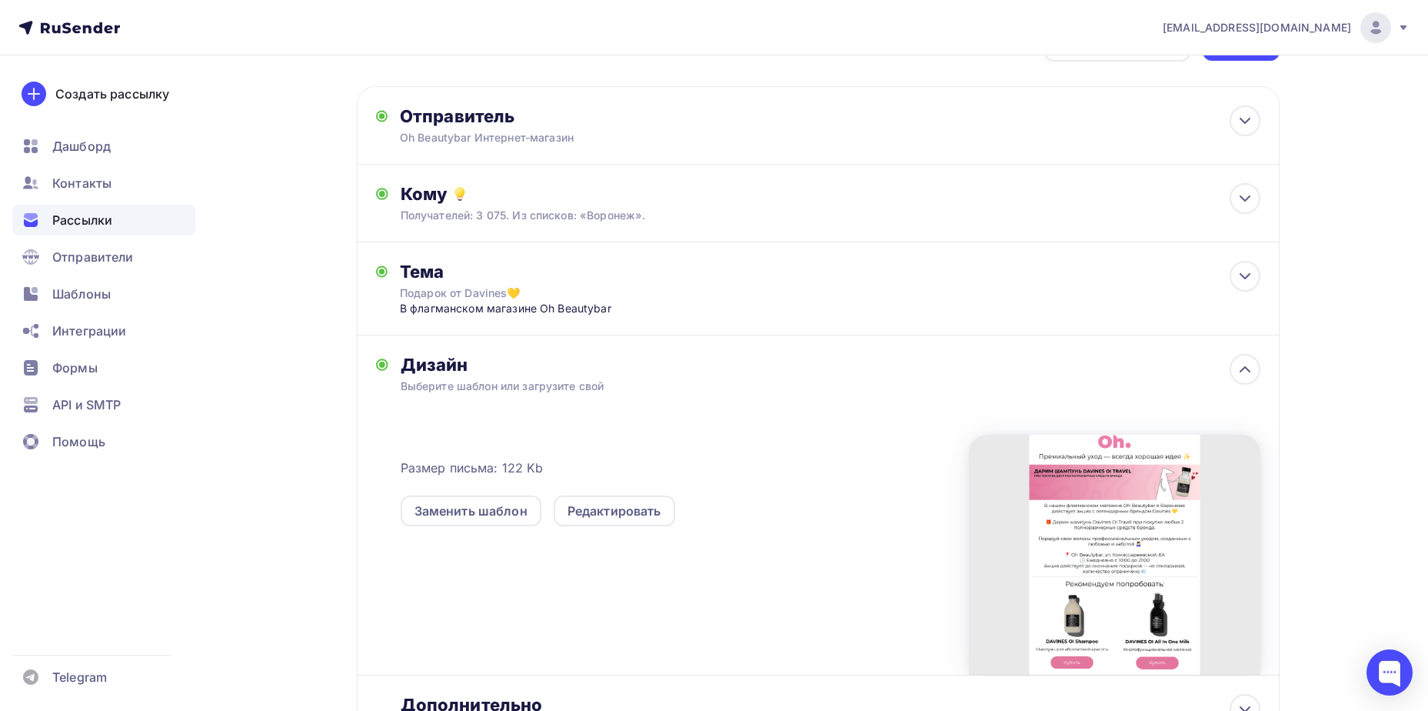
scroll to position [0, 0]
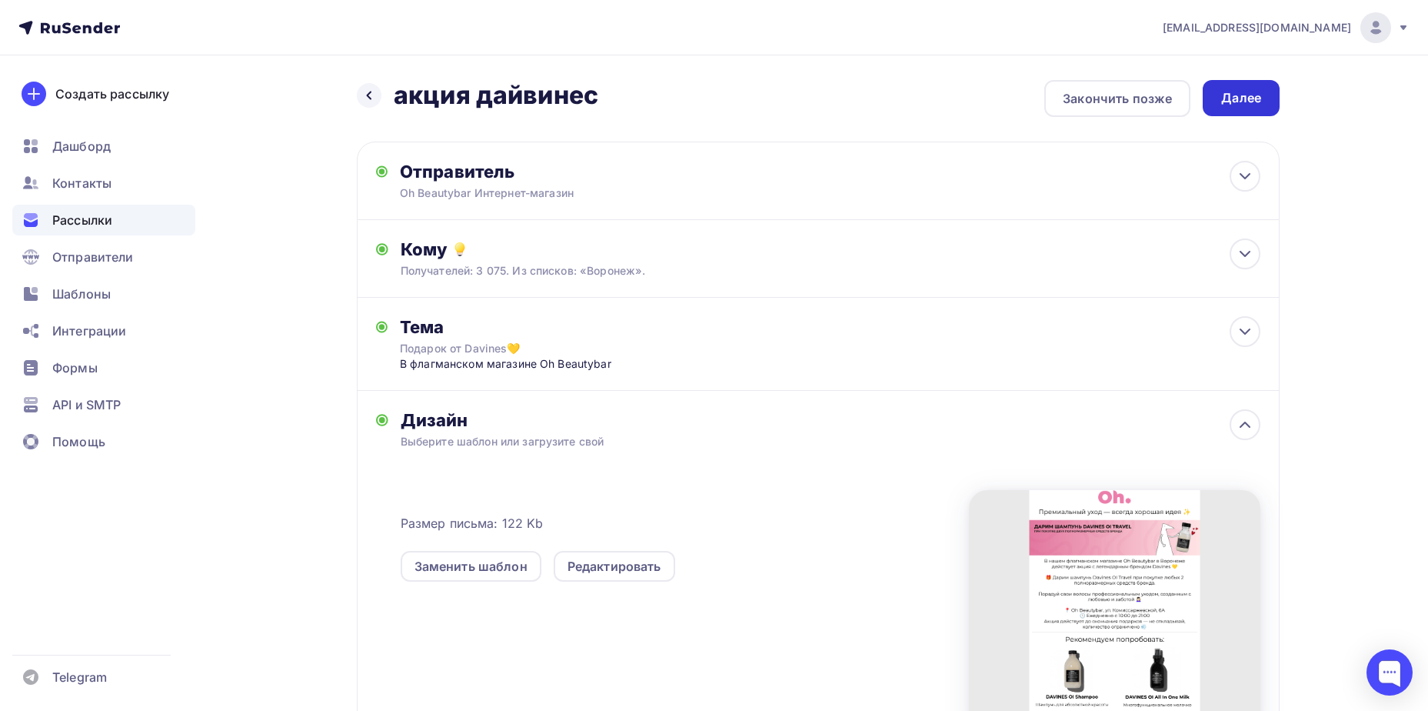
click at [1234, 112] on div "Далее" at bounding box center [1241, 98] width 77 height 36
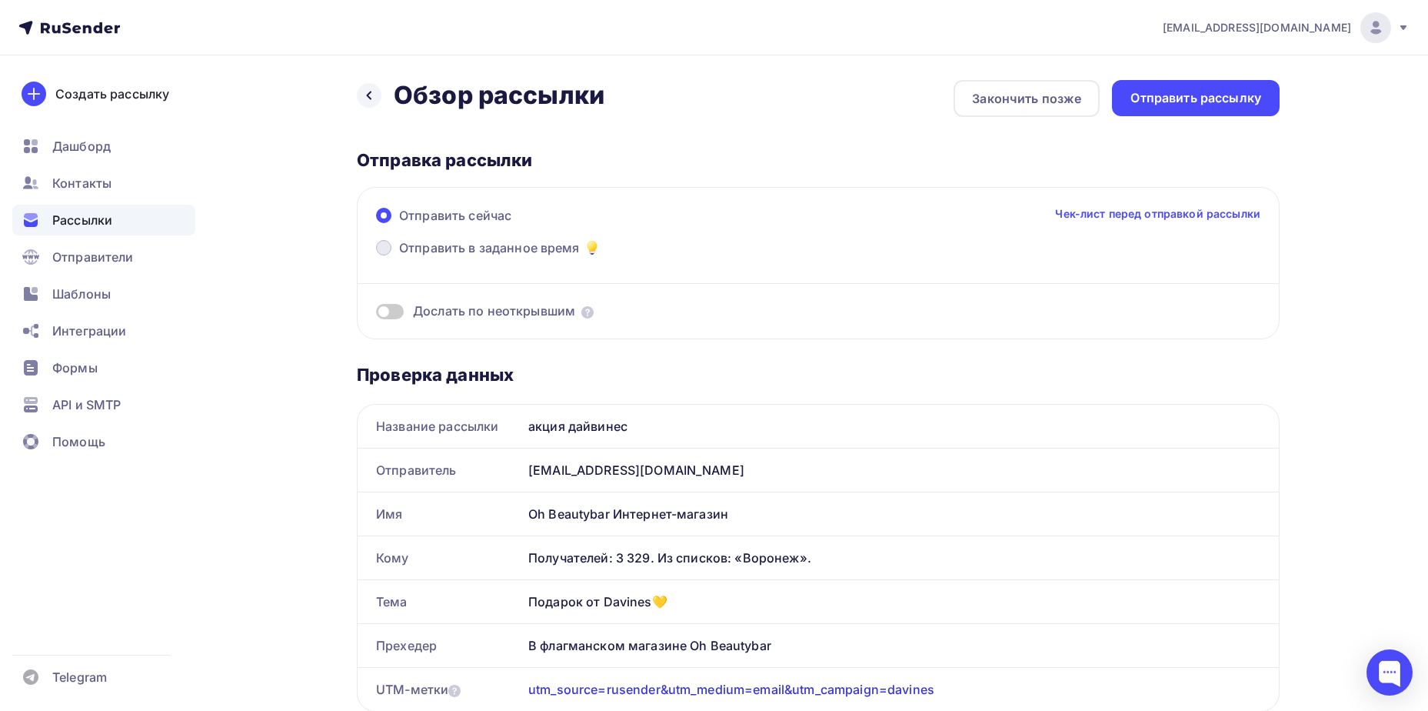
click at [502, 257] on label "Отправить в заданное время" at bounding box center [488, 249] width 225 height 22
click at [399, 257] on input "Отправить в заданное время" at bounding box center [399, 257] width 0 height 0
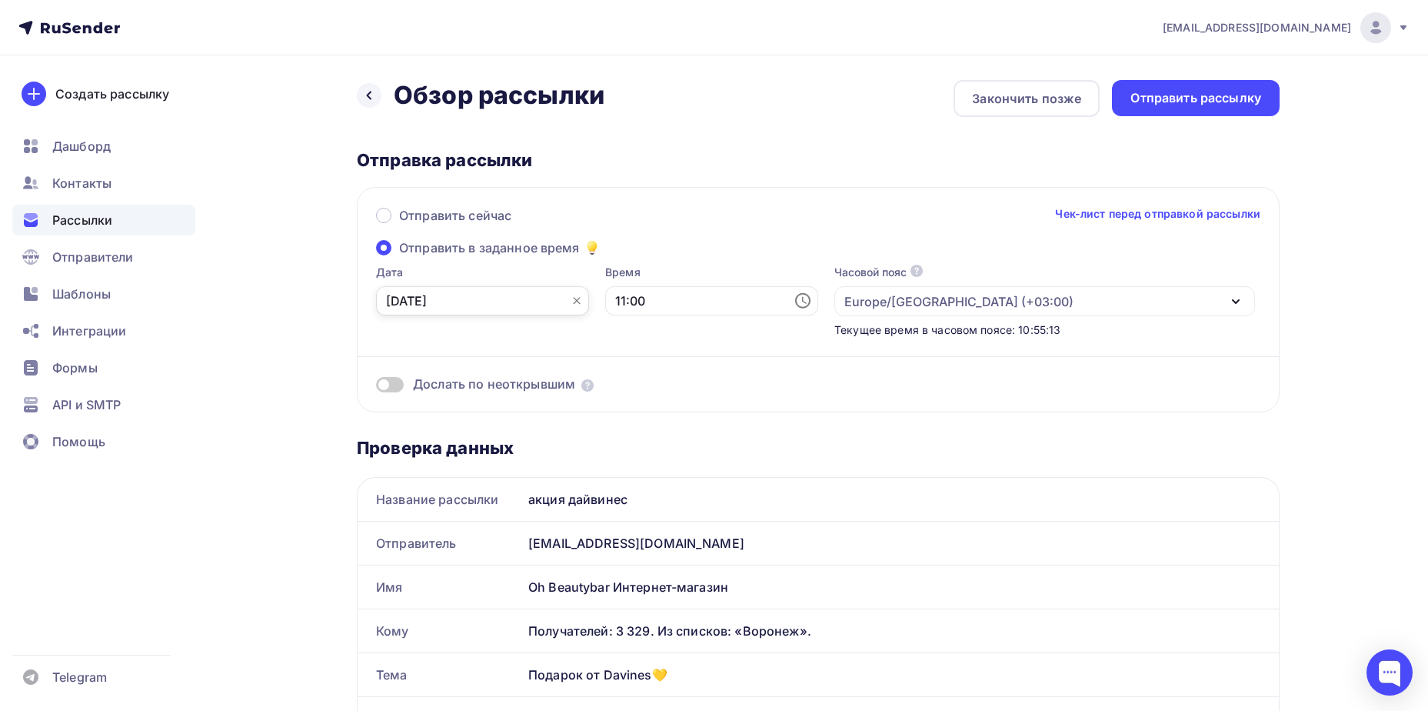
click at [509, 300] on input "08.10.2025" at bounding box center [482, 300] width 213 height 29
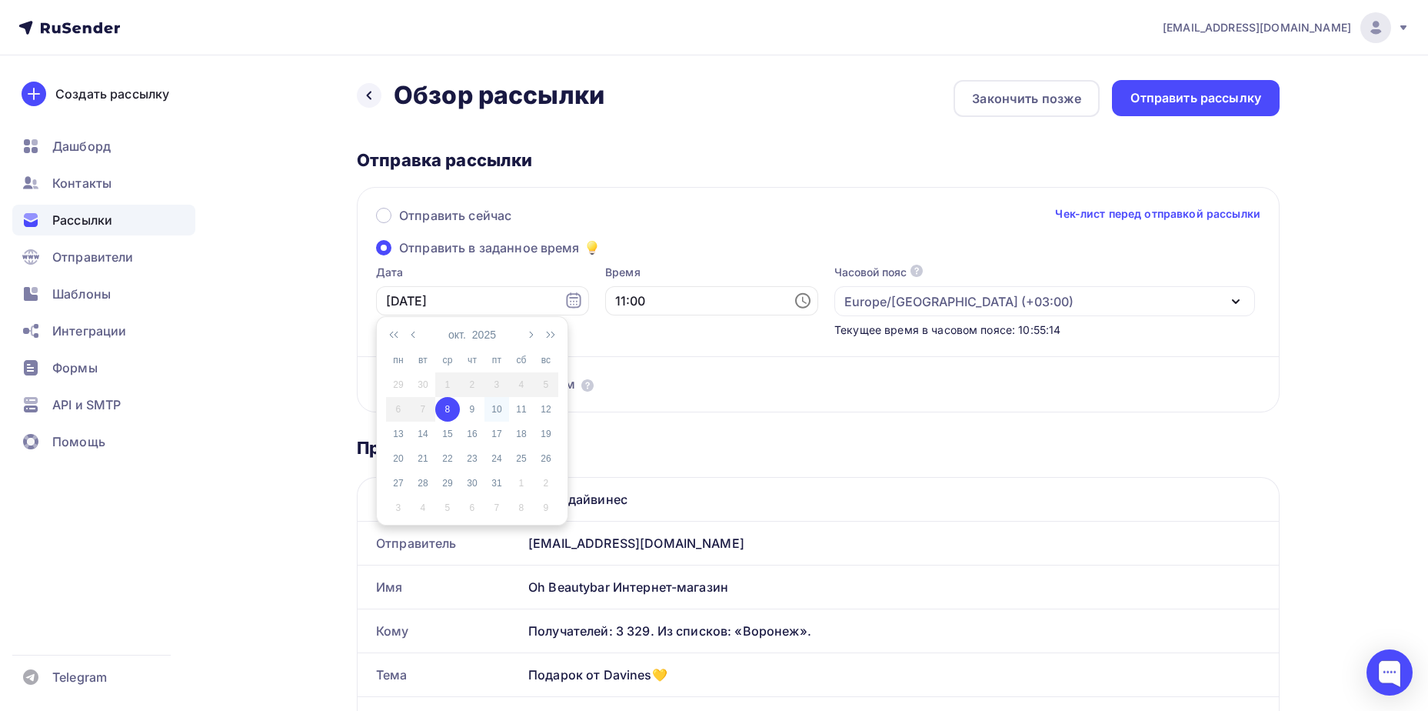
click at [508, 412] on div "10" at bounding box center [497, 409] width 25 height 14
type input "10.10.2025"
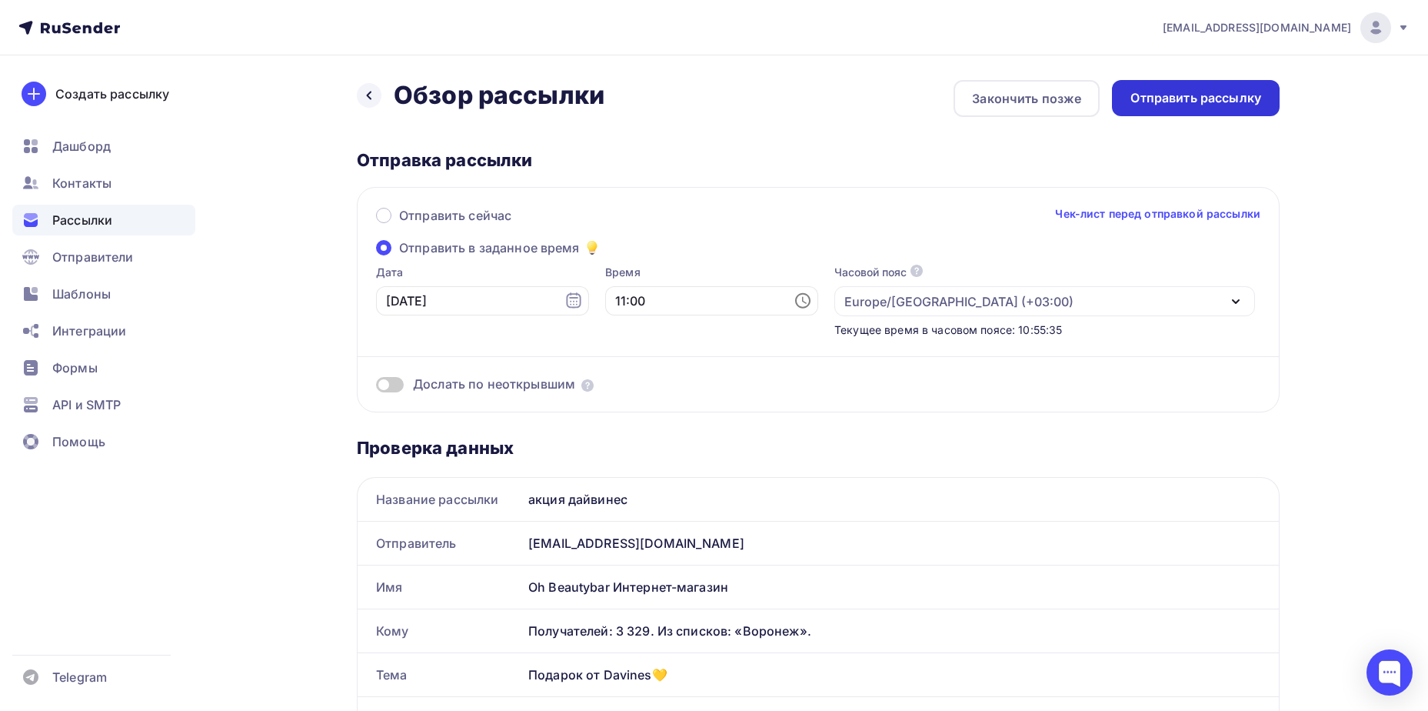
click at [1202, 85] on div "Отправить рассылку" at bounding box center [1196, 98] width 168 height 36
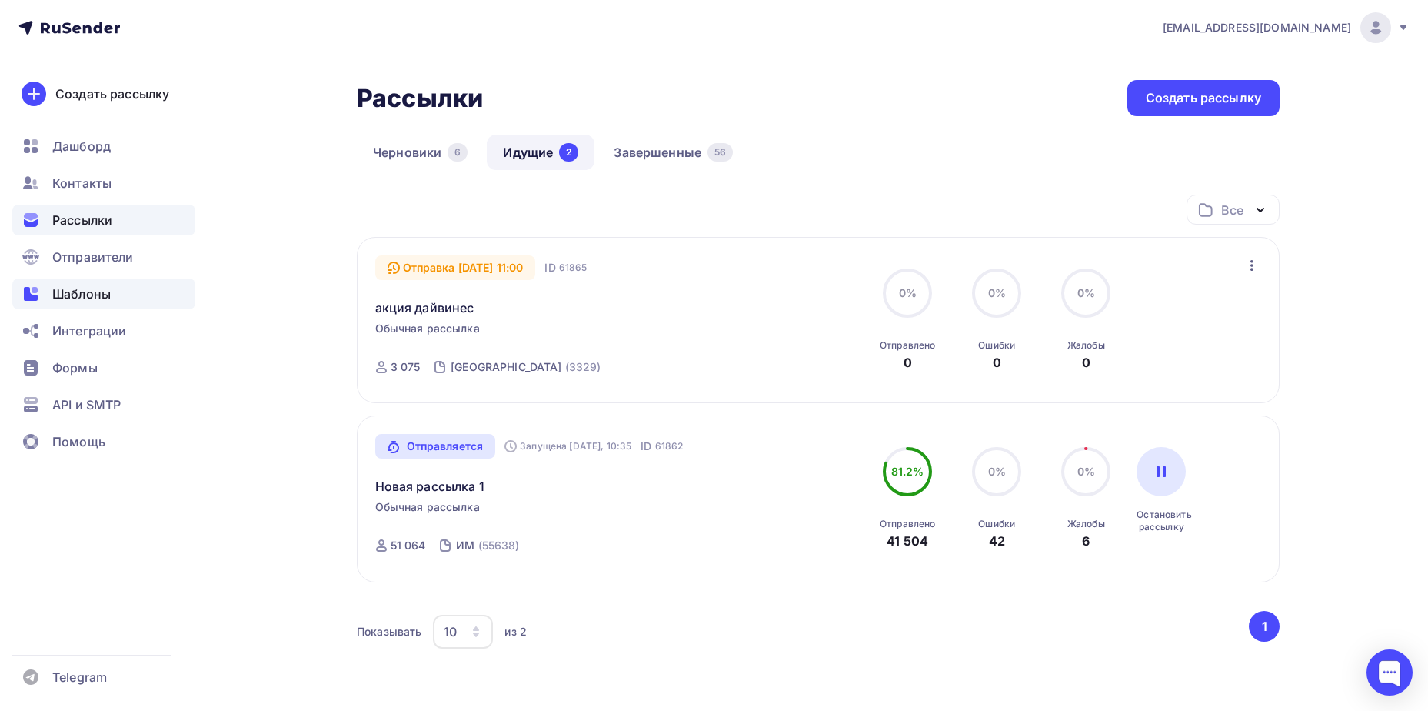
click at [105, 295] on span "Шаблоны" at bounding box center [81, 294] width 58 height 18
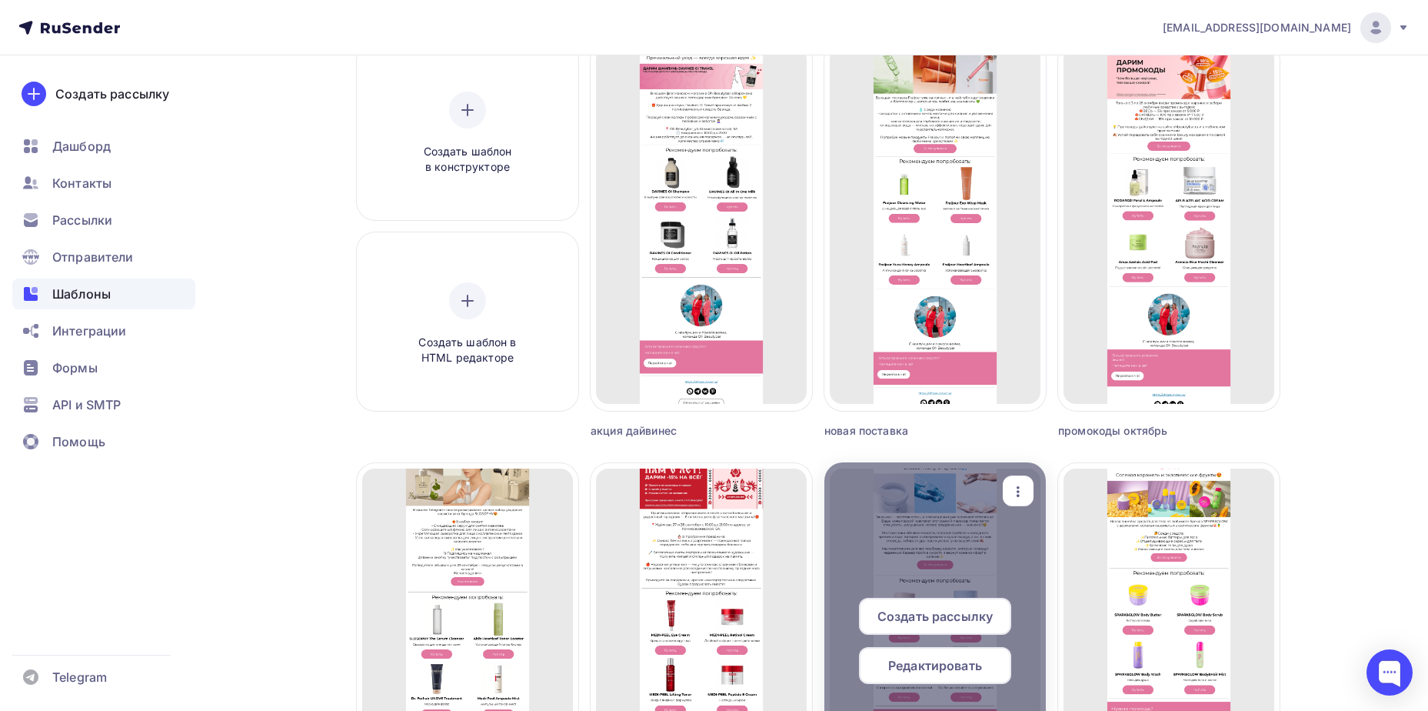
scroll to position [77, 0]
